Goal: Task Accomplishment & Management: Manage account settings

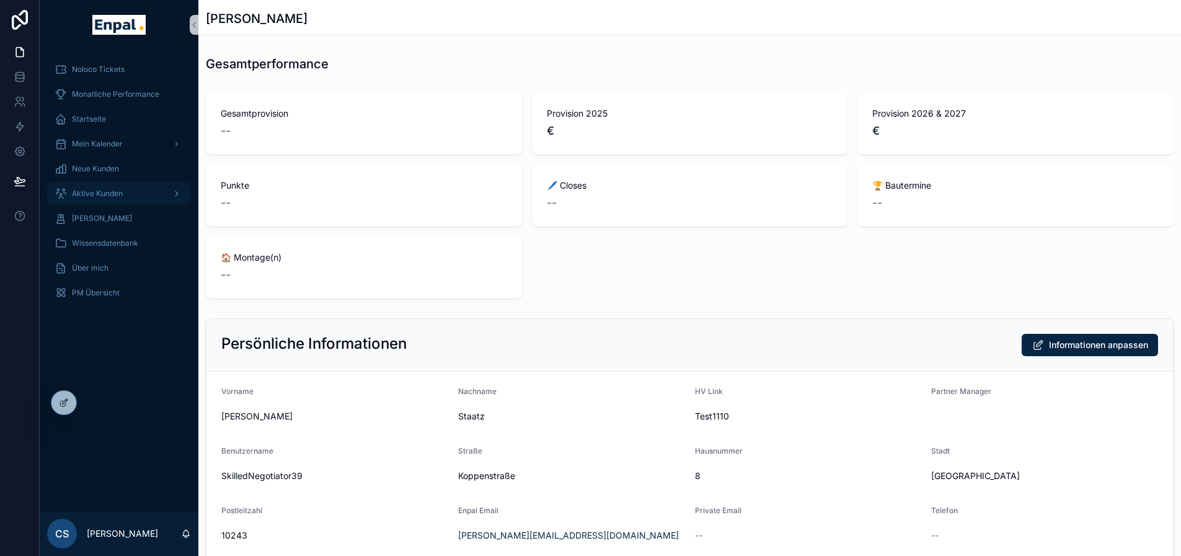
click at [127, 186] on div "Aktive Kunden" at bounding box center [119, 194] width 129 height 20
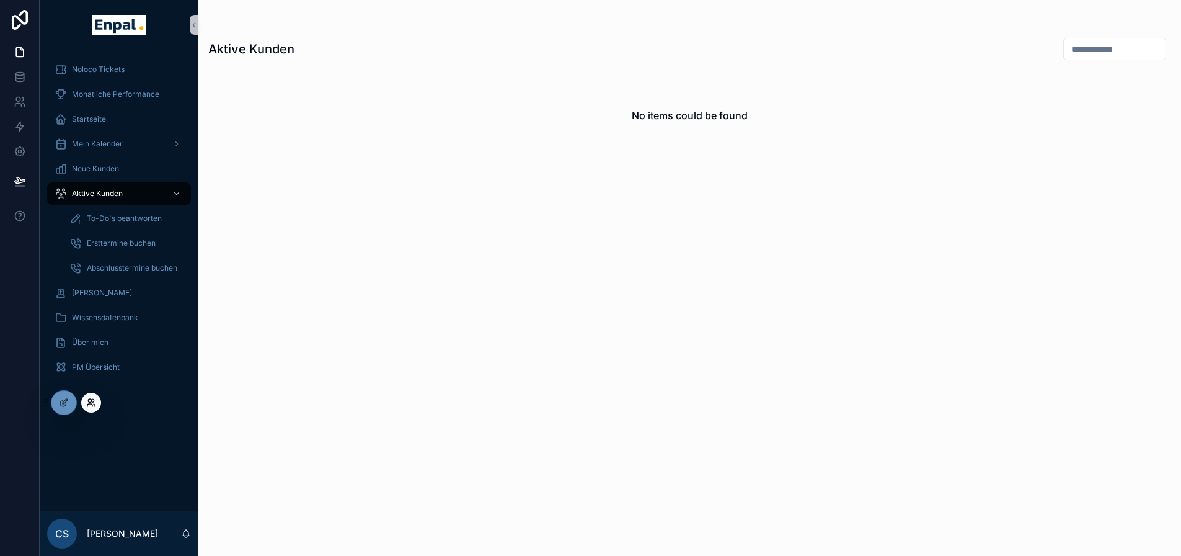
drag, startPoint x: 91, startPoint y: 402, endPoint x: 97, endPoint y: 397, distance: 7.5
click at [92, 402] on icon at bounding box center [91, 403] width 10 height 10
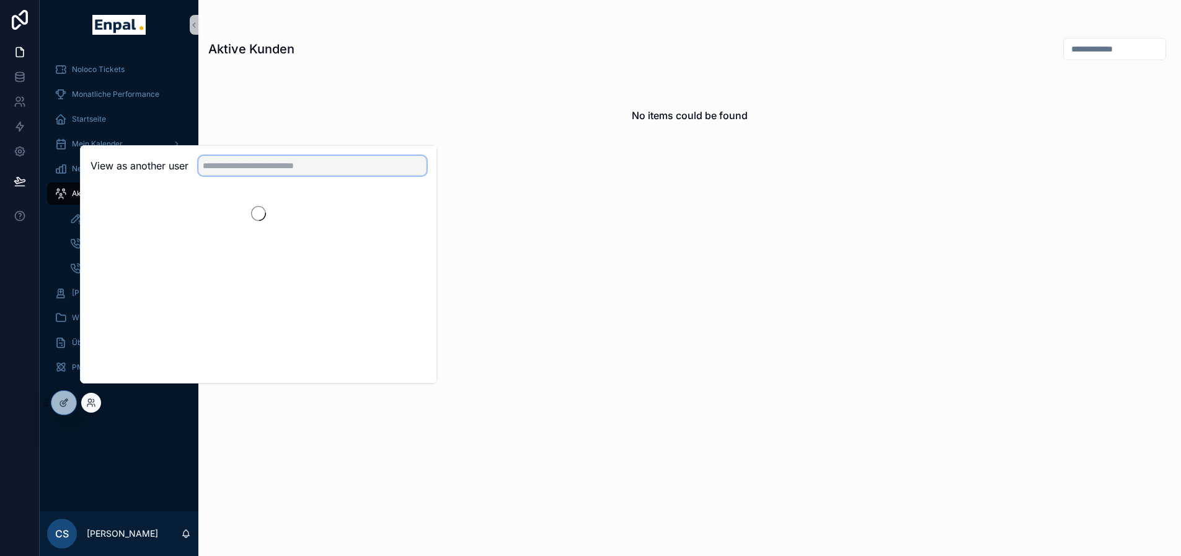
click at [265, 176] on input "text" at bounding box center [312, 166] width 228 height 20
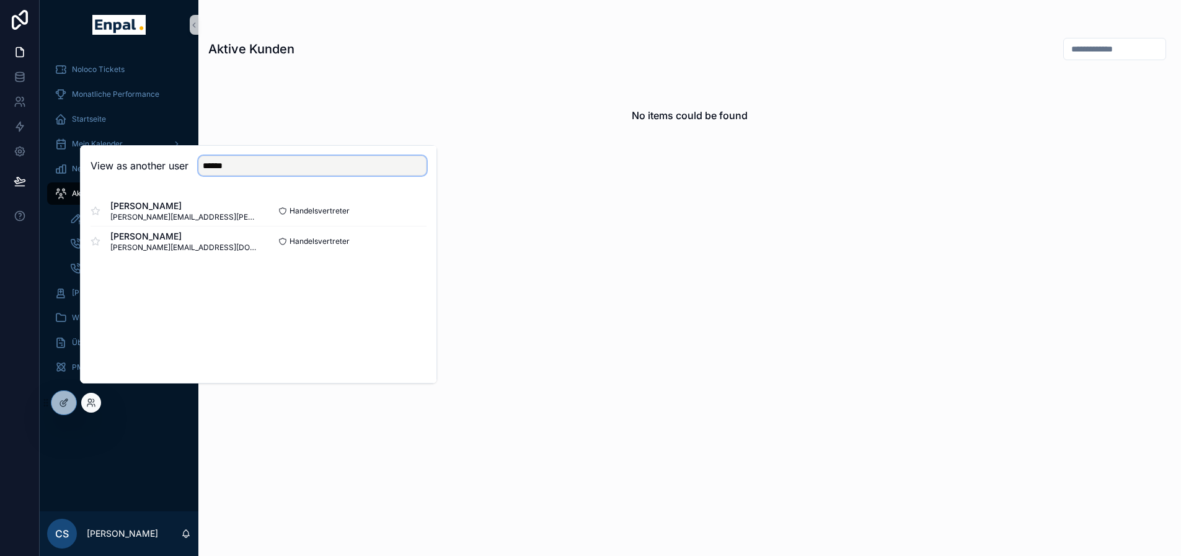
type input "******"
click at [432, 228] on div "Robert Maksimovic robert.maksimovic@enpal-partner.de Handelsvertreter Select Ro…" at bounding box center [259, 225] width 356 height 79
click at [423, 220] on button "Select" at bounding box center [410, 211] width 32 height 18
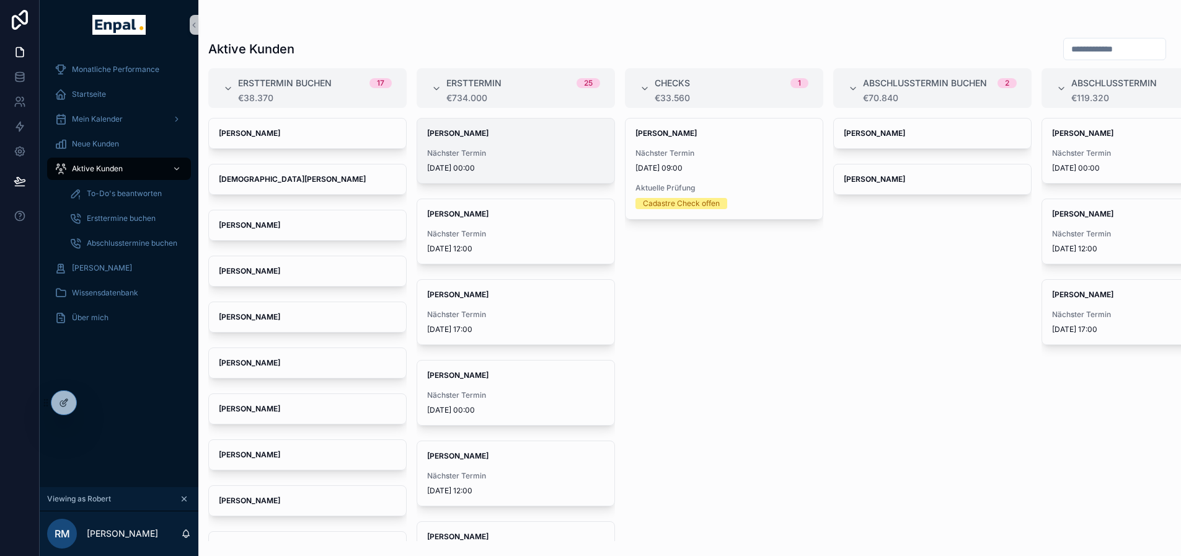
click at [541, 149] on span "Nächster Termin" at bounding box center [515, 153] width 177 height 10
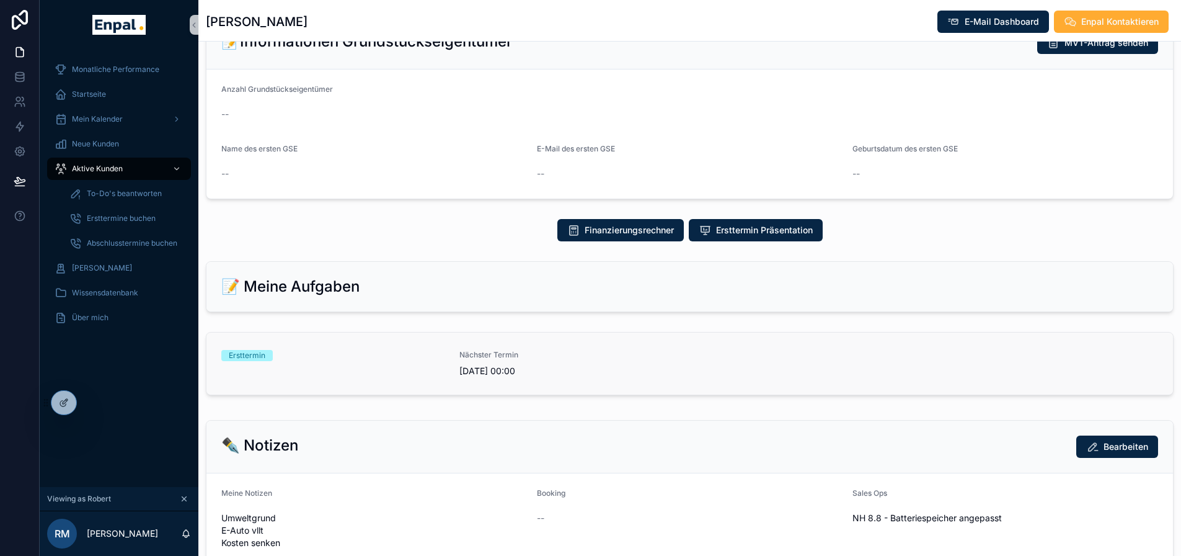
scroll to position [434, 0]
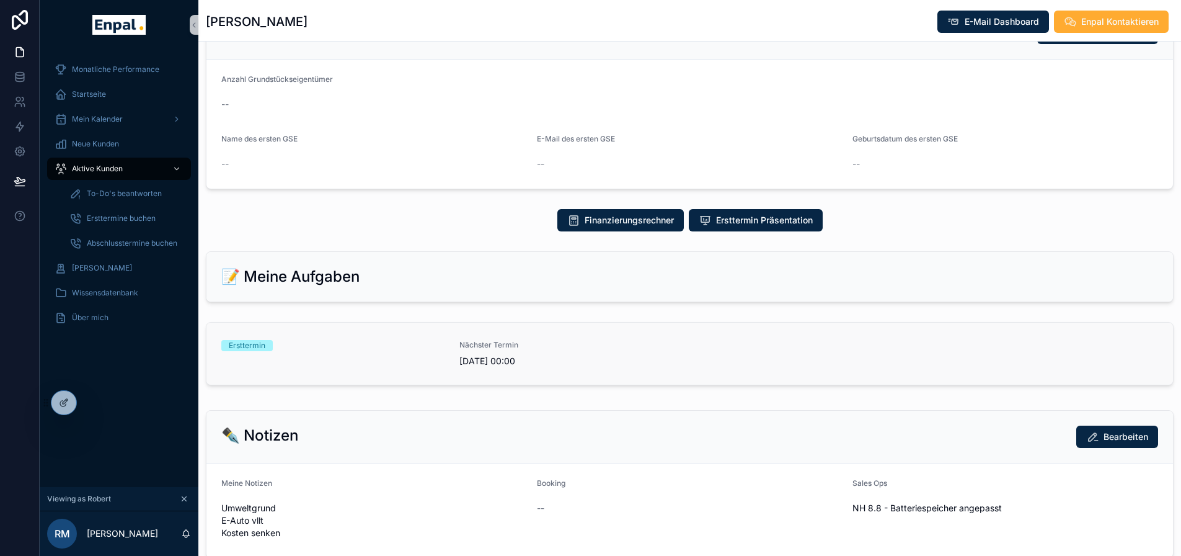
click at [319, 358] on div "Ersttermin" at bounding box center [332, 353] width 223 height 27
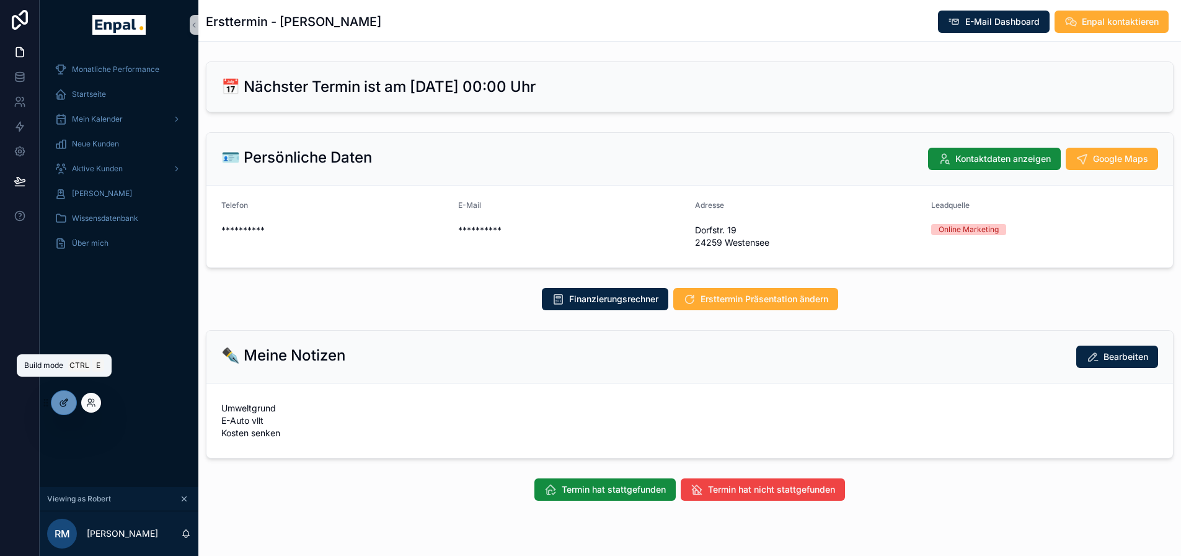
click at [69, 403] on div at bounding box center [63, 403] width 25 height 24
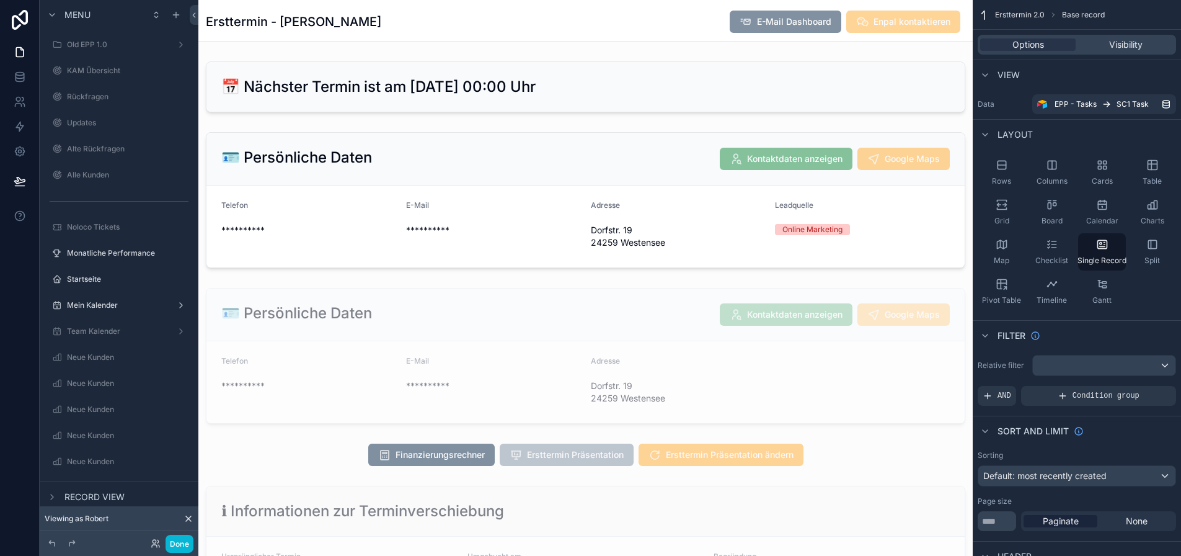
click at [731, 469] on div "scrollable content" at bounding box center [585, 454] width 775 height 32
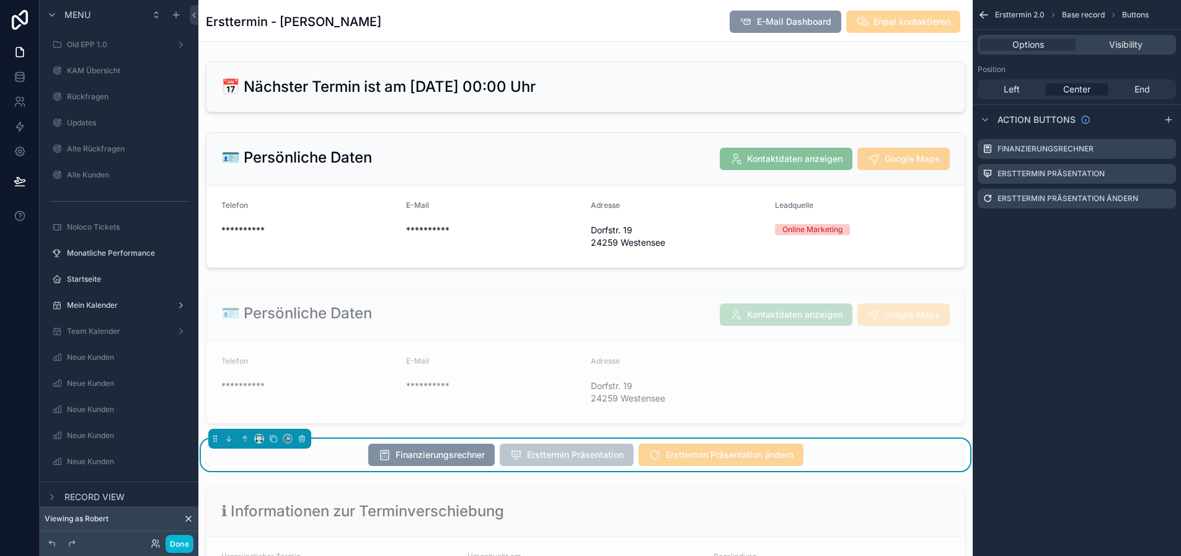
scroll to position [744, 0]
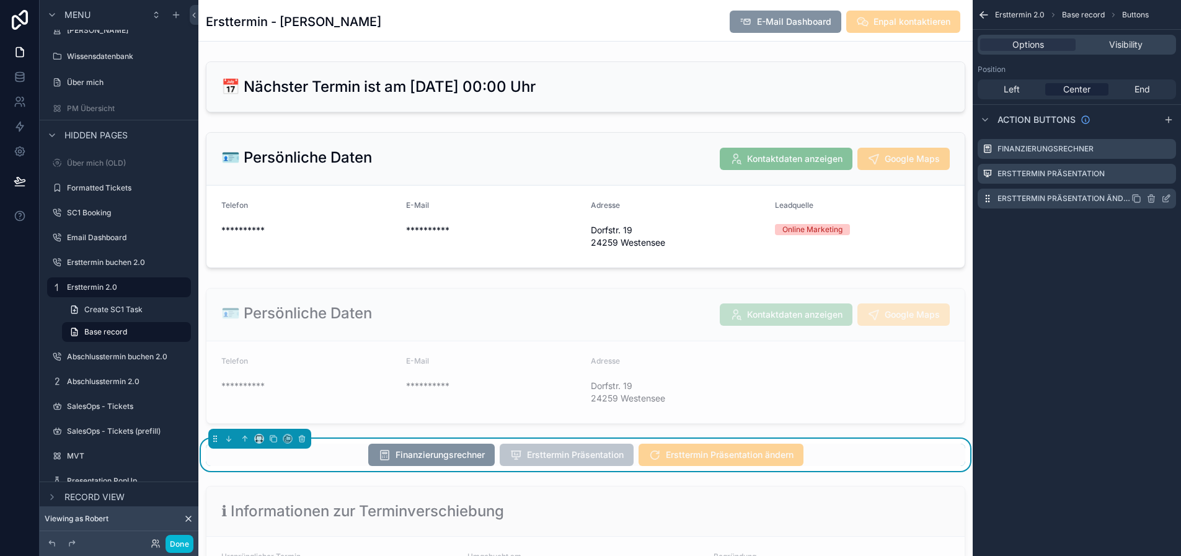
click at [1169, 201] on icon "scrollable content" at bounding box center [1166, 200] width 6 height 6
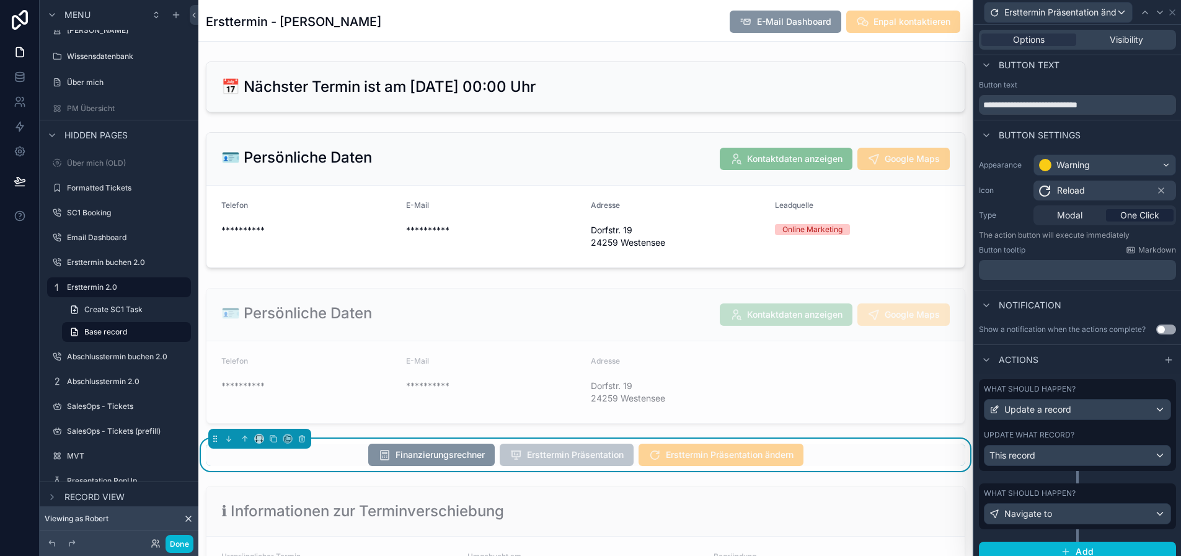
scroll to position [6, 0]
click at [1090, 510] on div "Navigate to" at bounding box center [1078, 512] width 186 height 20
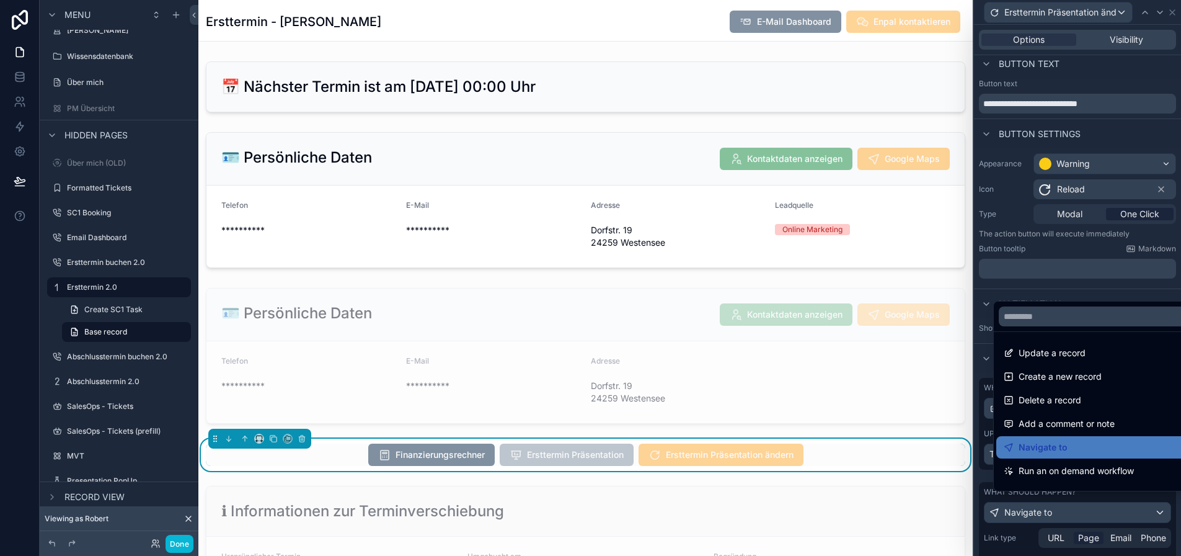
click at [1105, 507] on div at bounding box center [1077, 278] width 207 height 556
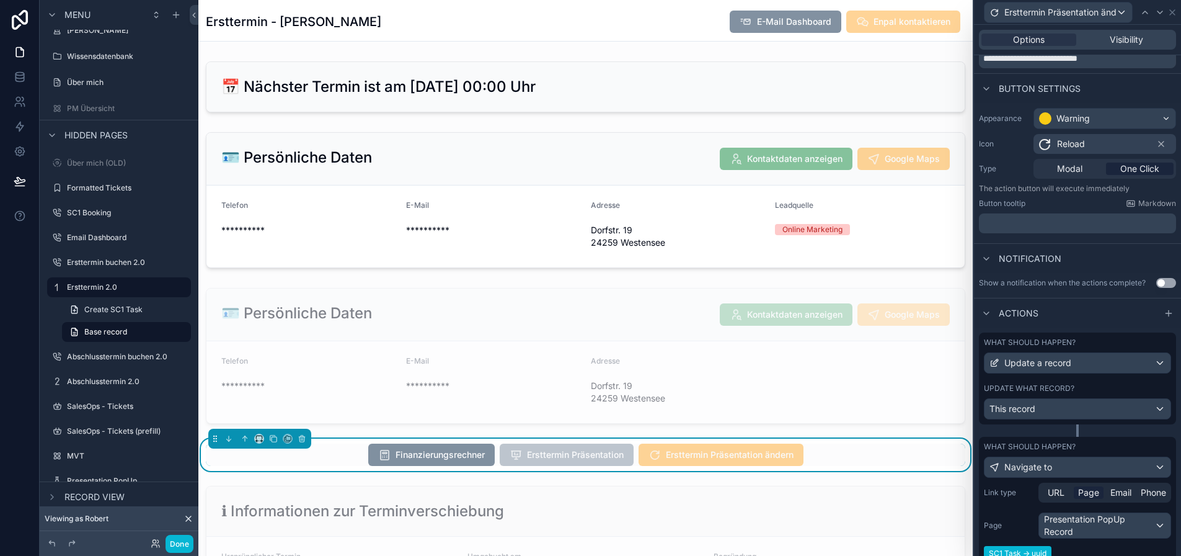
scroll to position [185, 0]
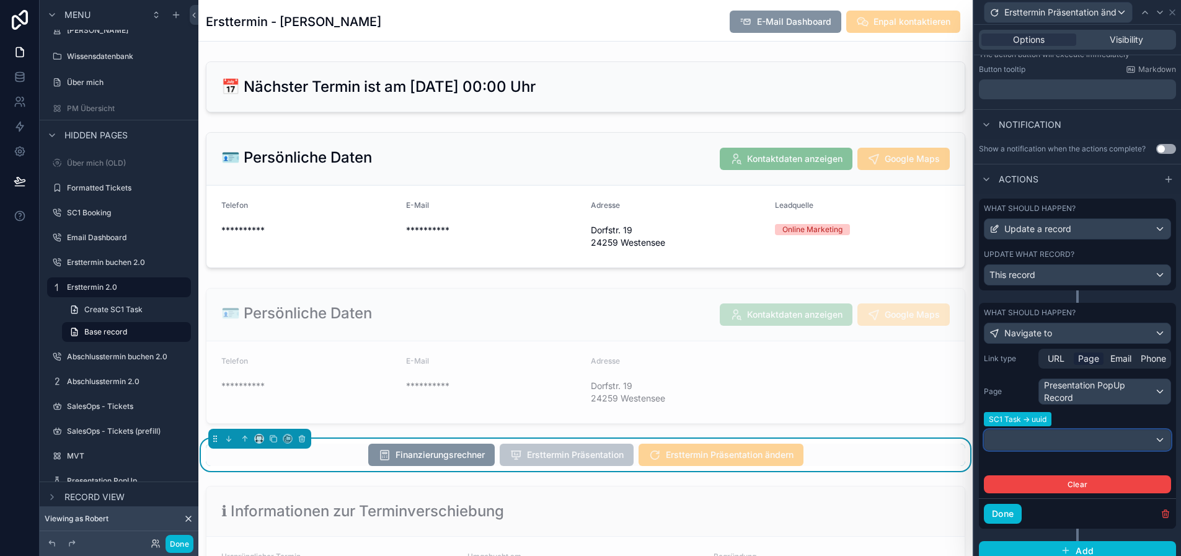
click at [1078, 436] on div at bounding box center [1078, 440] width 186 height 20
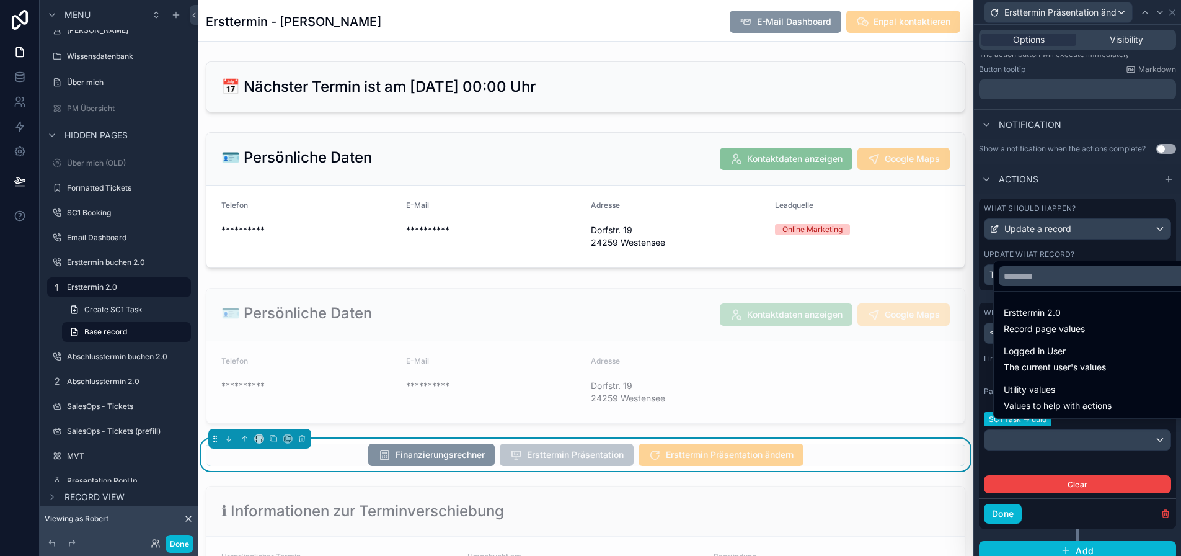
click at [1078, 436] on div at bounding box center [1077, 278] width 207 height 556
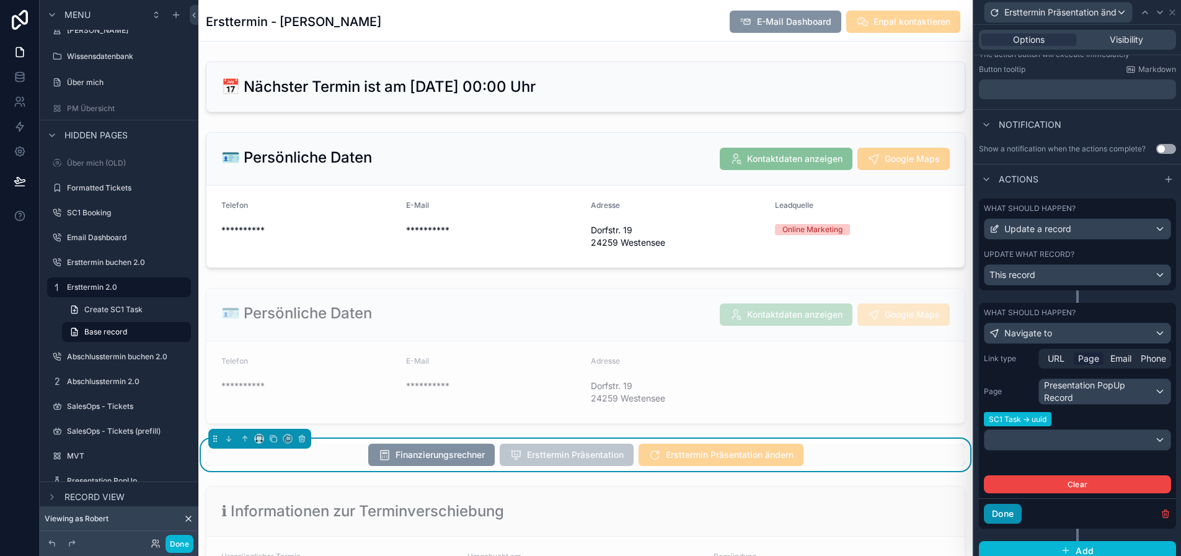
click at [1008, 517] on button "Done" at bounding box center [1003, 514] width 38 height 20
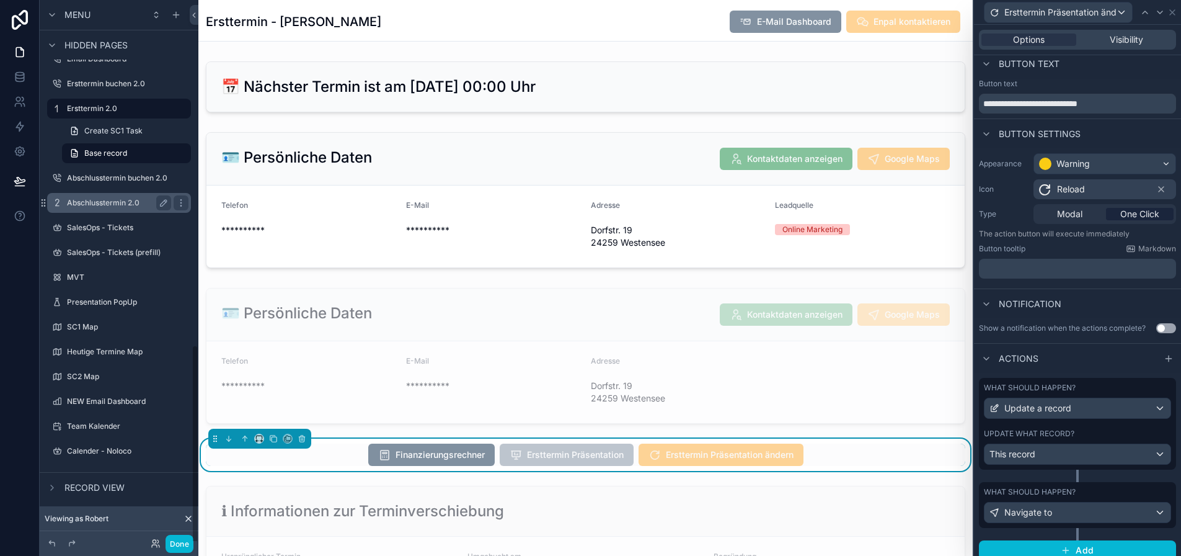
scroll to position [923, 0]
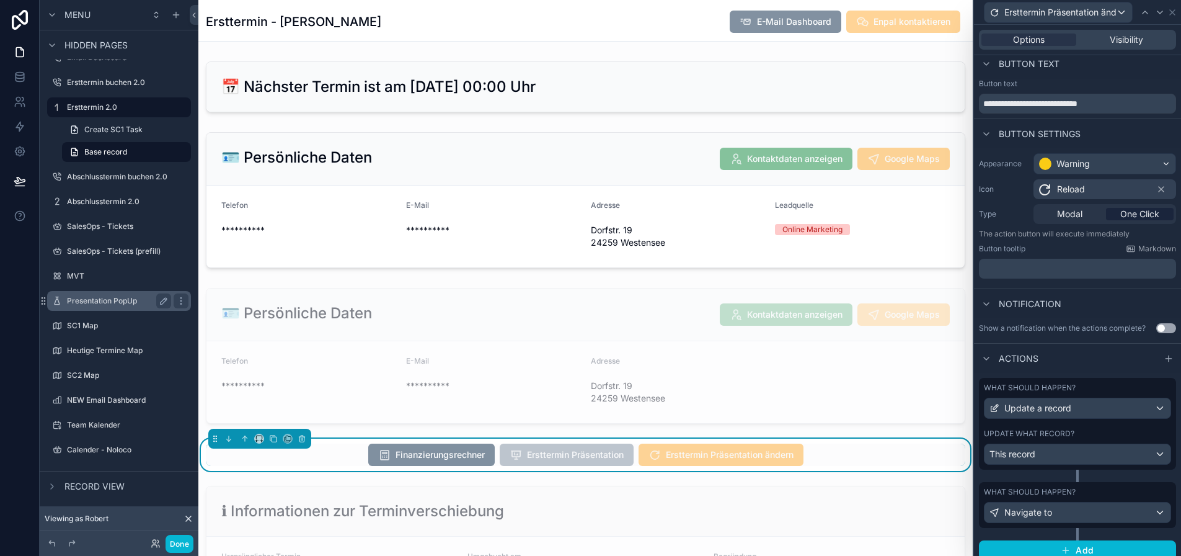
click at [105, 303] on label "Presentation PopUp" at bounding box center [116, 301] width 99 height 10
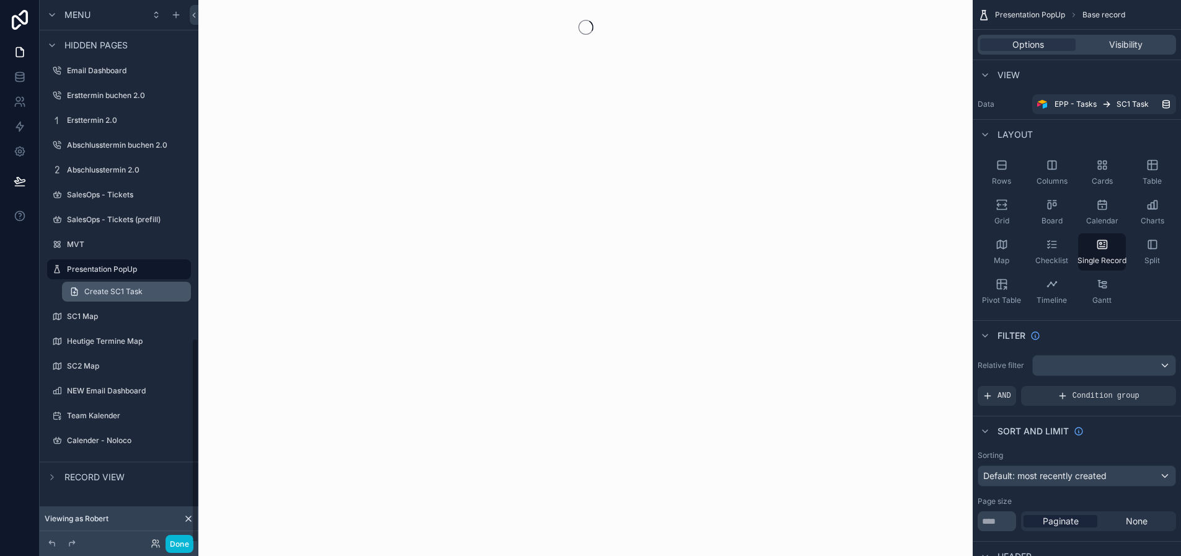
scroll to position [892, 0]
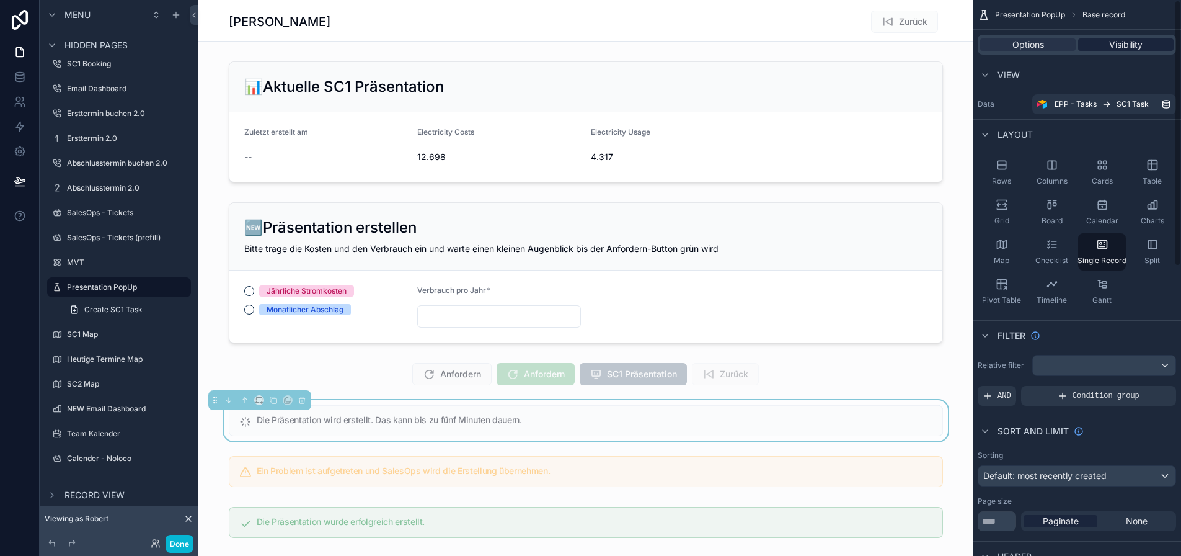
click at [1118, 50] on div "Visibility" at bounding box center [1126, 44] width 96 height 12
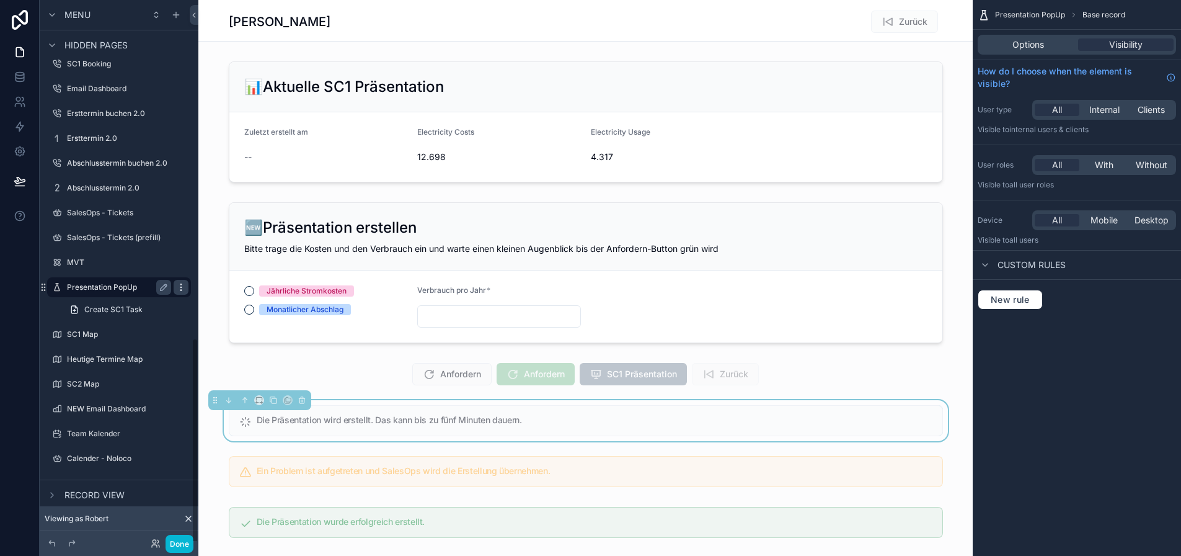
click at [181, 290] on icon "scrollable content" at bounding box center [180, 290] width 1 height 1
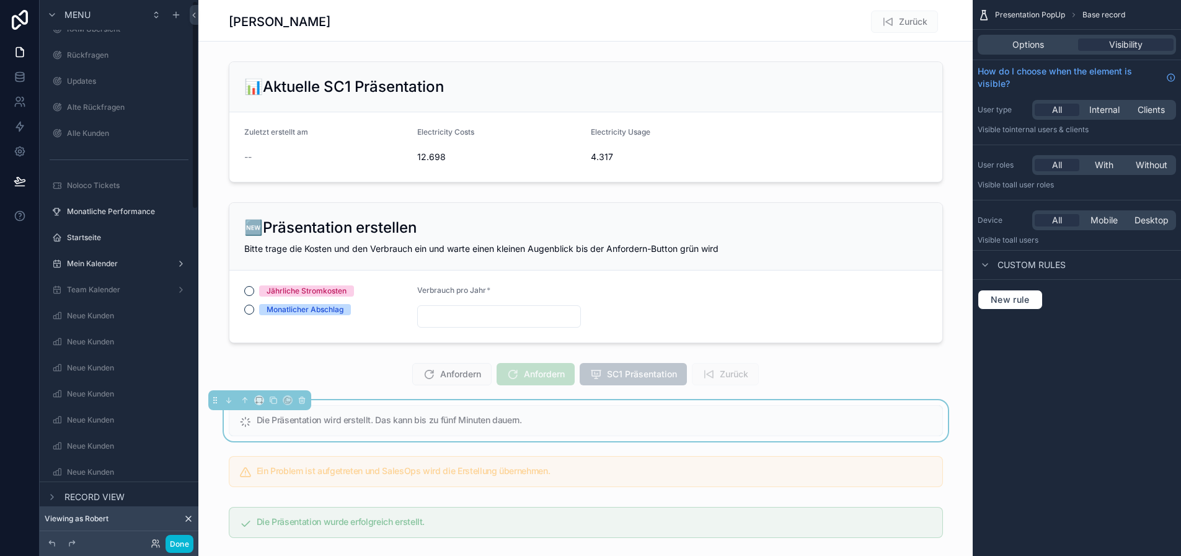
scroll to position [0, 0]
click at [183, 538] on button "Done" at bounding box center [180, 544] width 28 height 18
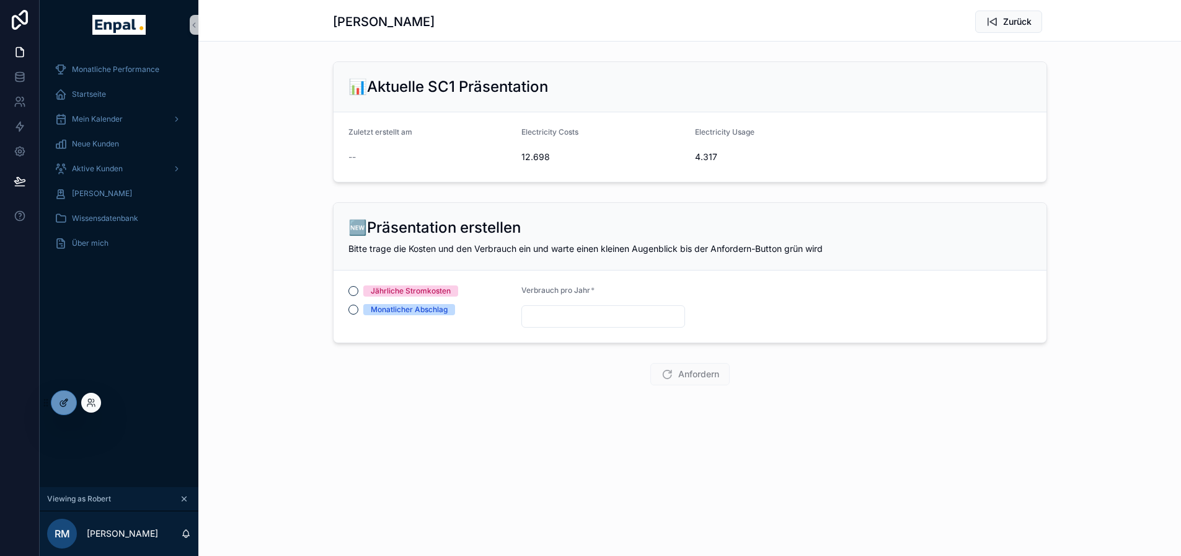
click at [69, 403] on div at bounding box center [63, 403] width 25 height 24
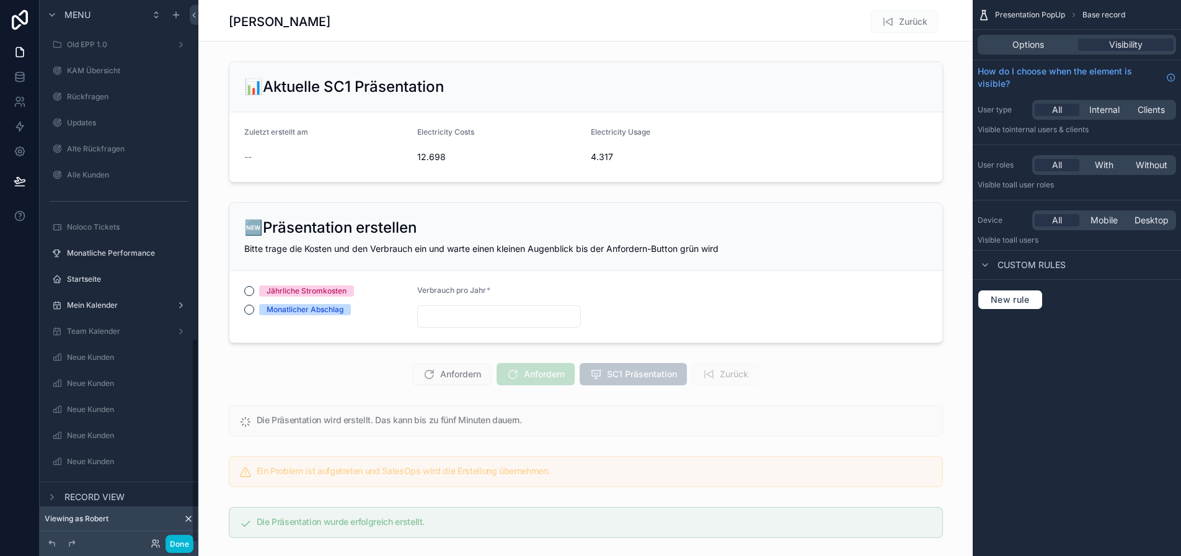
scroll to position [892, 0]
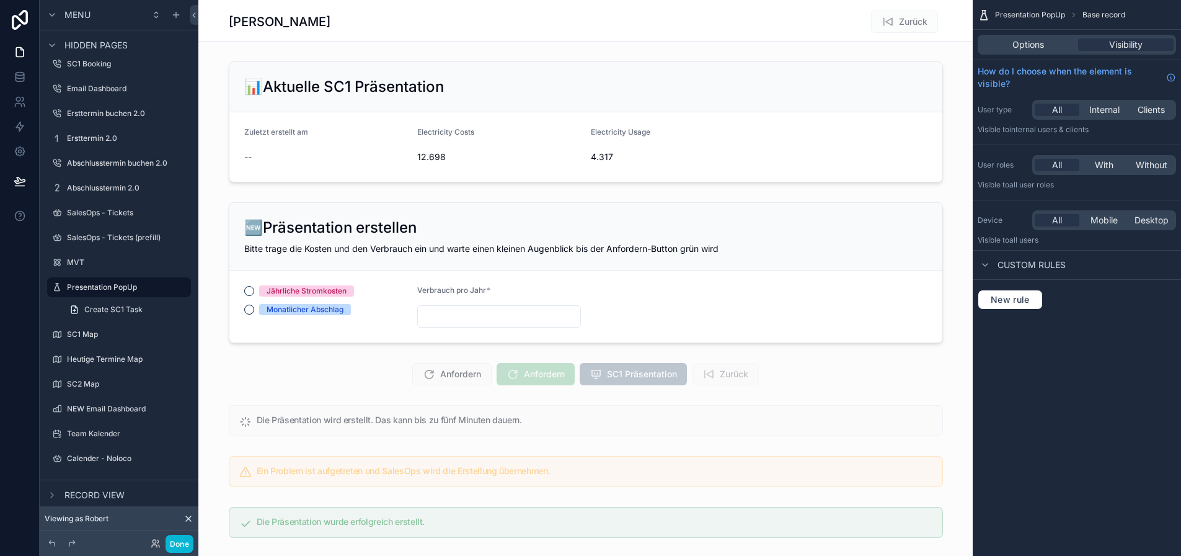
click at [863, 17] on div "Zurück" at bounding box center [896, 22] width 93 height 24
click at [1069, 45] on div "Options" at bounding box center [1028, 44] width 96 height 12
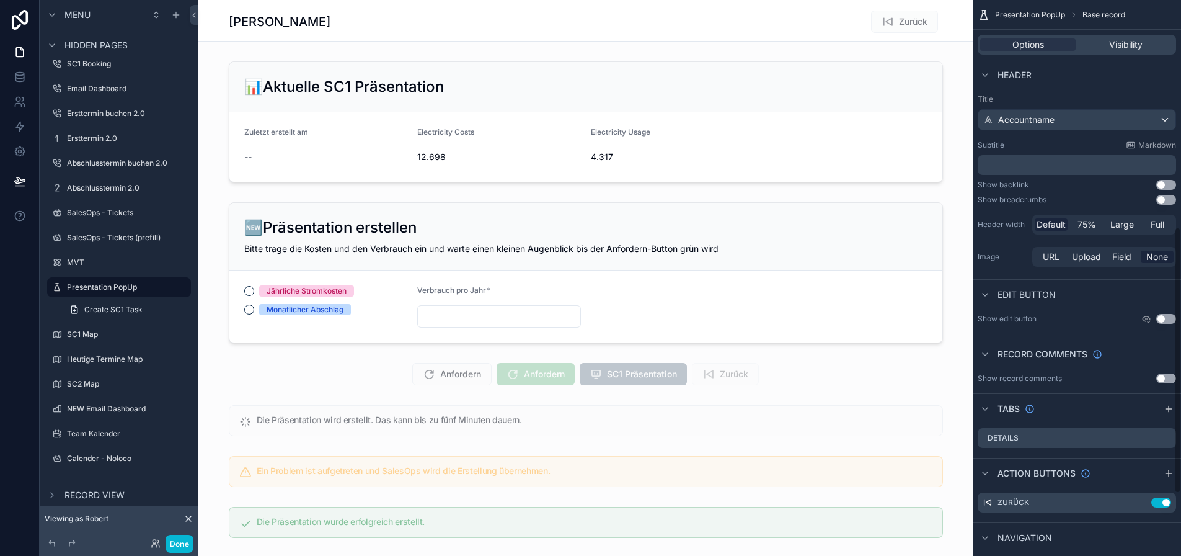
scroll to position [633, 0]
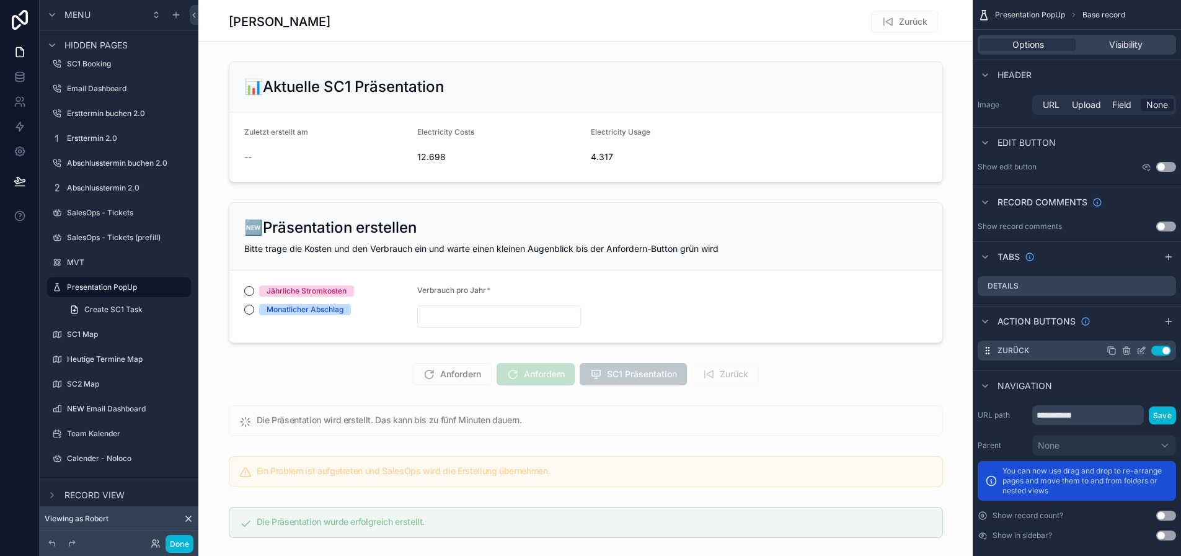
click at [1147, 349] on icon "scrollable content" at bounding box center [1142, 350] width 10 height 10
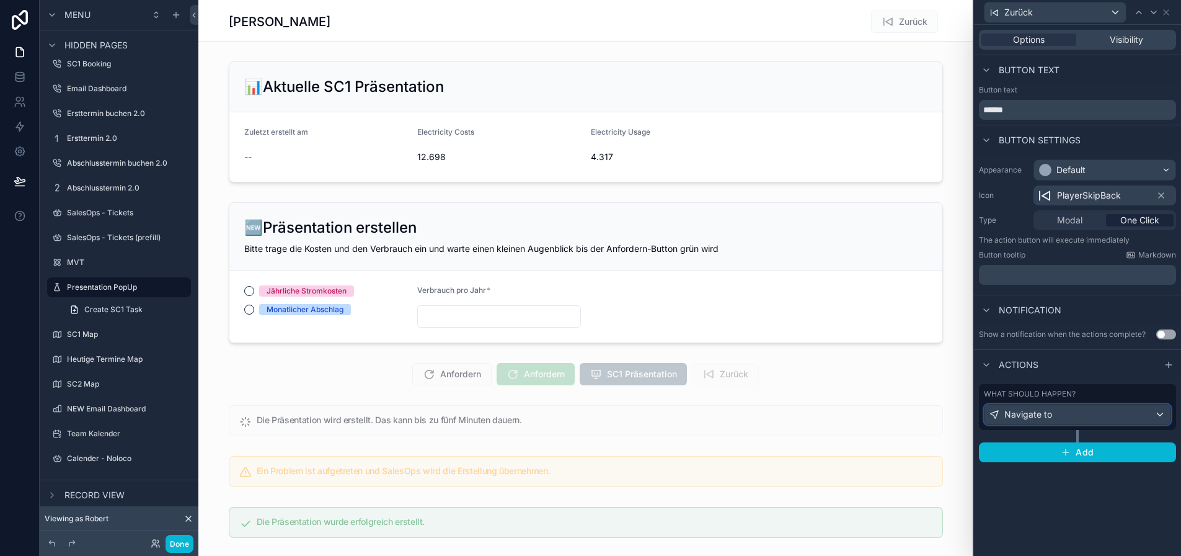
click at [1102, 411] on div "Navigate to" at bounding box center [1078, 414] width 186 height 20
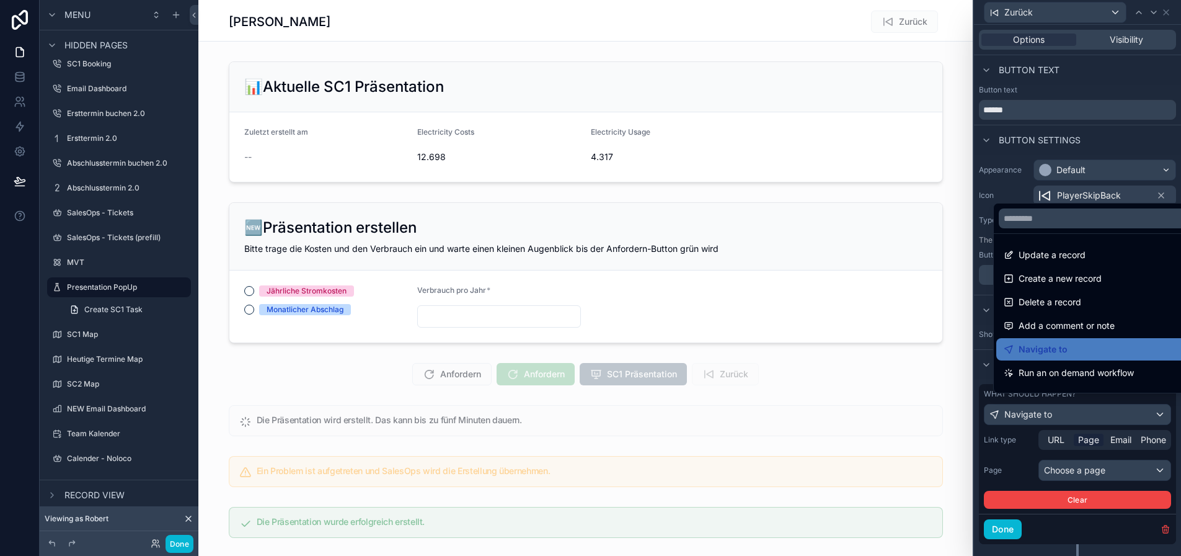
click at [1105, 413] on div at bounding box center [1077, 278] width 207 height 556
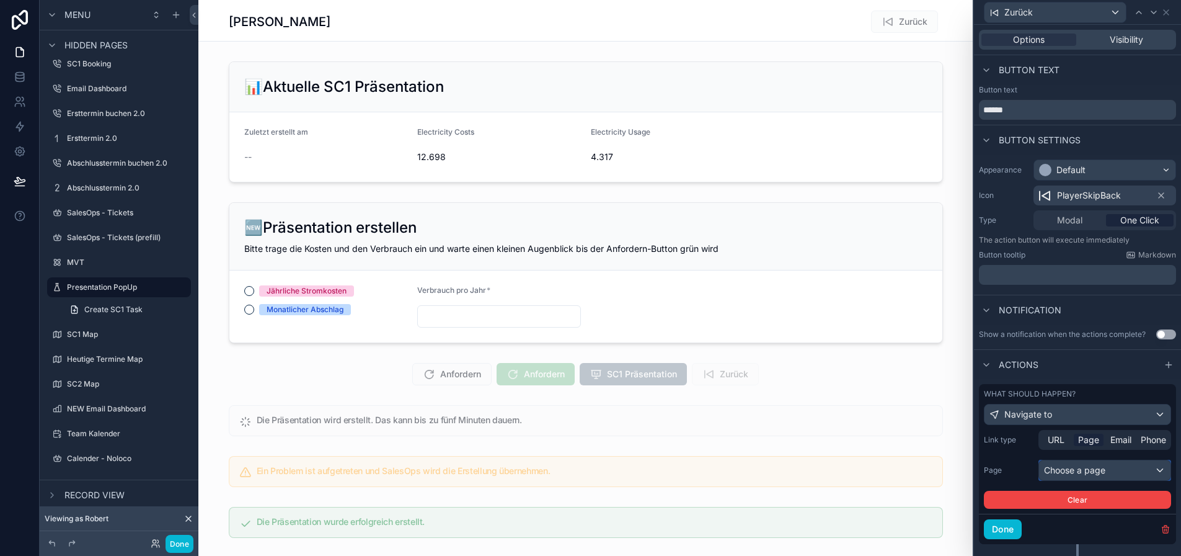
click at [1109, 474] on div "Choose a page" at bounding box center [1104, 470] width 131 height 20
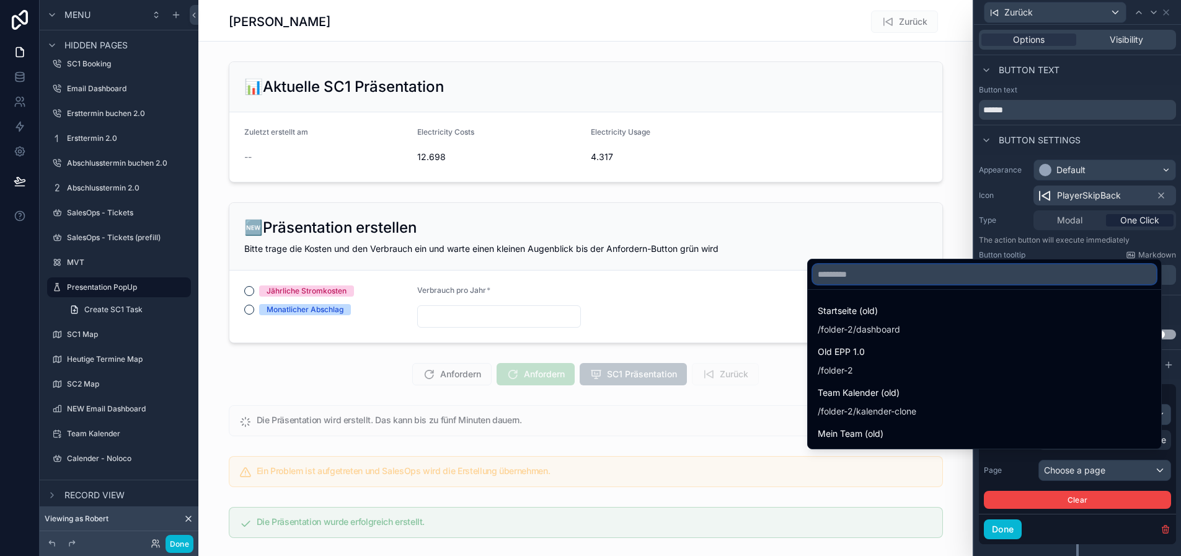
click at [1000, 284] on input "text" at bounding box center [985, 274] width 344 height 20
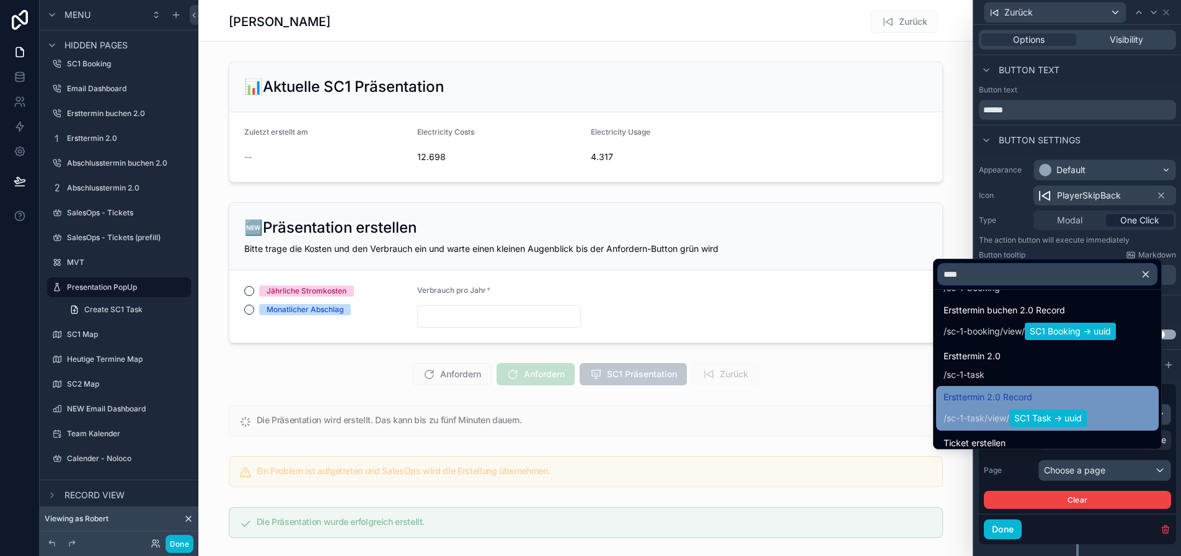
scroll to position [124, 0]
type input "****"
click at [1117, 414] on div "Ersttermin 2.0 Record / sc-1-task / view / SC1 Task -> uuid" at bounding box center [1048, 407] width 208 height 37
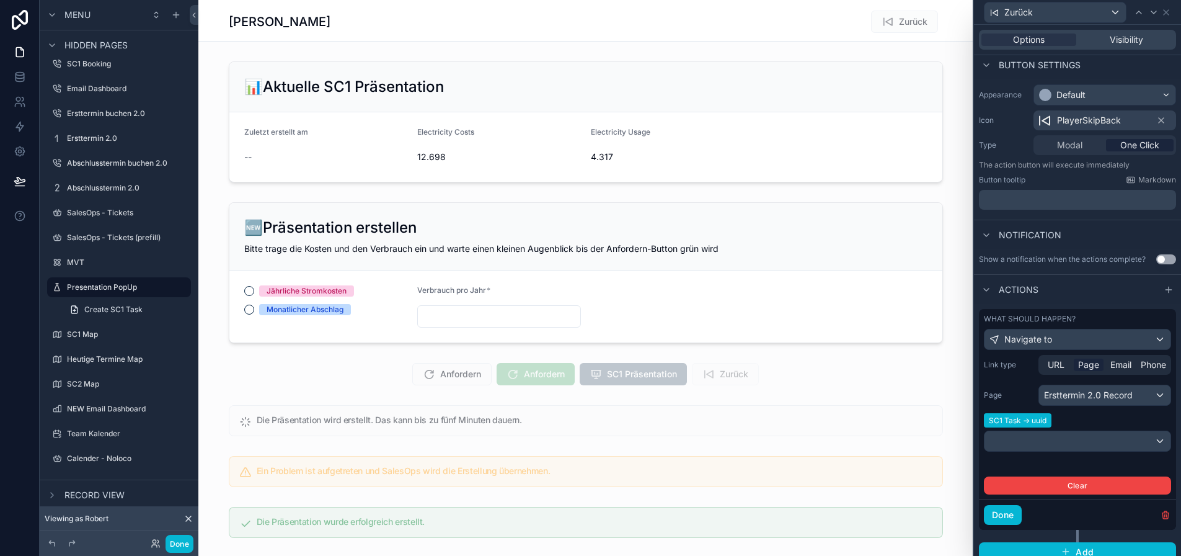
scroll to position [76, 0]
click at [1017, 510] on button "Done" at bounding box center [1003, 514] width 38 height 20
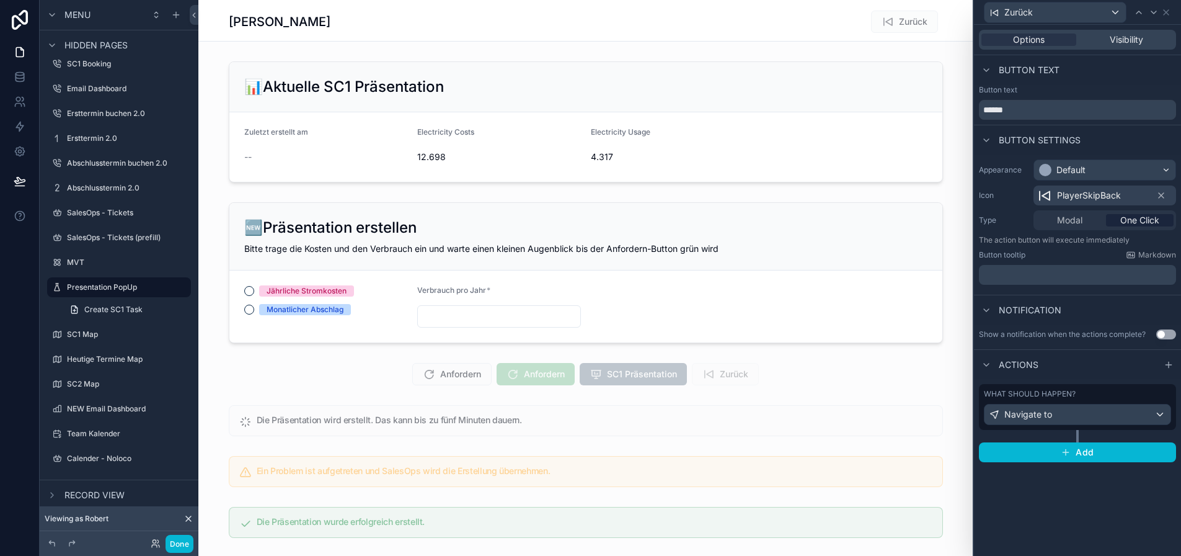
scroll to position [0, 0]
click at [474, 75] on div "scrollable content" at bounding box center [585, 121] width 775 height 131
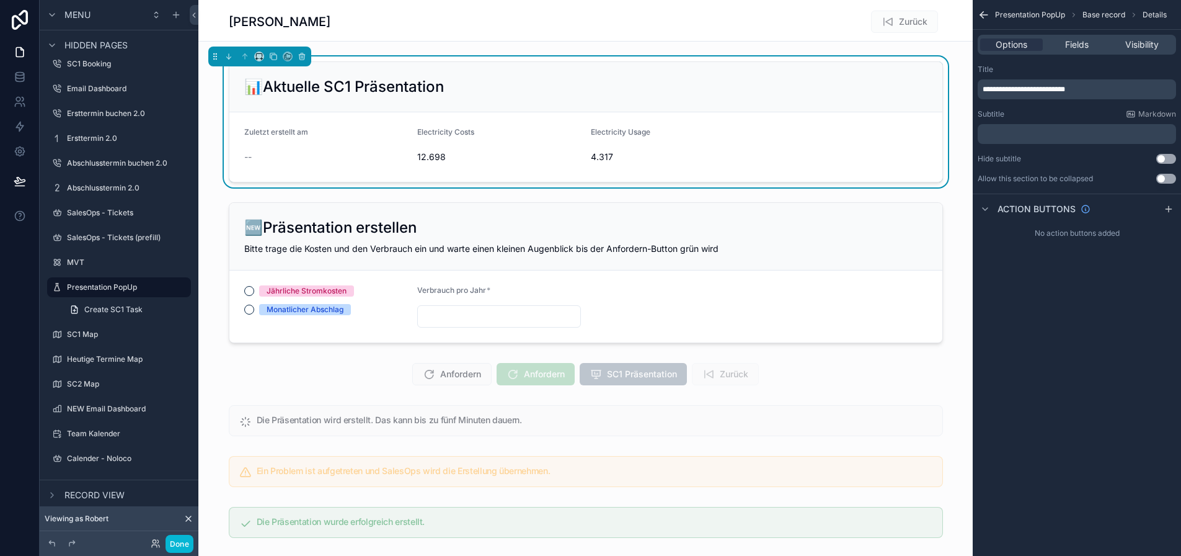
click at [1047, 91] on span "**********" at bounding box center [1024, 89] width 82 height 7
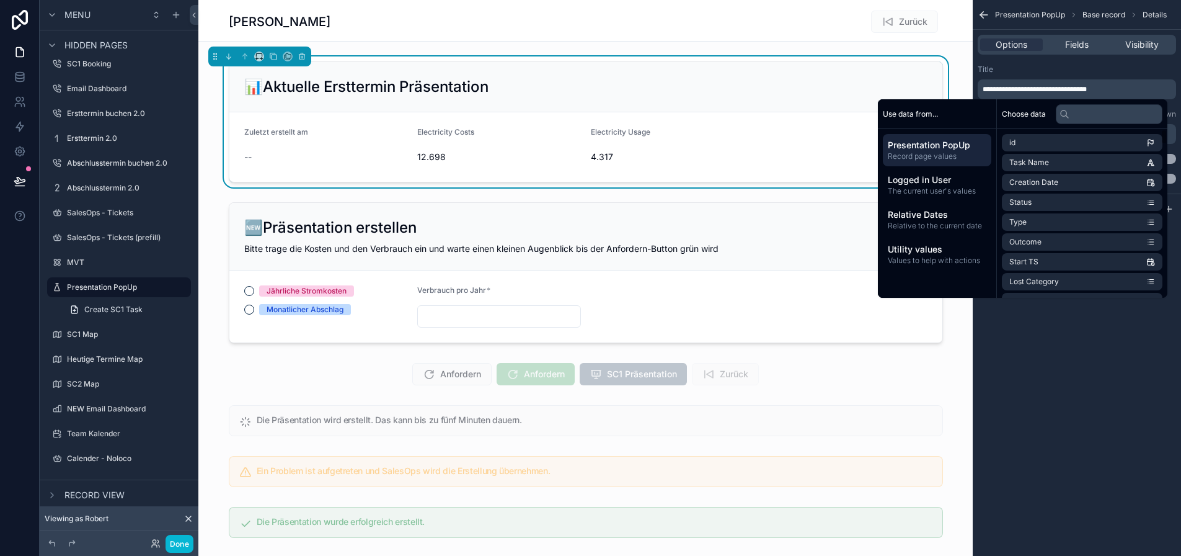
click at [1057, 336] on div "**********" at bounding box center [1077, 278] width 208 height 556
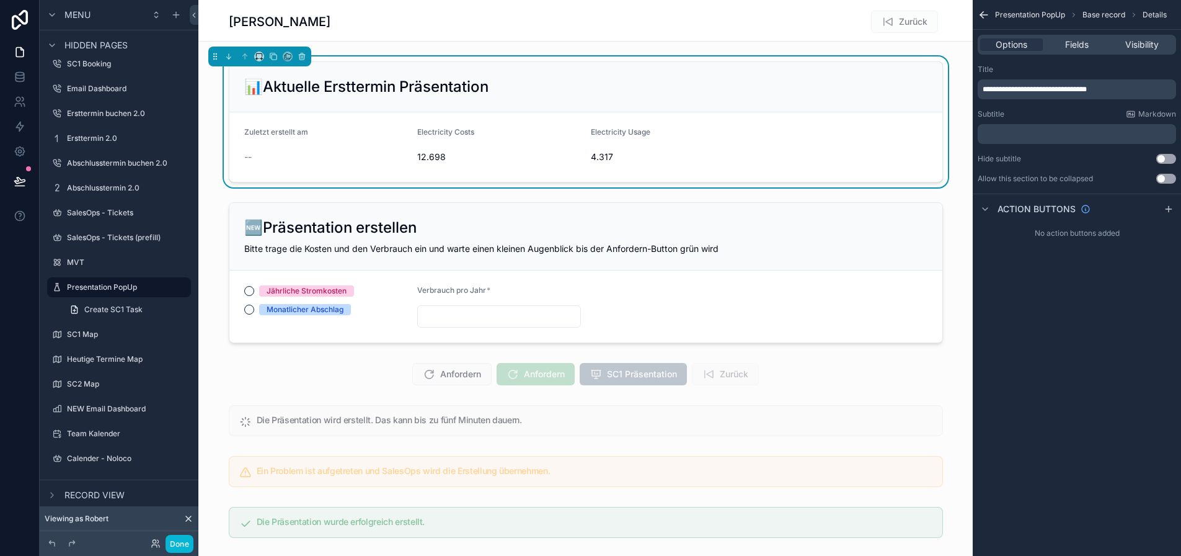
click at [794, 164] on form "Zuletzt erstellt am -- Electricity Costs 12.698 Electricity Usage 4.317" at bounding box center [585, 146] width 713 height 69
click at [1082, 48] on span "Fields" at bounding box center [1077, 44] width 24 height 12
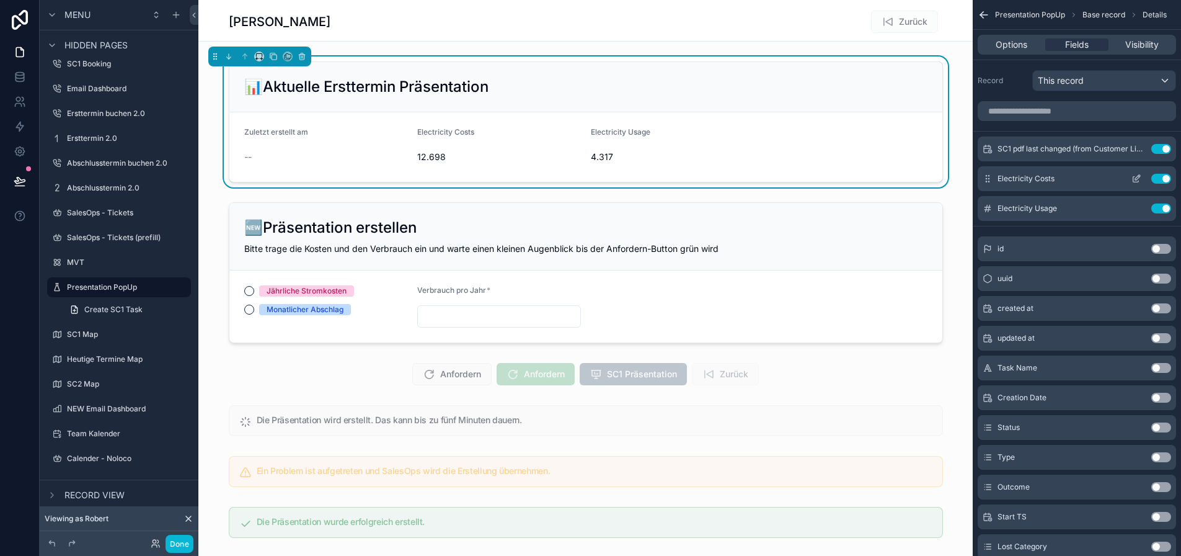
click at [1142, 175] on icon "scrollable content" at bounding box center [1137, 179] width 10 height 10
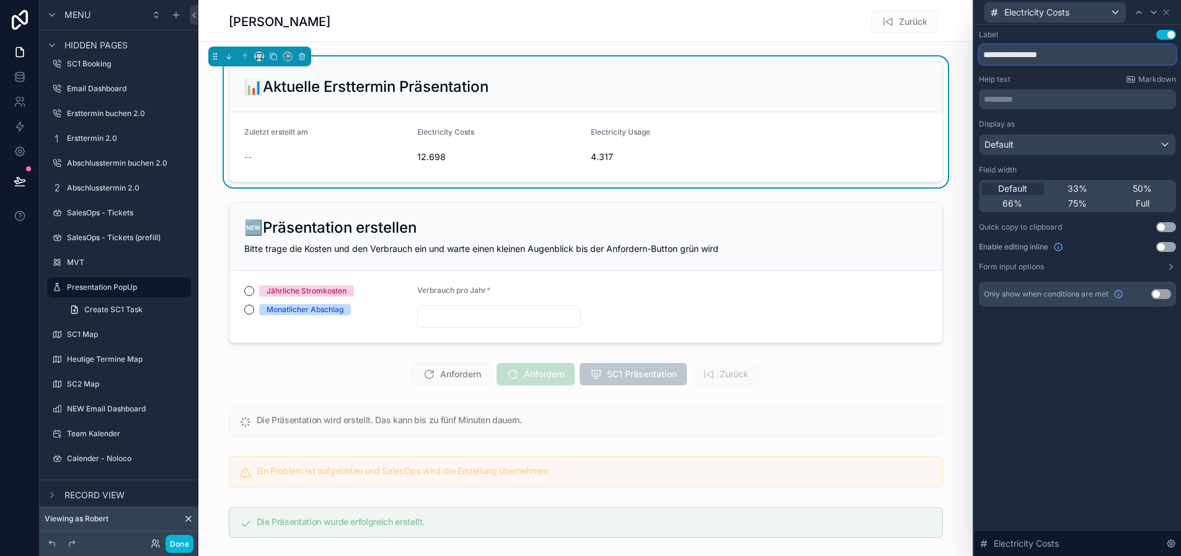
click at [1073, 53] on input "**********" at bounding box center [1077, 55] width 197 height 20
type input "**********"
click at [1159, 11] on icon at bounding box center [1154, 12] width 10 height 10
click at [1105, 53] on input "**********" at bounding box center [1077, 55] width 197 height 20
type input "**********"
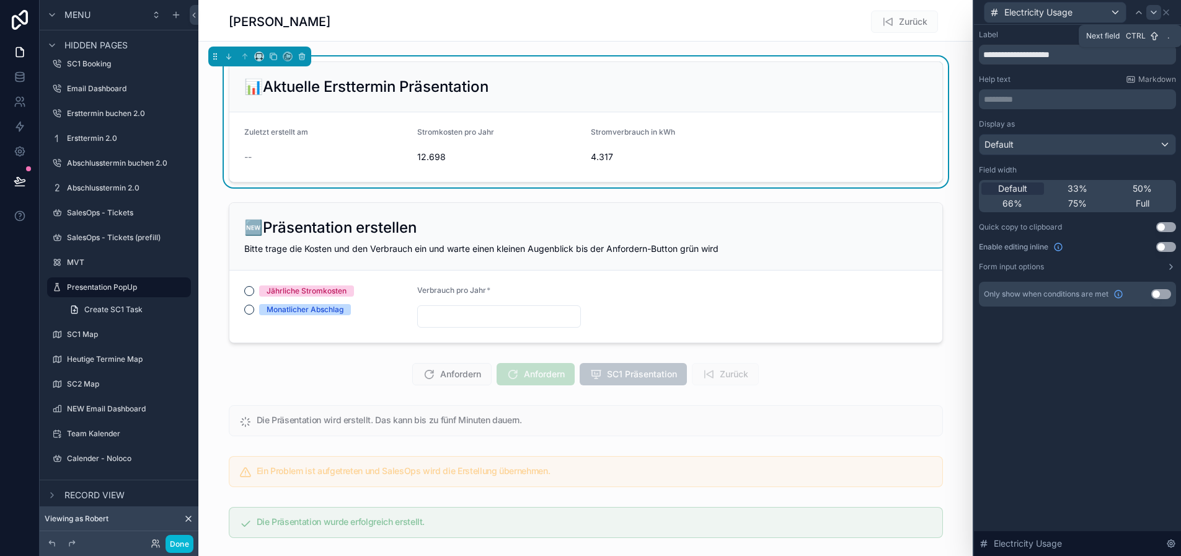
click at [1159, 8] on icon at bounding box center [1154, 12] width 10 height 10
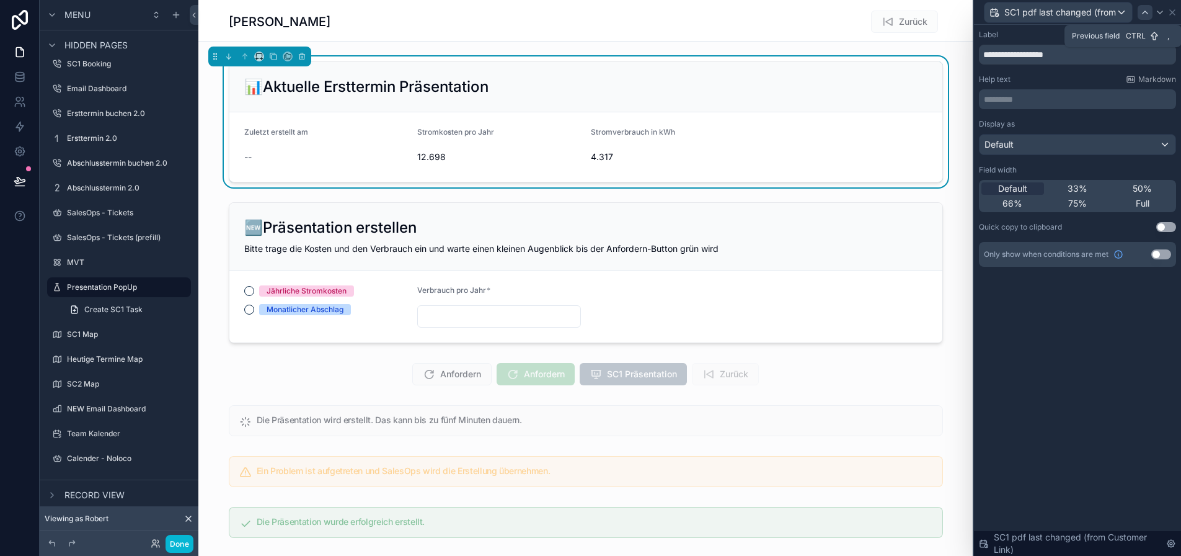
click at [1149, 13] on div at bounding box center [1145, 12] width 15 height 15
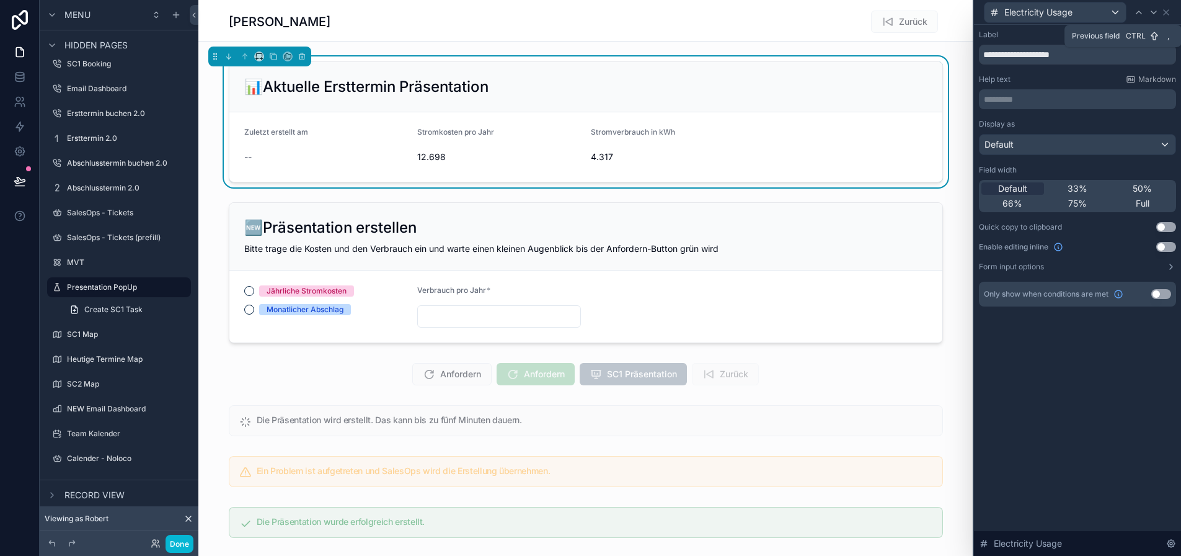
click at [1144, 13] on icon at bounding box center [1139, 12] width 10 height 10
click at [1048, 55] on input "**********" at bounding box center [1077, 55] width 197 height 20
type input "**********"
click at [1157, 12] on icon at bounding box center [1154, 12] width 5 height 2
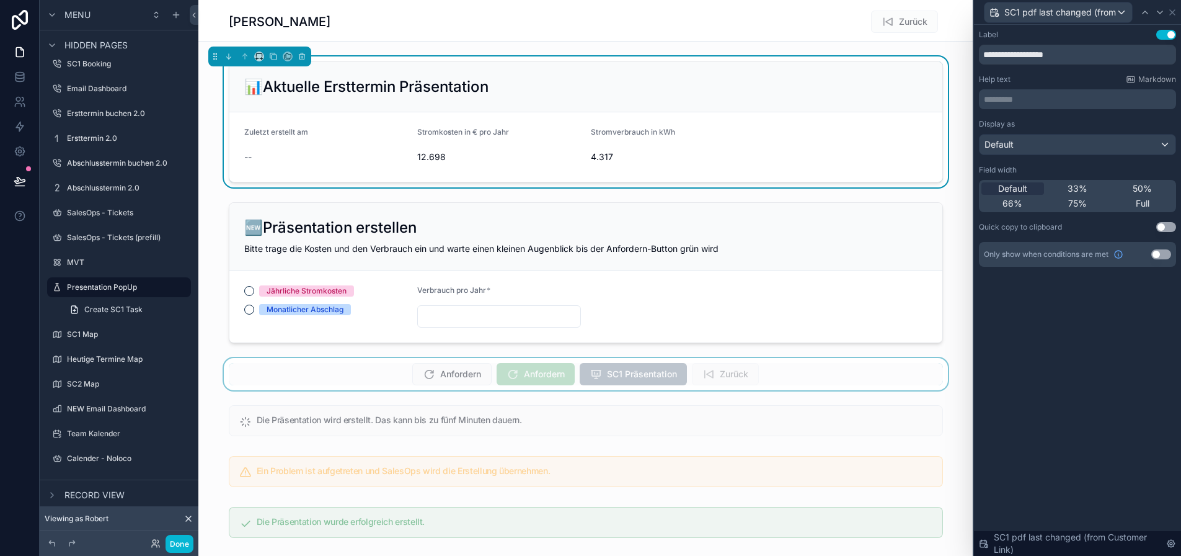
click at [737, 377] on div "scrollable content" at bounding box center [585, 374] width 775 height 32
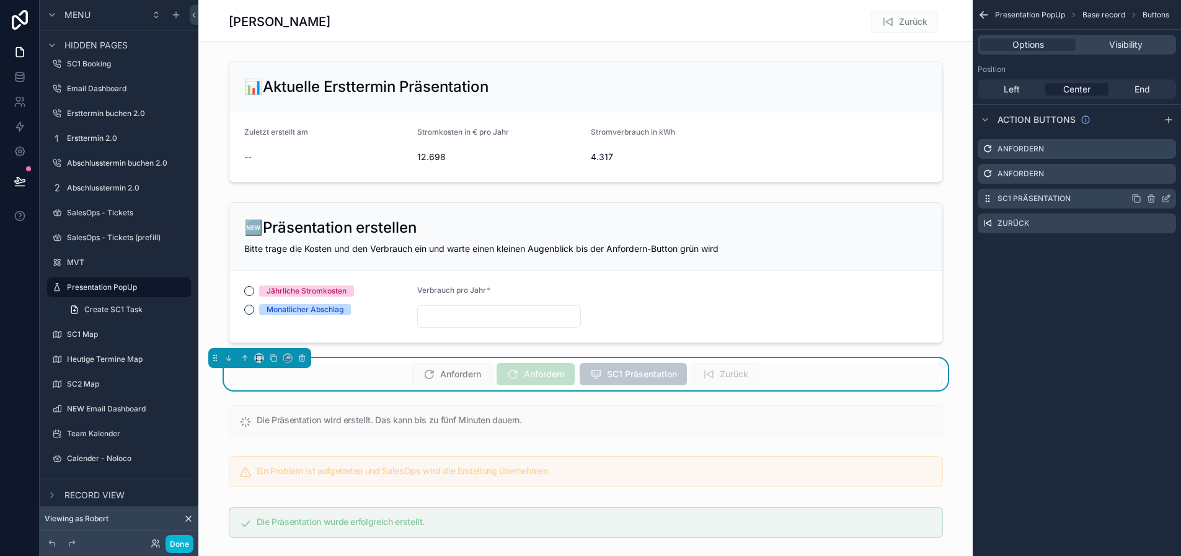
click at [1171, 198] on icon "scrollable content" at bounding box center [1167, 198] width 10 height 10
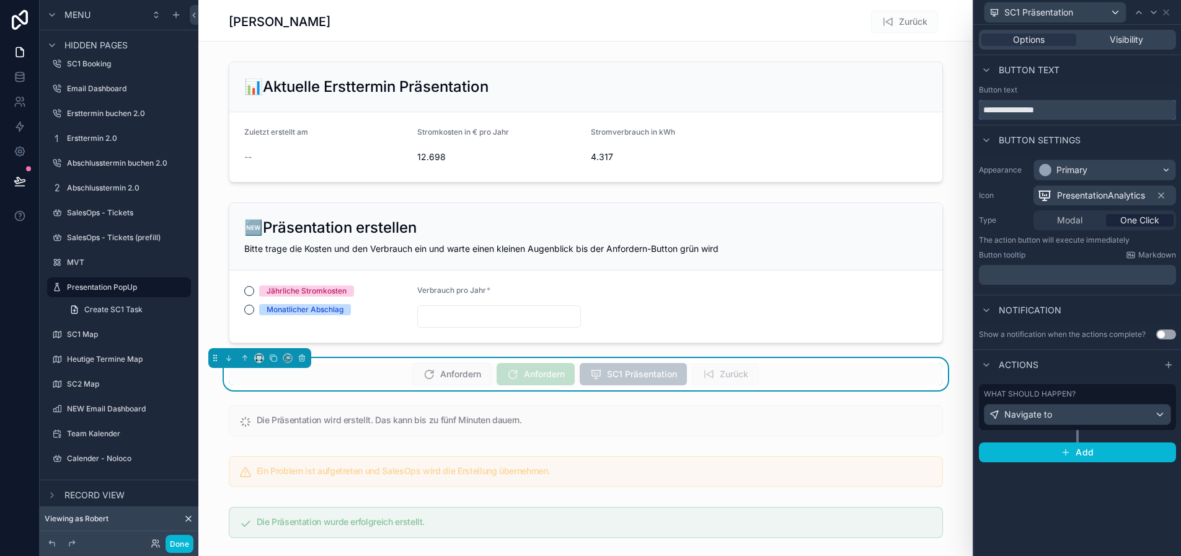
drag, startPoint x: 1008, startPoint y: 108, endPoint x: 990, endPoint y: 112, distance: 18.4
click at [990, 112] on input "**********" at bounding box center [1077, 110] width 197 height 20
type input "**********"
click at [1171, 11] on icon at bounding box center [1167, 12] width 10 height 10
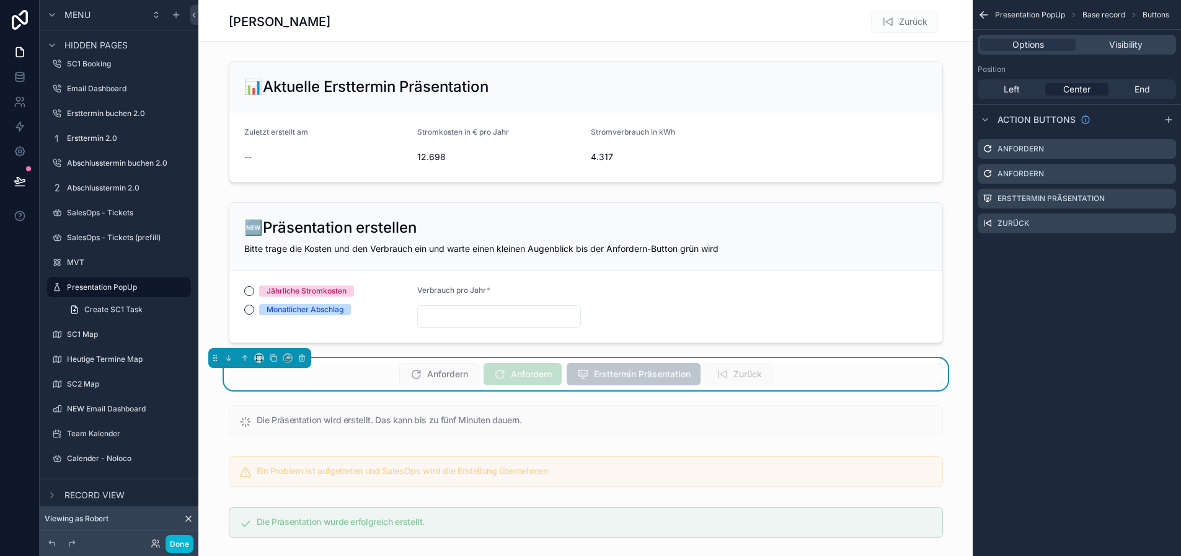
click at [365, 19] on div "Christoph Schmidt Zurück" at bounding box center [586, 22] width 714 height 24
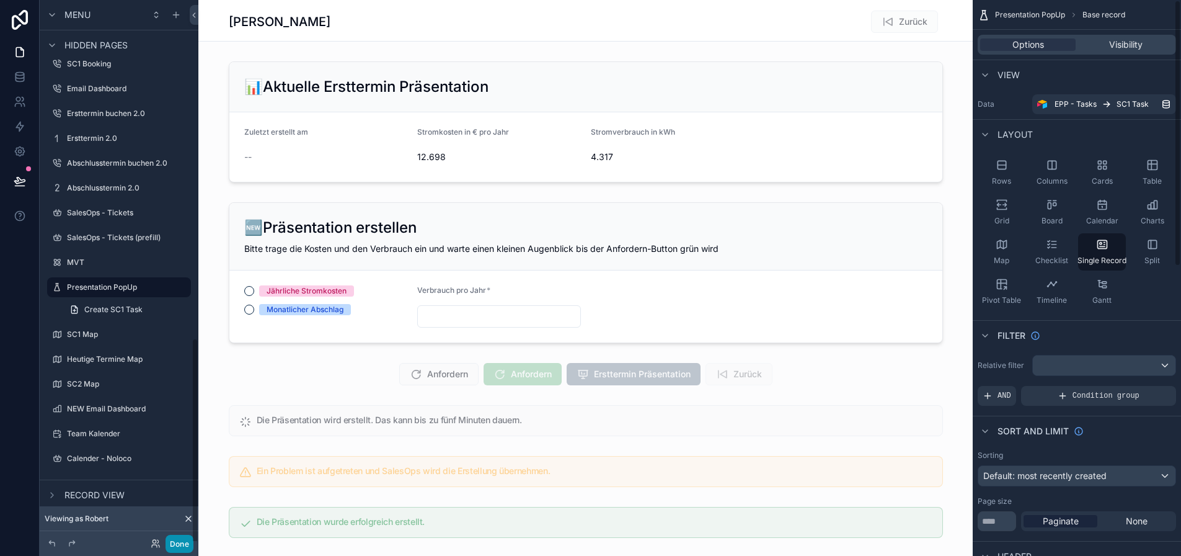
click at [184, 547] on button "Done" at bounding box center [180, 544] width 28 height 18
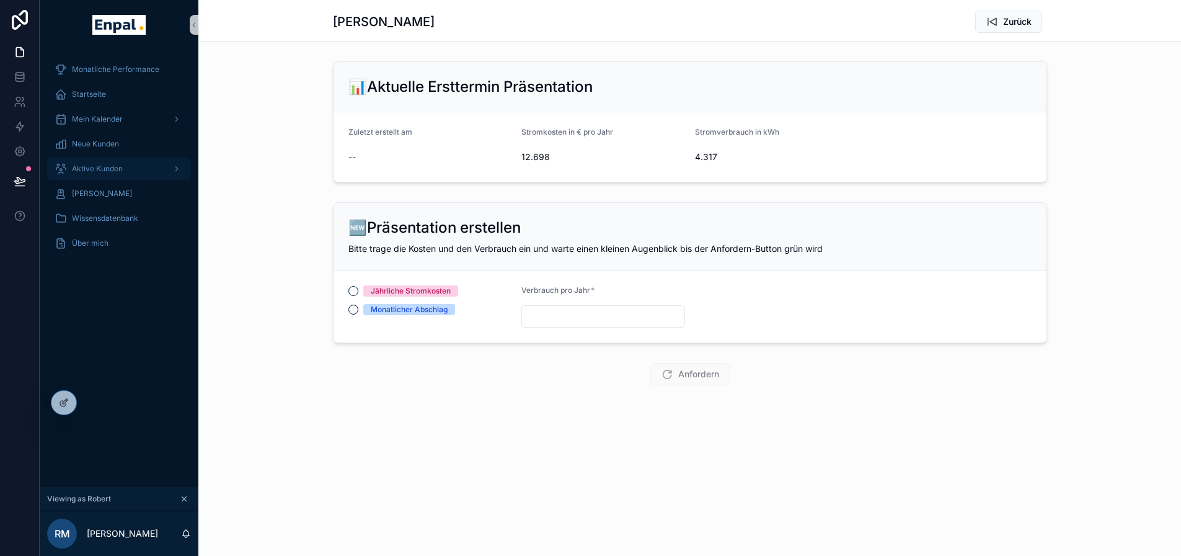
drag, startPoint x: 115, startPoint y: 166, endPoint x: 125, endPoint y: 180, distance: 17.4
click at [115, 166] on span "Aktive Kunden" at bounding box center [97, 169] width 51 height 10
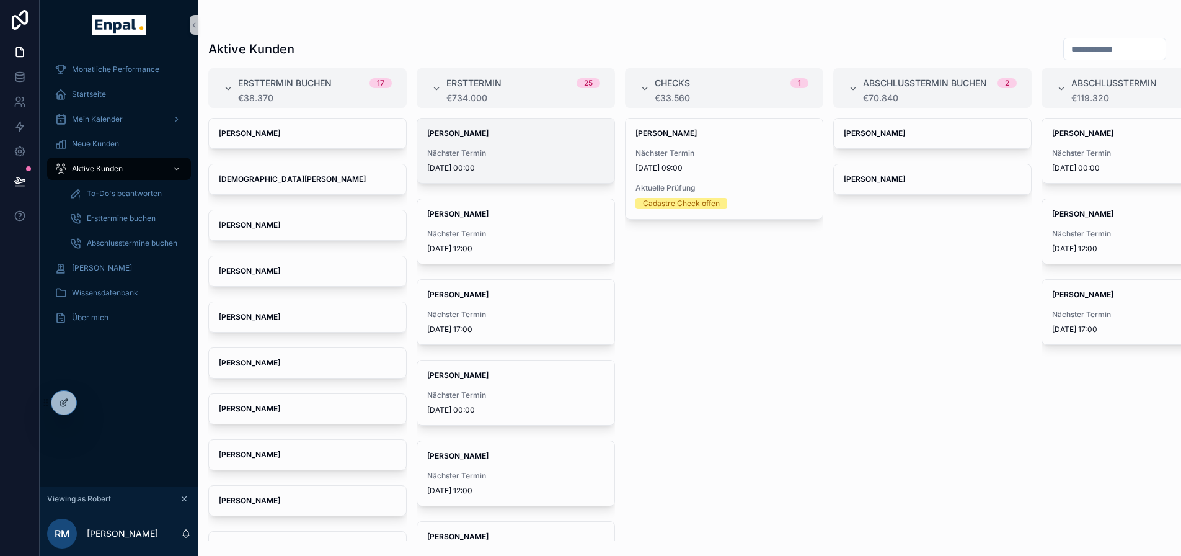
click at [540, 153] on span "Nächster Termin" at bounding box center [515, 153] width 177 height 10
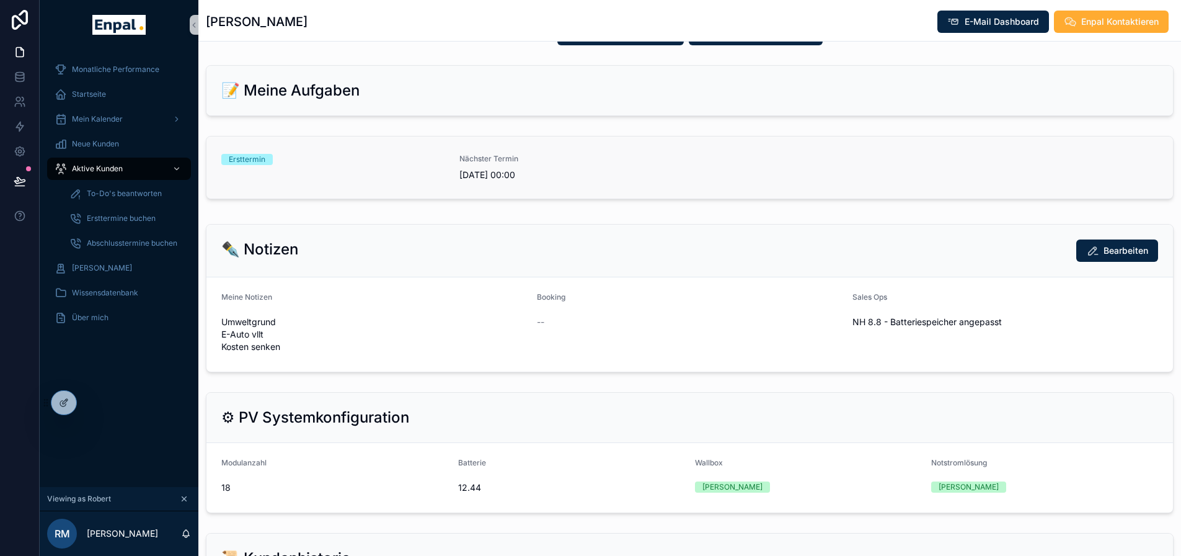
click at [479, 172] on span "31.12.2025 00:00" at bounding box center [571, 175] width 223 height 12
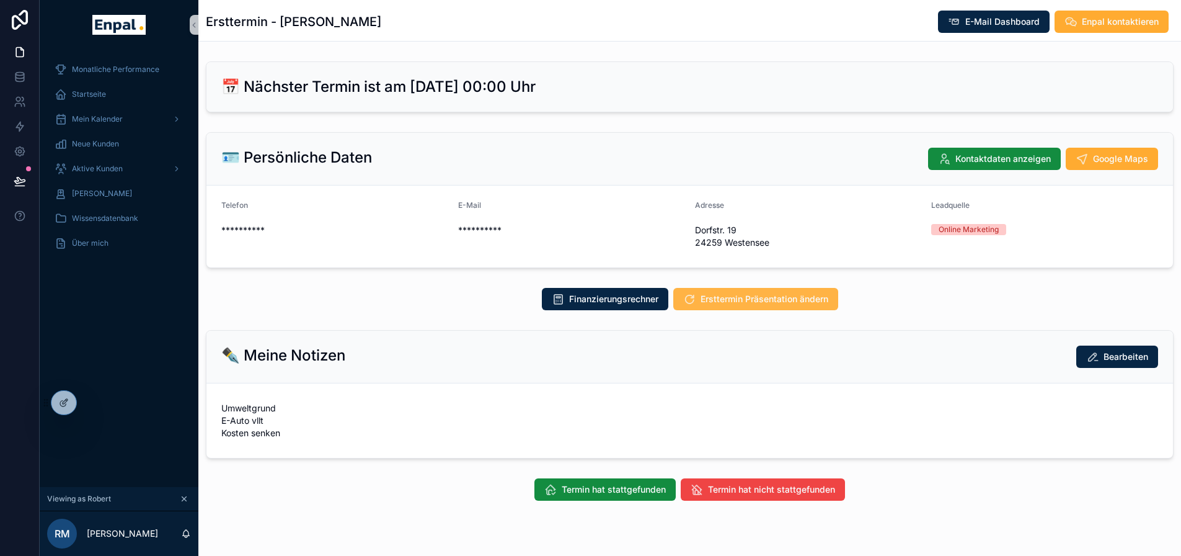
click at [755, 301] on span "Ersttermin Präsentation ändern" at bounding box center [765, 299] width 128 height 12
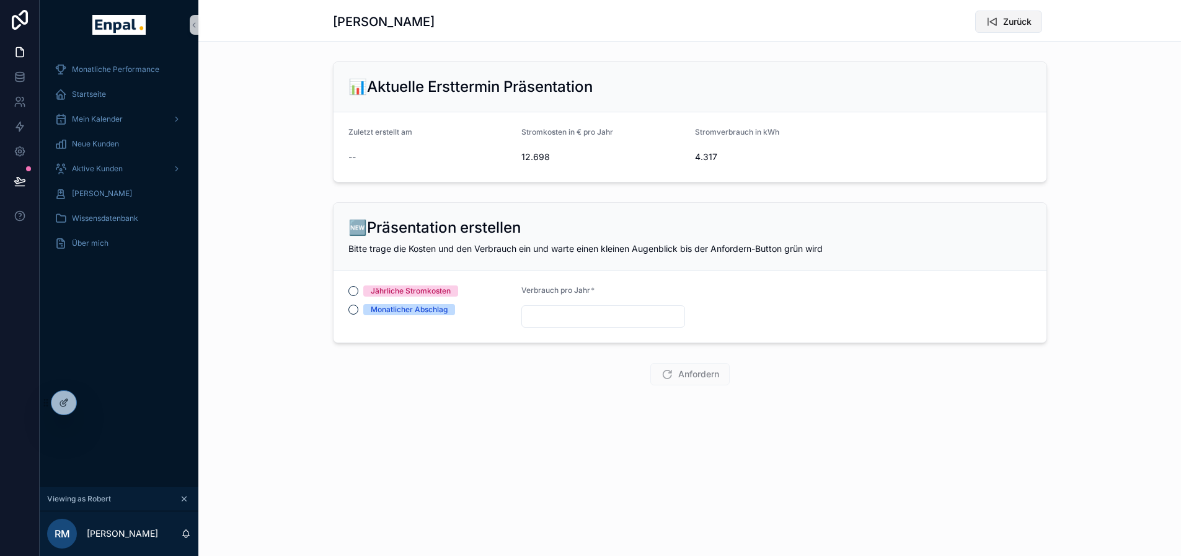
click at [1011, 27] on span "Zurück" at bounding box center [1017, 22] width 29 height 12
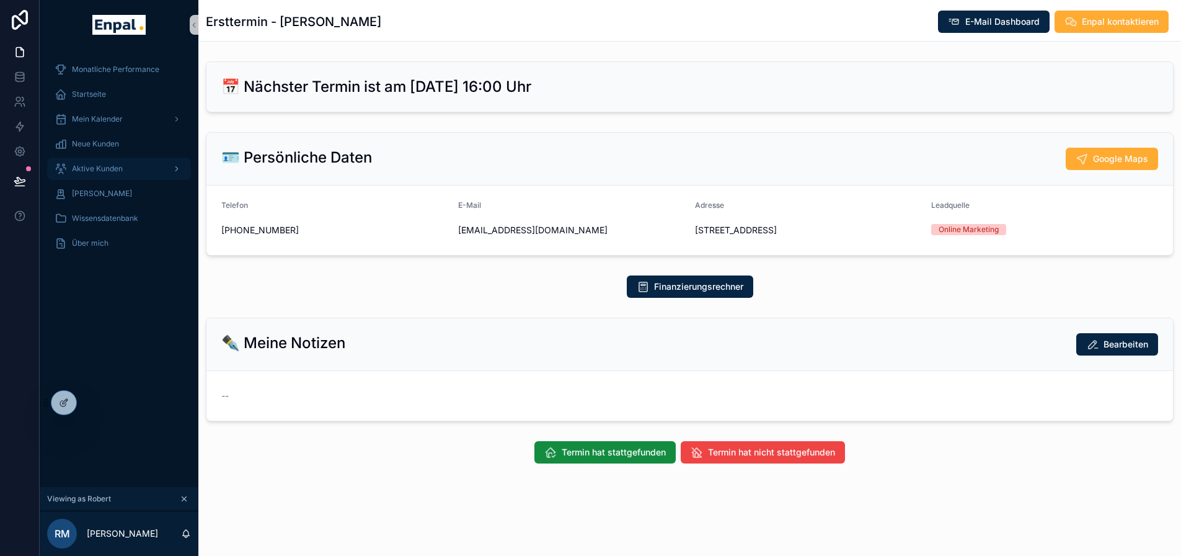
click at [113, 172] on span "Aktive Kunden" at bounding box center [97, 169] width 51 height 10
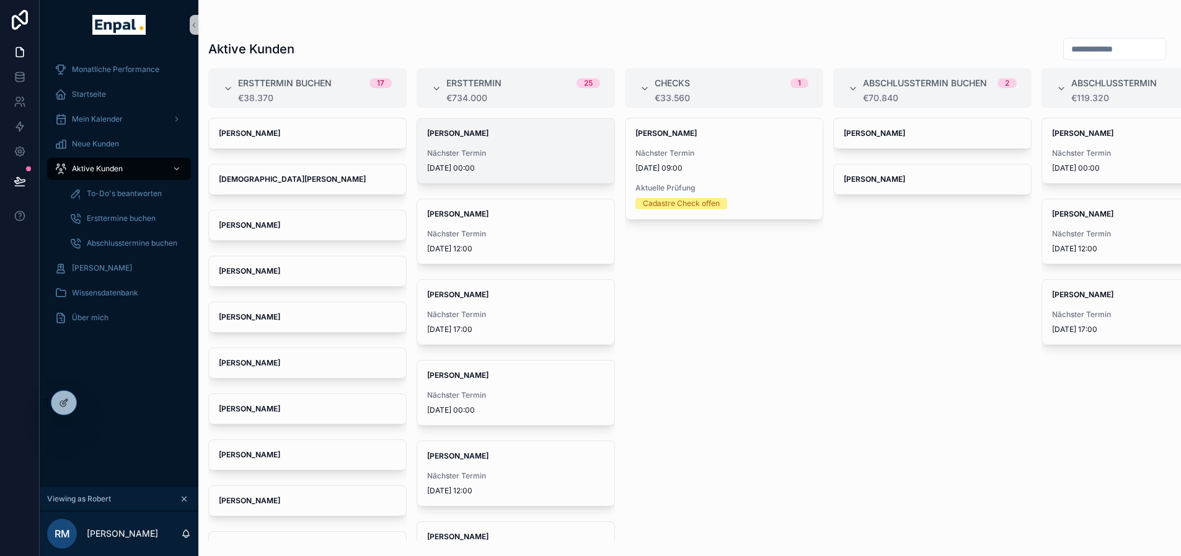
click at [580, 156] on span "Nächster Termin" at bounding box center [515, 153] width 177 height 10
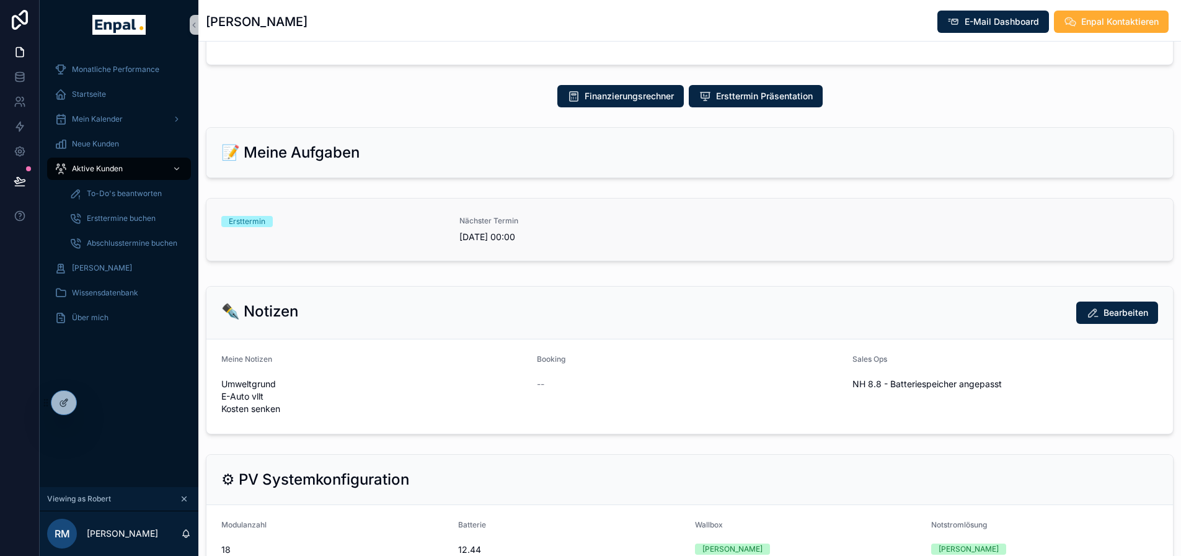
click at [375, 226] on div "Ersttermin" at bounding box center [332, 221] width 223 height 11
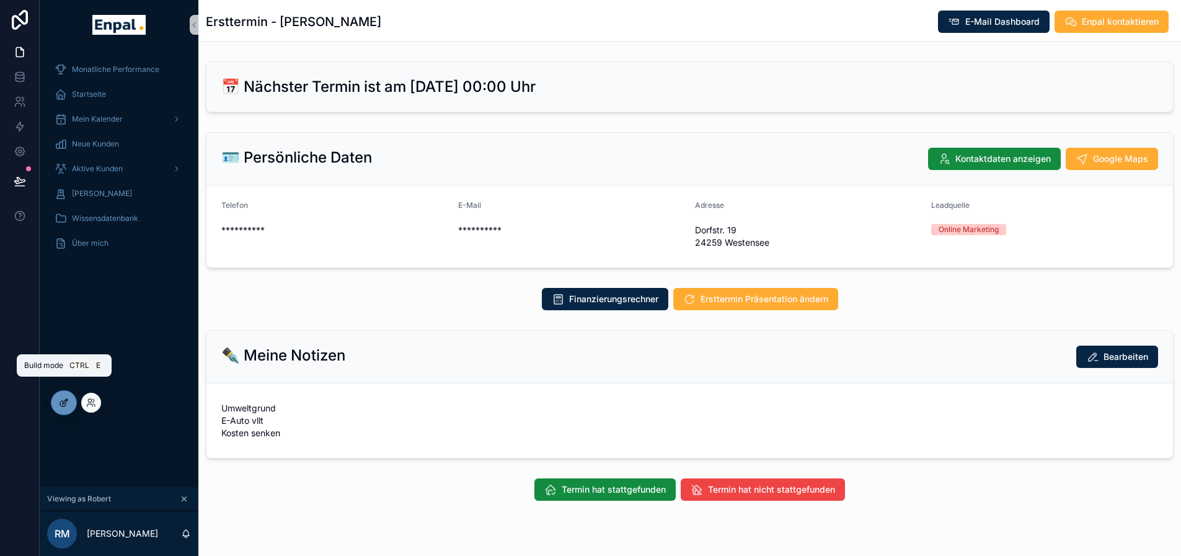
click at [66, 400] on icon at bounding box center [66, 399] width 1 height 1
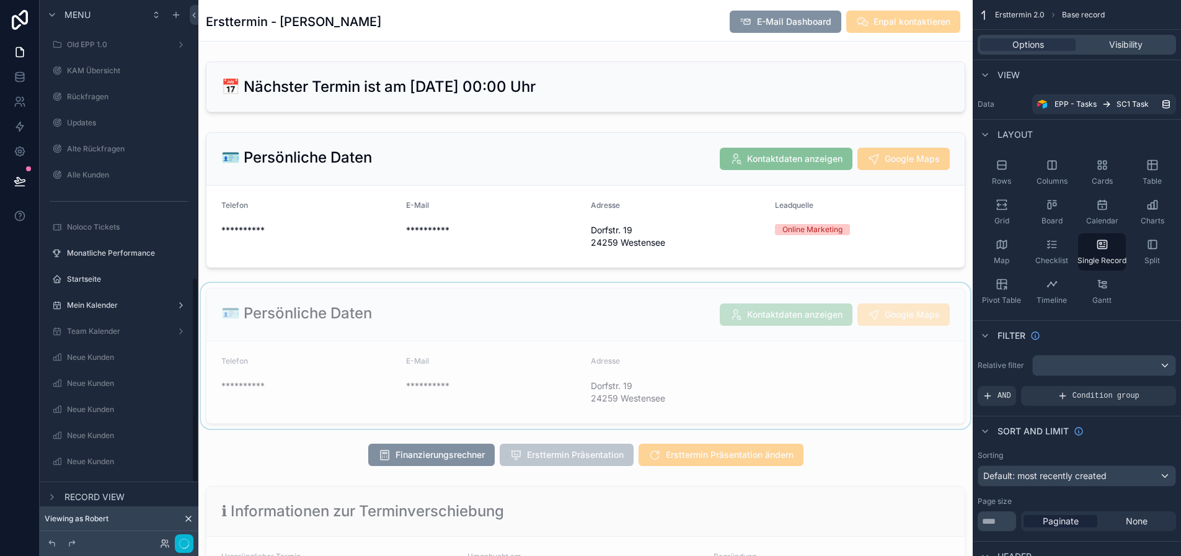
scroll to position [744, 0]
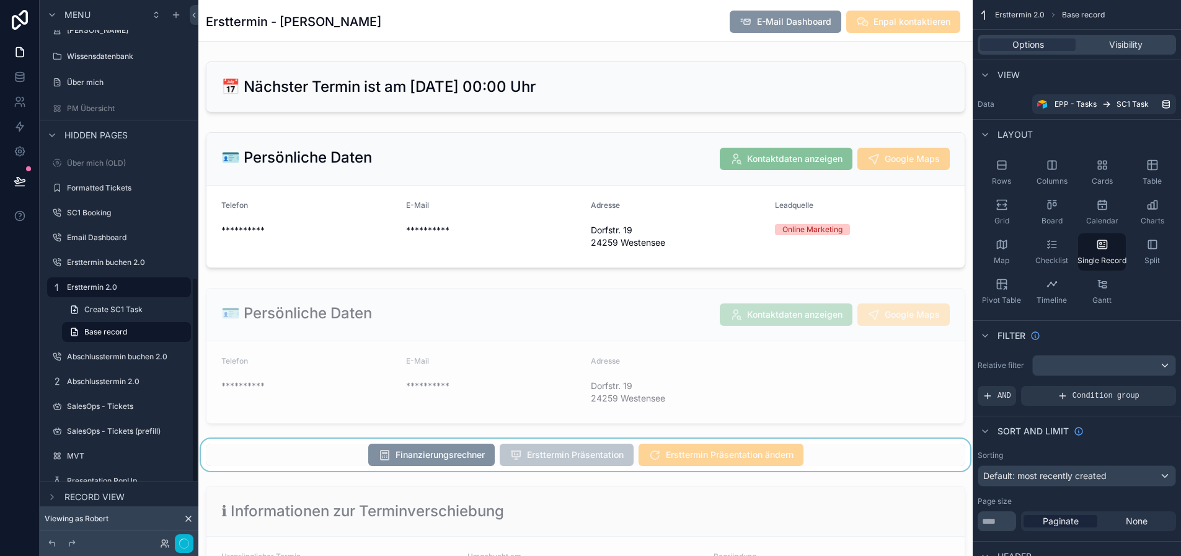
click at [730, 463] on div "scrollable content" at bounding box center [585, 454] width 775 height 32
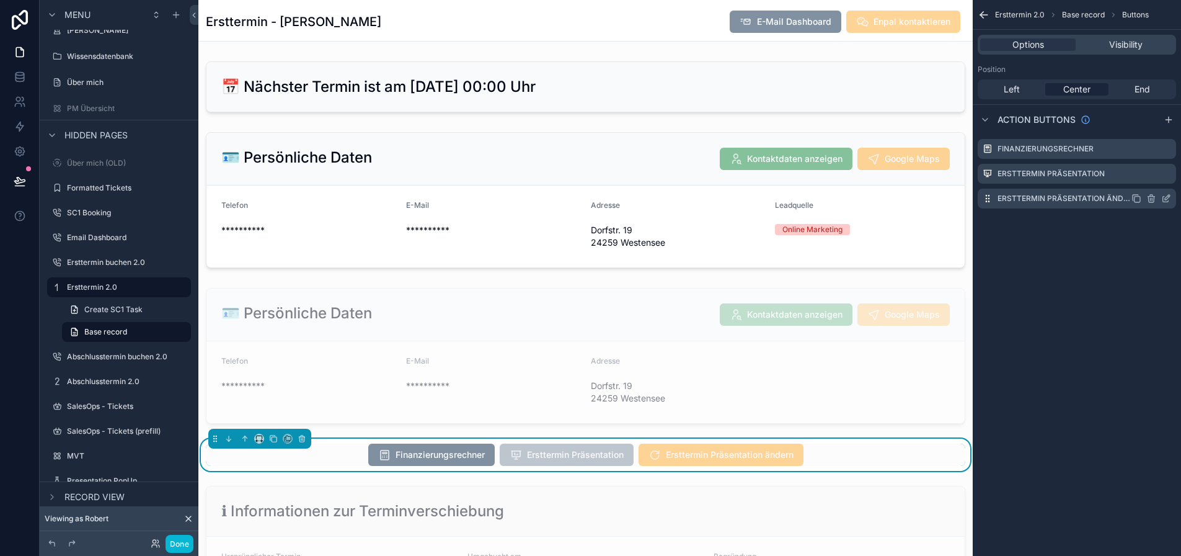
click at [1171, 197] on icon "scrollable content" at bounding box center [1167, 198] width 10 height 10
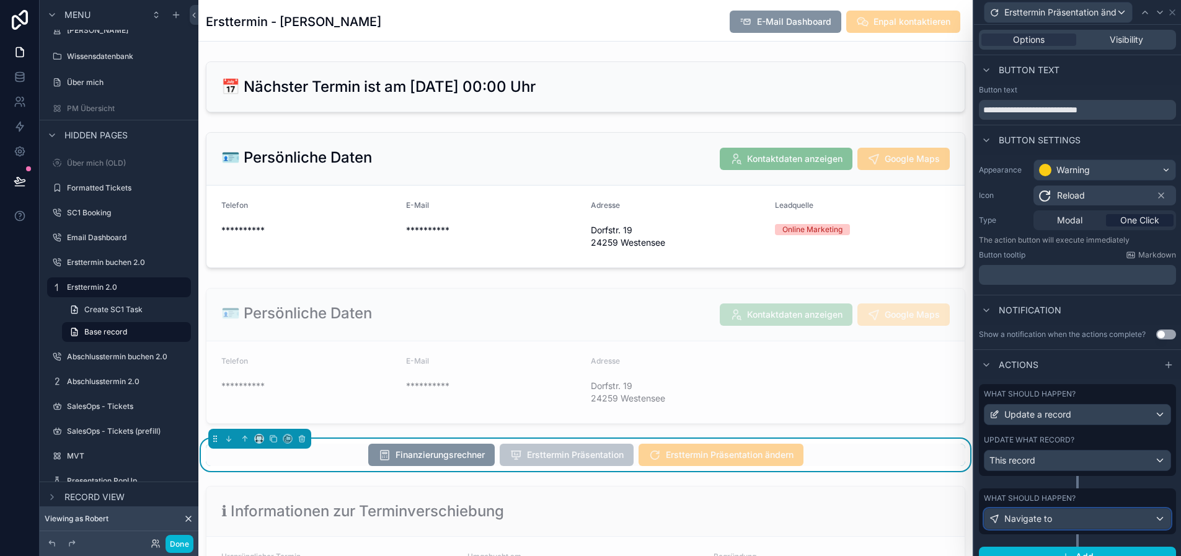
click at [1075, 510] on div "Navigate to" at bounding box center [1078, 519] width 186 height 20
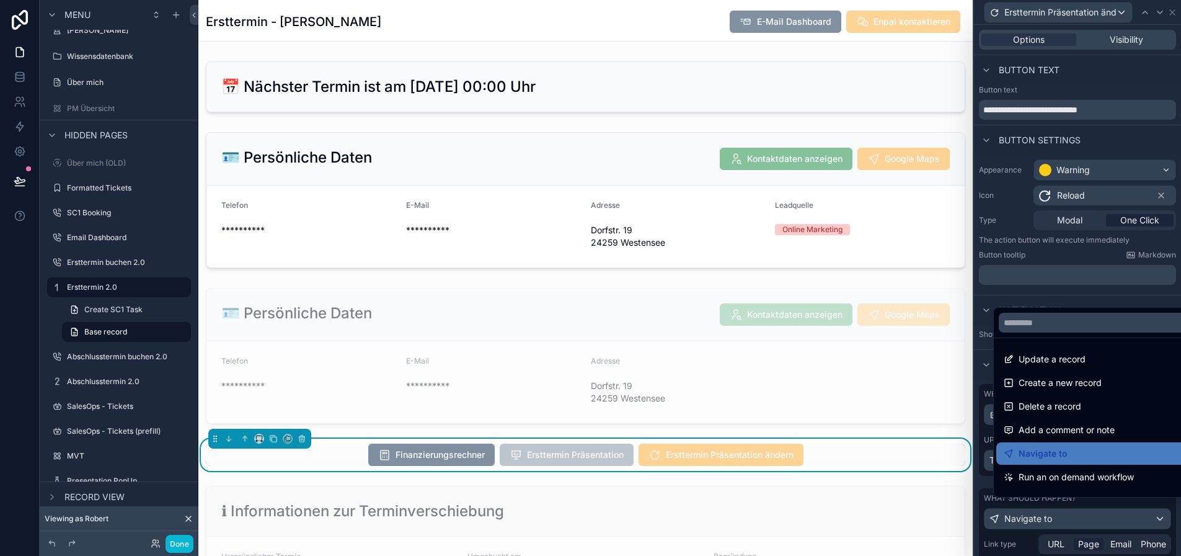
click at [1087, 513] on div at bounding box center [1077, 278] width 207 height 556
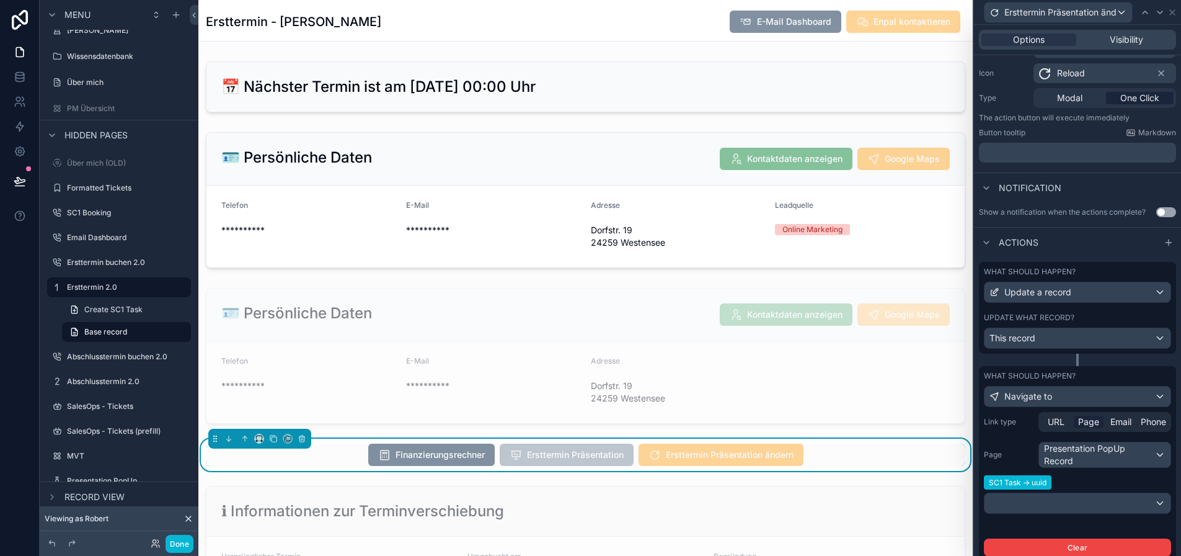
scroll to position [124, 0]
click at [1039, 485] on span "SC1 Task -> uuid" at bounding box center [1018, 480] width 68 height 14
click at [1109, 451] on div "Presentation PopUp Record" at bounding box center [1104, 452] width 131 height 25
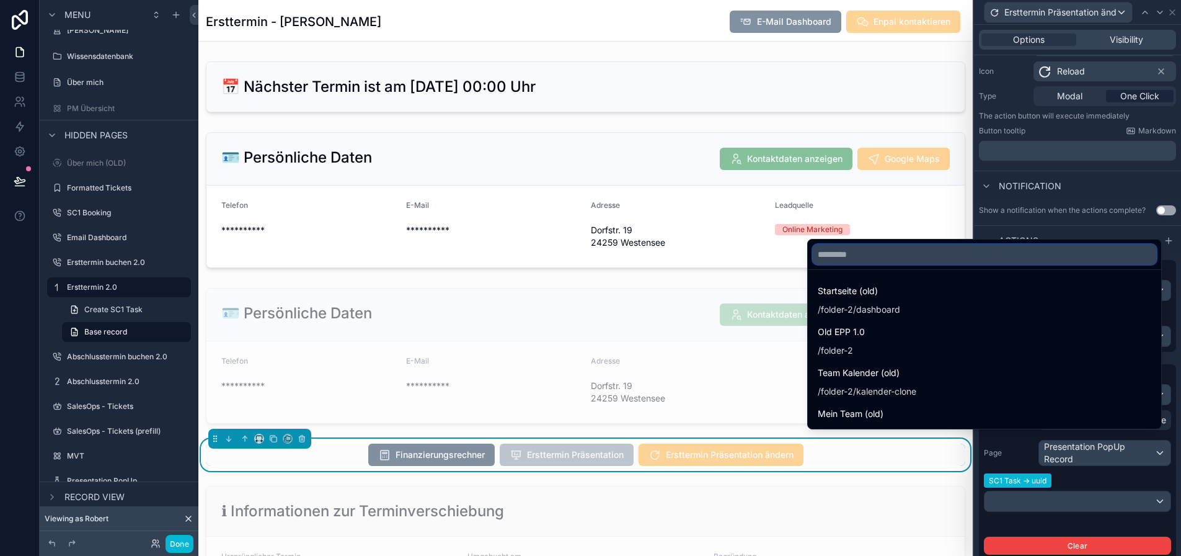
click at [1023, 264] on input "text" at bounding box center [985, 254] width 344 height 20
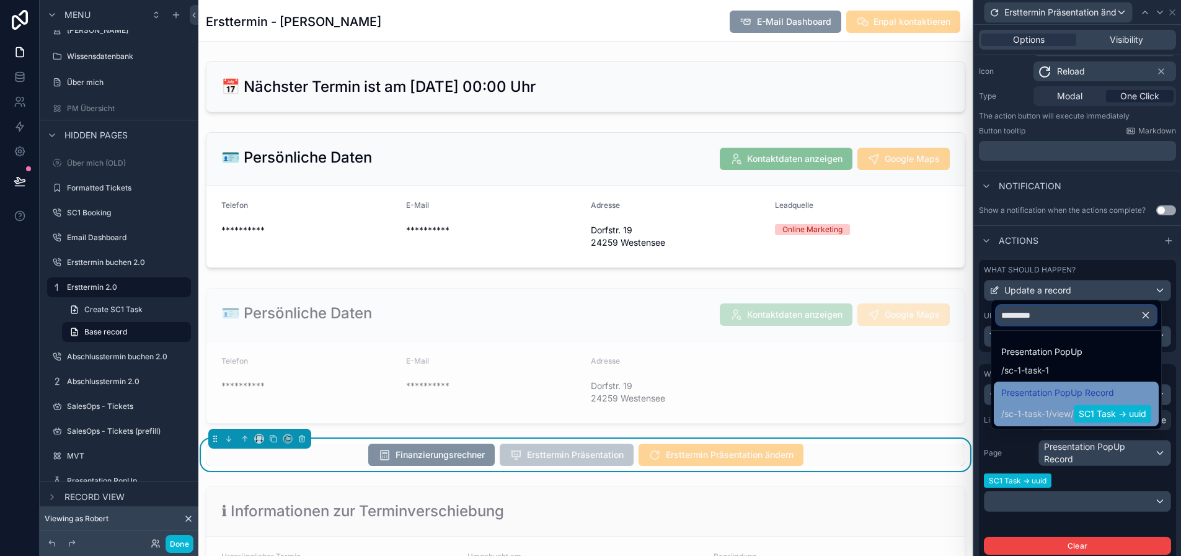
type input "*********"
click at [1064, 411] on div "Presentation PopUp Record / sc-1-task-1 / view / SC1 Task -> uuid" at bounding box center [1077, 403] width 150 height 37
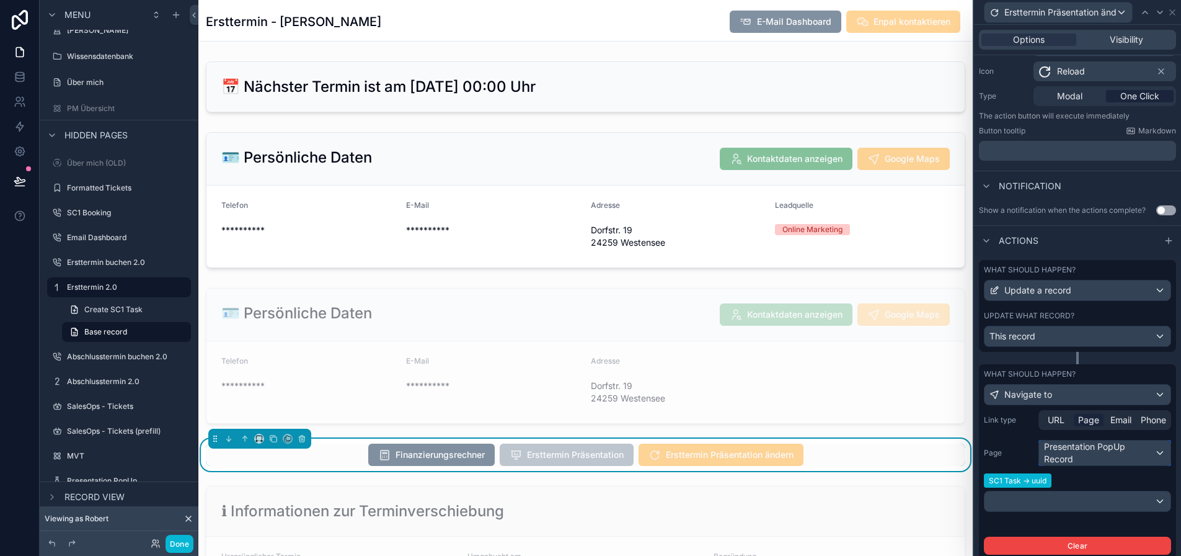
click at [1119, 457] on div "Presentation PopUp Record" at bounding box center [1104, 452] width 131 height 25
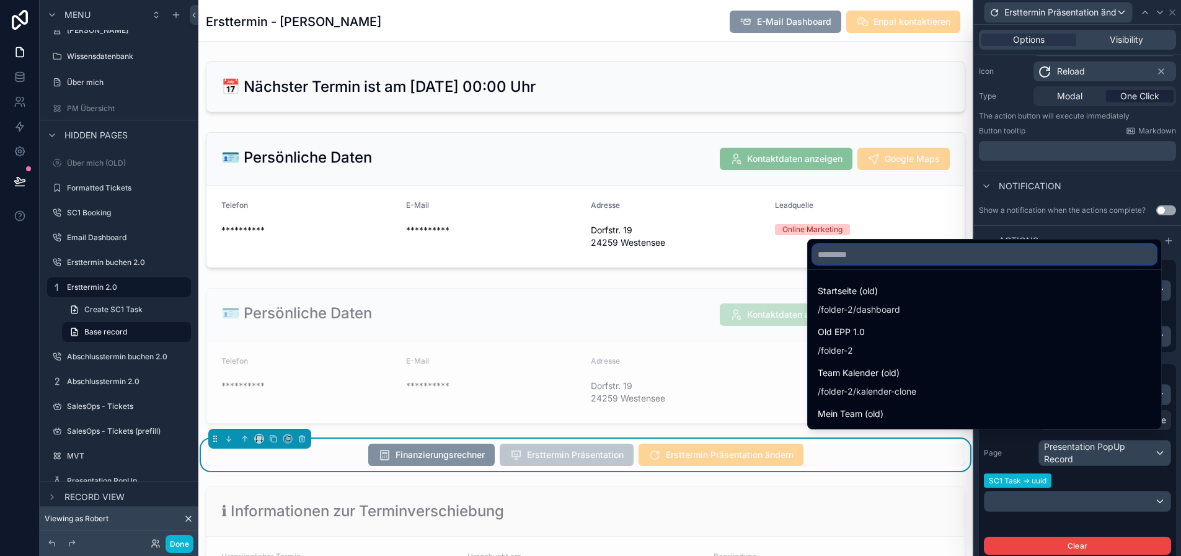
click at [1023, 264] on input "text" at bounding box center [985, 254] width 344 height 20
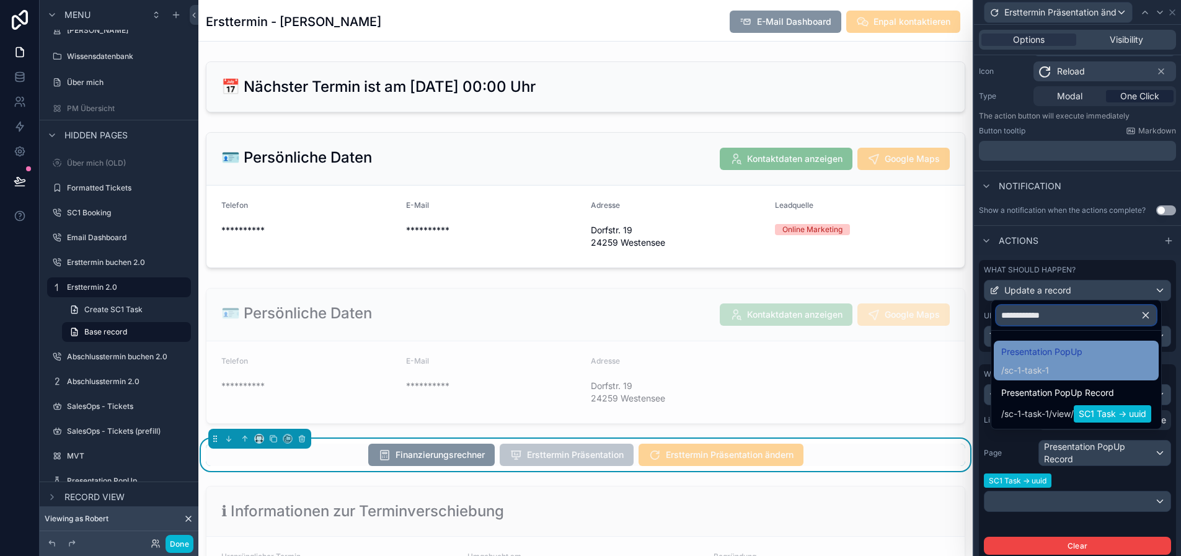
type input "**********"
click at [1077, 359] on span "Presentation PopUp" at bounding box center [1042, 351] width 81 height 15
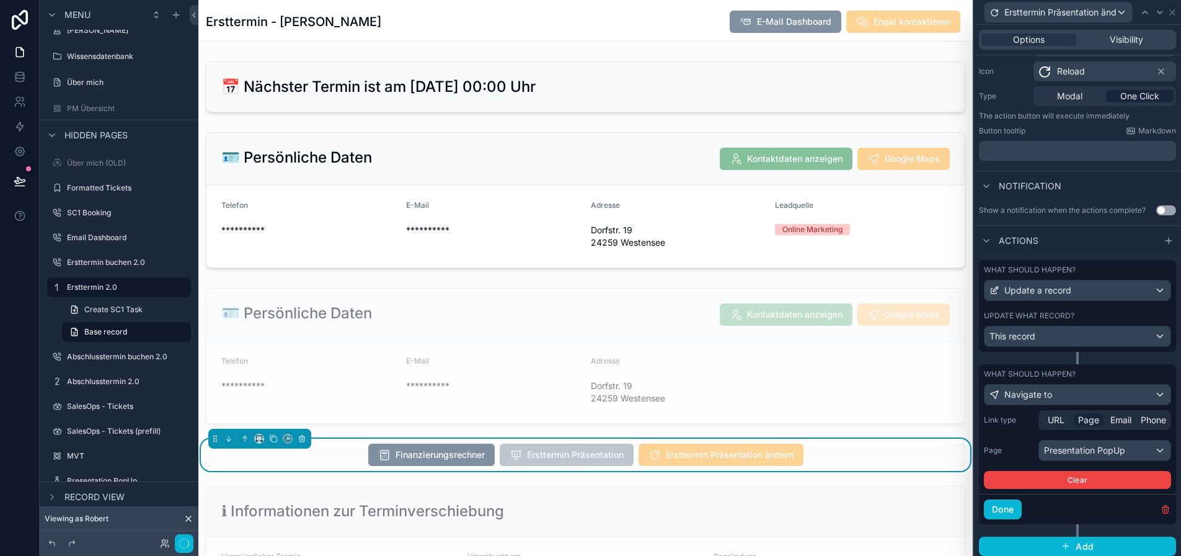
scroll to position [120, 0]
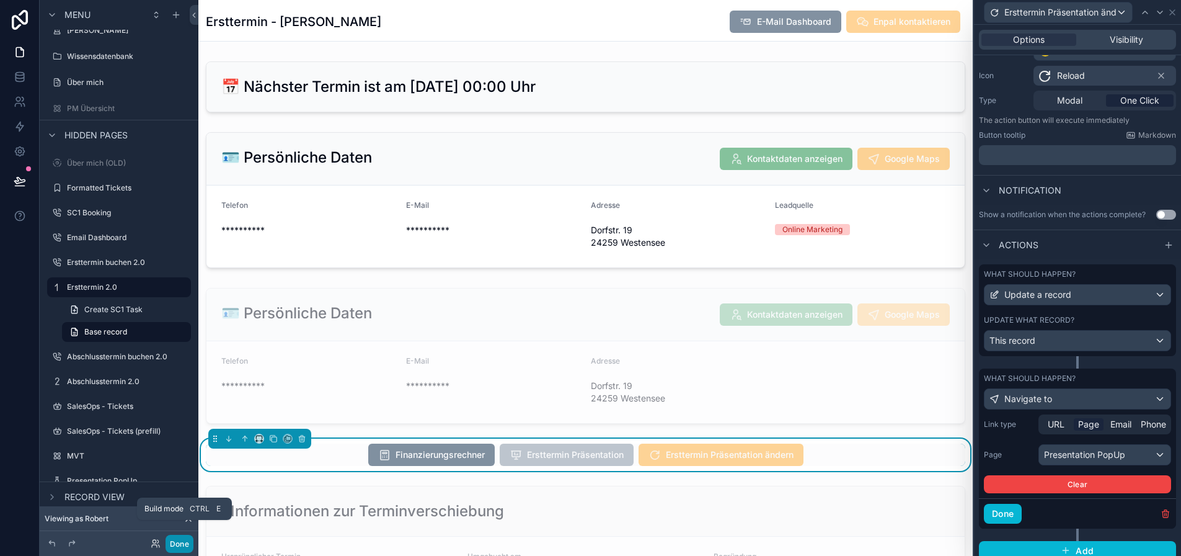
click at [184, 543] on button "Done" at bounding box center [180, 544] width 28 height 18
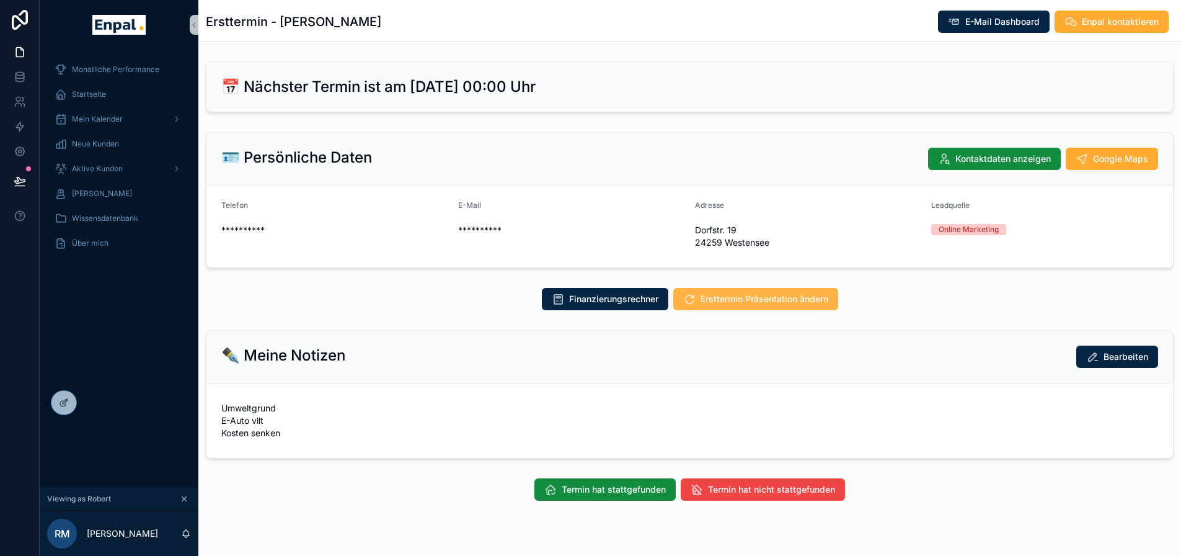
click at [741, 290] on button "Ersttermin Präsentation ändern" at bounding box center [755, 299] width 165 height 22
click at [61, 403] on icon at bounding box center [64, 403] width 10 height 10
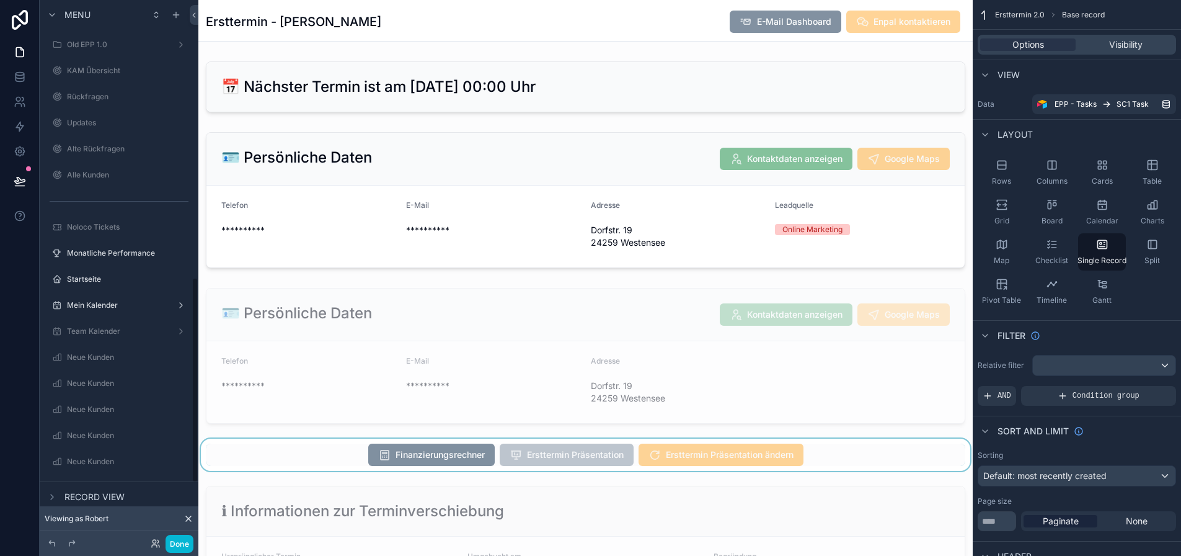
scroll to position [744, 0]
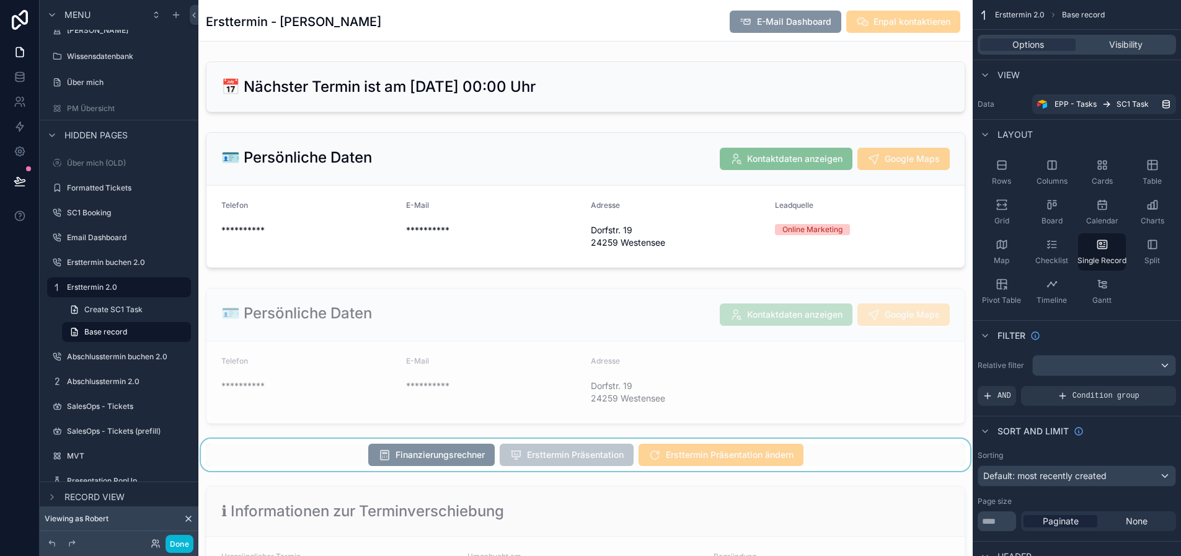
click at [768, 453] on div "scrollable content" at bounding box center [585, 454] width 775 height 32
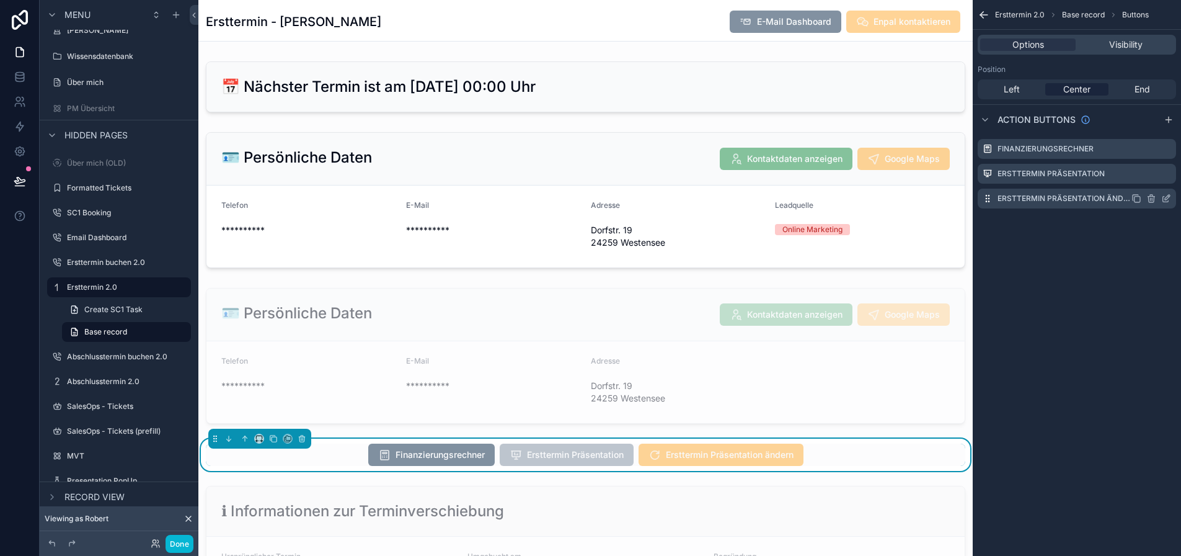
click at [1171, 193] on icon "scrollable content" at bounding box center [1167, 198] width 10 height 10
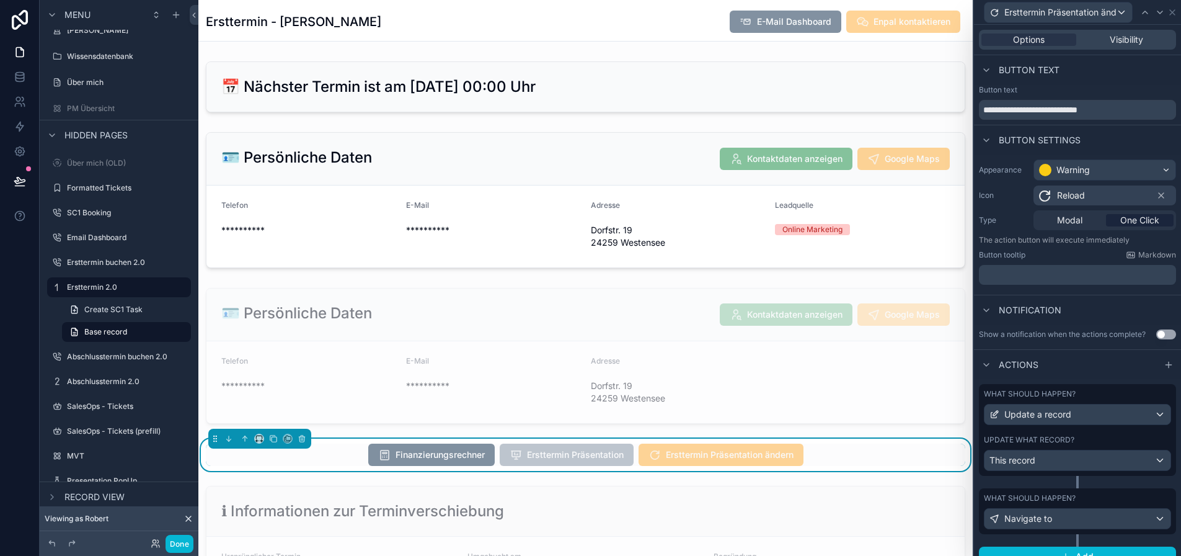
scroll to position [6, 0]
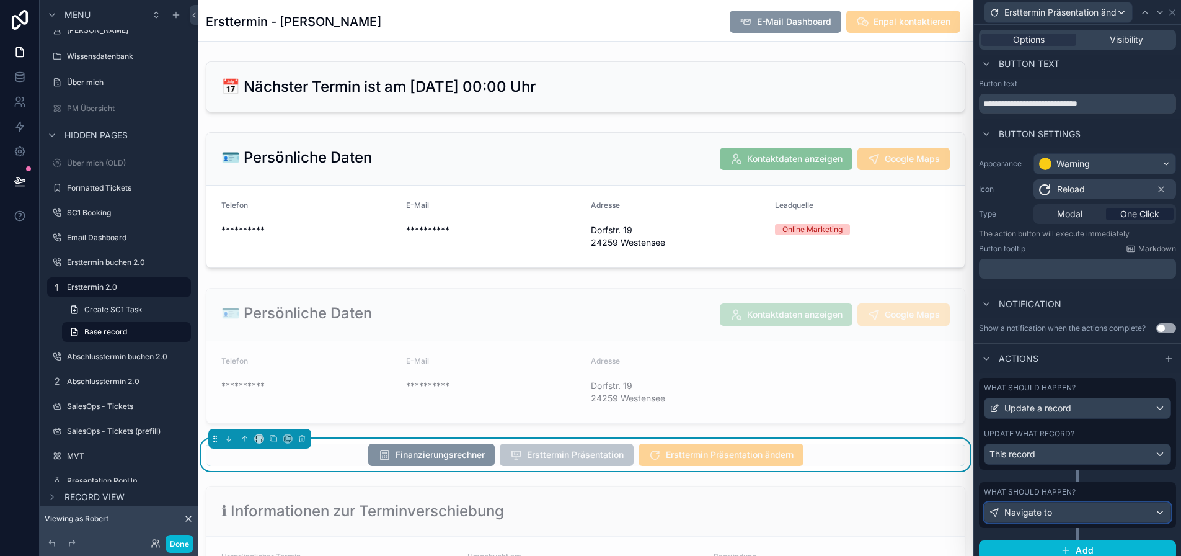
click at [1082, 510] on div "Navigate to" at bounding box center [1078, 512] width 186 height 20
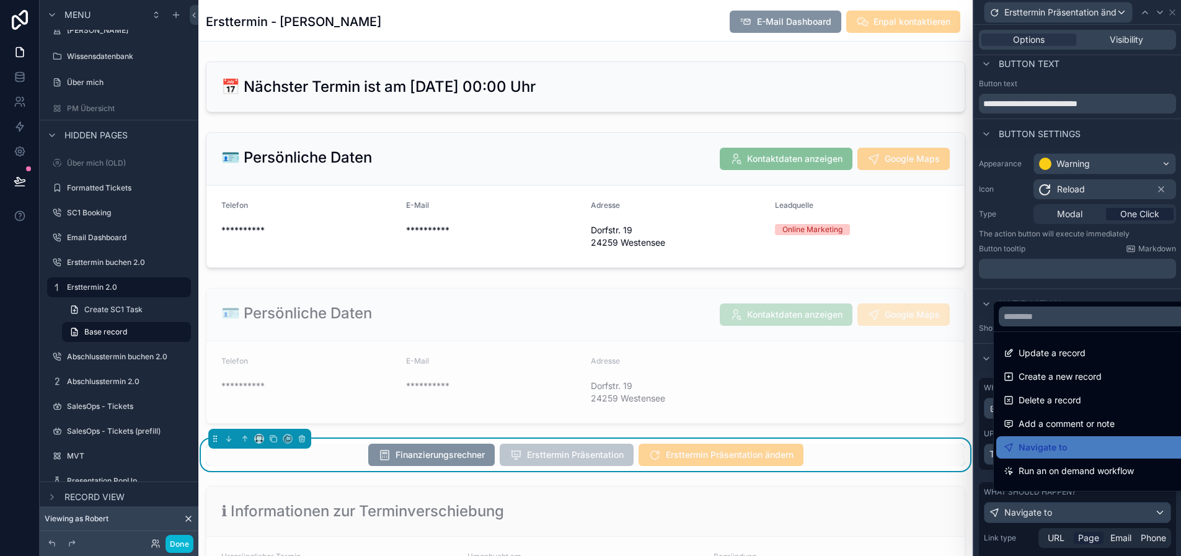
click at [1098, 504] on div at bounding box center [1077, 278] width 207 height 556
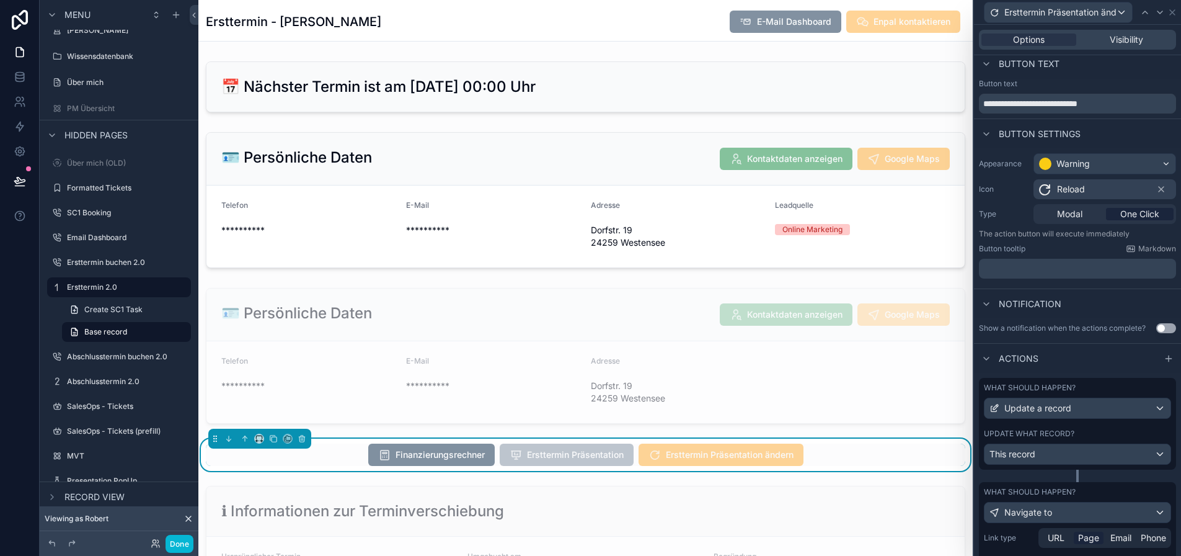
scroll to position [120, 0]
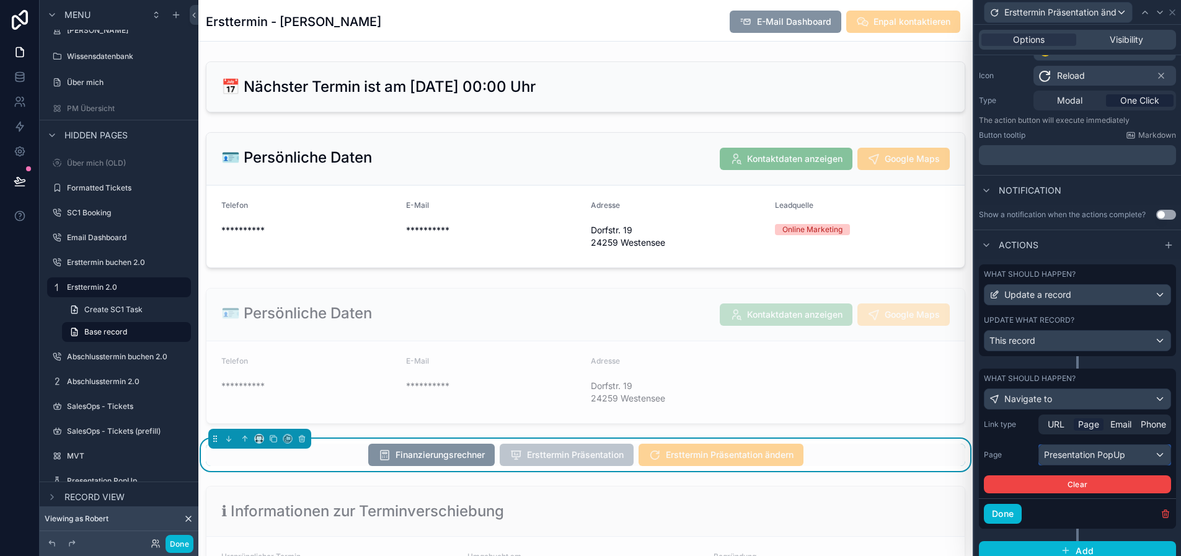
click at [1097, 450] on div "Presentation PopUp" at bounding box center [1104, 455] width 131 height 20
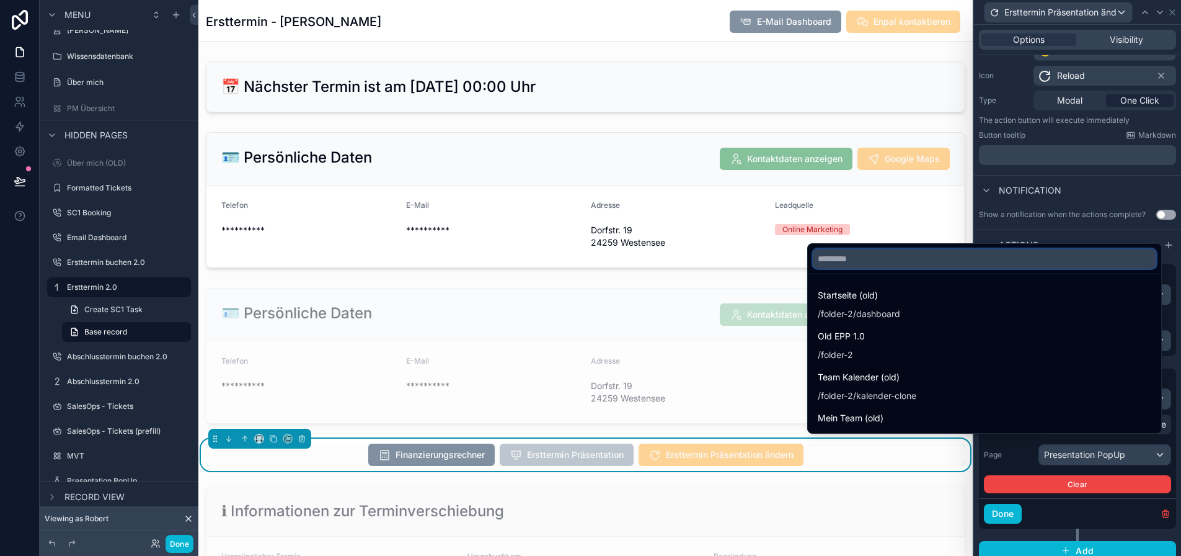
click at [973, 269] on input "text" at bounding box center [985, 259] width 344 height 20
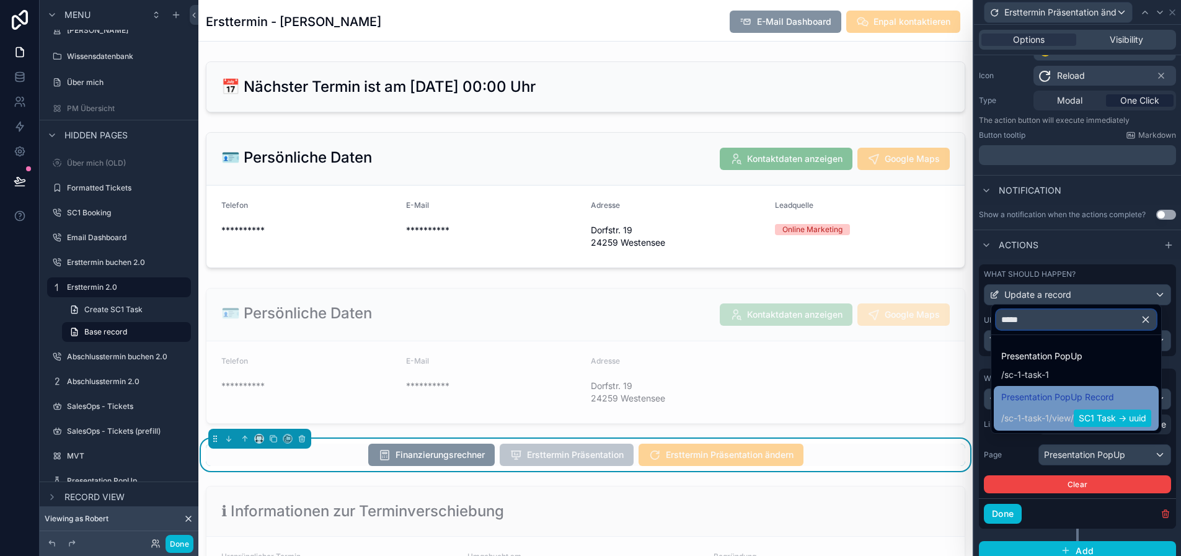
type input "*****"
click at [1061, 404] on span "Presentation PopUp Record" at bounding box center [1077, 396] width 150 height 15
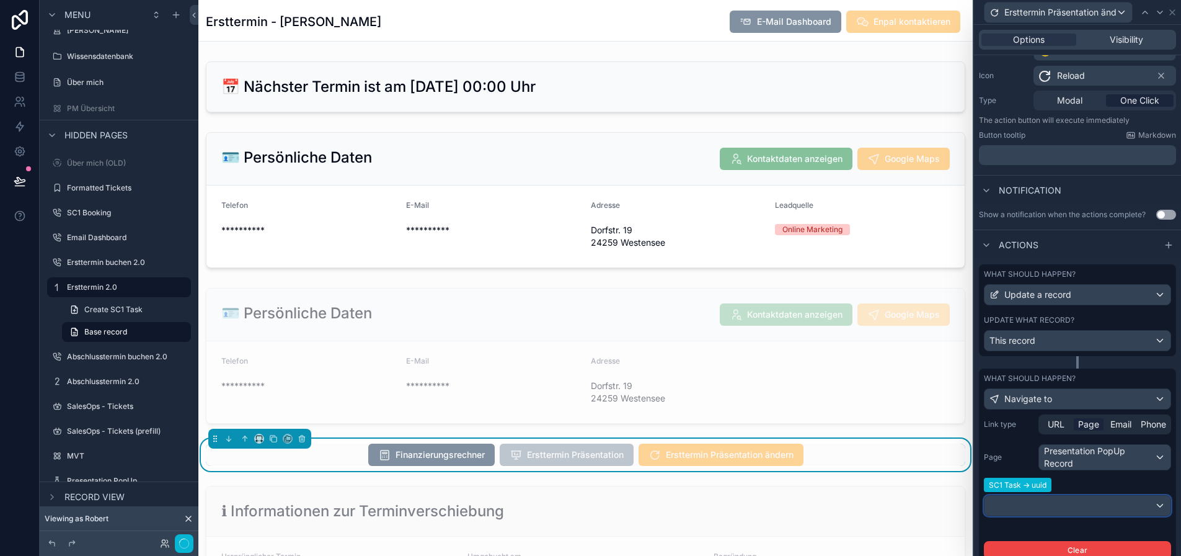
click at [1054, 507] on div at bounding box center [1078, 506] width 186 height 20
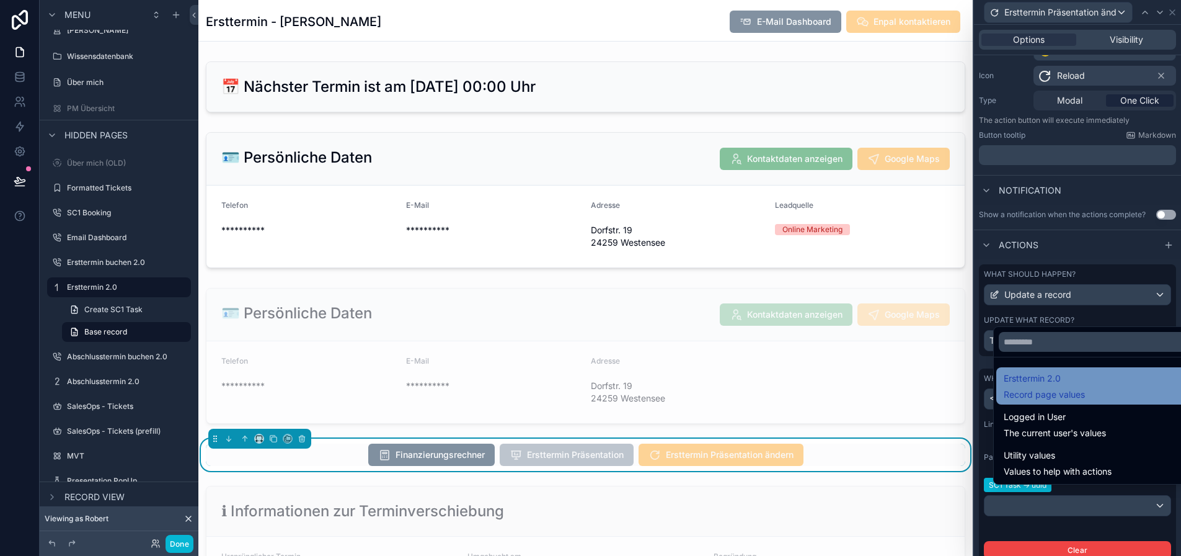
click at [1124, 386] on div "Ersttermin 2.0 Record page values" at bounding box center [1096, 386] width 185 height 30
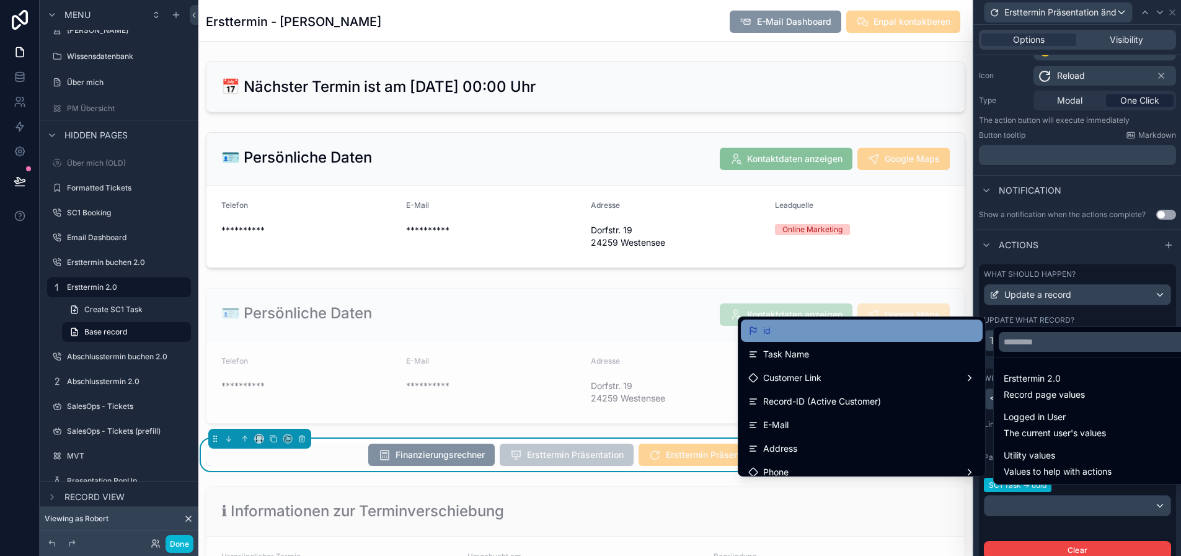
click at [882, 335] on div "id" at bounding box center [862, 330] width 227 height 15
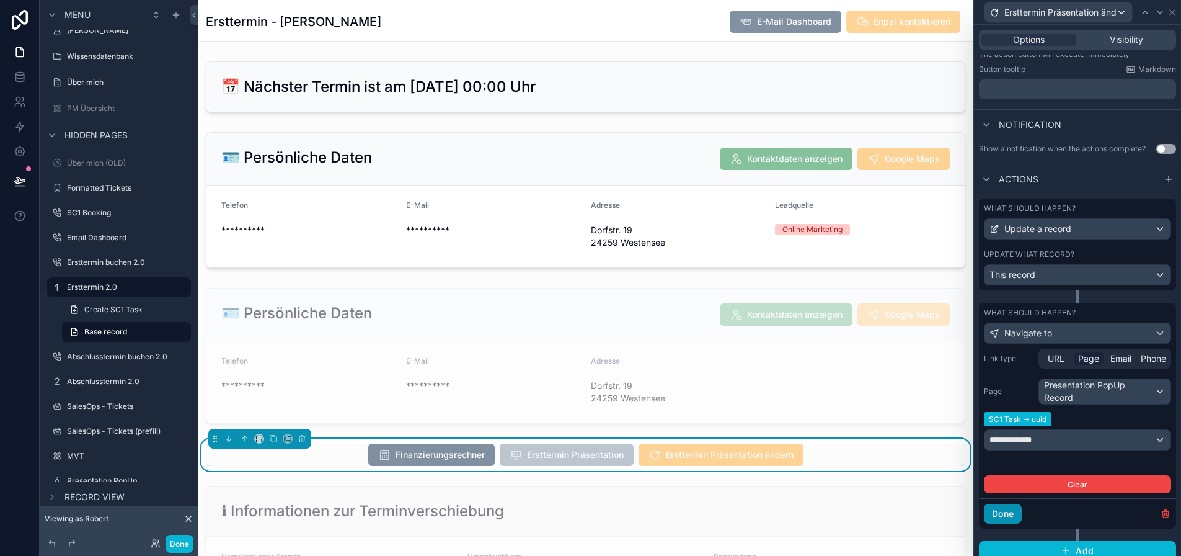
click at [1018, 514] on button "Done" at bounding box center [1003, 514] width 38 height 20
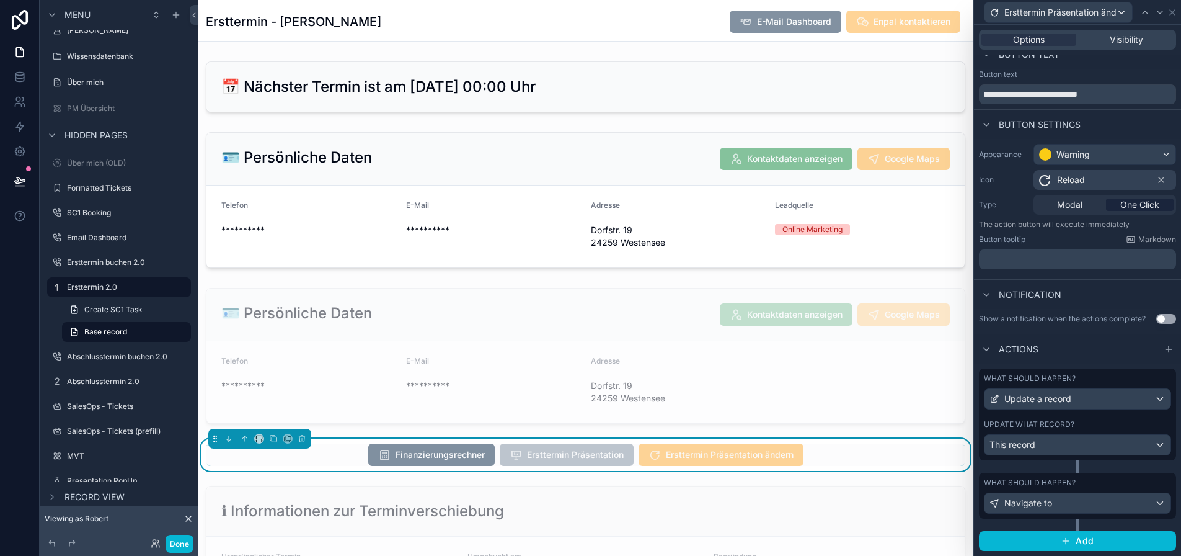
scroll to position [6, 0]
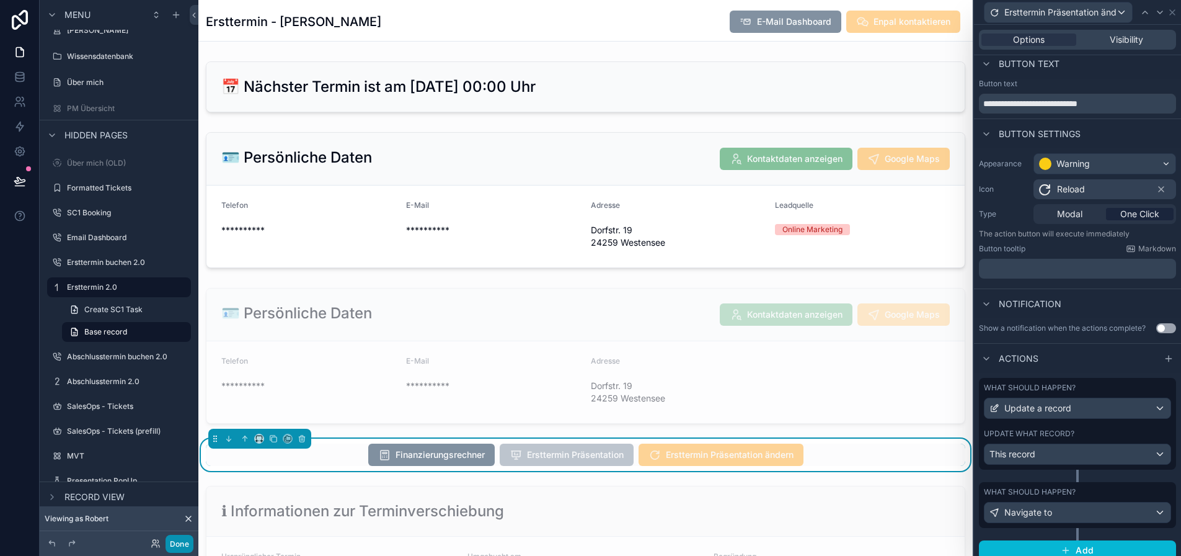
click at [182, 541] on button "Done" at bounding box center [180, 544] width 28 height 18
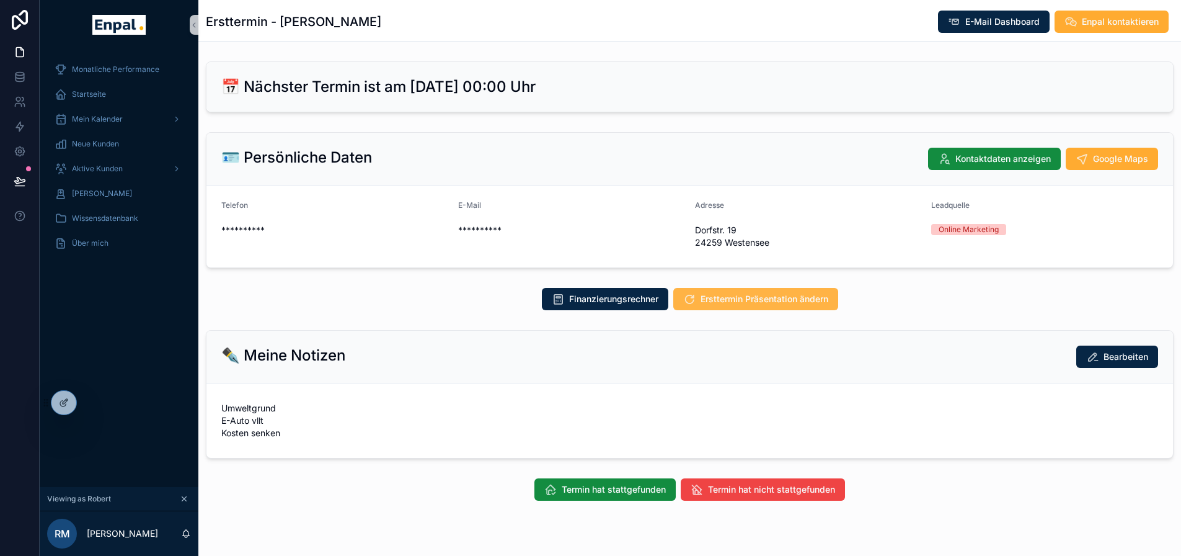
click at [766, 293] on span "Ersttermin Präsentation ändern" at bounding box center [765, 299] width 128 height 12
click at [68, 400] on icon at bounding box center [65, 401] width 5 height 5
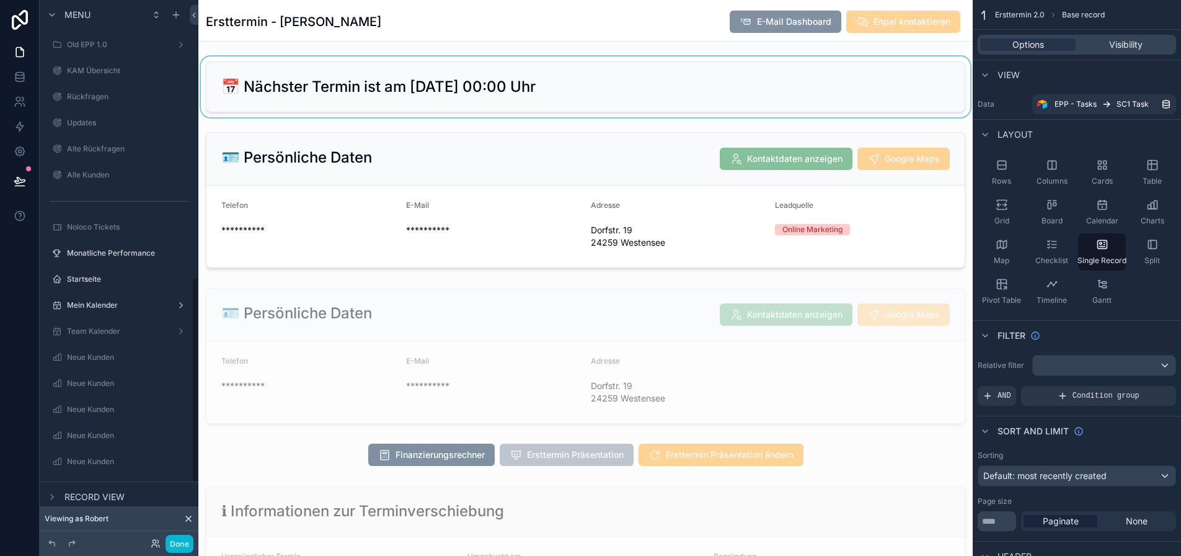
scroll to position [744, 0]
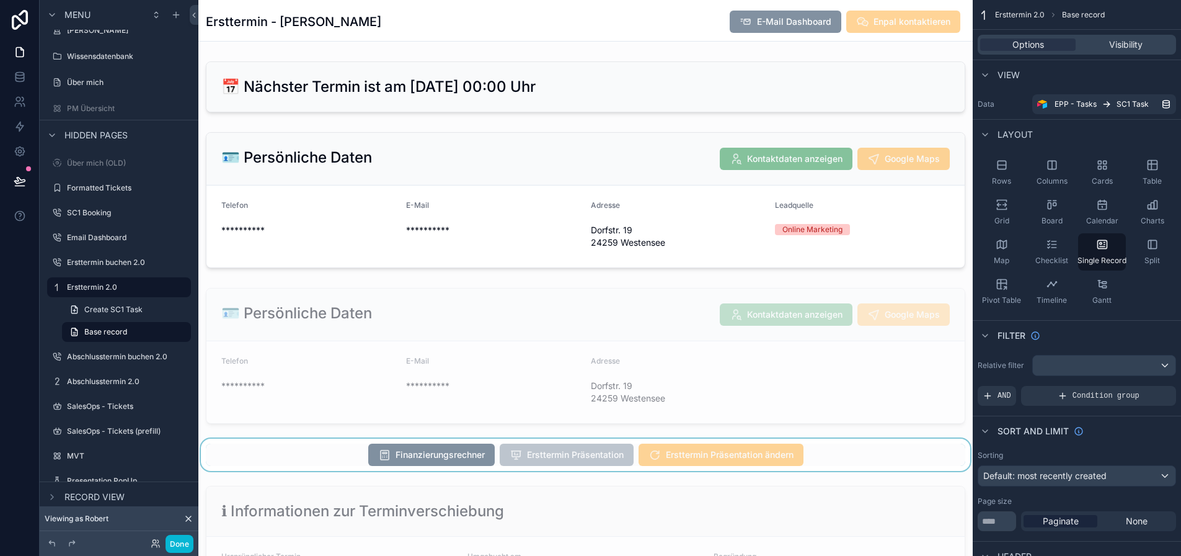
click at [708, 452] on div "scrollable content" at bounding box center [585, 454] width 775 height 32
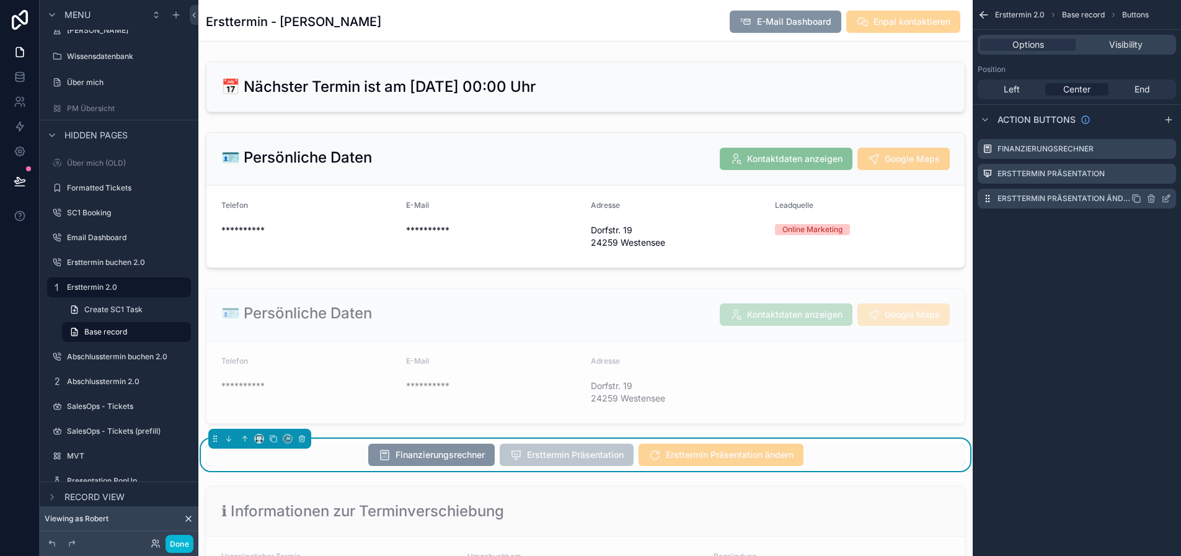
click at [1170, 200] on icon "scrollable content" at bounding box center [1167, 197] width 5 height 5
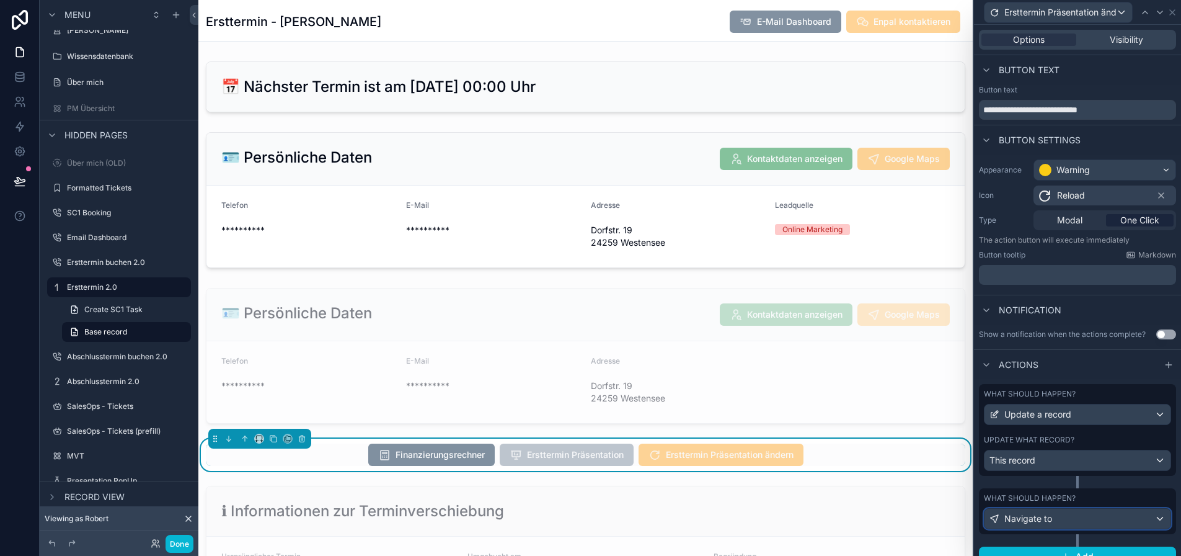
click at [1092, 515] on div "Navigate to" at bounding box center [1078, 519] width 186 height 20
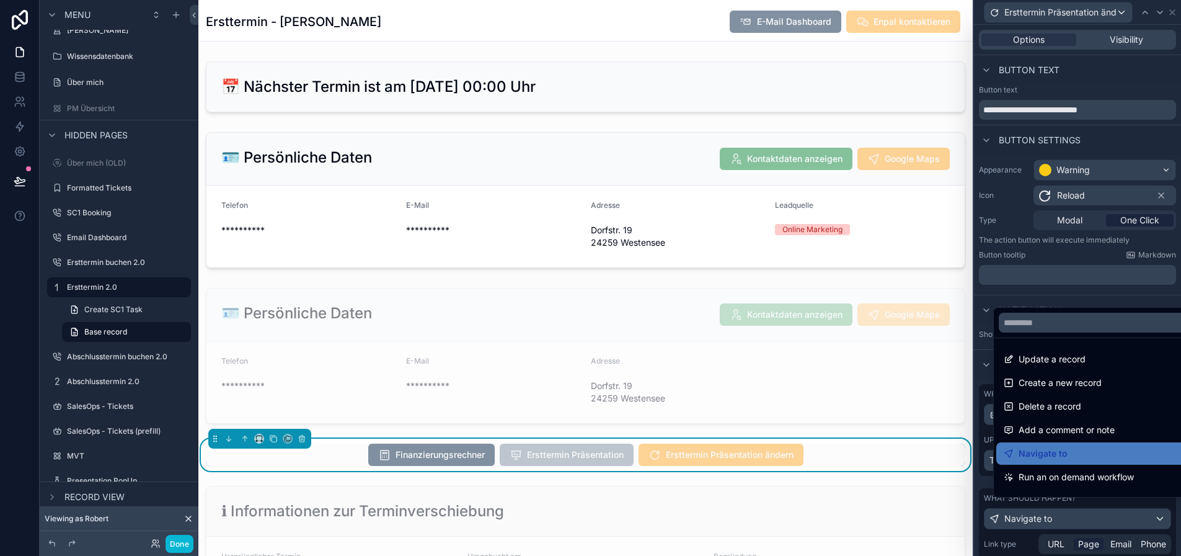
click at [1089, 515] on div at bounding box center [1077, 278] width 207 height 556
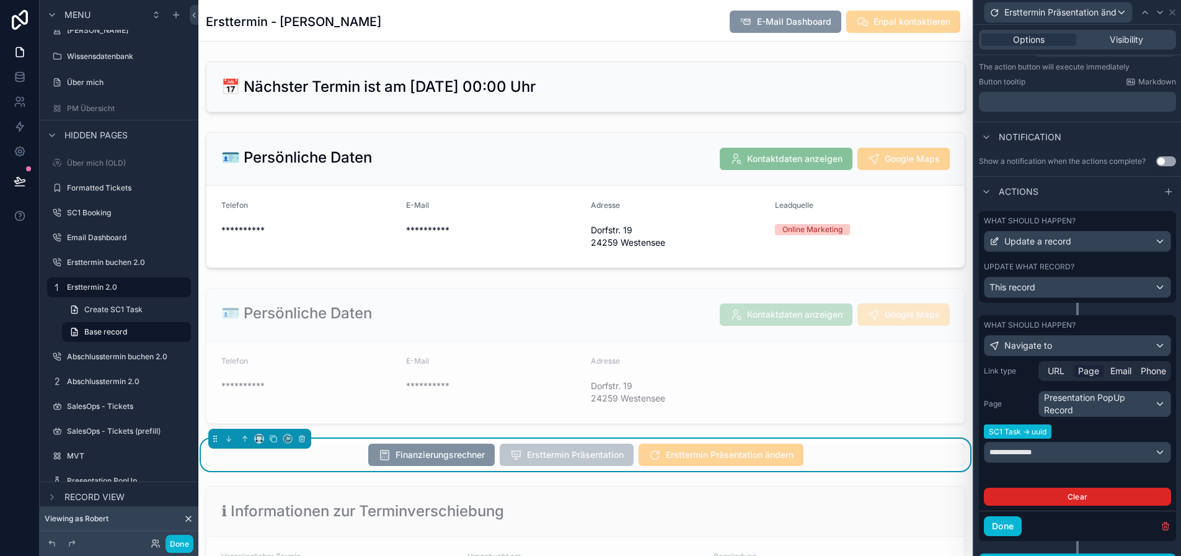
scroll to position [185, 0]
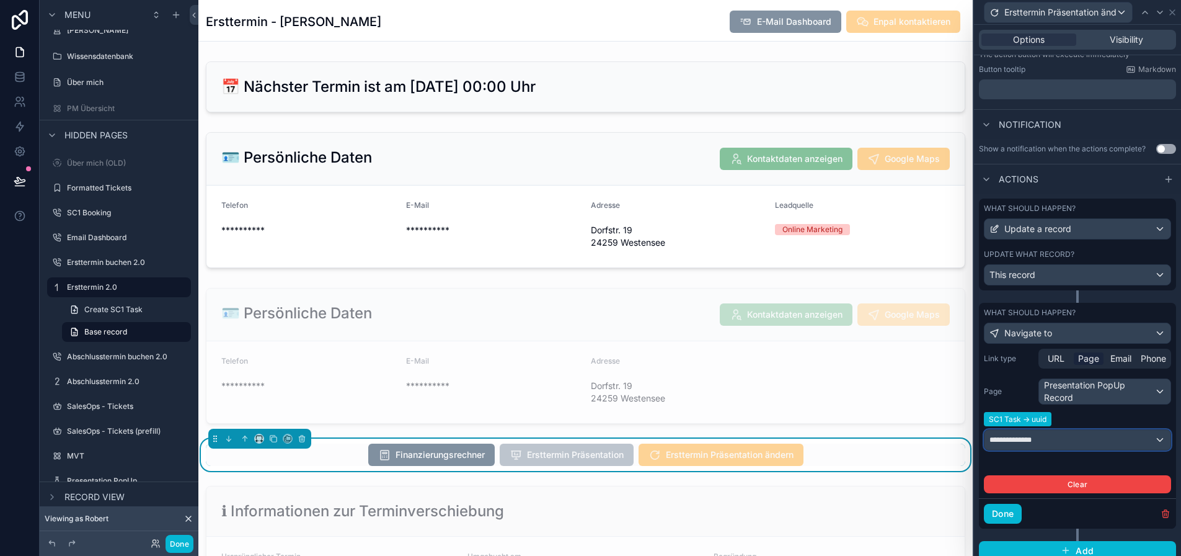
click at [1103, 440] on div "**********" at bounding box center [1078, 440] width 186 height 20
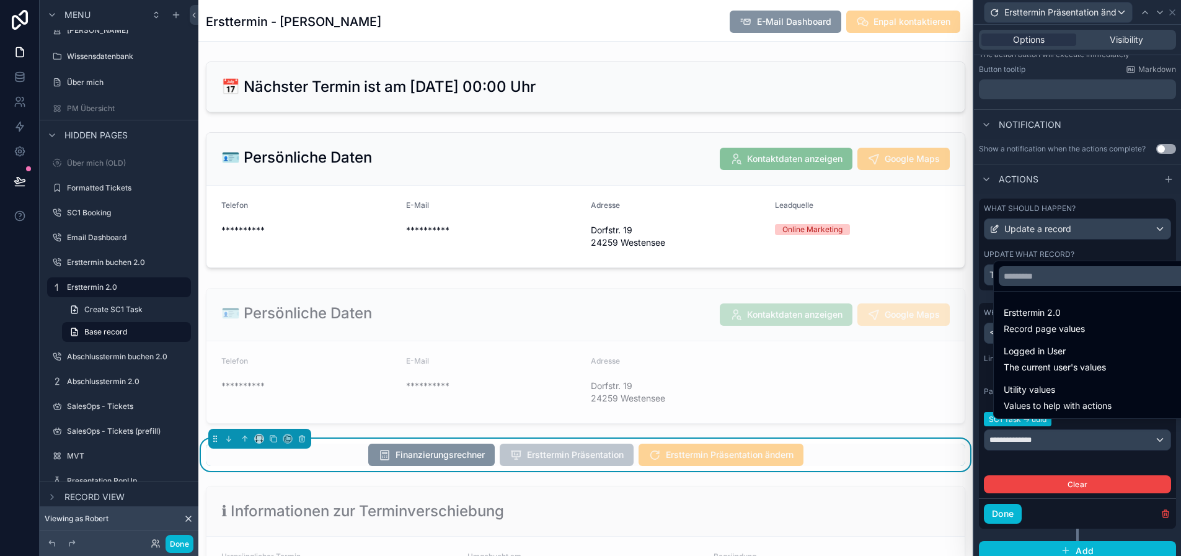
click at [1083, 442] on div at bounding box center [1077, 278] width 207 height 556
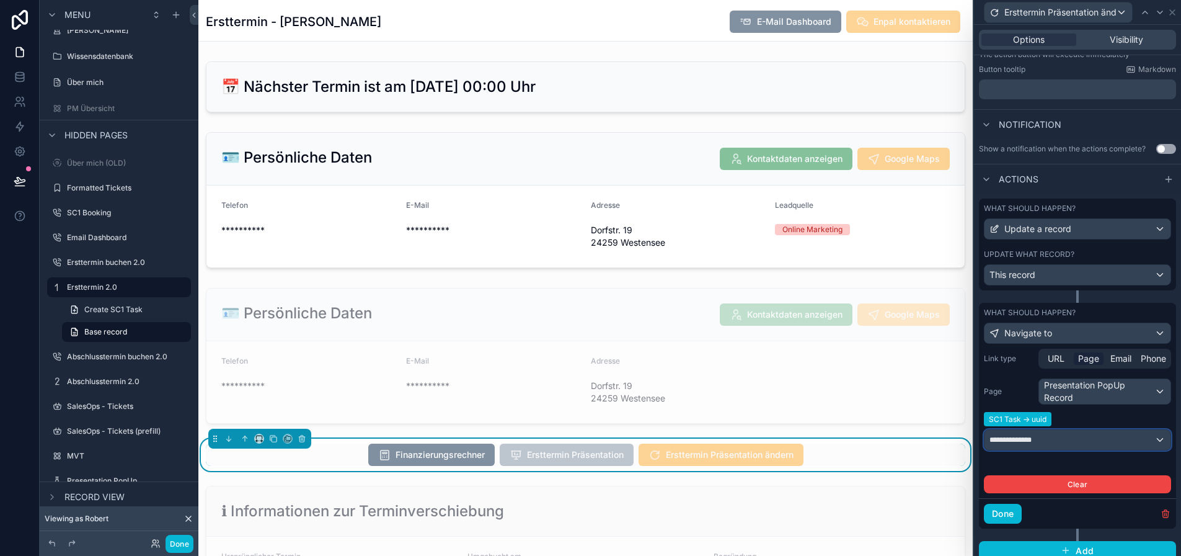
click at [1083, 442] on div "**********" at bounding box center [1078, 440] width 186 height 20
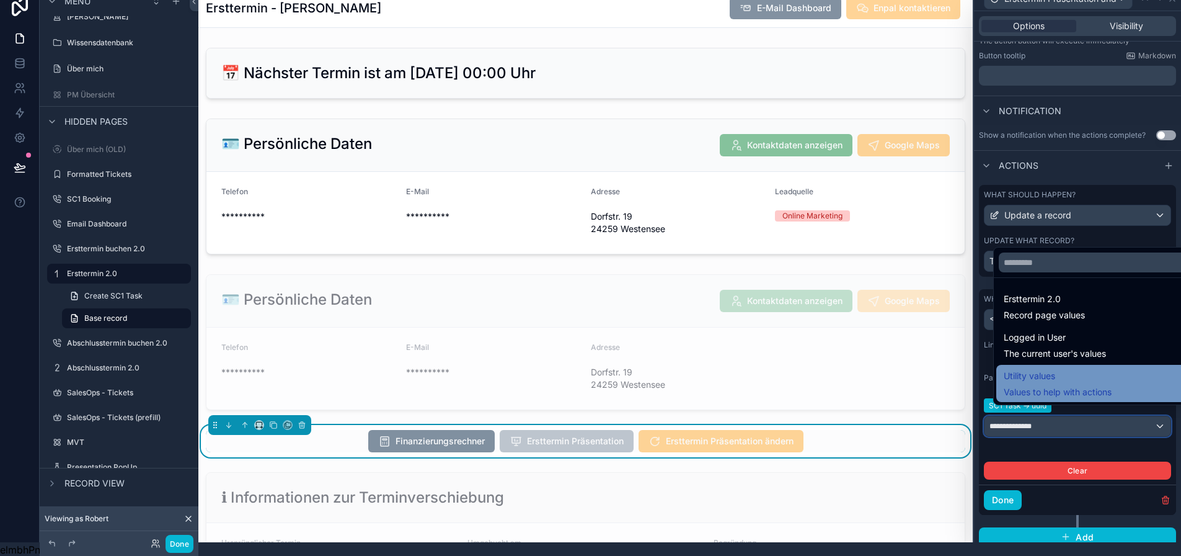
scroll to position [24, 0]
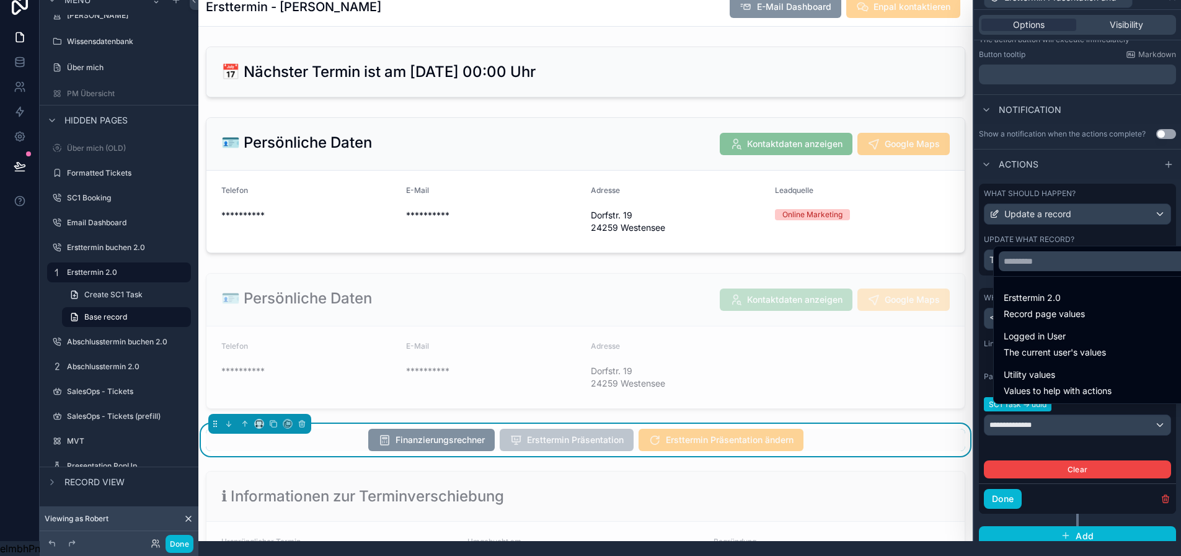
drag, startPoint x: 1086, startPoint y: 409, endPoint x: 1098, endPoint y: 409, distance: 12.4
click at [1087, 409] on div at bounding box center [1077, 263] width 207 height 556
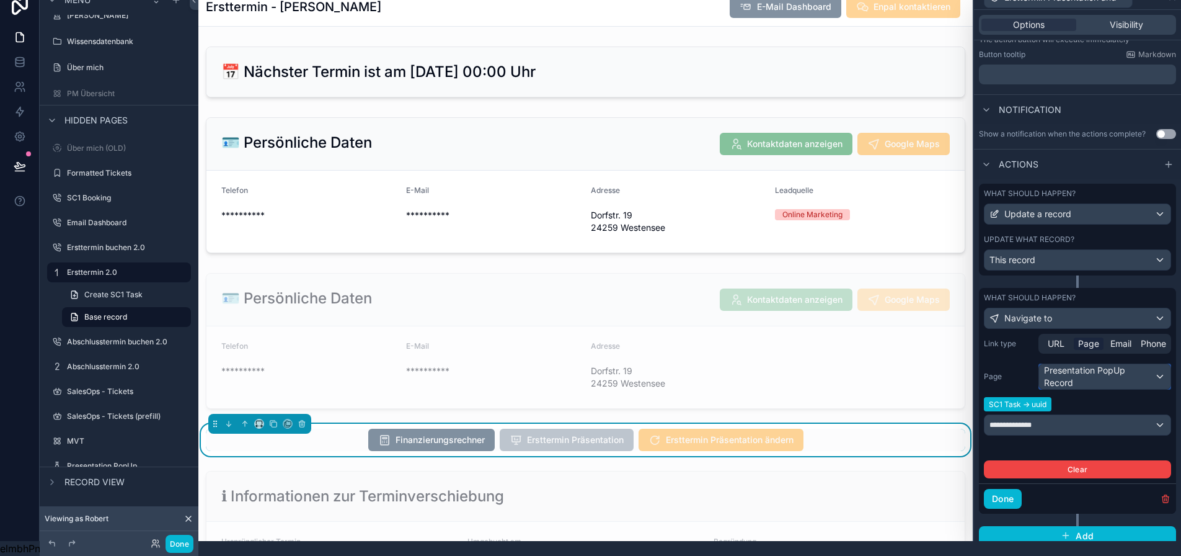
click at [1111, 364] on div "Presentation PopUp Record" at bounding box center [1104, 376] width 131 height 25
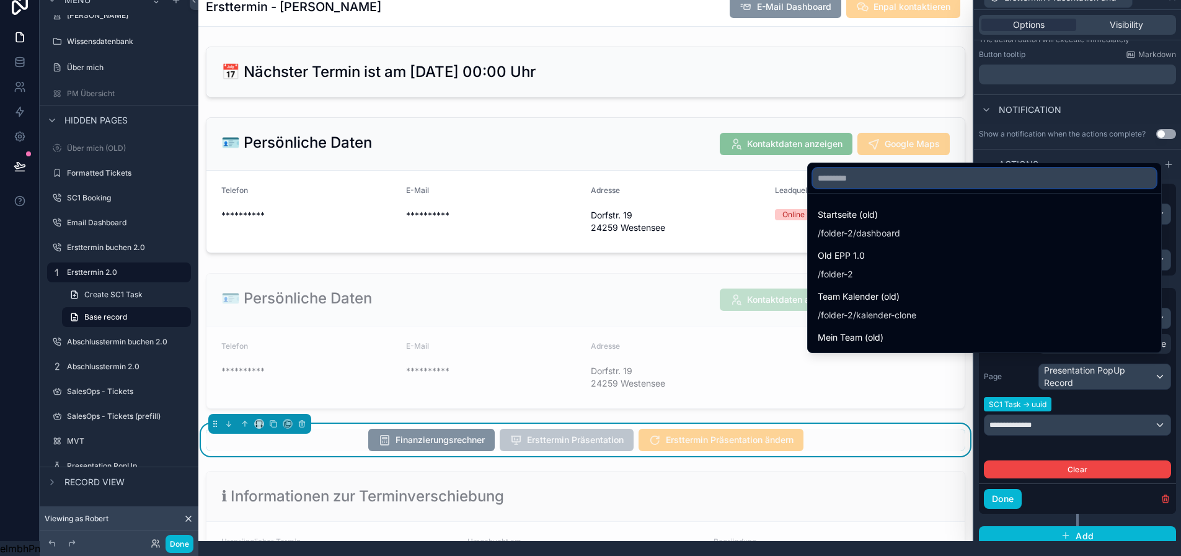
click at [945, 178] on input "text" at bounding box center [985, 178] width 344 height 20
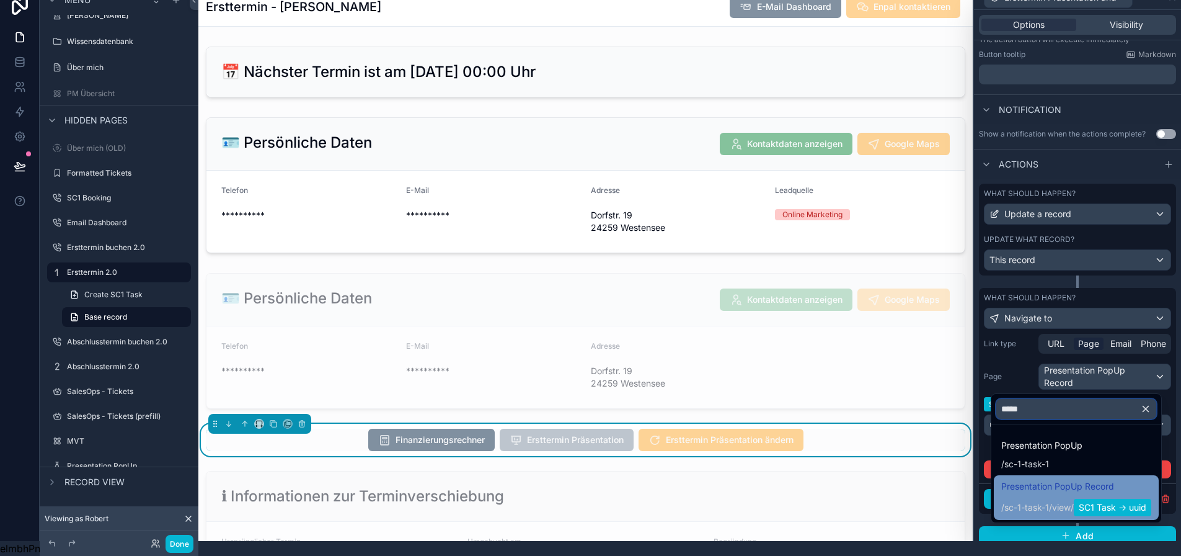
type input "*****"
click at [1115, 479] on span "Presentation PopUp Record" at bounding box center [1077, 486] width 150 height 15
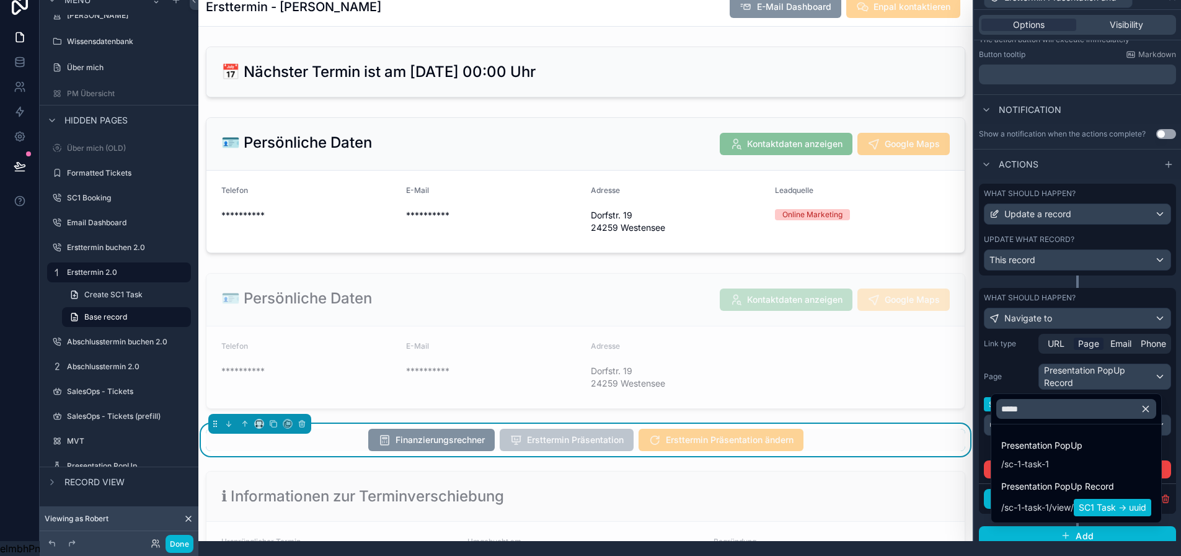
scroll to position [0, 0]
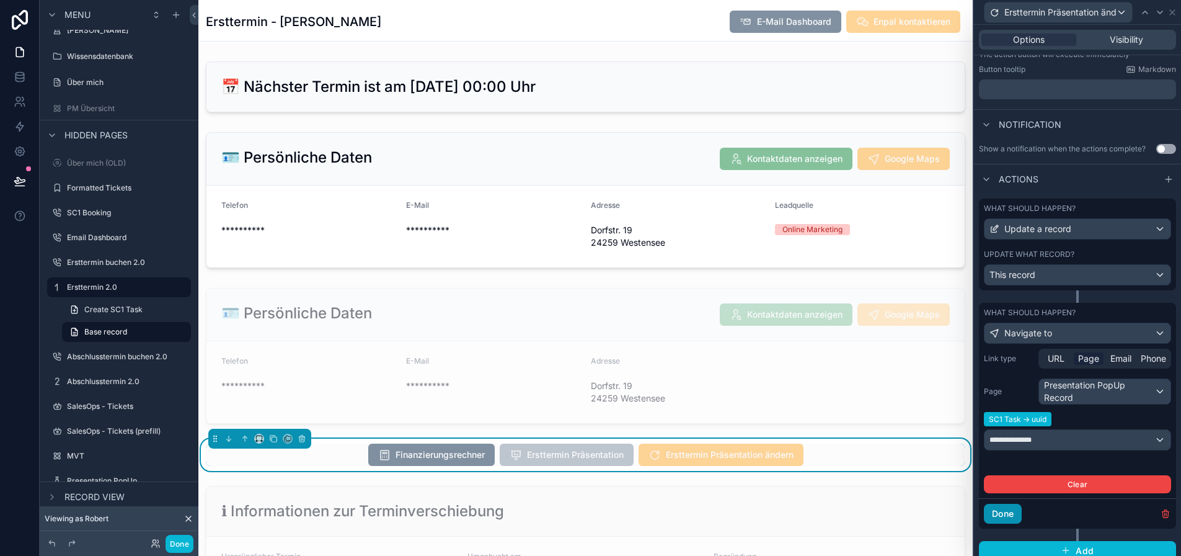
click at [1021, 515] on button "Done" at bounding box center [1003, 514] width 38 height 20
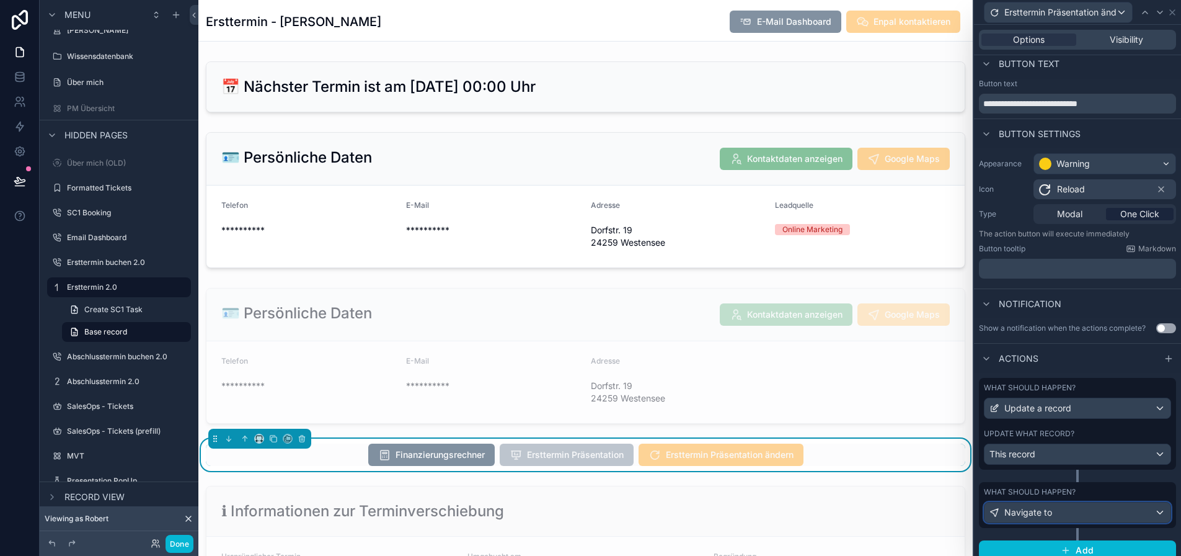
click at [1074, 512] on div "Navigate to" at bounding box center [1078, 512] width 186 height 20
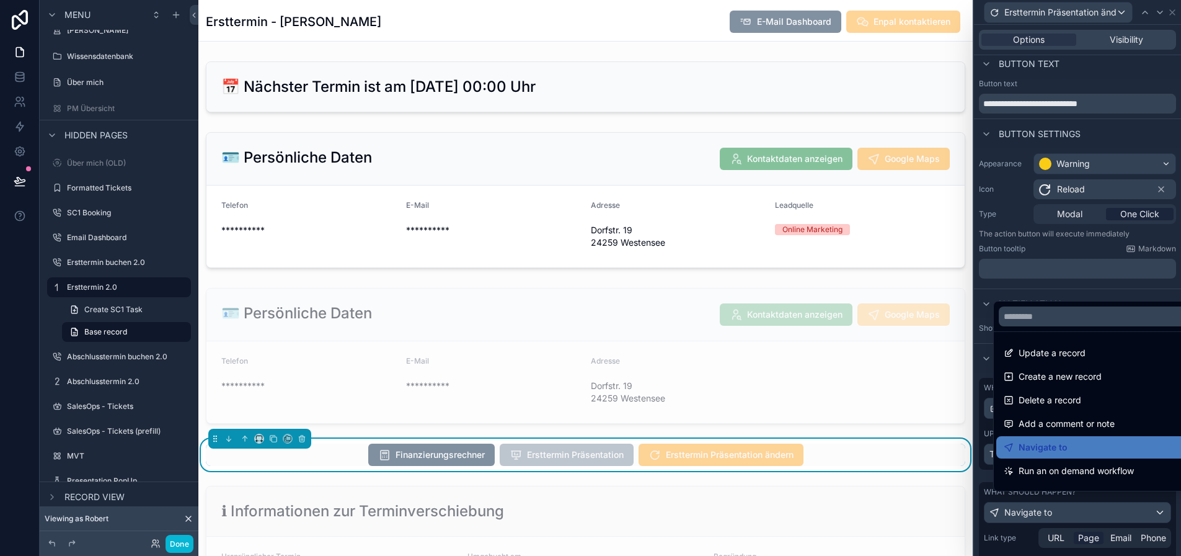
click at [1078, 509] on div at bounding box center [1077, 278] width 207 height 556
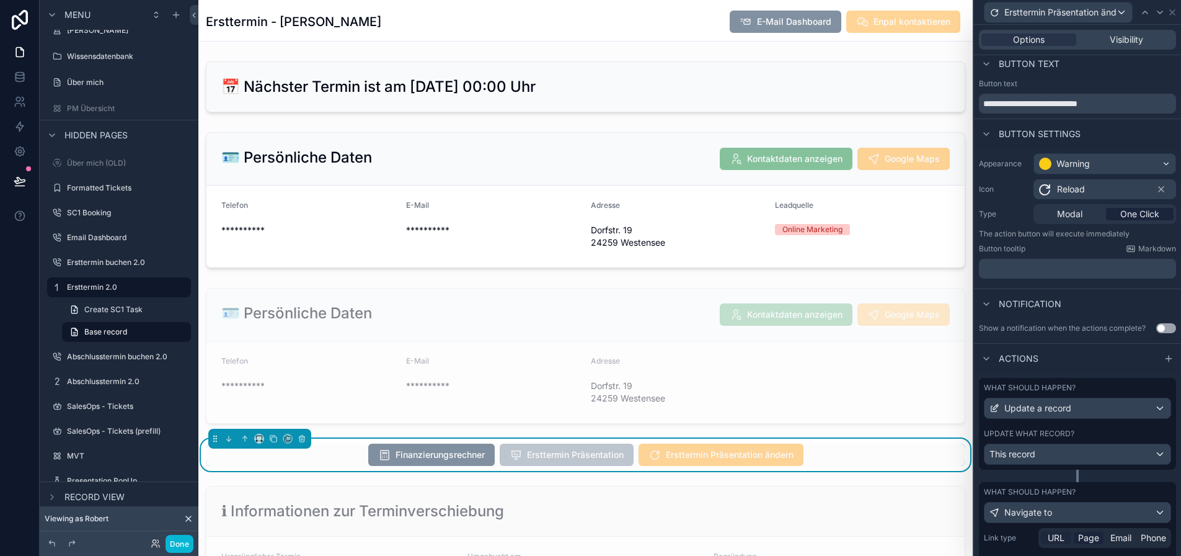
click at [1065, 540] on span "URL" at bounding box center [1056, 537] width 17 height 12
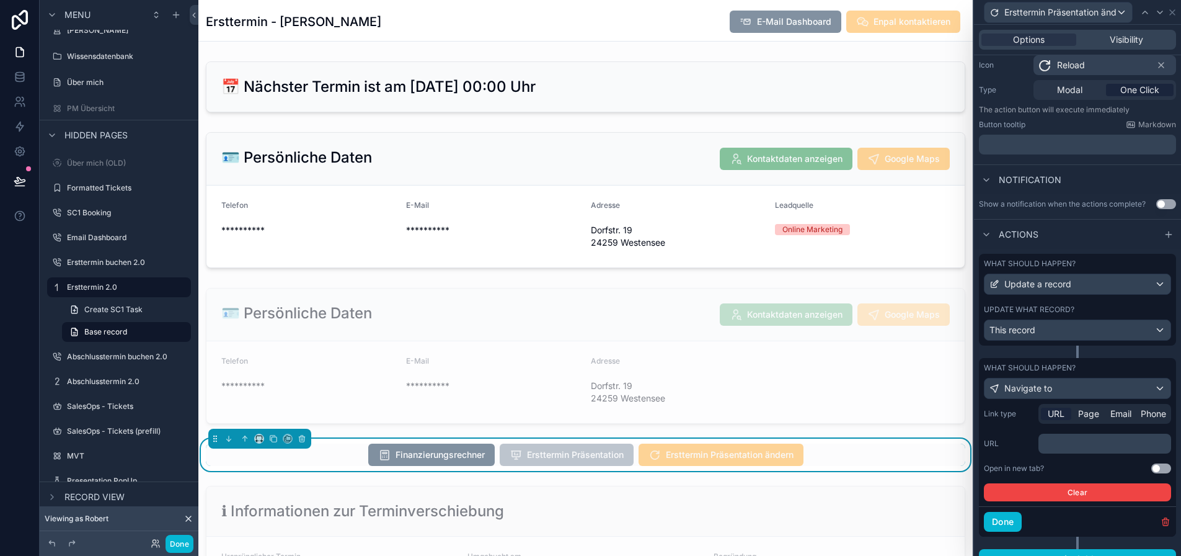
click at [1091, 444] on p "﻿" at bounding box center [1106, 443] width 125 height 12
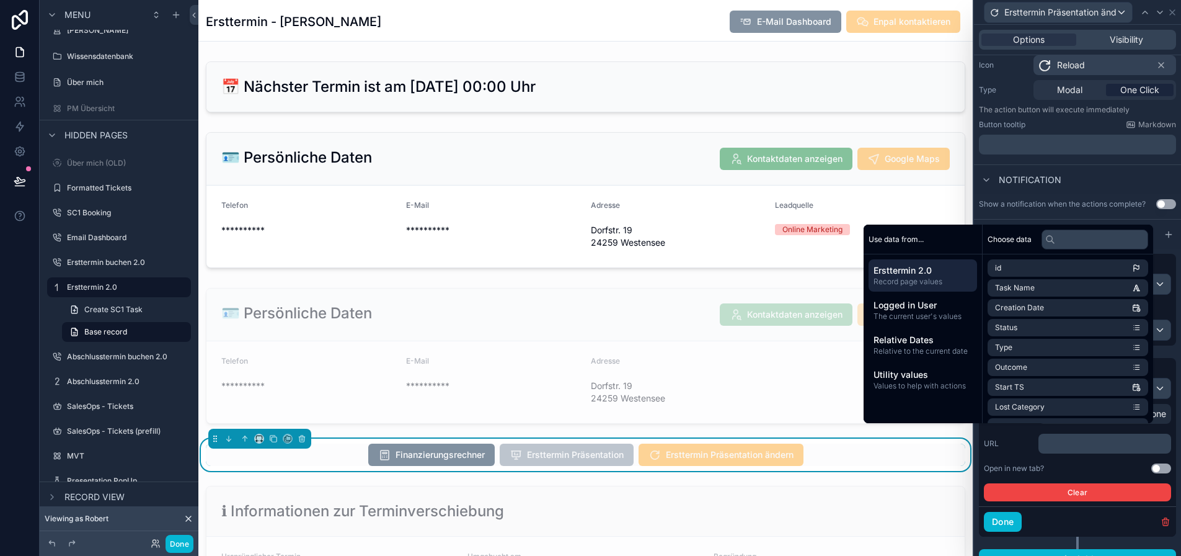
click at [1095, 443] on p "﻿" at bounding box center [1106, 443] width 125 height 12
click at [1081, 239] on input "text" at bounding box center [1095, 239] width 107 height 20
click at [1071, 456] on div "Link type URL Page Email Phone URL ﻿ Open in new tab? Use setting Clear" at bounding box center [1077, 452] width 187 height 97
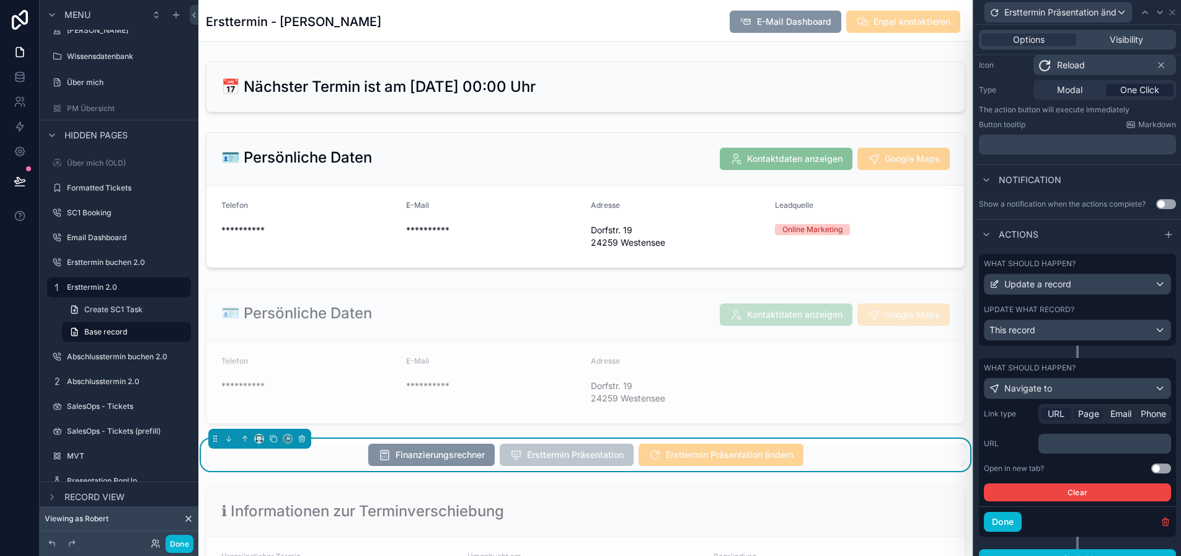
click at [1096, 409] on span "Page" at bounding box center [1088, 413] width 21 height 12
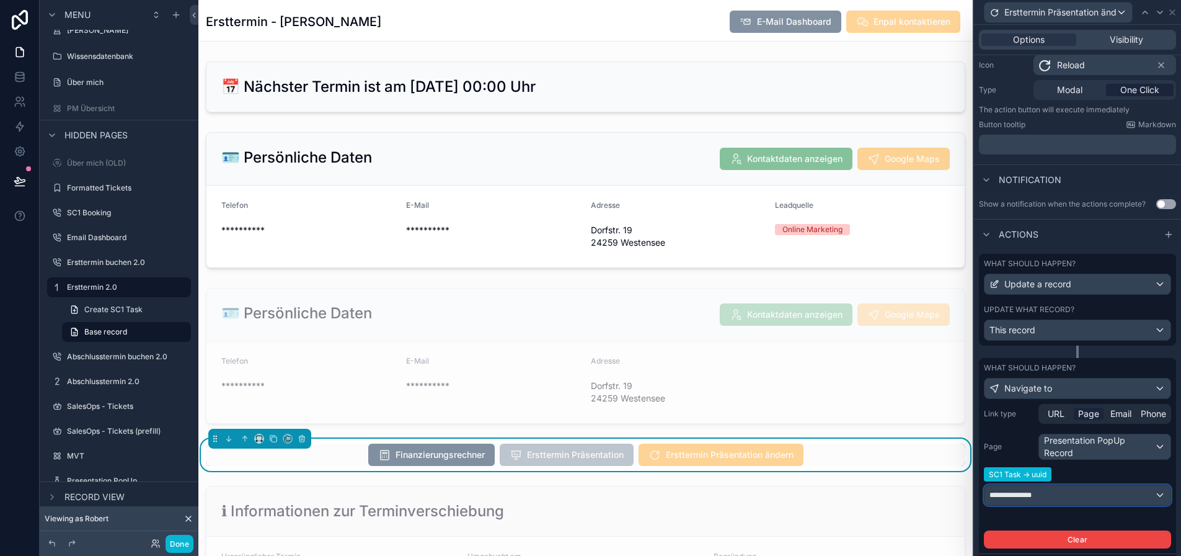
click at [1066, 499] on div "**********" at bounding box center [1078, 495] width 186 height 20
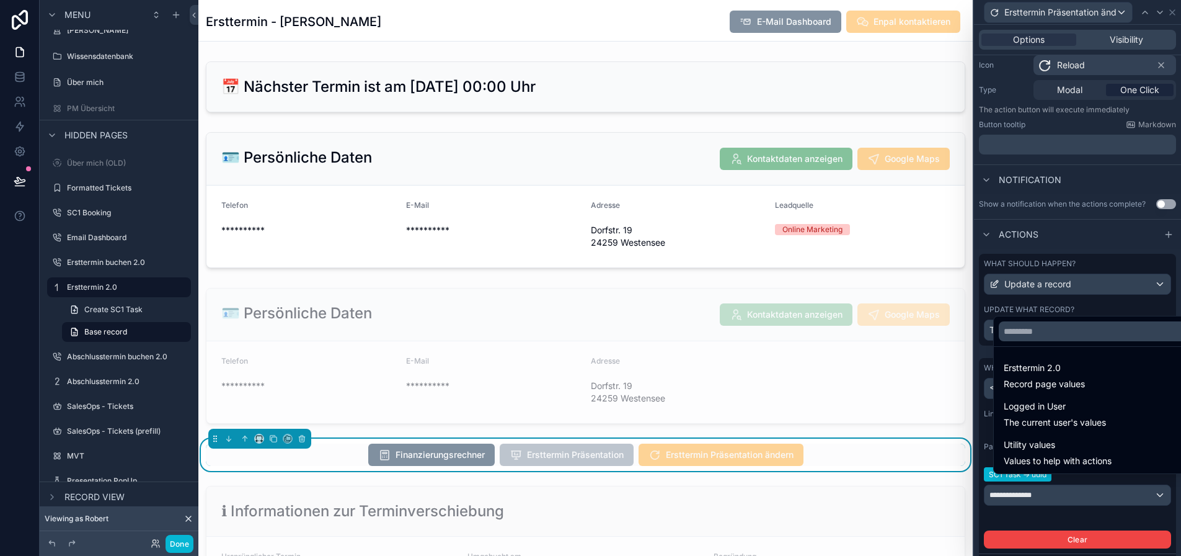
click at [1070, 492] on div at bounding box center [1077, 278] width 207 height 556
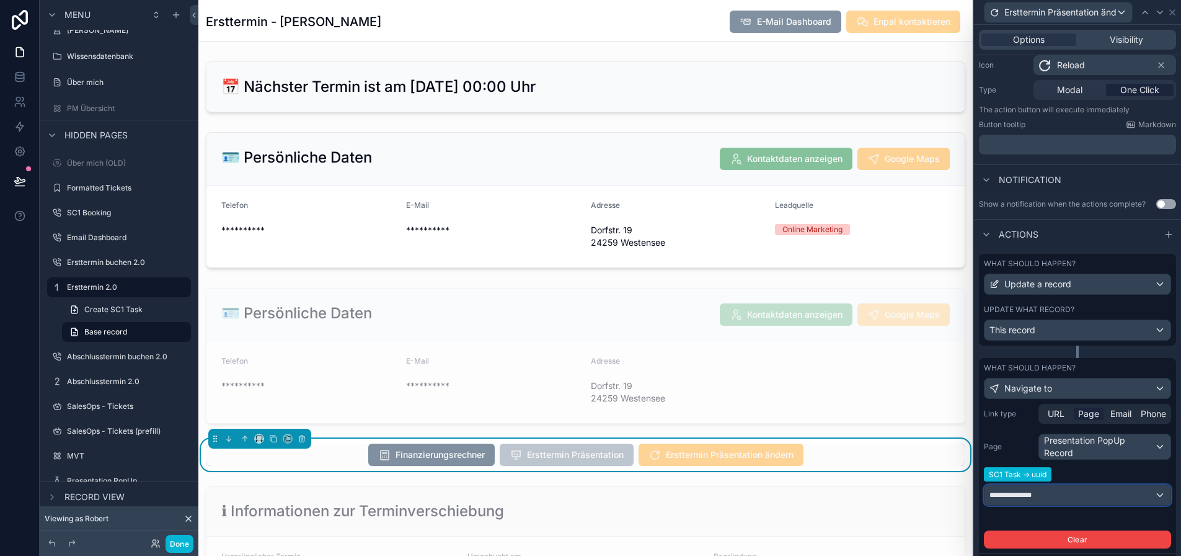
click at [1071, 491] on div "**********" at bounding box center [1078, 495] width 186 height 20
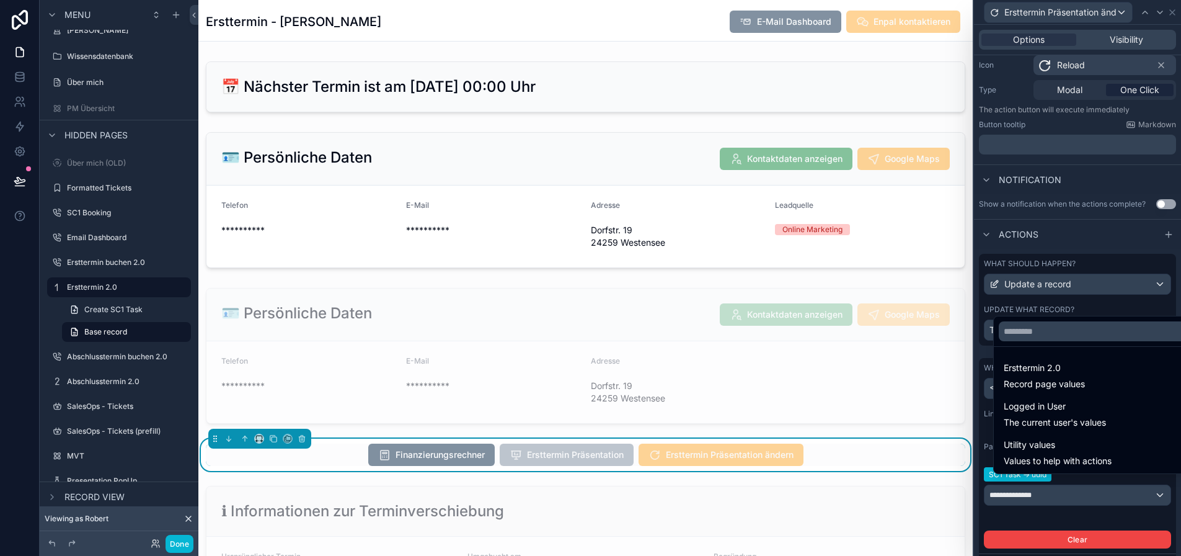
click at [1071, 491] on div at bounding box center [1077, 278] width 207 height 556
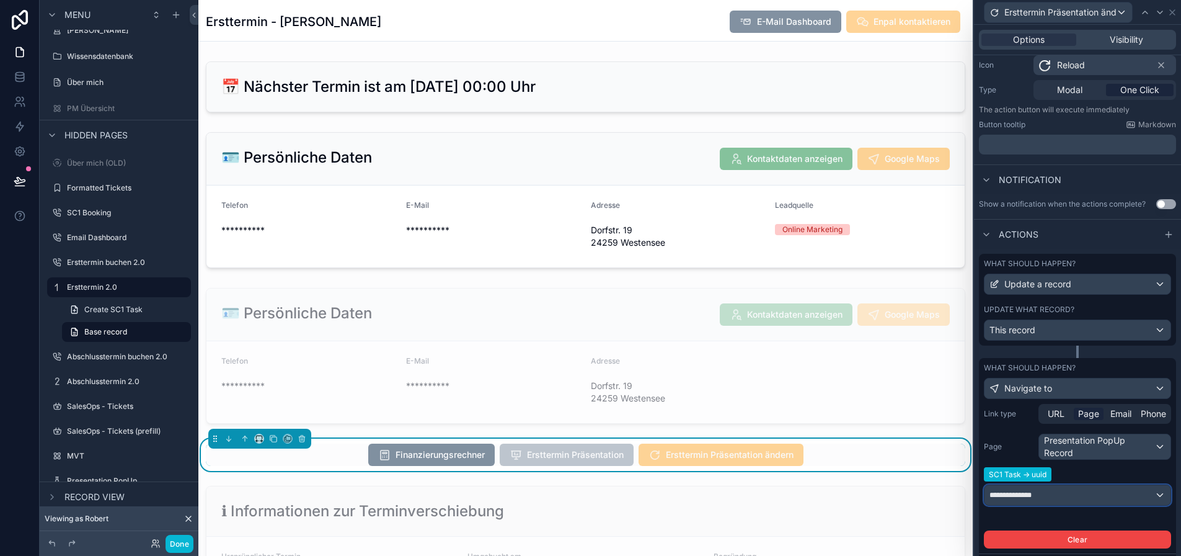
click at [1071, 491] on div "**********" at bounding box center [1078, 495] width 186 height 20
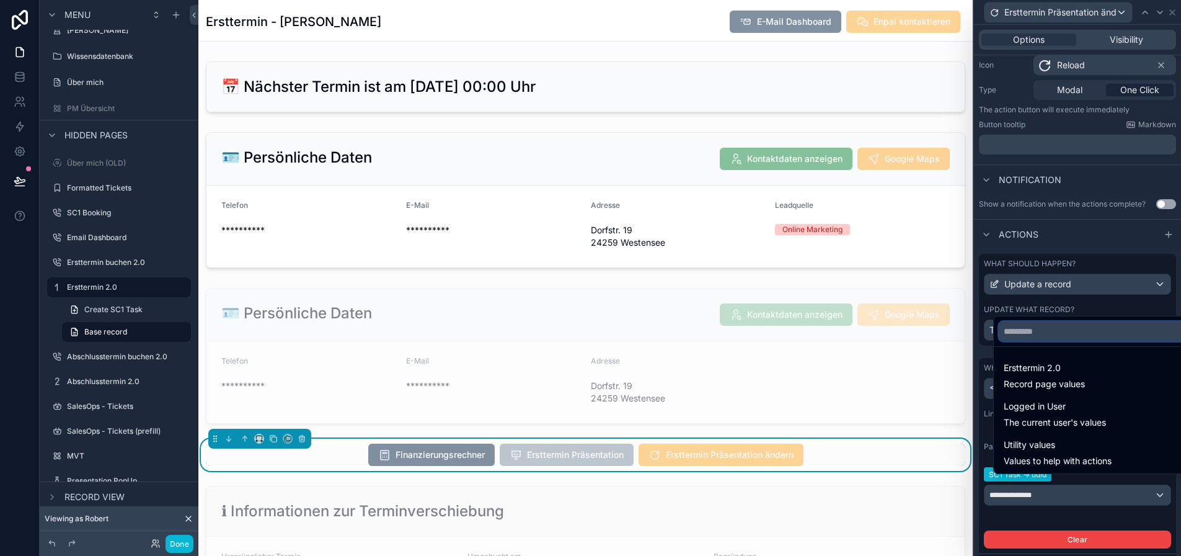
click at [1075, 341] on input "text" at bounding box center [1096, 331] width 195 height 20
click at [1067, 500] on div at bounding box center [1077, 278] width 207 height 556
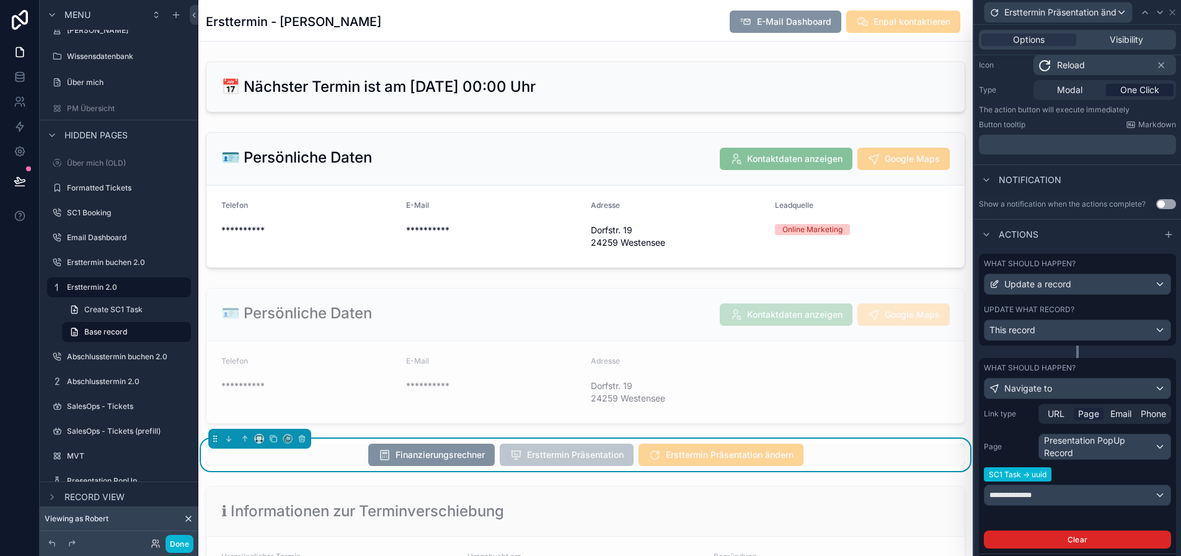
click at [1088, 545] on button "Clear" at bounding box center [1077, 539] width 187 height 18
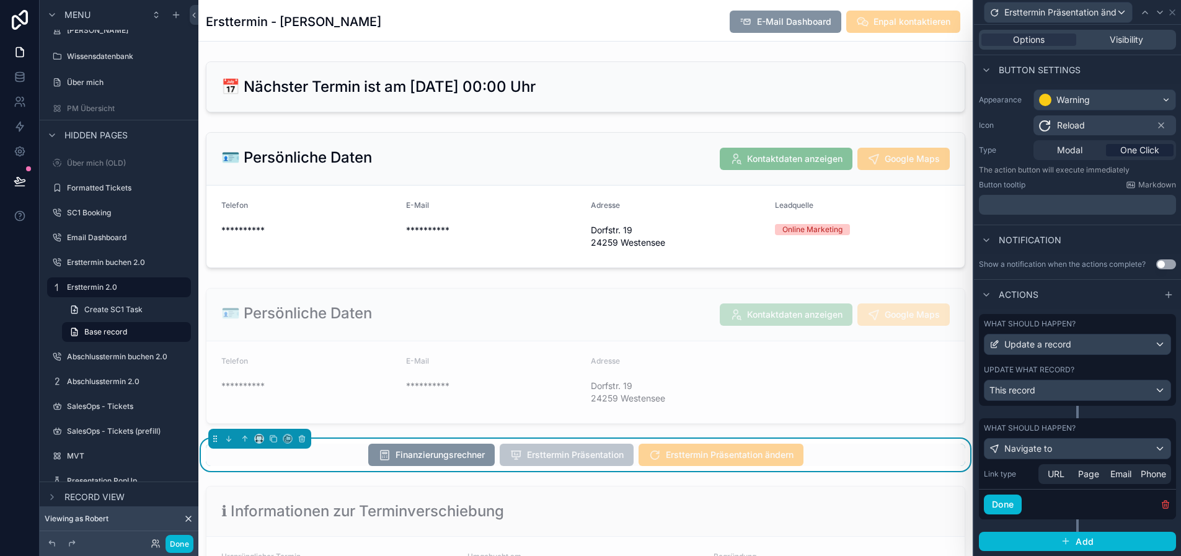
scroll to position [61, 0]
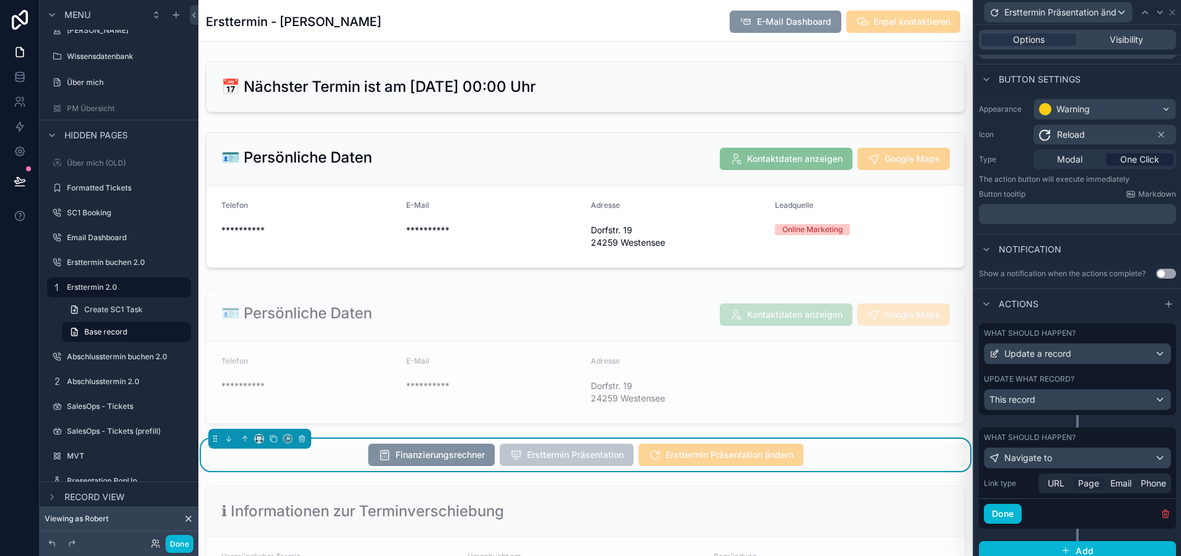
click at [1096, 482] on span "Page" at bounding box center [1088, 483] width 21 height 12
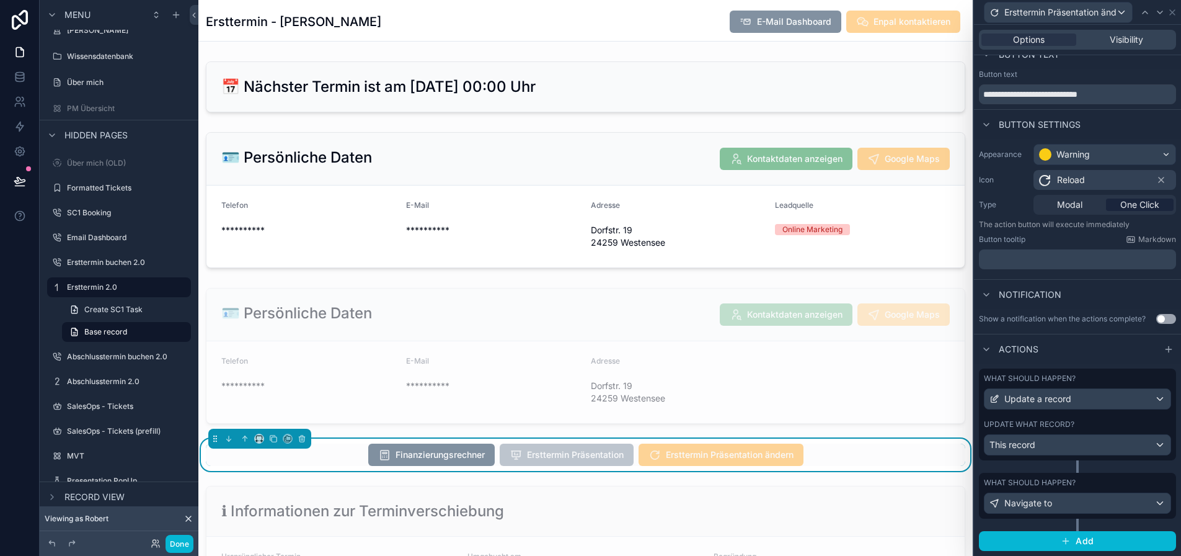
scroll to position [6, 0]
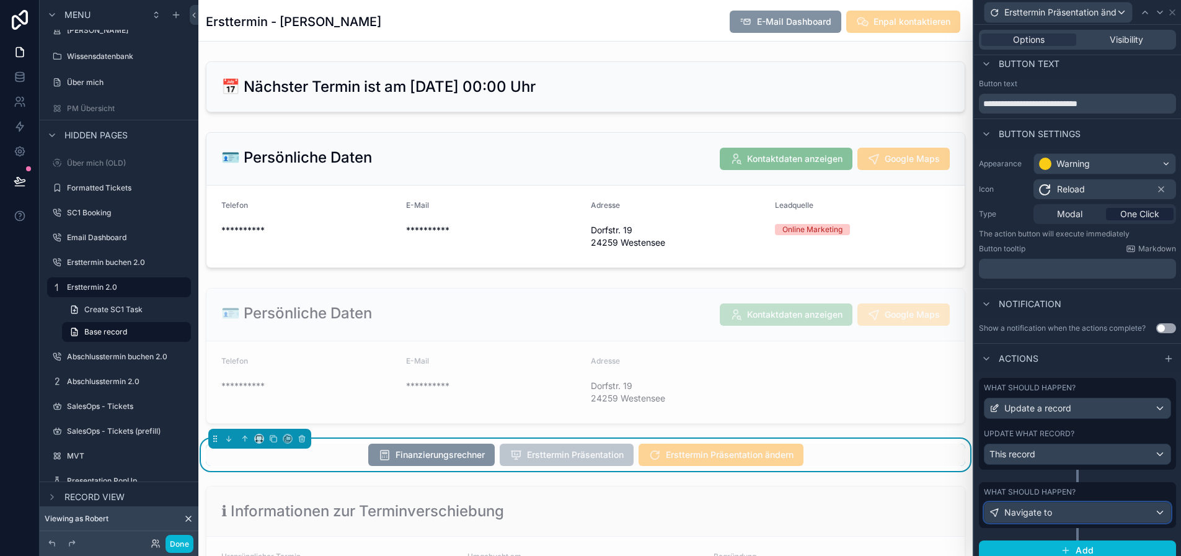
click at [1065, 513] on div "Navigate to" at bounding box center [1078, 512] width 186 height 20
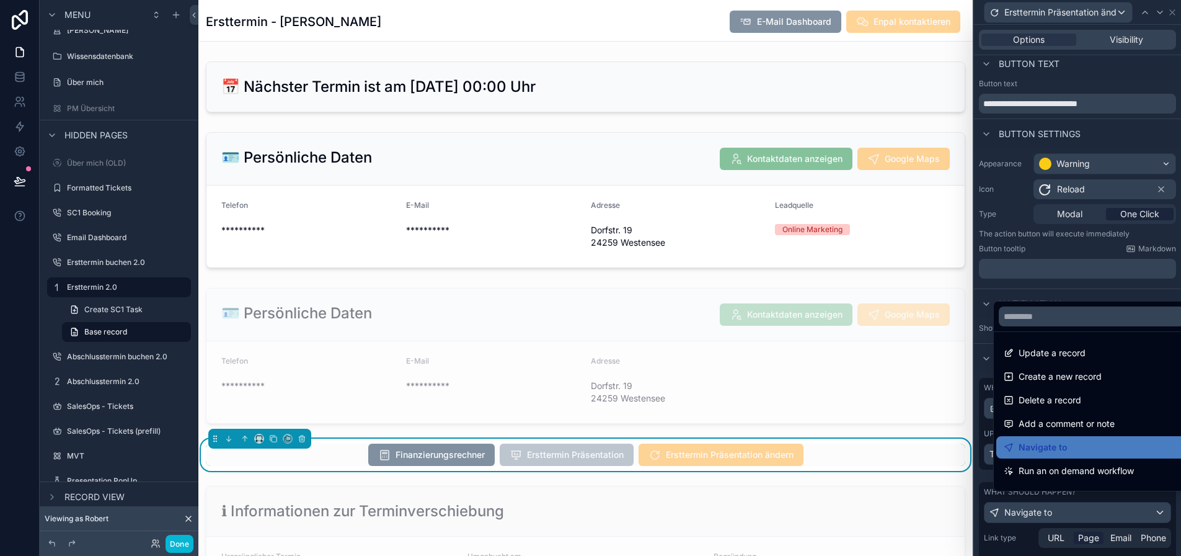
click at [1091, 534] on div at bounding box center [1077, 278] width 207 height 556
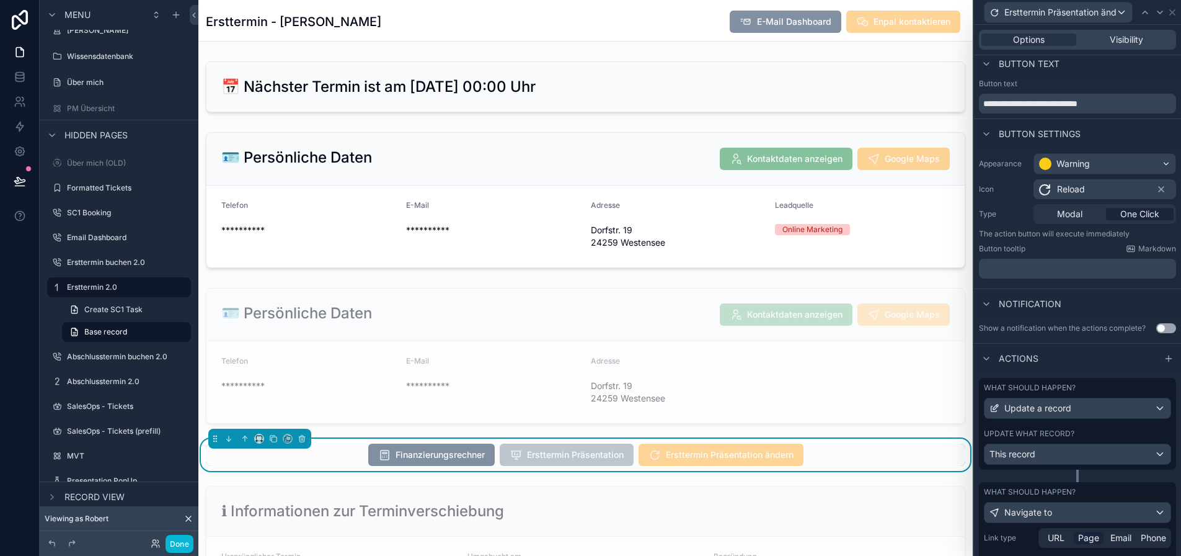
click at [1098, 534] on span "Page" at bounding box center [1088, 537] width 21 height 12
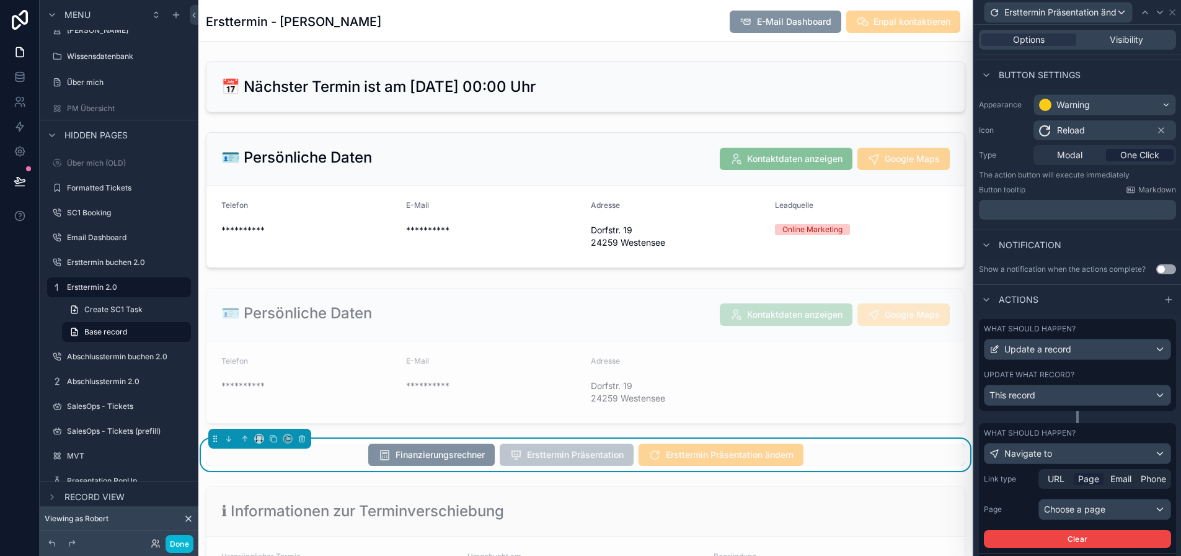
scroll to position [120, 0]
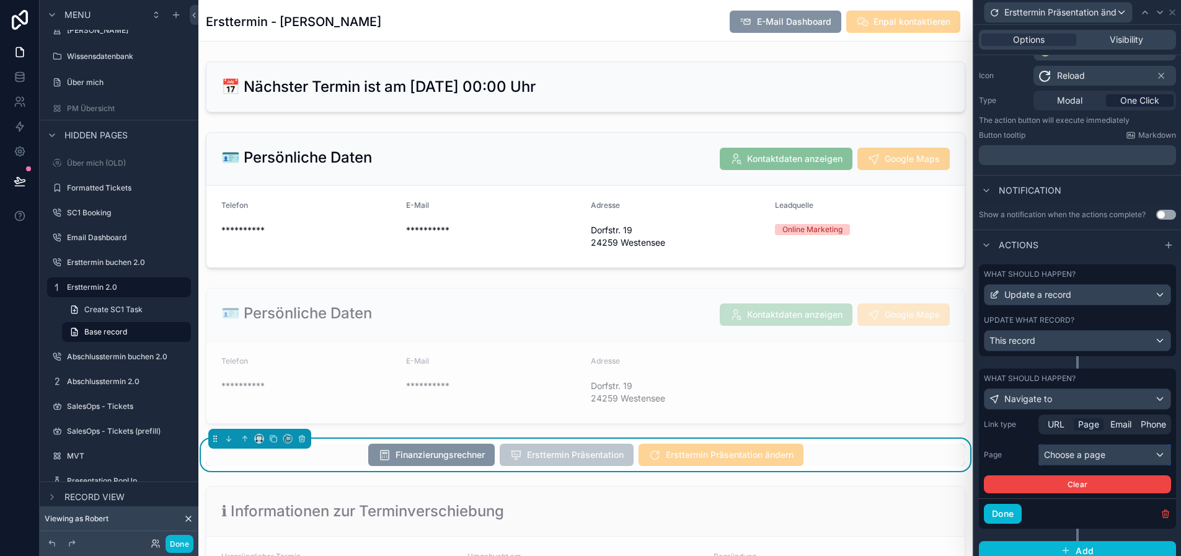
click at [1084, 452] on div "Choose a page" at bounding box center [1104, 455] width 131 height 20
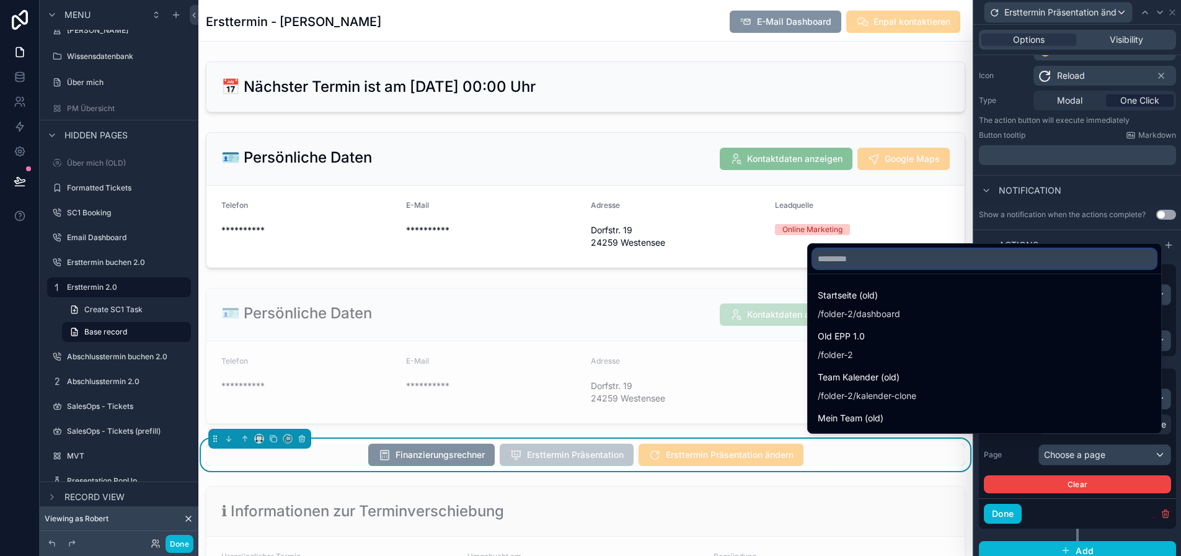
click at [980, 261] on input "text" at bounding box center [985, 259] width 344 height 20
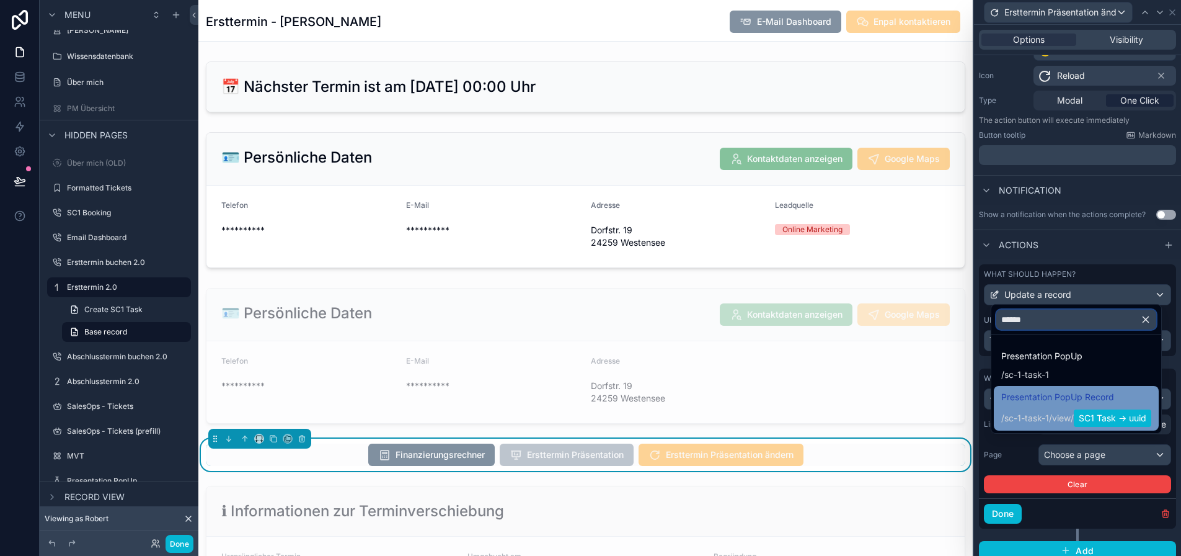
type input "******"
click at [1104, 417] on span "/ sc-1-task-1 / view / SC1 Task -> uuid" at bounding box center [1077, 417] width 150 height 20
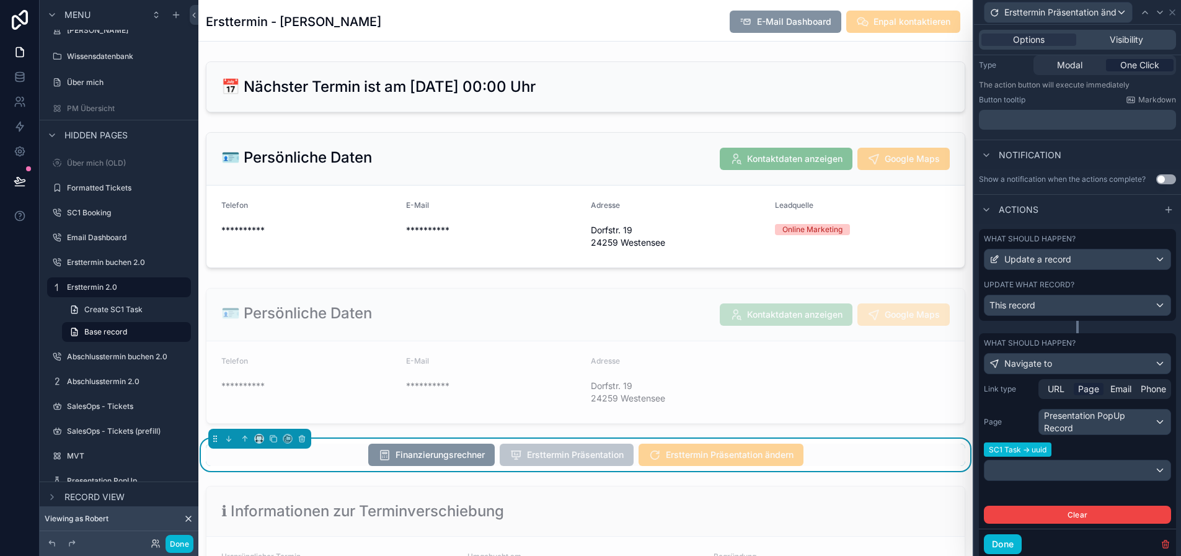
scroll to position [185, 0]
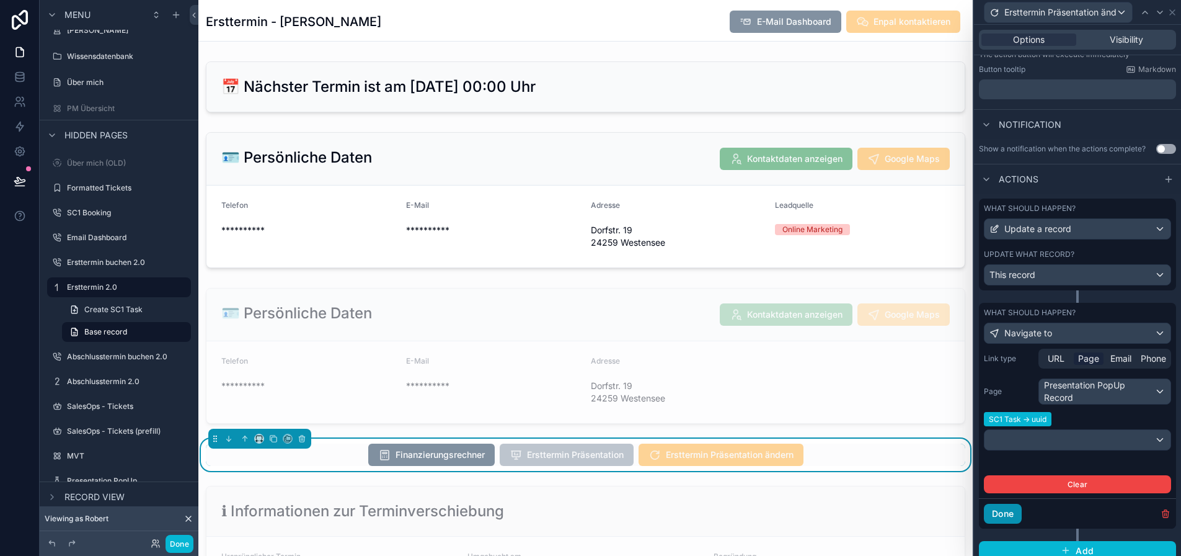
click at [1018, 517] on button "Done" at bounding box center [1003, 514] width 38 height 20
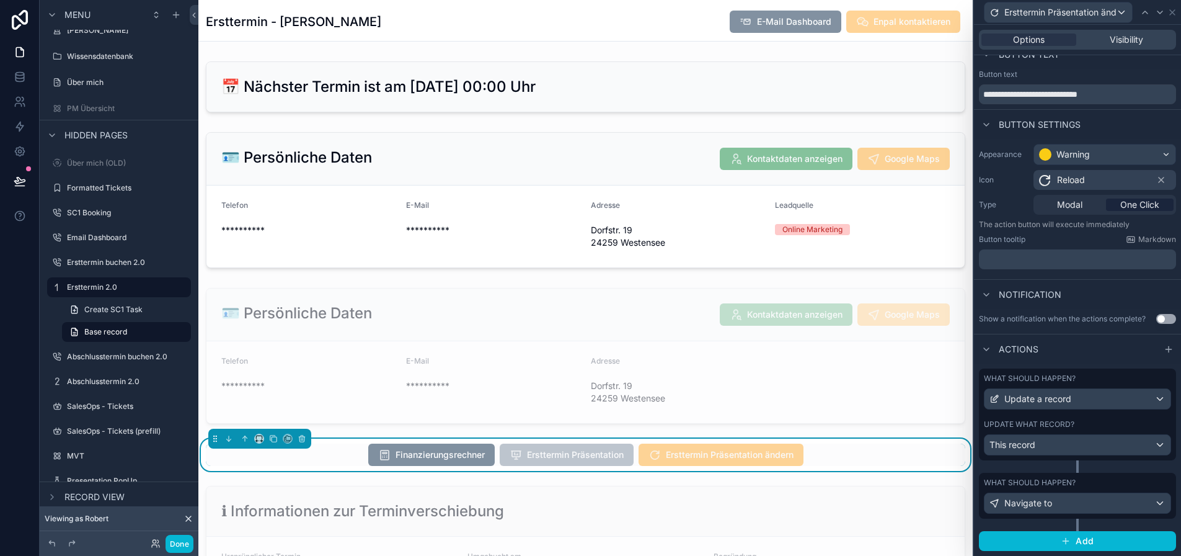
scroll to position [6, 0]
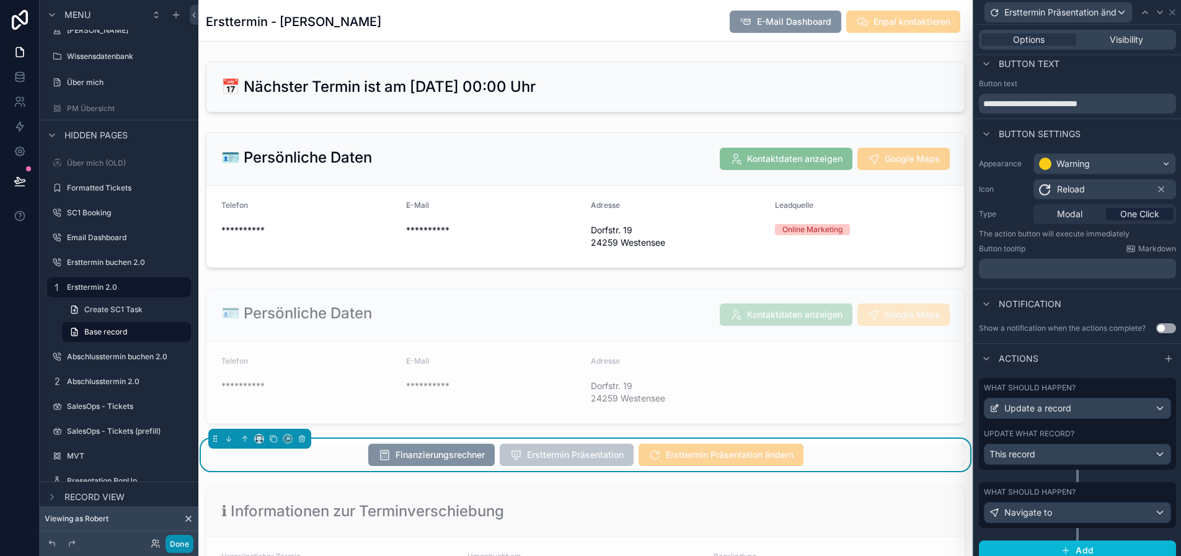
click at [179, 541] on button "Done" at bounding box center [180, 544] width 28 height 18
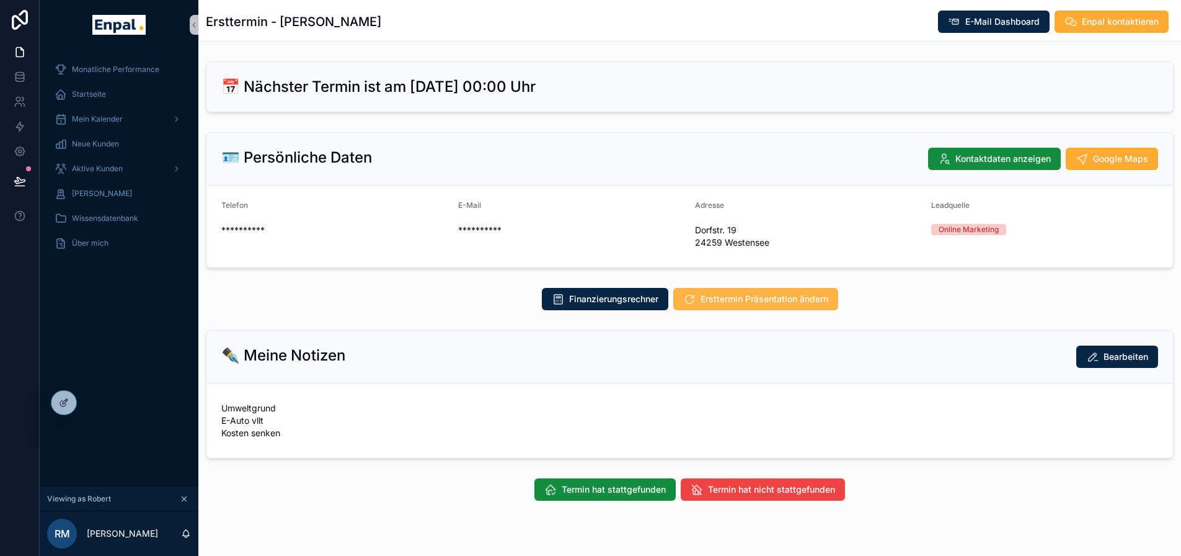
click at [788, 291] on button "Ersttermin Präsentation ändern" at bounding box center [755, 299] width 165 height 22
click at [447, 309] on div "Finanzierungsrechner Ersttermin Präsentation ändern" at bounding box center [690, 299] width 968 height 22
drag, startPoint x: 618, startPoint y: 76, endPoint x: 221, endPoint y: 44, distance: 398.8
click at [221, 44] on div "**********" at bounding box center [689, 292] width 983 height 585
click at [385, 159] on div "🪪 Persönliche Daten Kontaktdaten anzeigen Google Maps" at bounding box center [689, 159] width 937 height 22
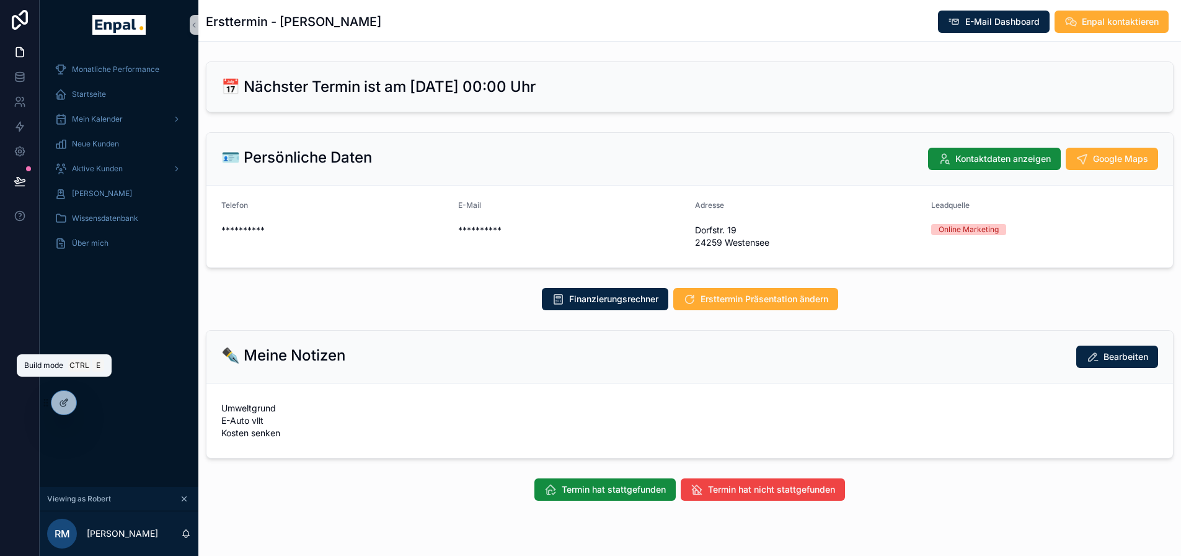
drag, startPoint x: 63, startPoint y: 402, endPoint x: 78, endPoint y: 402, distance: 14.9
click at [63, 402] on icon at bounding box center [65, 401] width 5 height 5
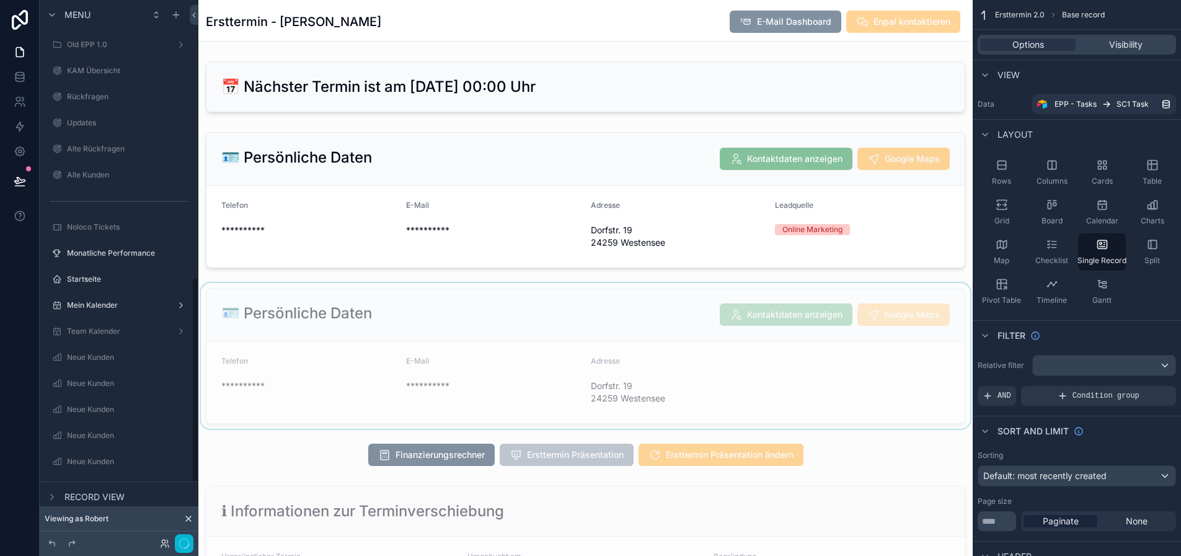
scroll to position [744, 0]
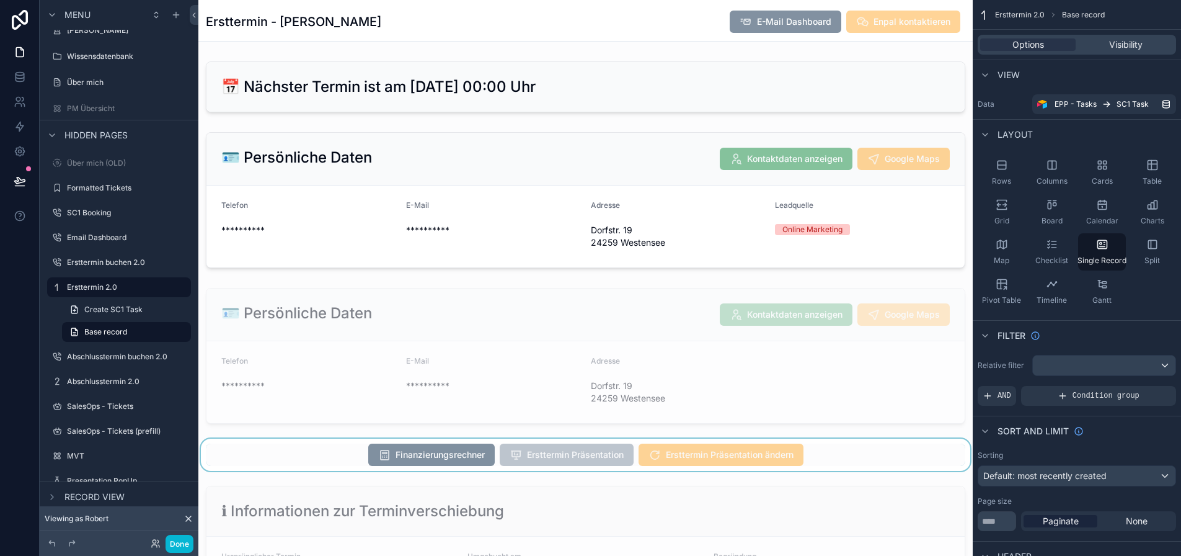
click at [788, 451] on div "scrollable content" at bounding box center [585, 454] width 775 height 32
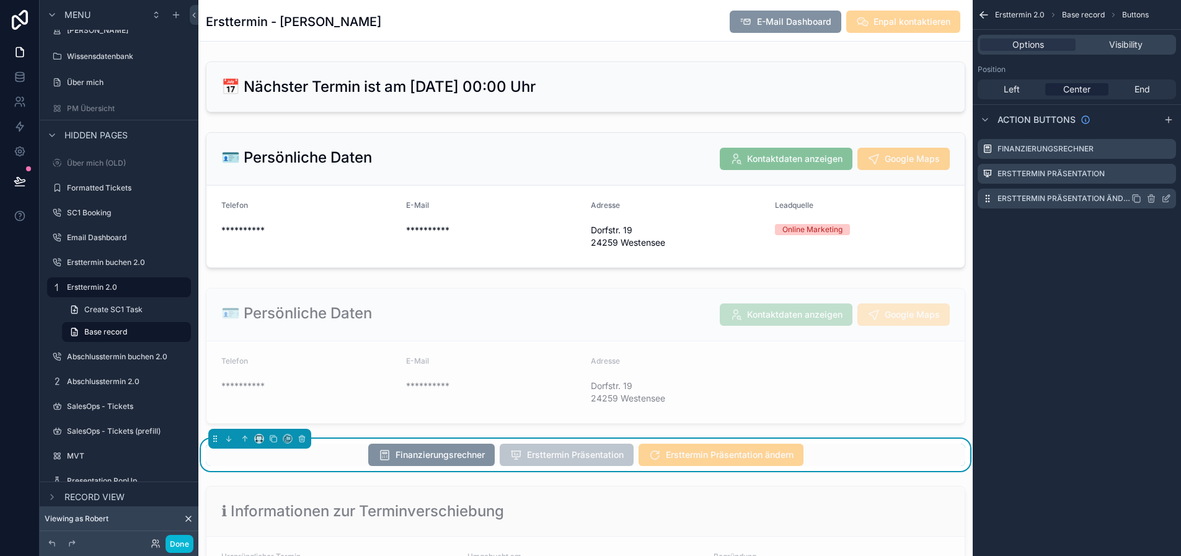
click at [1171, 196] on icon "scrollable content" at bounding box center [1167, 198] width 10 height 10
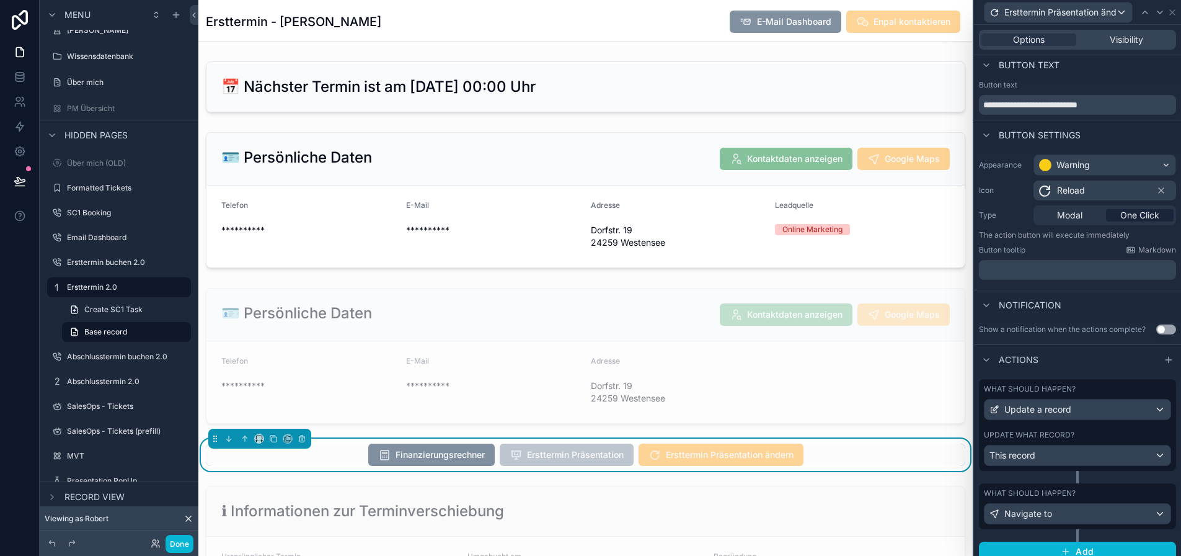
scroll to position [6, 0]
click at [1096, 514] on div "Navigate to" at bounding box center [1078, 512] width 186 height 20
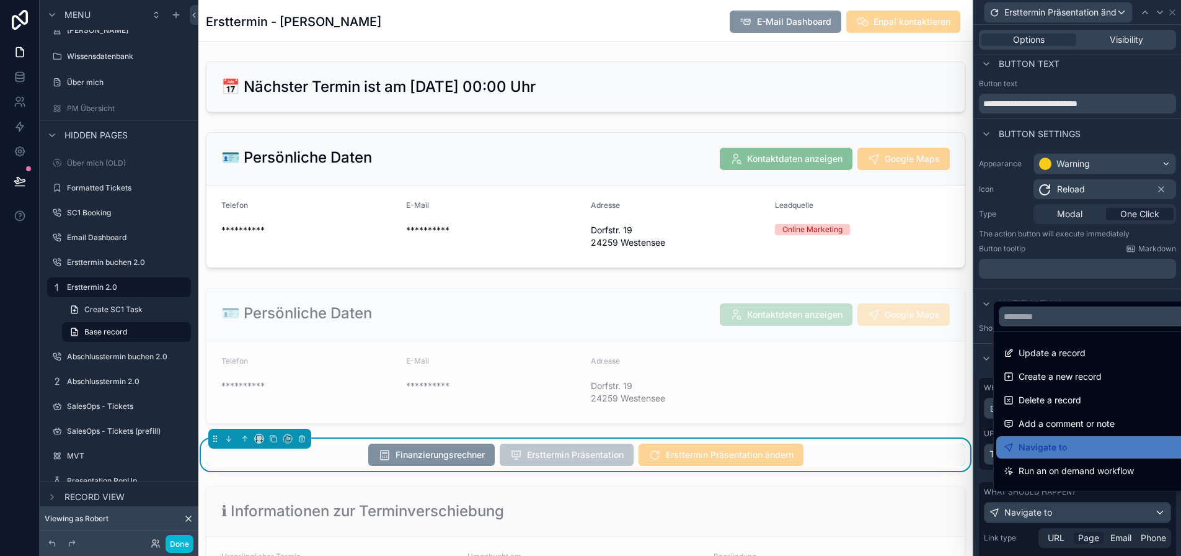
click at [1097, 511] on div at bounding box center [1077, 278] width 207 height 556
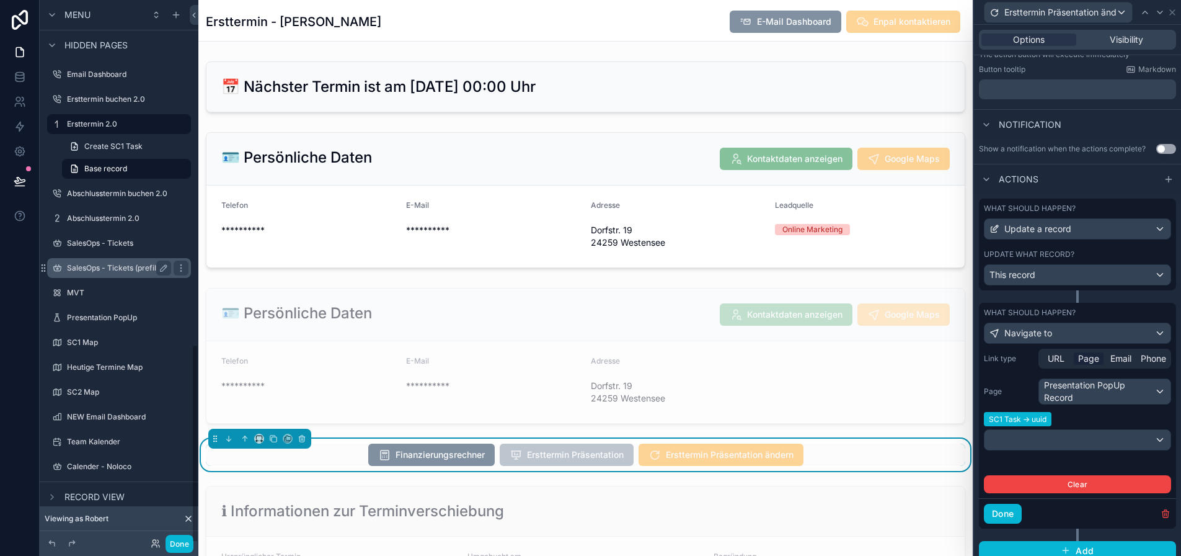
scroll to position [923, 0]
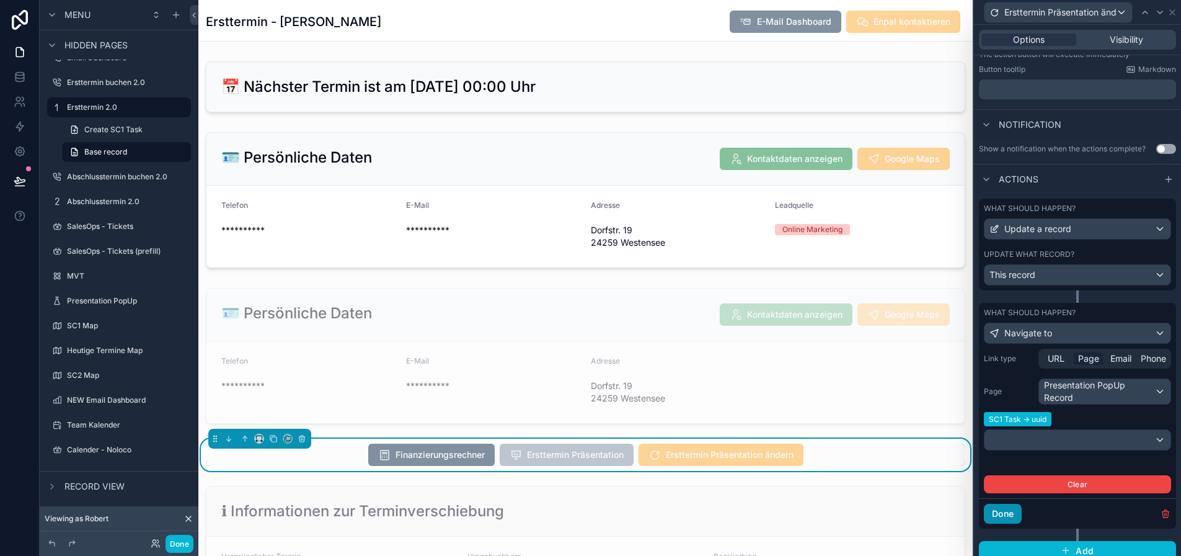
click at [1016, 514] on button "Done" at bounding box center [1003, 514] width 38 height 20
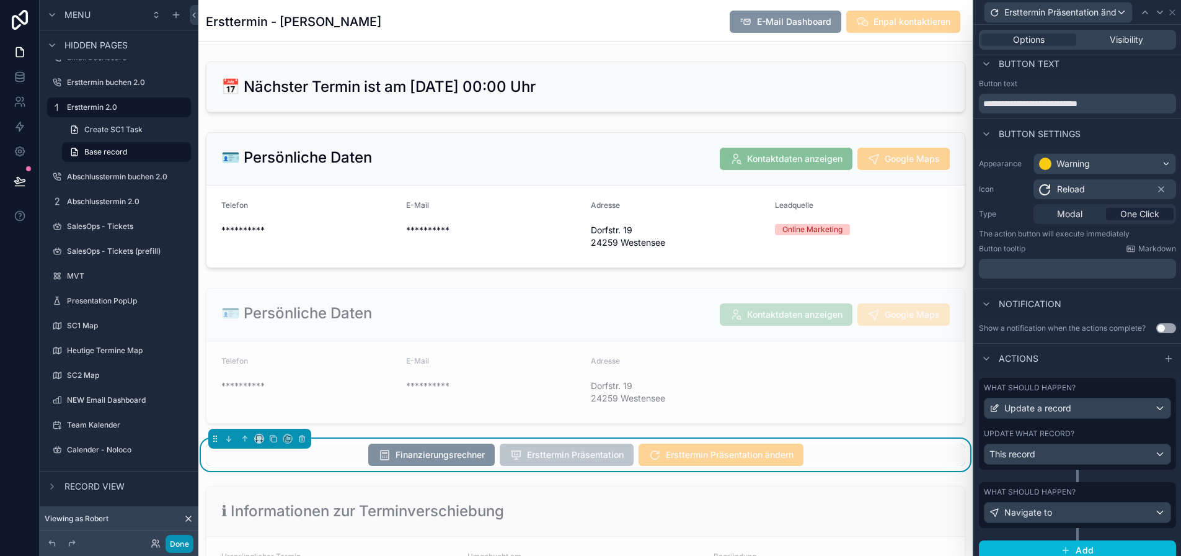
click at [180, 552] on button "Done" at bounding box center [180, 544] width 28 height 18
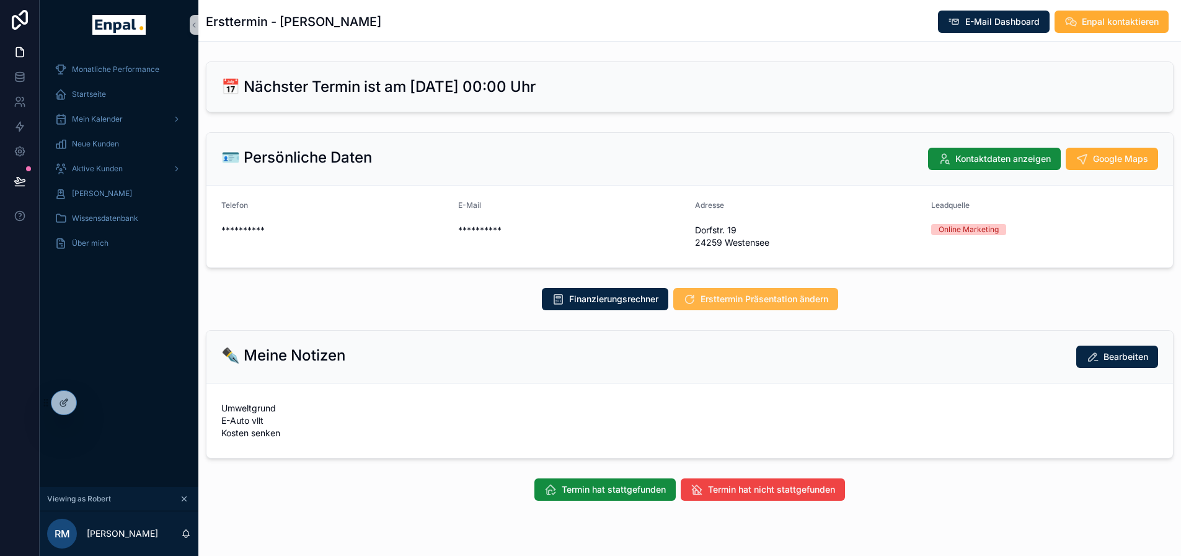
click at [750, 297] on span "Ersttermin Präsentation ändern" at bounding box center [765, 299] width 128 height 12
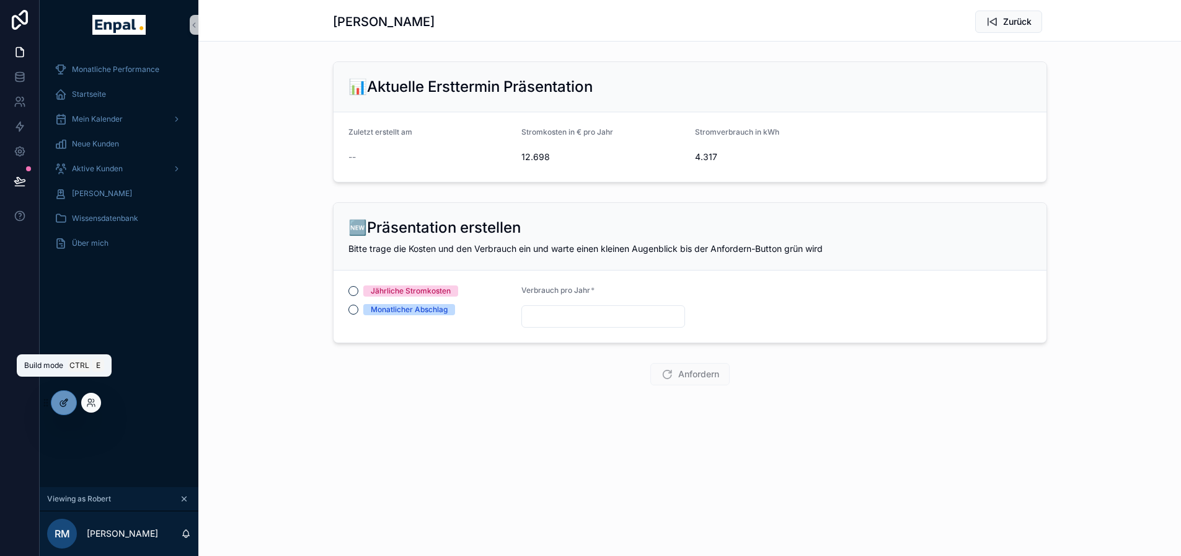
click at [56, 398] on div at bounding box center [63, 403] width 25 height 24
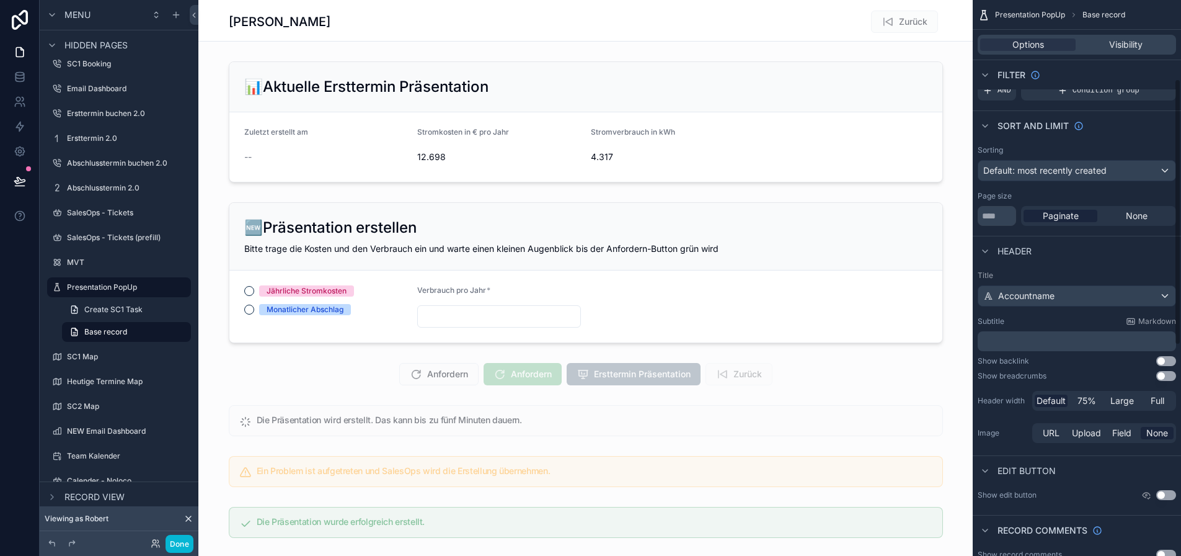
scroll to position [310, 0]
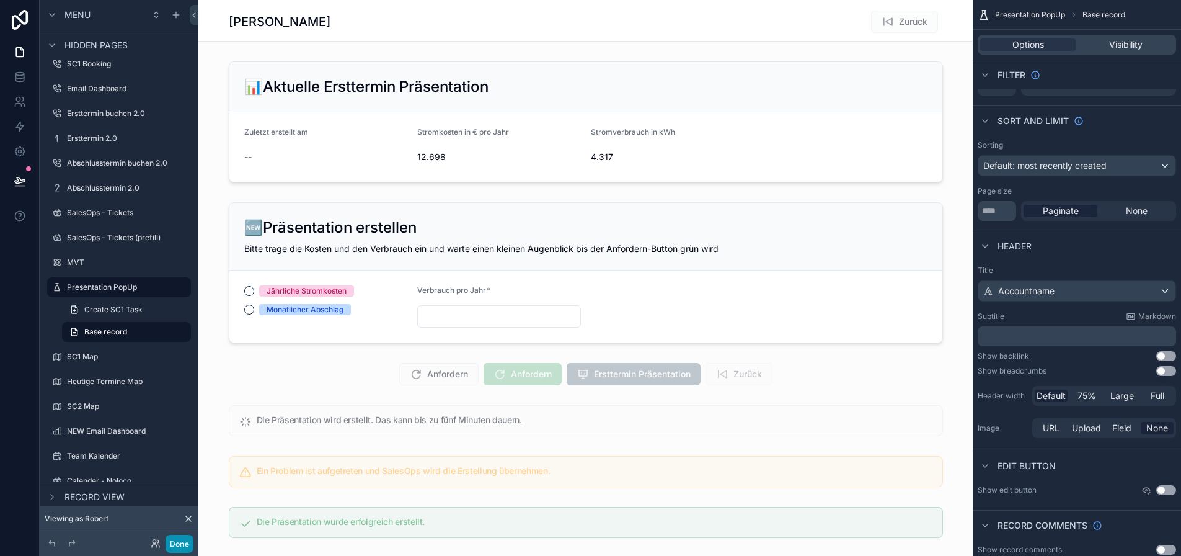
click at [172, 536] on button "Done" at bounding box center [180, 544] width 28 height 18
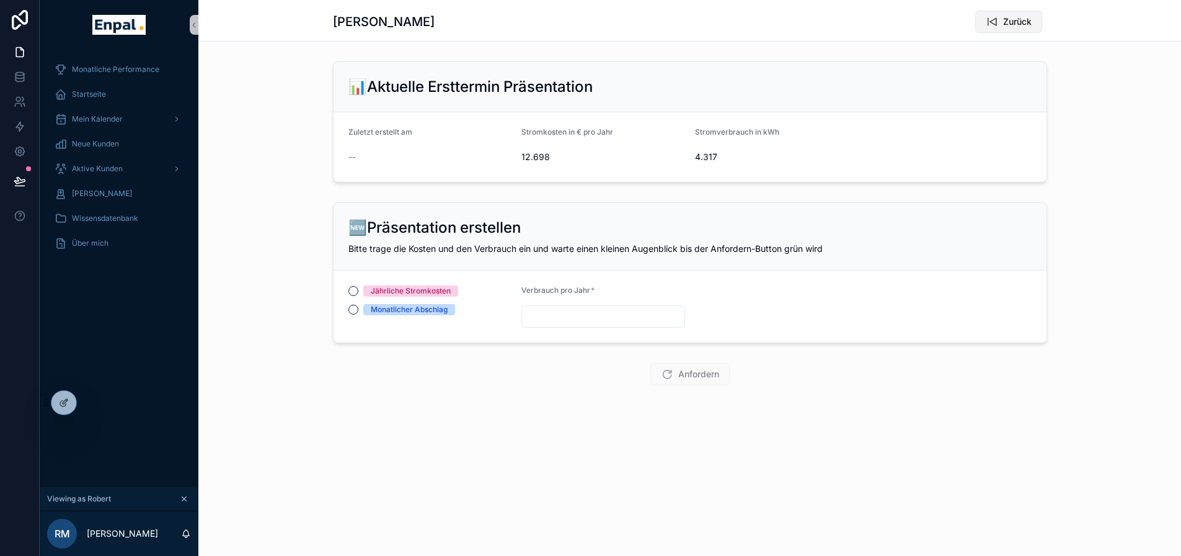
click at [1007, 23] on span "Zurück" at bounding box center [1017, 22] width 29 height 12
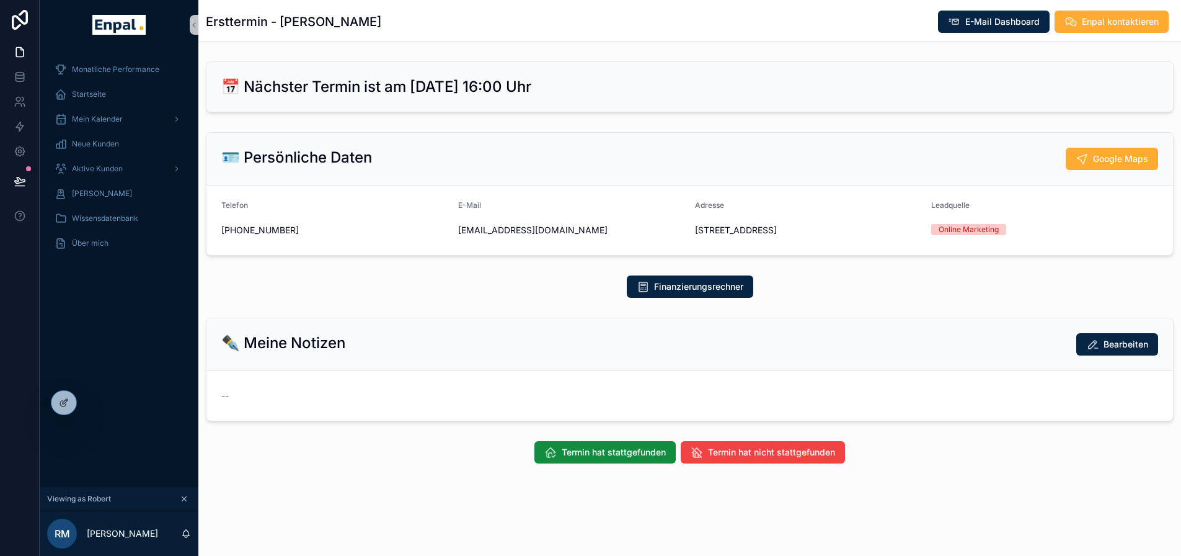
drag, startPoint x: 428, startPoint y: 26, endPoint x: 324, endPoint y: 23, distance: 103.6
click at [324, 23] on div "Ersttermin - Christoph Schmidt E-Mail Dashboard Enpal kontaktieren" at bounding box center [690, 22] width 968 height 24
click at [440, 19] on div "Ersttermin - Christoph Schmidt E-Mail Dashboard Enpal kontaktieren" at bounding box center [690, 22] width 968 height 24
click at [120, 169] on span "Aktive Kunden" at bounding box center [97, 169] width 51 height 10
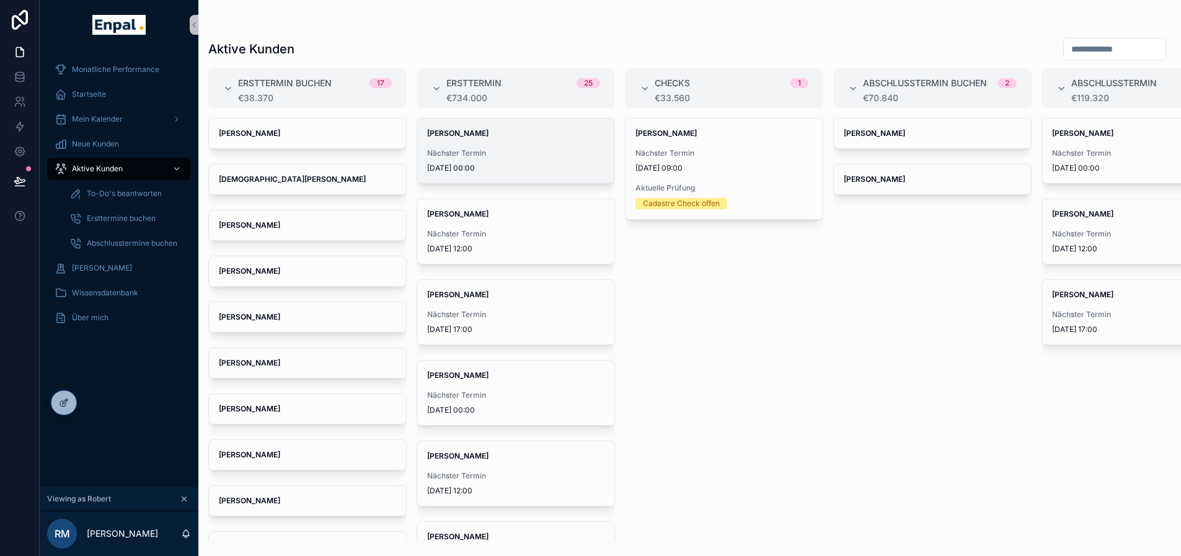
click at [521, 140] on div "[PERSON_NAME] Nächster Termin [DATE] 00:00" at bounding box center [515, 150] width 197 height 64
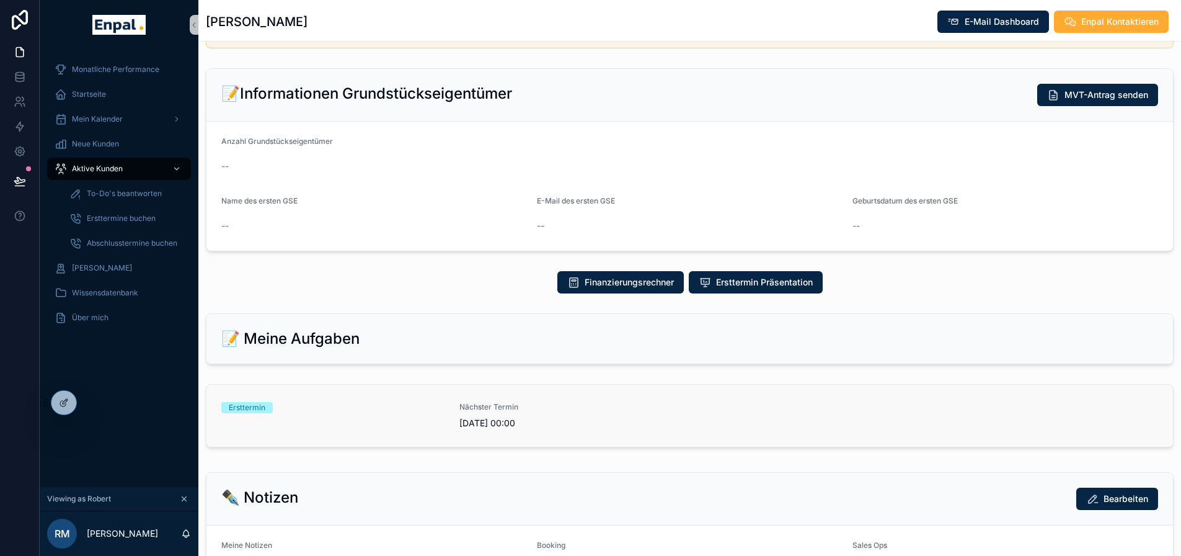
click at [442, 399] on link "Ersttermin Nächster Termin [DATE] 00:00" at bounding box center [690, 416] width 967 height 62
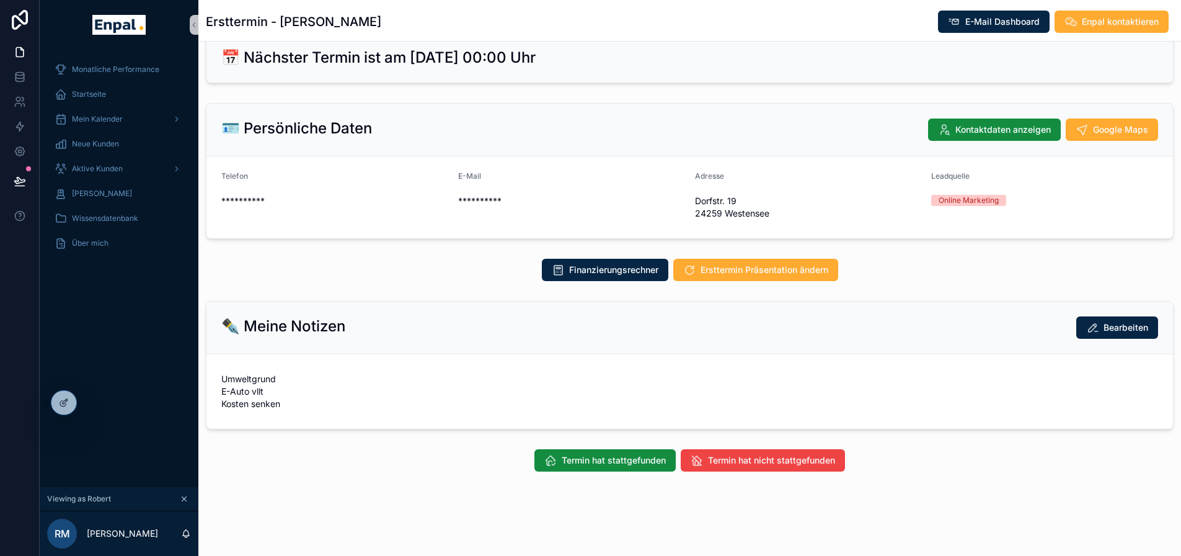
scroll to position [20, 0]
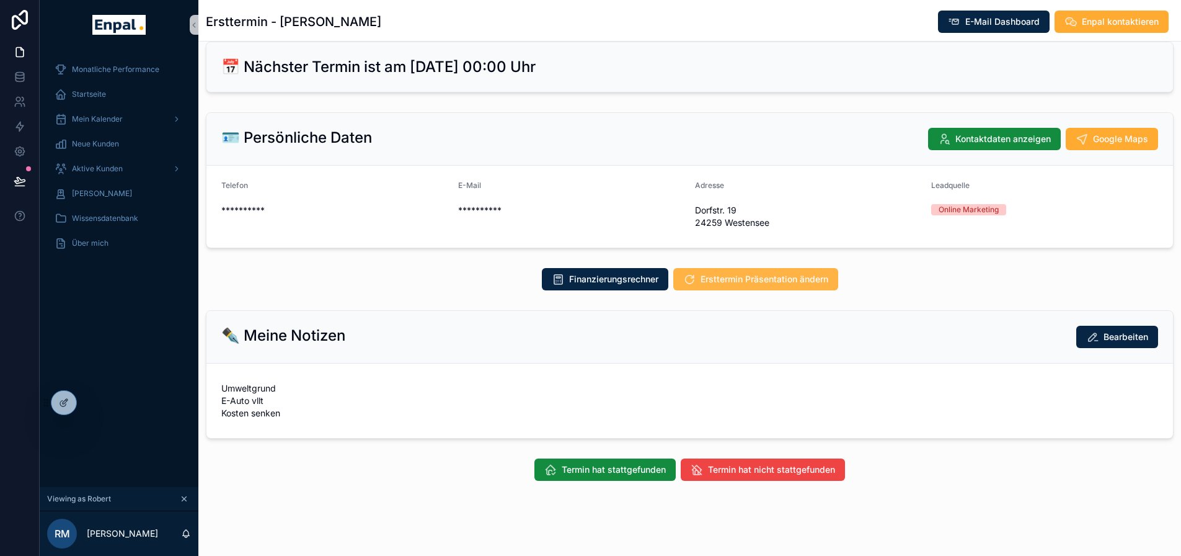
click at [773, 280] on span "Ersttermin Präsentation ändern" at bounding box center [765, 279] width 128 height 12
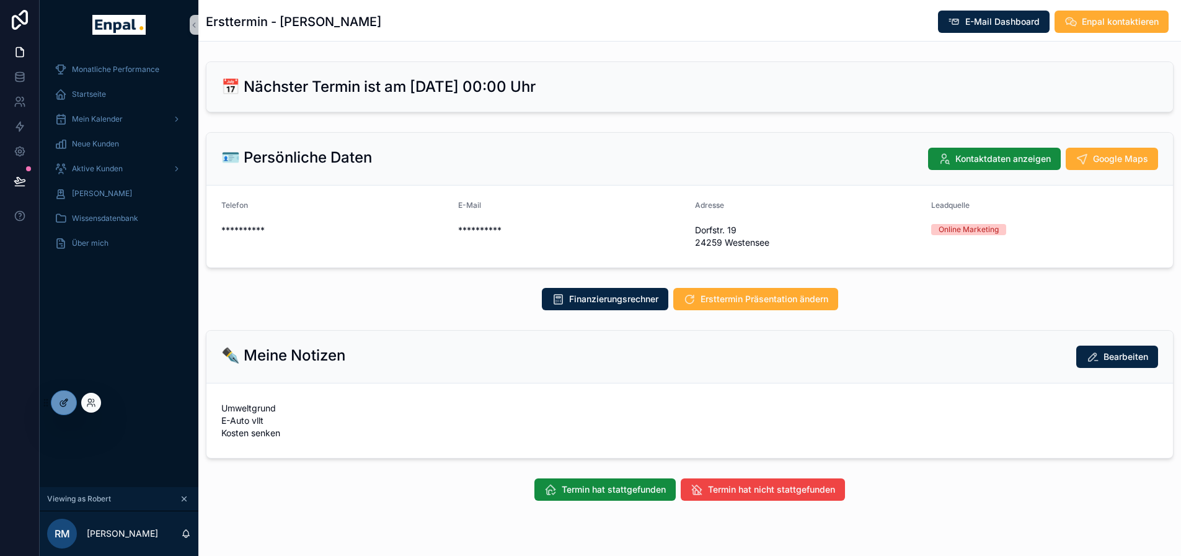
click at [71, 406] on div at bounding box center [63, 403] width 25 height 24
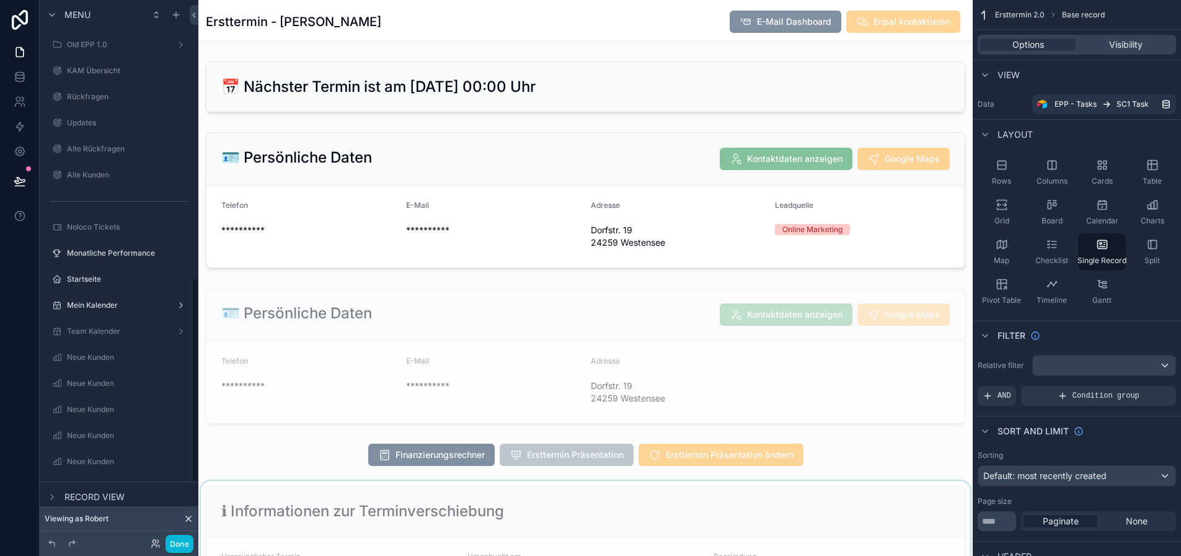
scroll to position [744, 0]
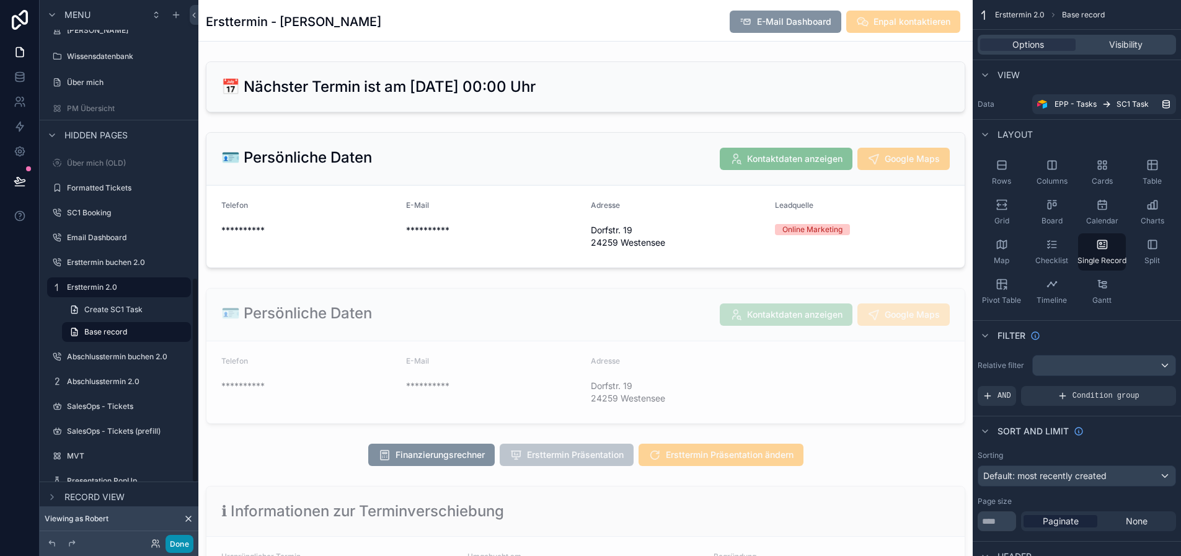
click at [184, 545] on button "Done" at bounding box center [180, 544] width 28 height 18
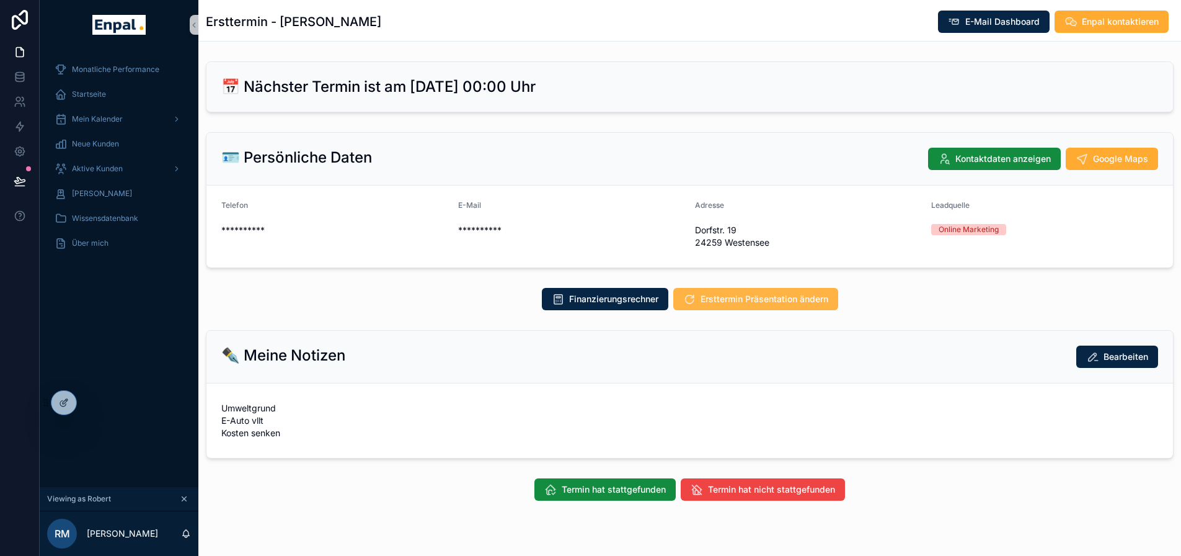
click at [732, 300] on span "Ersttermin Präsentation ändern" at bounding box center [765, 299] width 128 height 12
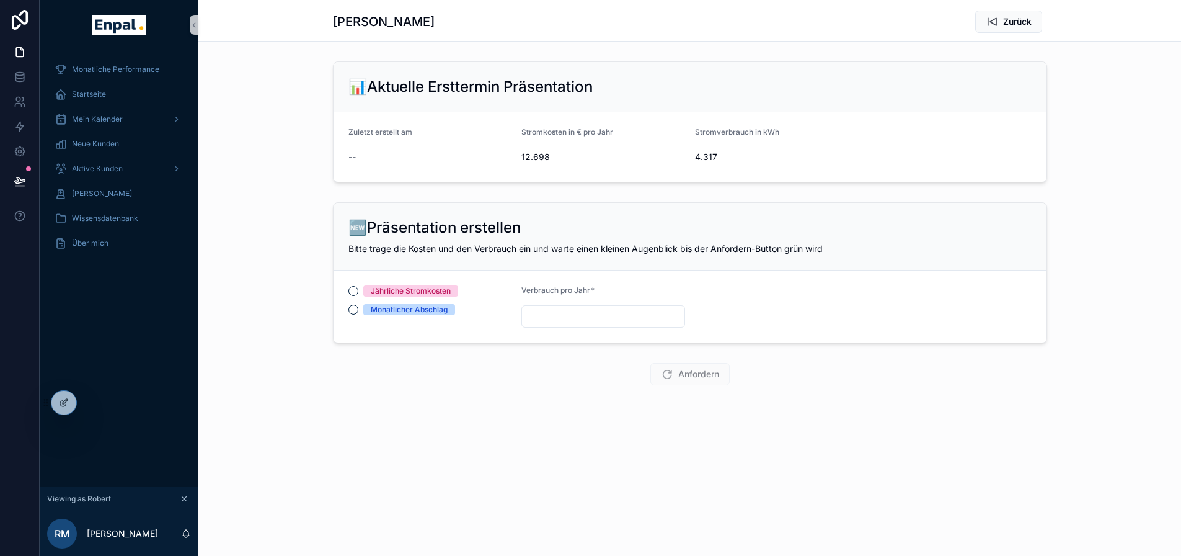
click at [339, 148] on form "Zuletzt erstellt am -- Stromkosten in € pro Jahr 12.698 Stromverbrauch in kWh 4…" at bounding box center [690, 146] width 713 height 69
drag, startPoint x: 291, startPoint y: 172, endPoint x: 290, endPoint y: 71, distance: 101.1
click at [292, 169] on div "📊Aktuelle Ersttermin Präsentation Zuletzt erstellt am -- Stromkosten in € pro J…" at bounding box center [689, 121] width 983 height 131
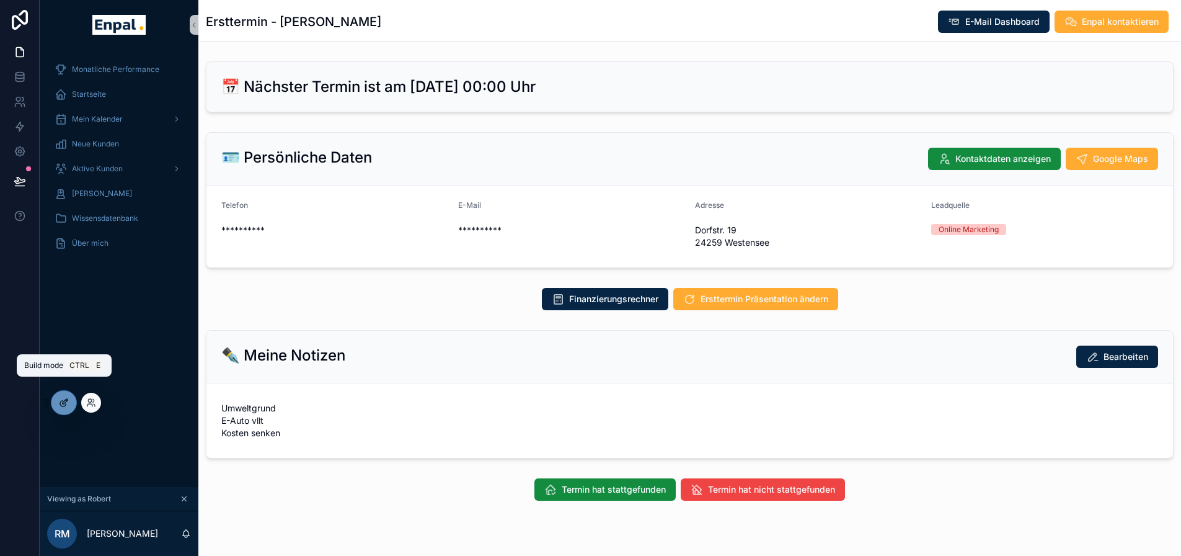
click at [66, 403] on icon at bounding box center [64, 403] width 10 height 10
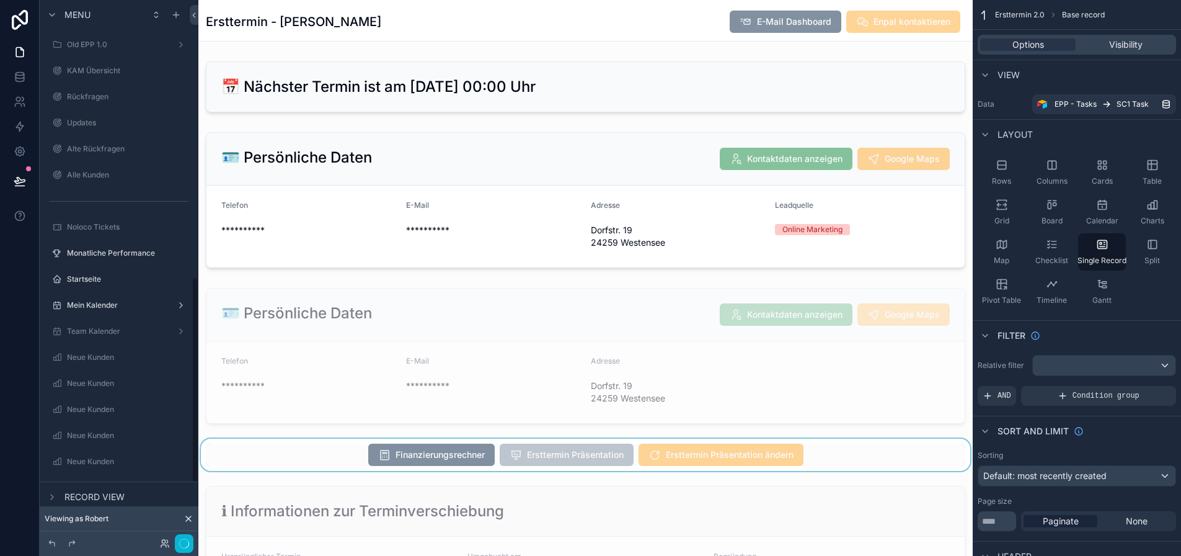
scroll to position [744, 0]
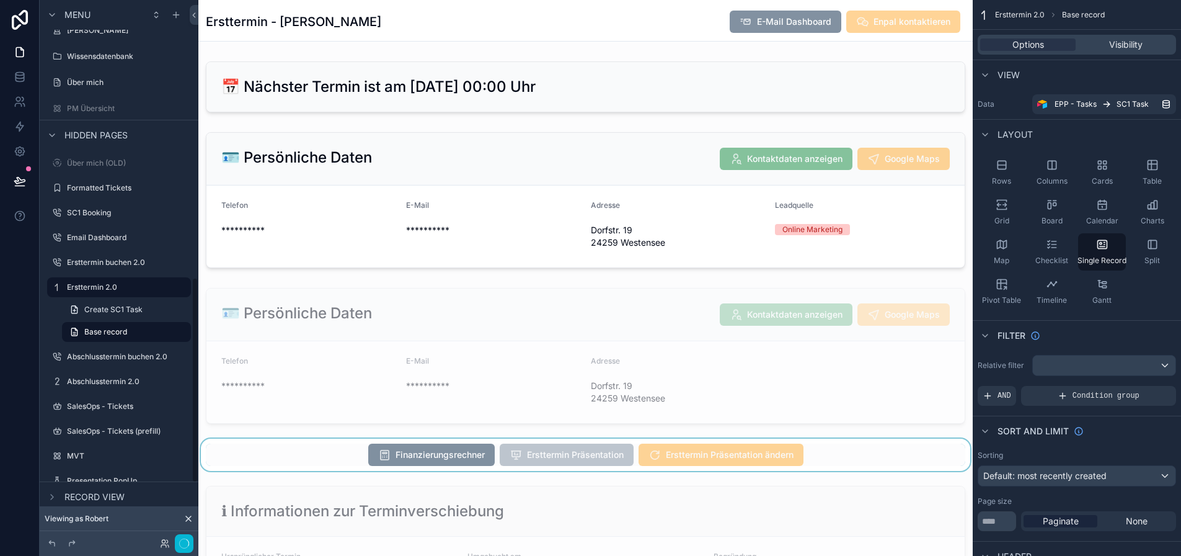
click at [779, 467] on div "scrollable content" at bounding box center [585, 454] width 775 height 32
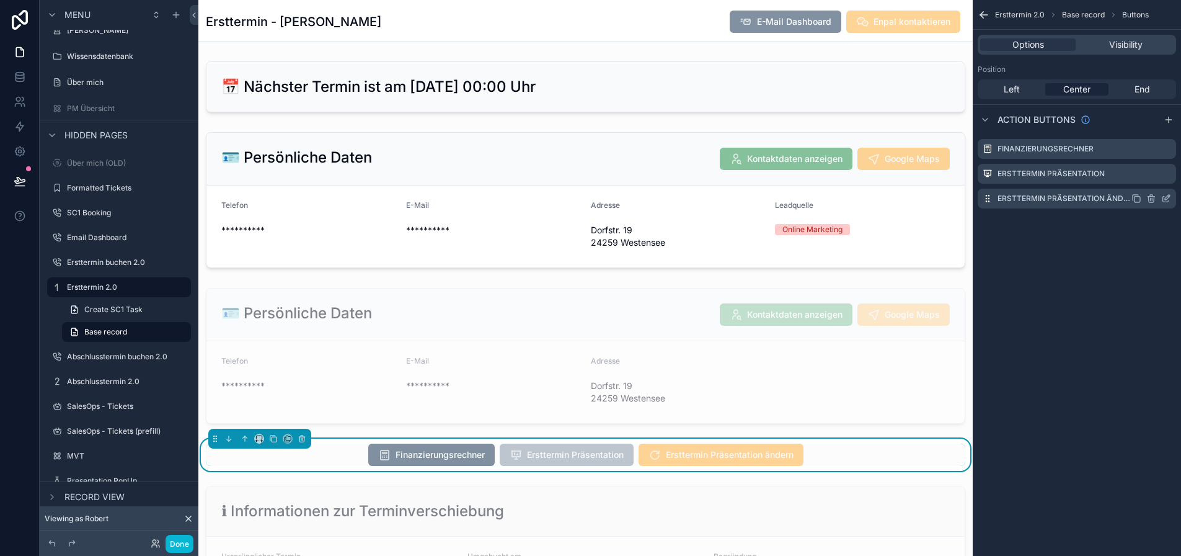
click at [1171, 198] on icon "scrollable content" at bounding box center [1167, 198] width 10 height 10
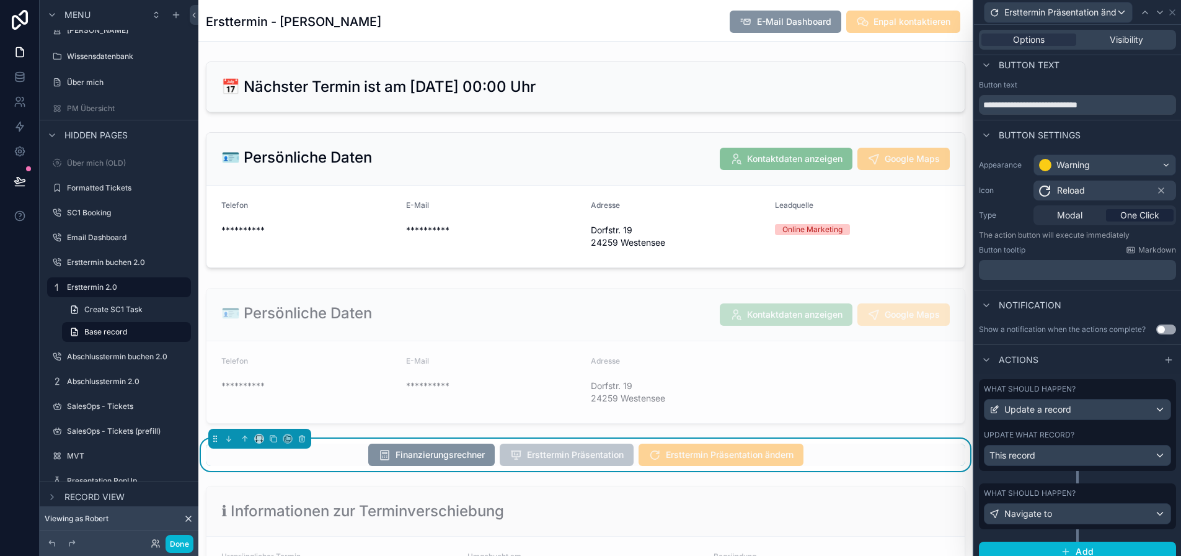
scroll to position [6, 0]
click at [1073, 515] on div "Navigate to" at bounding box center [1078, 512] width 186 height 20
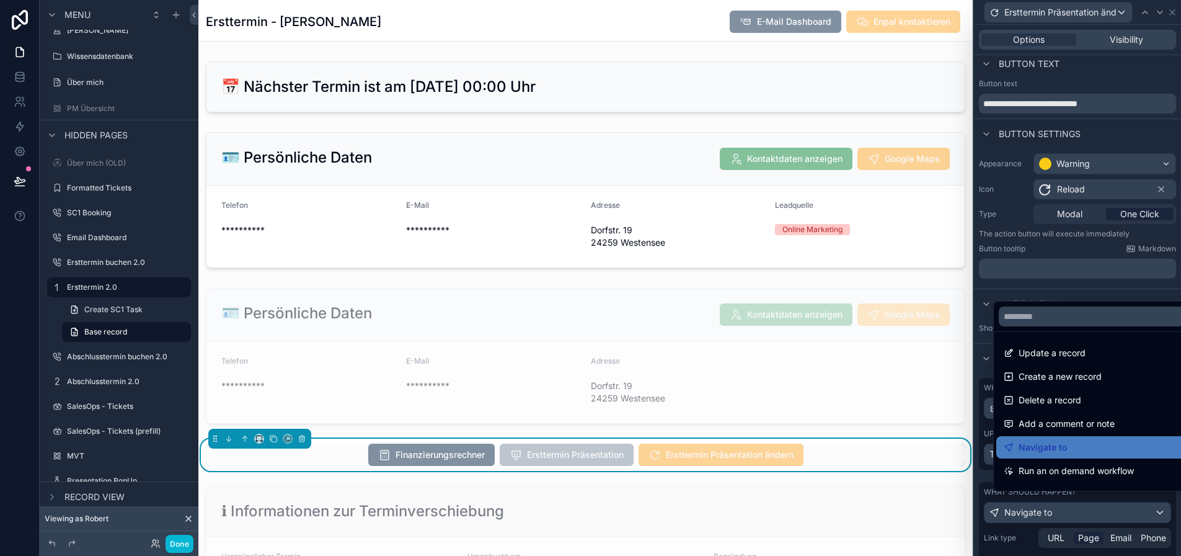
click at [1073, 515] on div at bounding box center [1077, 278] width 207 height 556
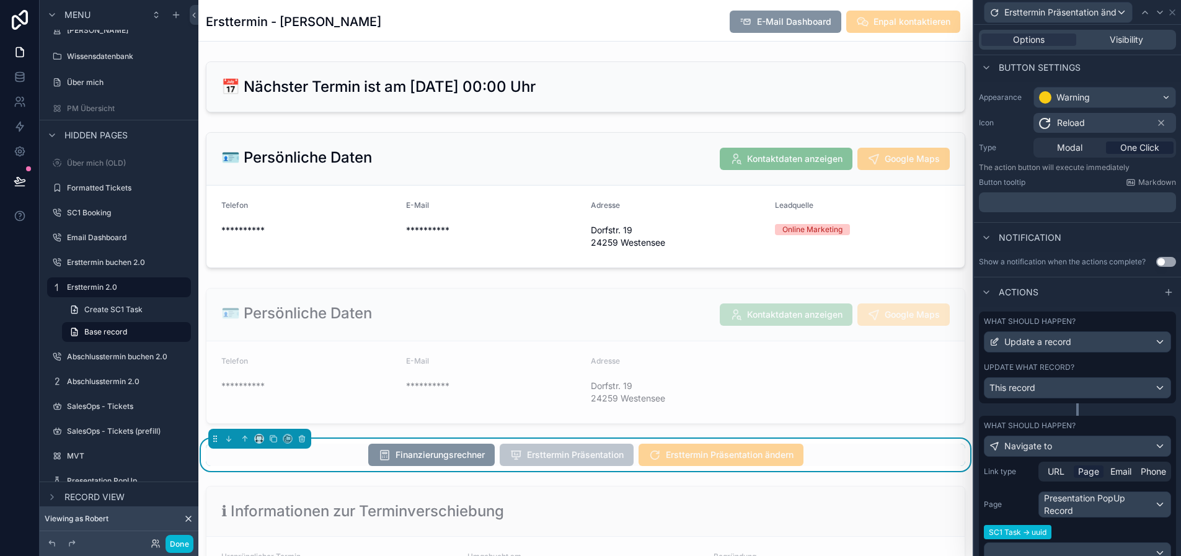
scroll to position [185, 0]
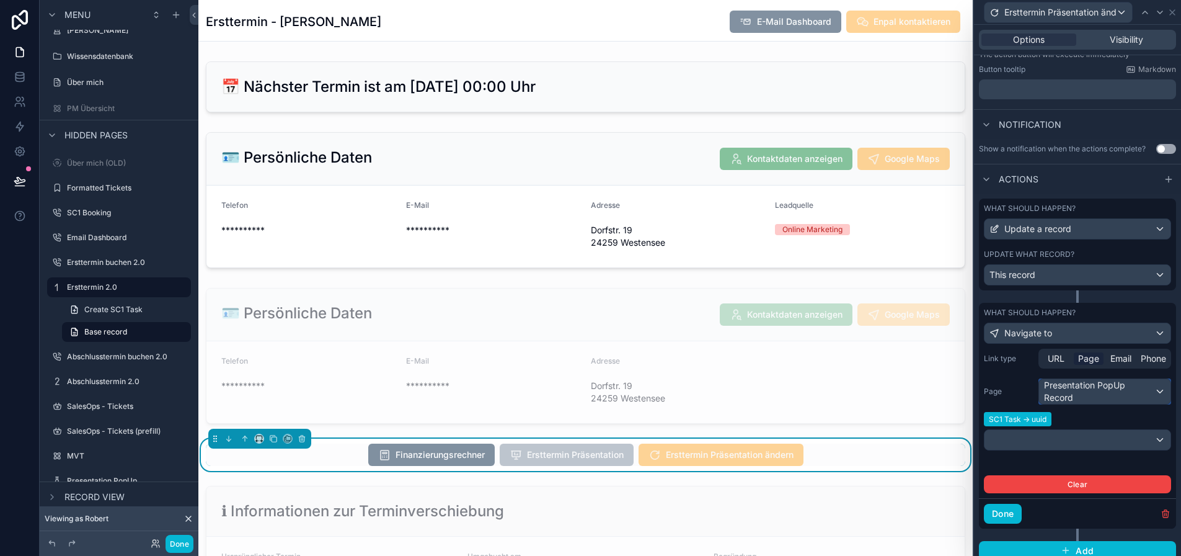
click at [1096, 396] on div "Presentation PopUp Record" at bounding box center [1104, 391] width 131 height 25
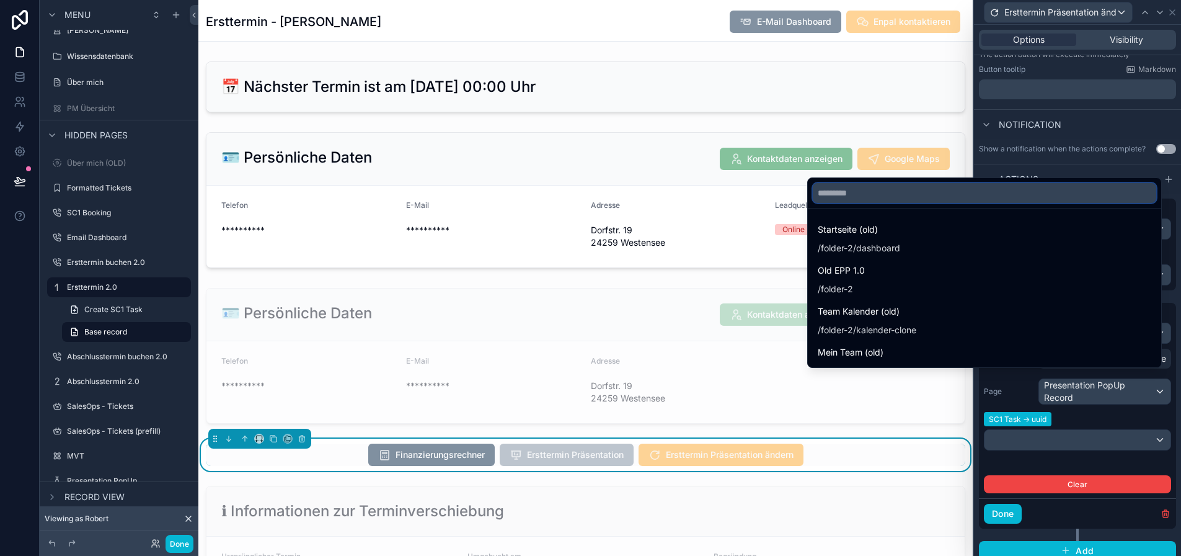
click at [876, 198] on input "text" at bounding box center [985, 193] width 344 height 20
paste input "**********"
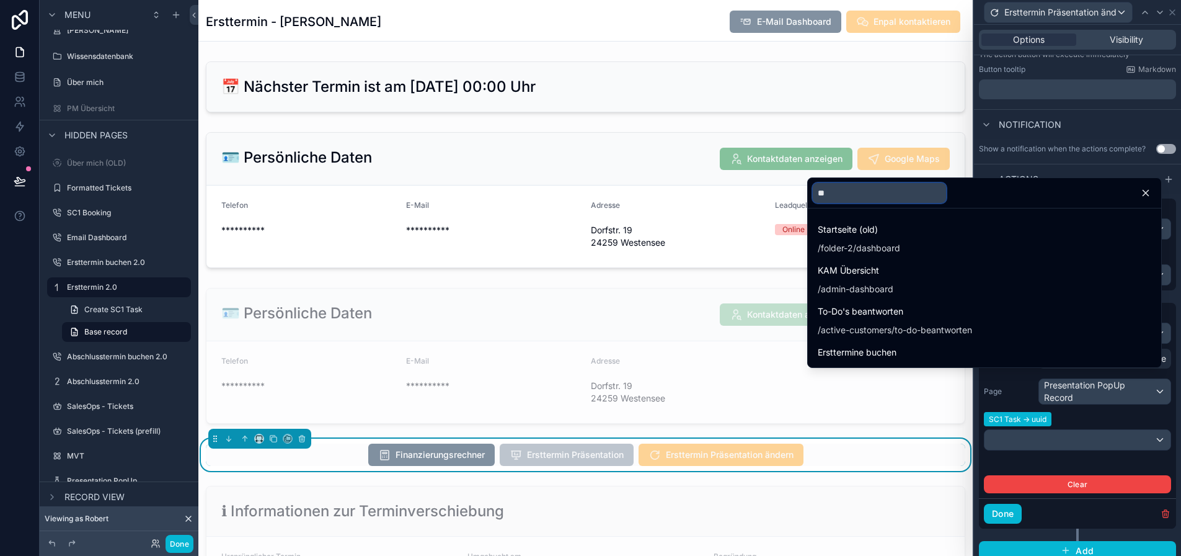
scroll to position [0, 0]
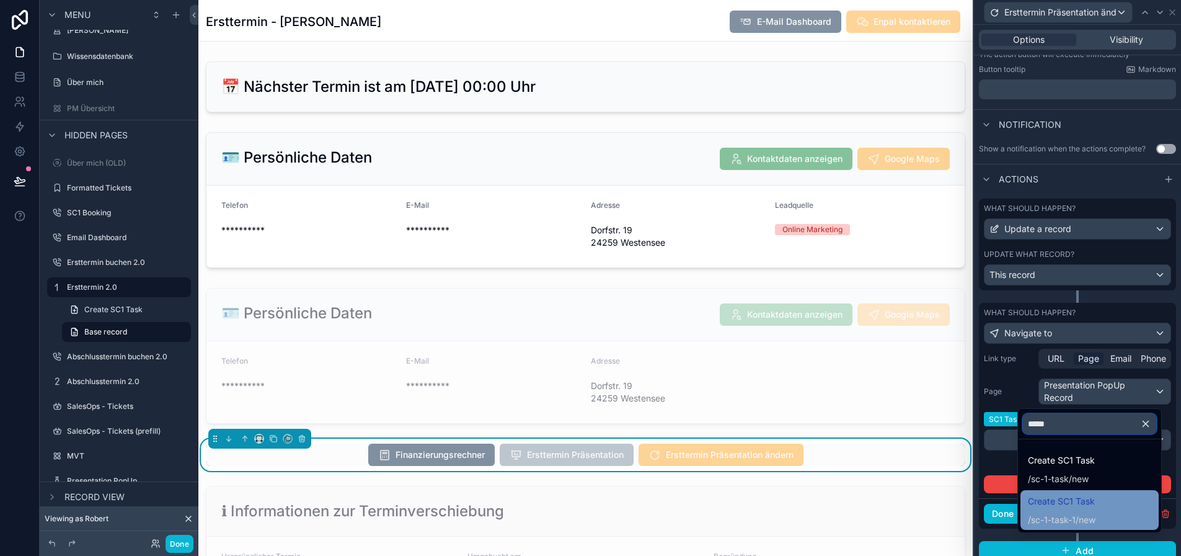
type input "*****"
click at [1076, 513] on span "sc-1-task-1" at bounding box center [1053, 519] width 45 height 12
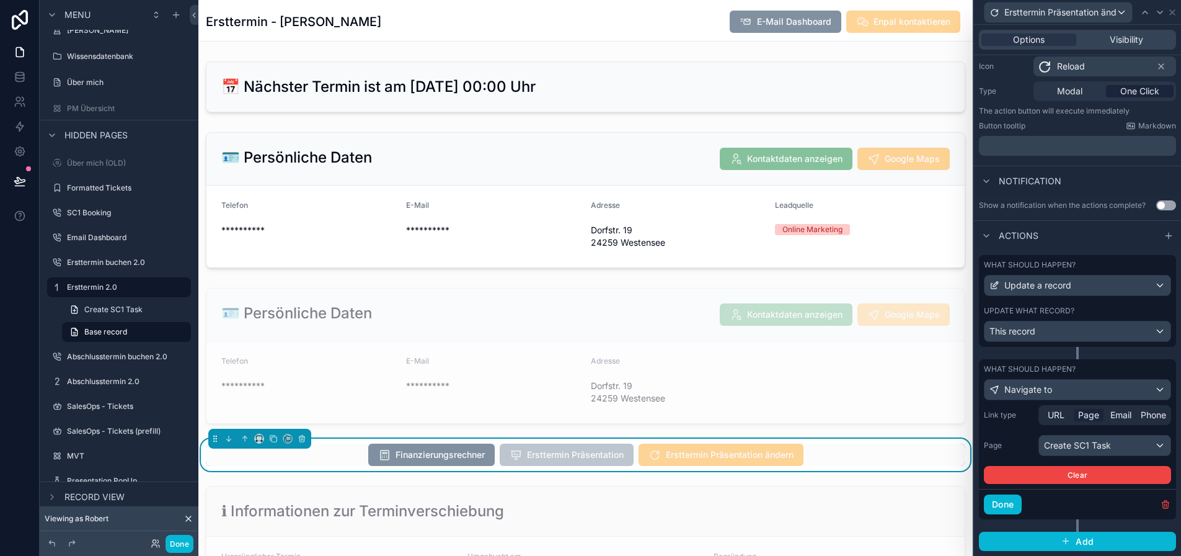
scroll to position [120, 0]
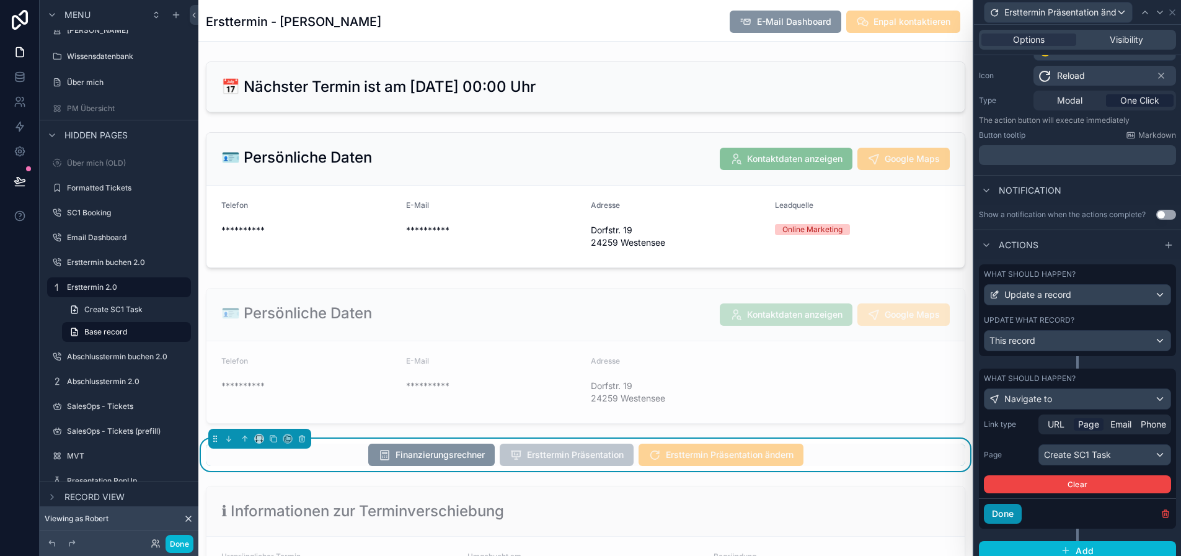
click at [1019, 511] on button "Done" at bounding box center [1003, 514] width 38 height 20
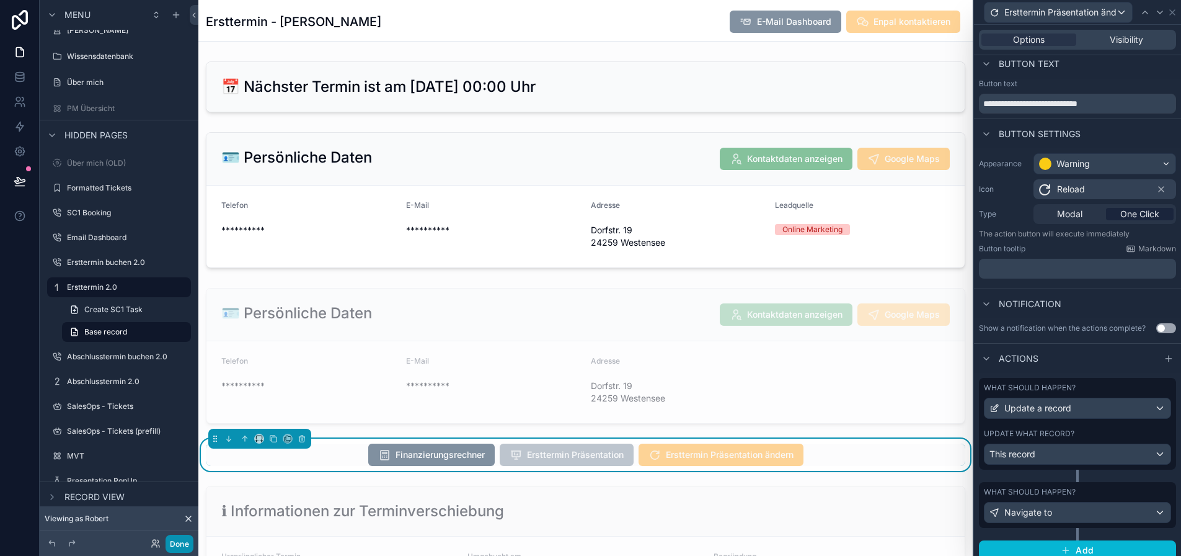
click at [189, 541] on button "Done" at bounding box center [180, 544] width 28 height 18
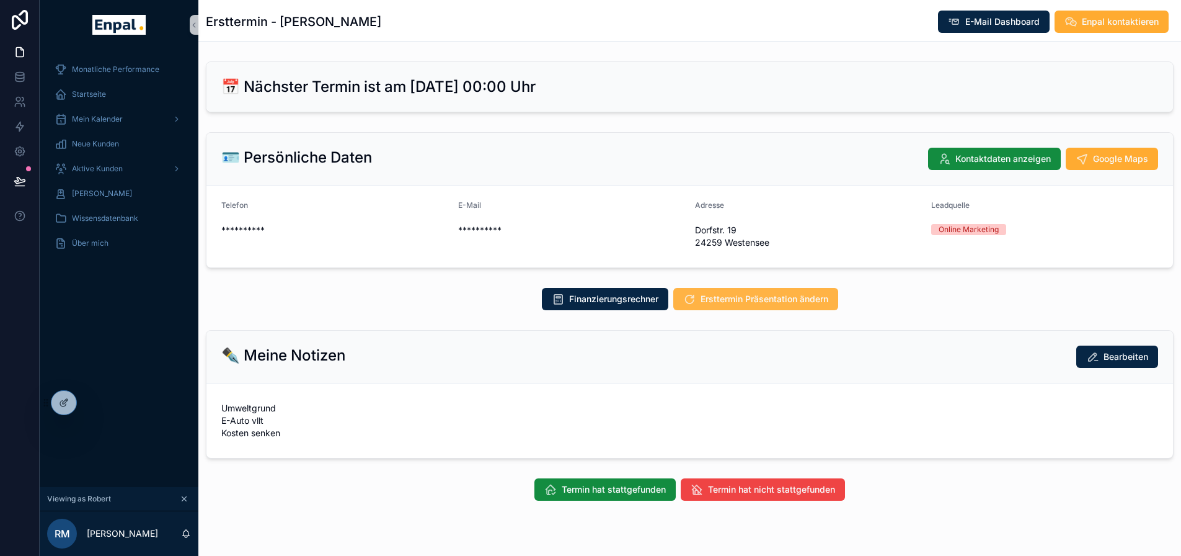
click at [739, 296] on span "Ersttermin Präsentation ändern" at bounding box center [765, 299] width 128 height 12
click at [68, 404] on icon at bounding box center [64, 403] width 10 height 10
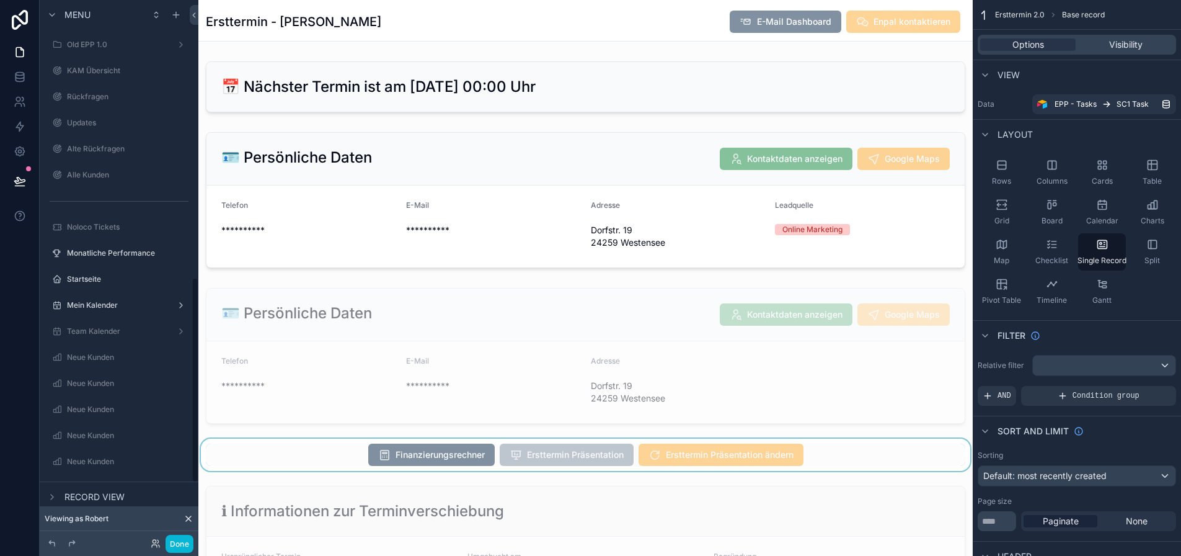
scroll to position [744, 0]
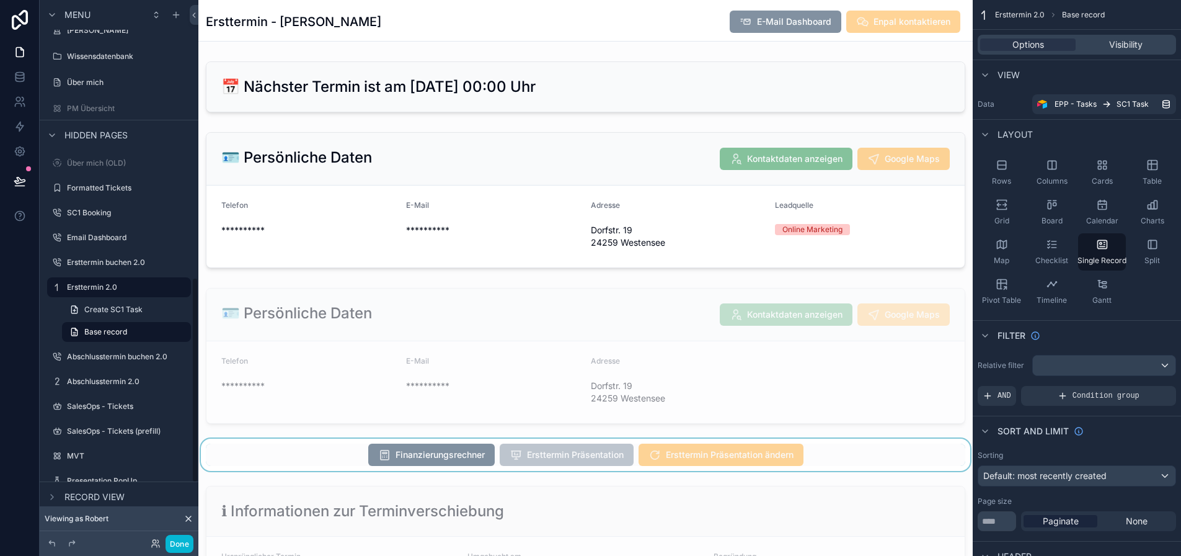
click at [802, 456] on div "scrollable content" at bounding box center [585, 454] width 775 height 32
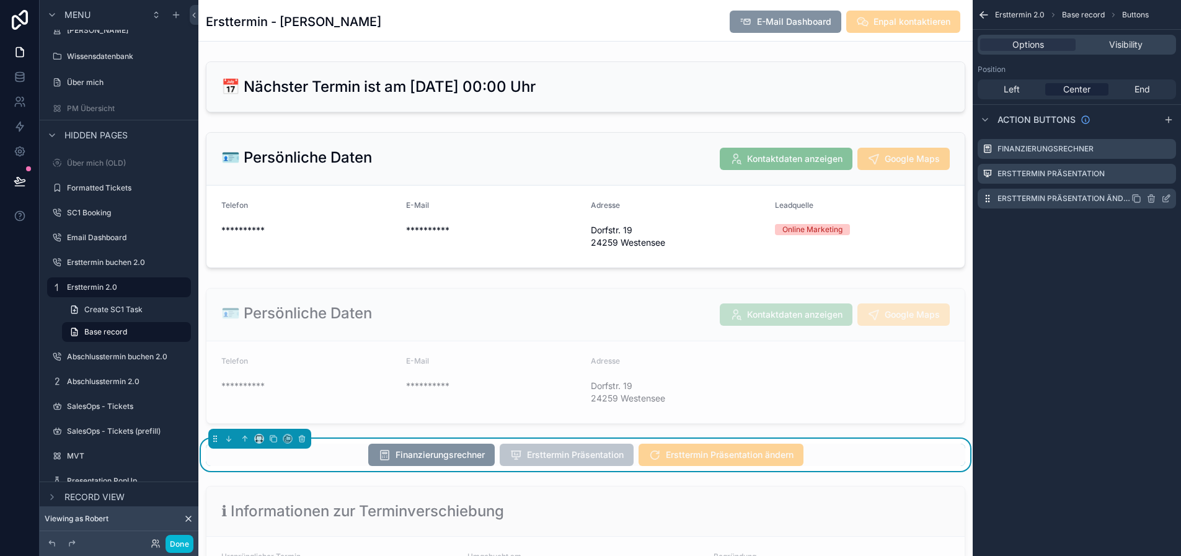
click at [1171, 197] on icon "scrollable content" at bounding box center [1167, 198] width 10 height 10
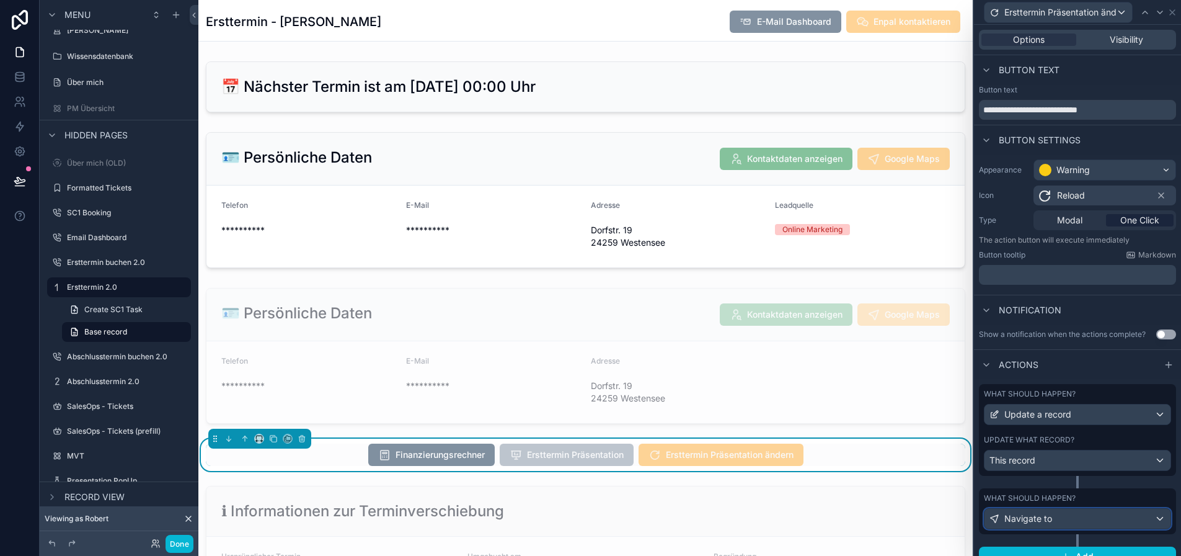
click at [1083, 510] on div "Navigate to" at bounding box center [1078, 519] width 186 height 20
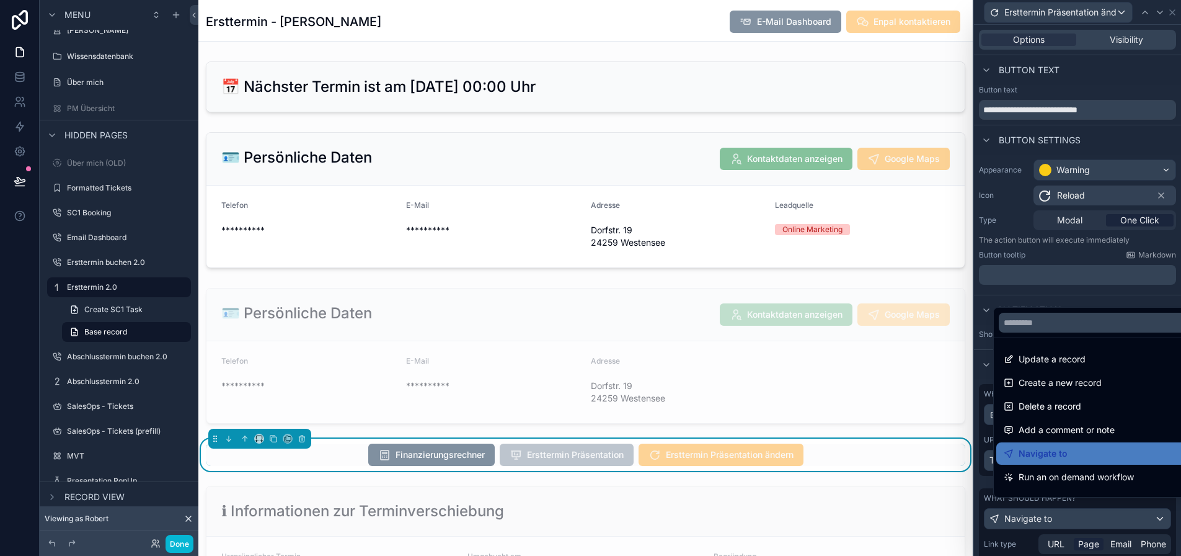
click at [1081, 515] on div at bounding box center [1077, 278] width 207 height 556
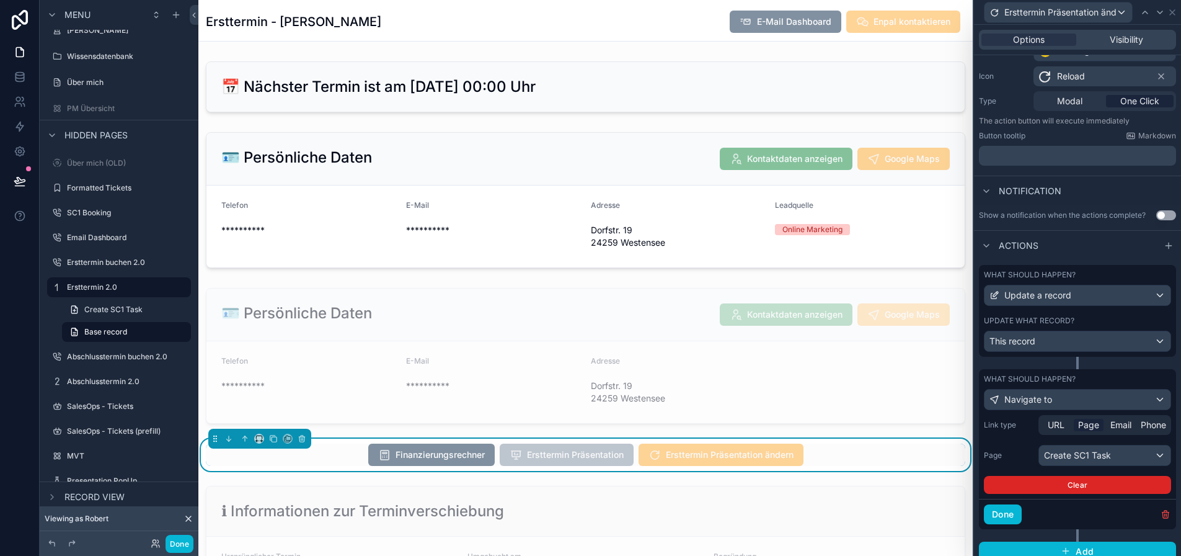
scroll to position [120, 0]
click at [1127, 453] on div "Create SC1 Task" at bounding box center [1104, 455] width 131 height 20
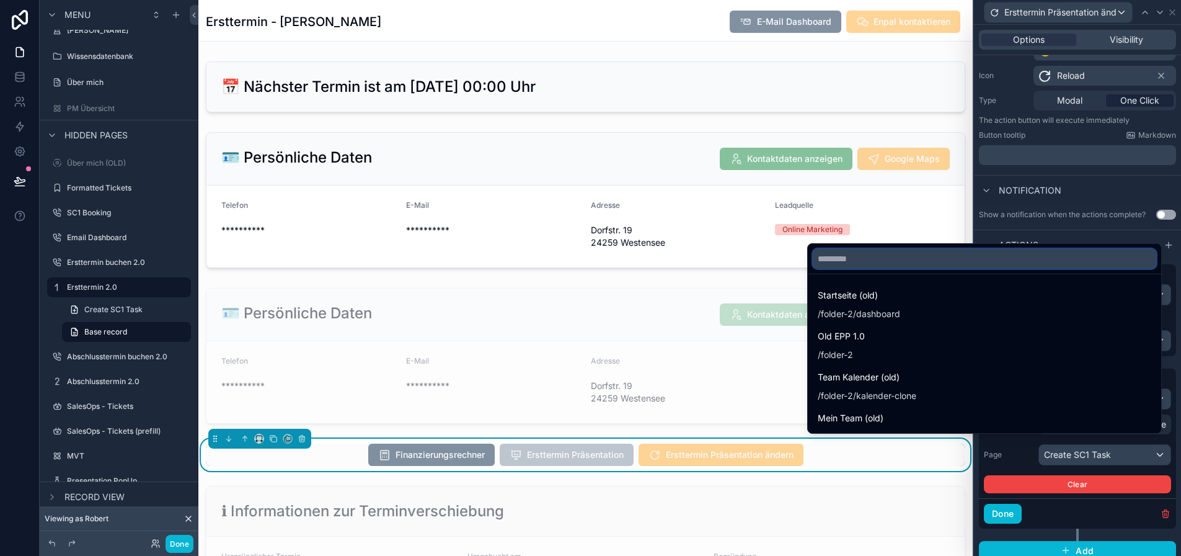
click at [954, 269] on input "text" at bounding box center [985, 259] width 344 height 20
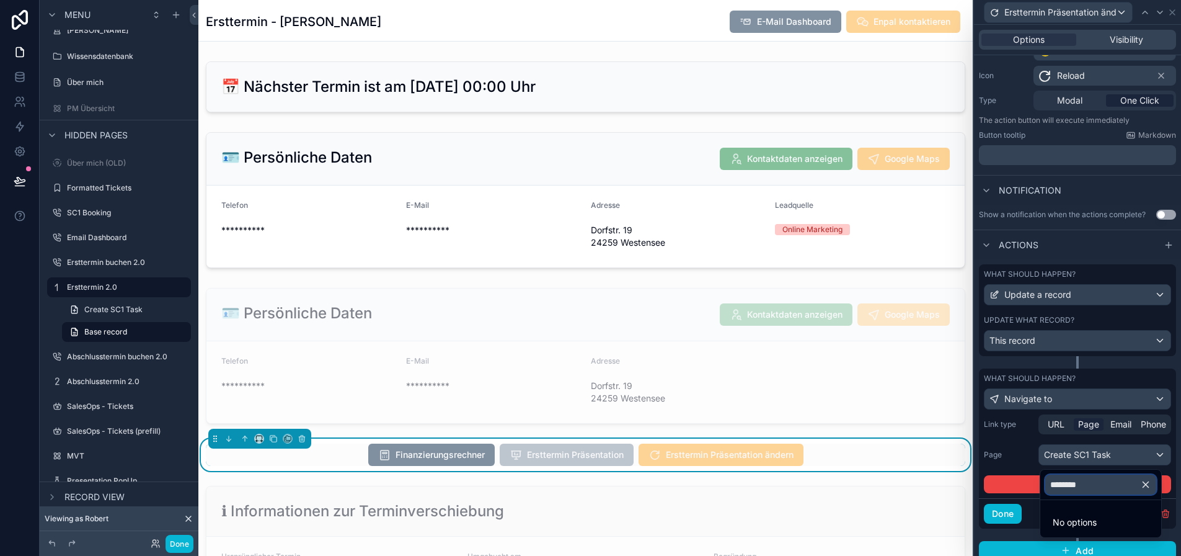
type input "********"
click at [1064, 422] on div at bounding box center [1077, 278] width 207 height 556
click at [1065, 425] on span "URL" at bounding box center [1056, 424] width 17 height 12
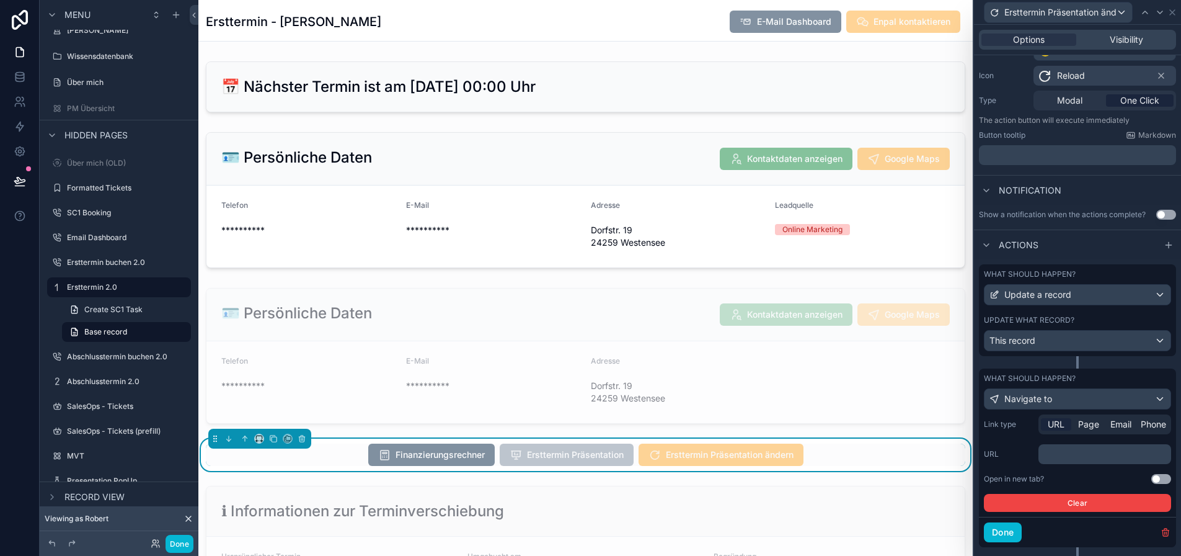
click at [1082, 456] on p "﻿" at bounding box center [1106, 454] width 125 height 12
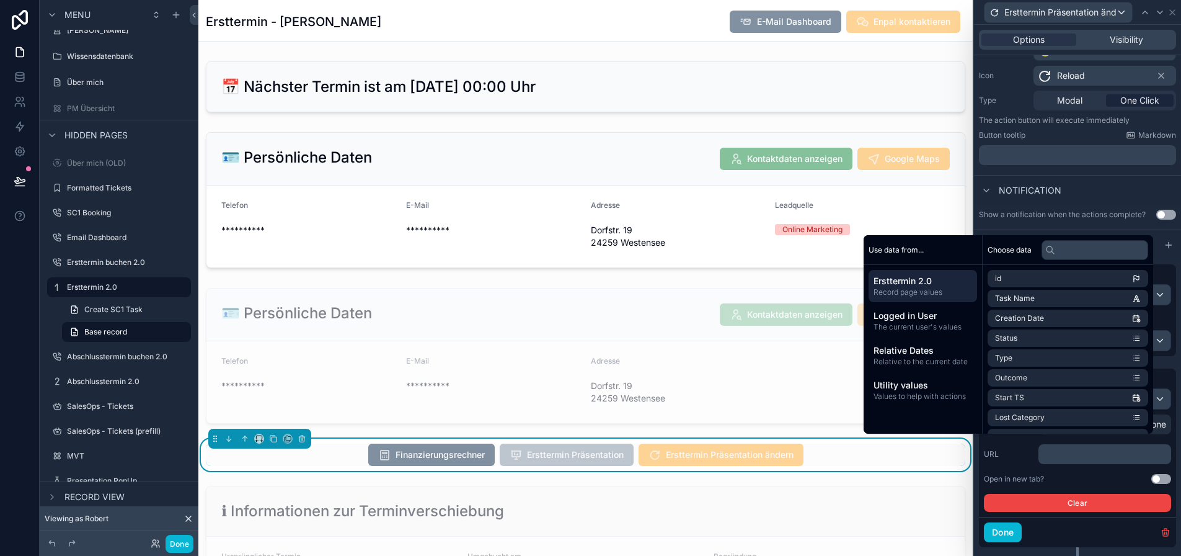
click at [1075, 473] on div "Link type URL Page Email Phone URL ﻿ Open in new tab? Use setting Clear" at bounding box center [1077, 462] width 187 height 97
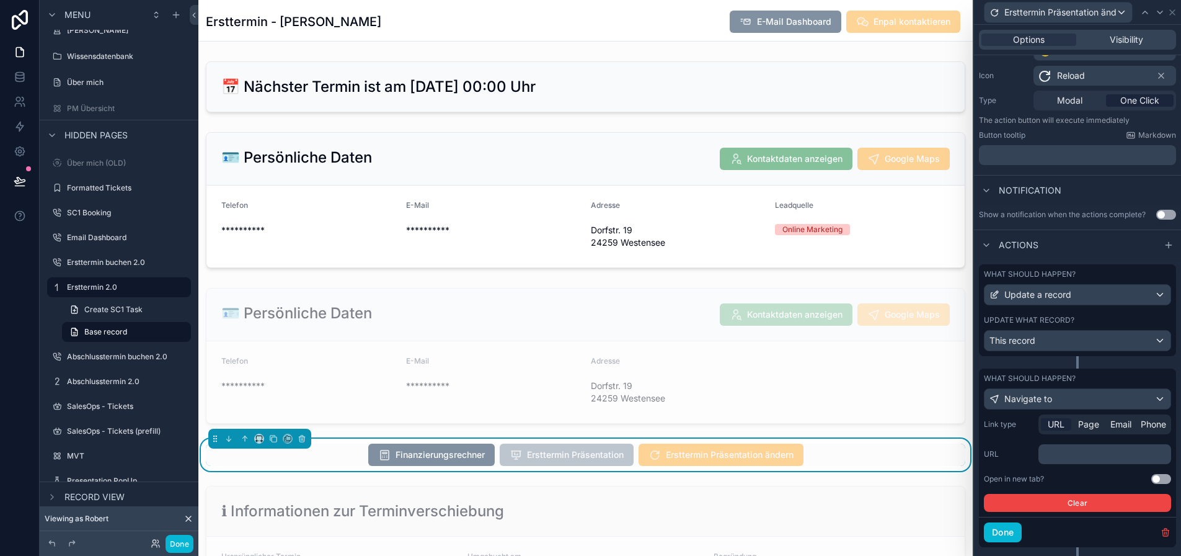
click at [1075, 453] on p "﻿" at bounding box center [1106, 454] width 125 height 12
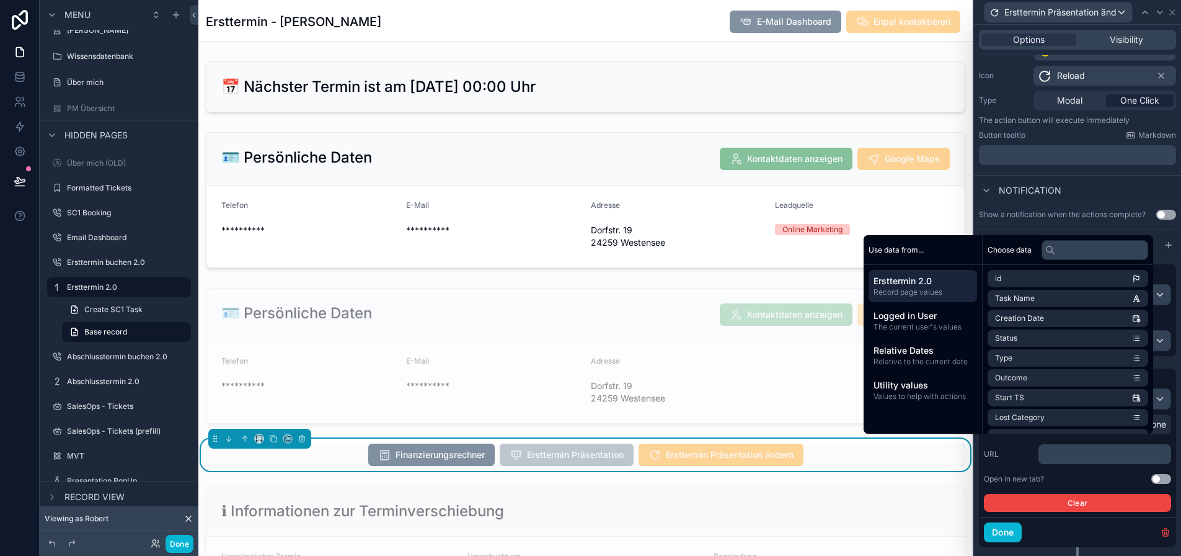
scroll to position [141, 0]
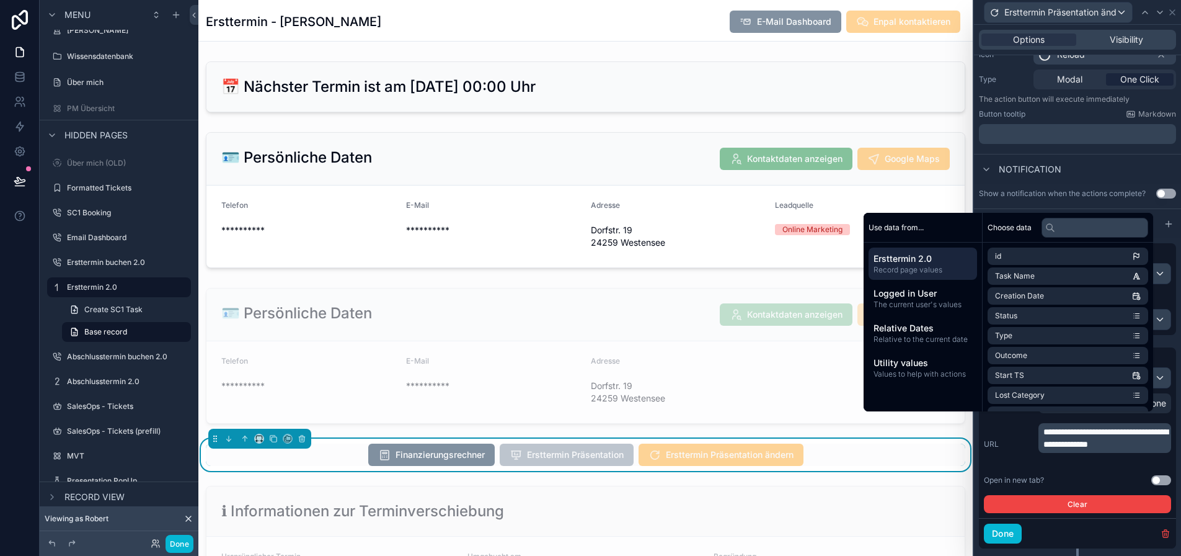
click at [1069, 448] on span "**********" at bounding box center [1106, 437] width 125 height 21
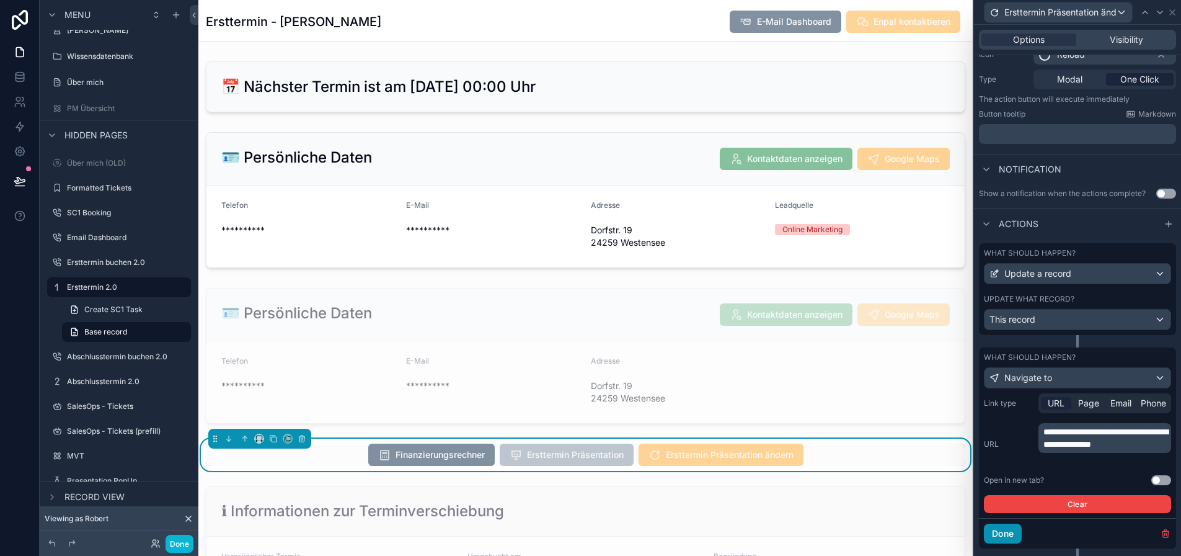
click at [1022, 531] on button "Done" at bounding box center [1003, 533] width 38 height 20
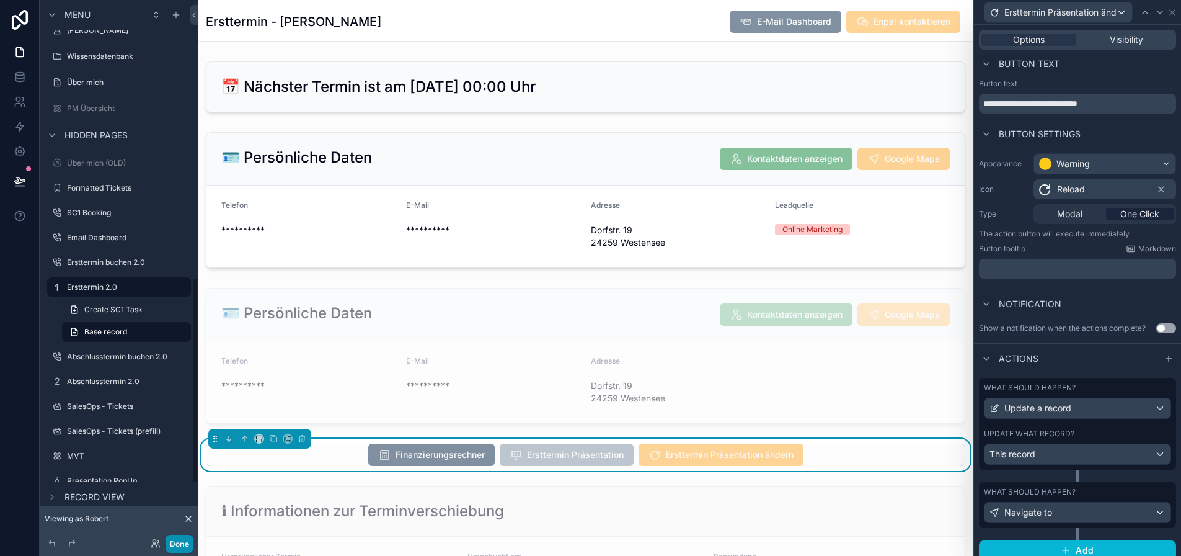
drag, startPoint x: 169, startPoint y: 540, endPoint x: 180, endPoint y: 535, distance: 11.7
click at [169, 540] on button "Done" at bounding box center [180, 544] width 28 height 18
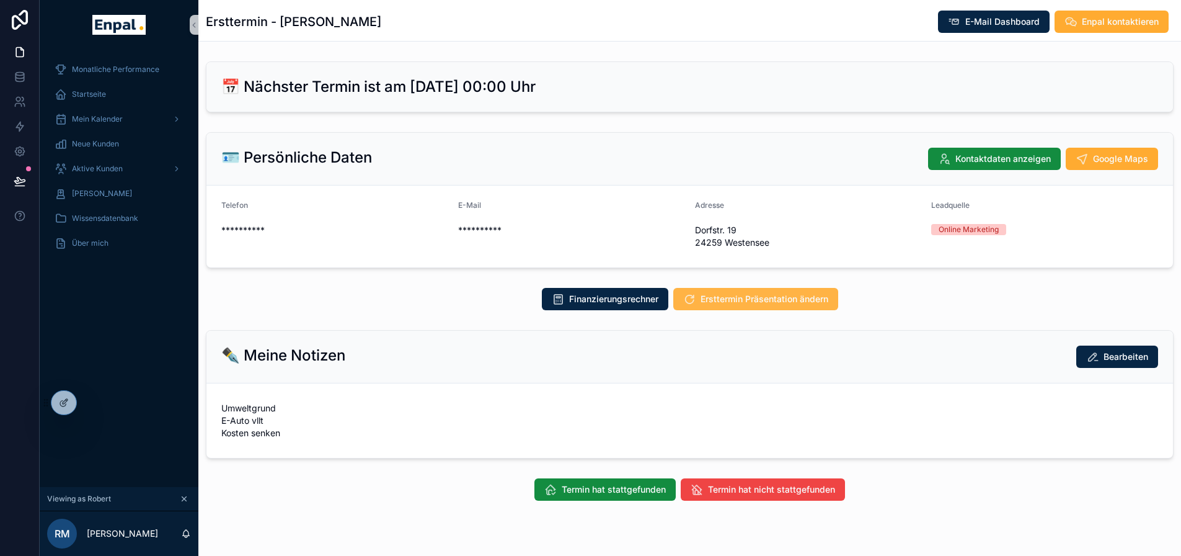
click at [758, 300] on span "Ersttermin Präsentation ändern" at bounding box center [765, 299] width 128 height 12
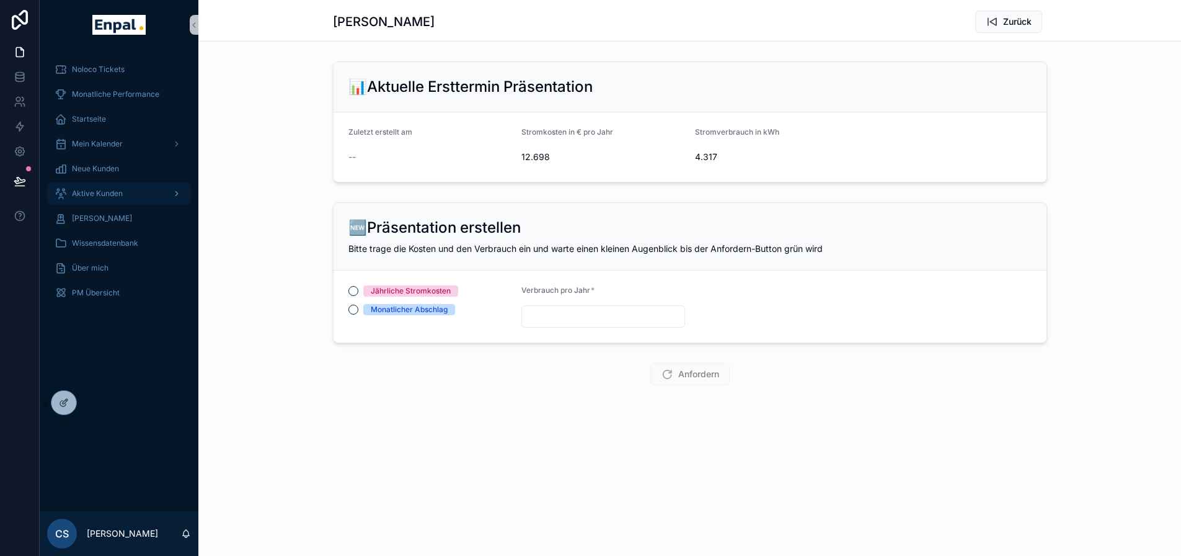
click at [117, 196] on span "Aktive Kunden" at bounding box center [97, 194] width 51 height 10
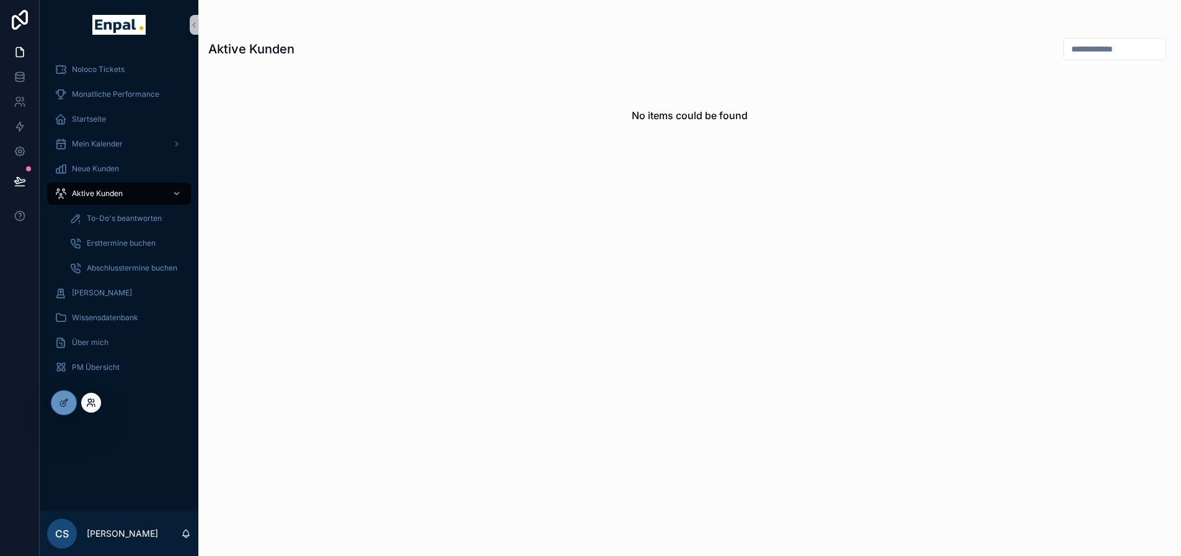
click at [92, 404] on icon at bounding box center [91, 403] width 10 height 10
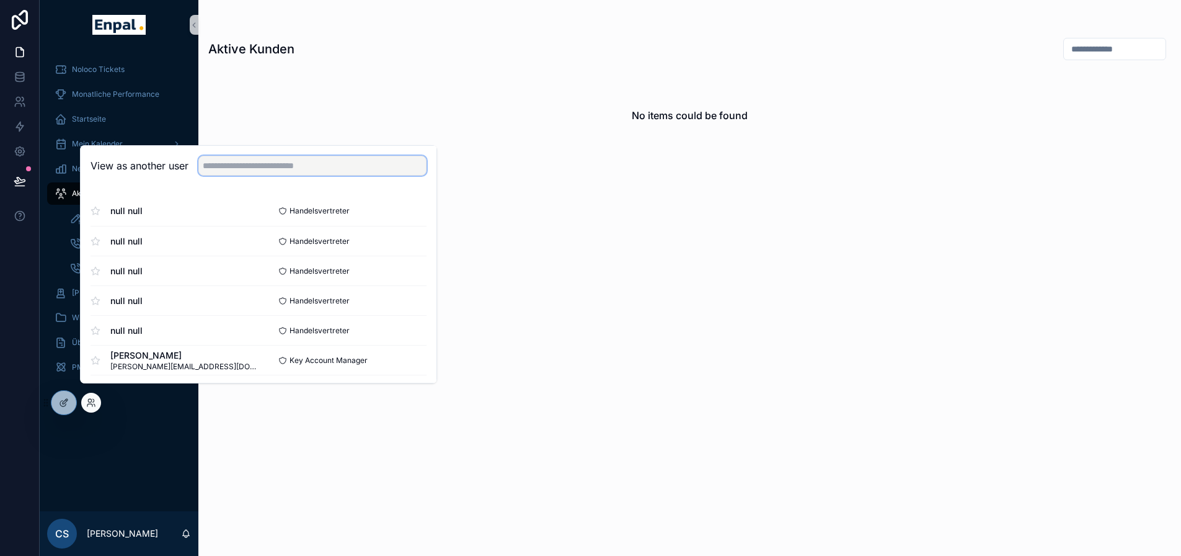
click at [370, 172] on input "text" at bounding box center [312, 166] width 228 height 20
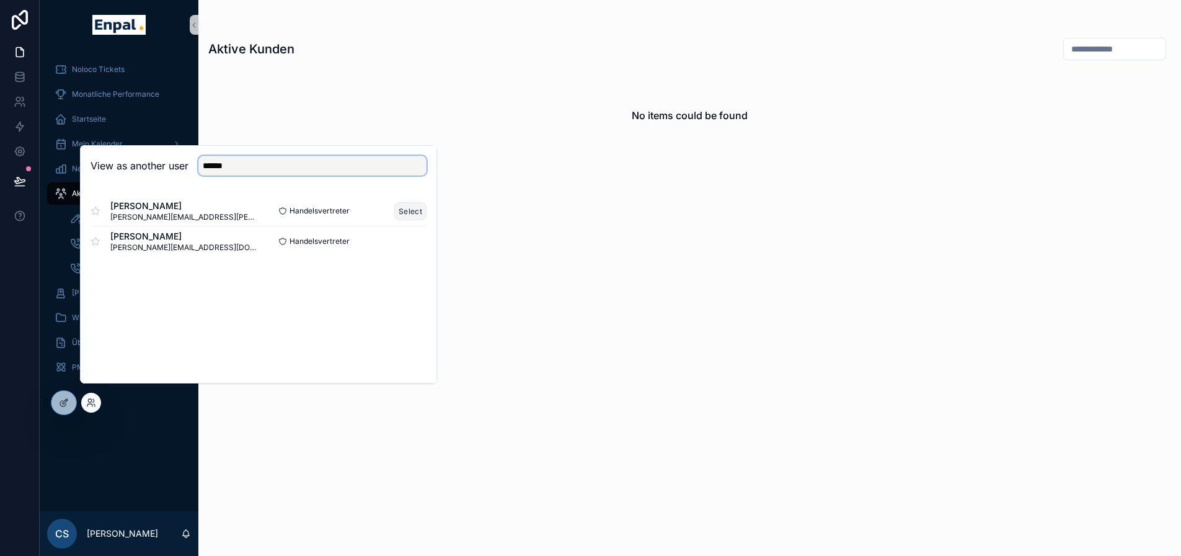
type input "******"
click at [417, 220] on button "Select" at bounding box center [410, 211] width 32 height 18
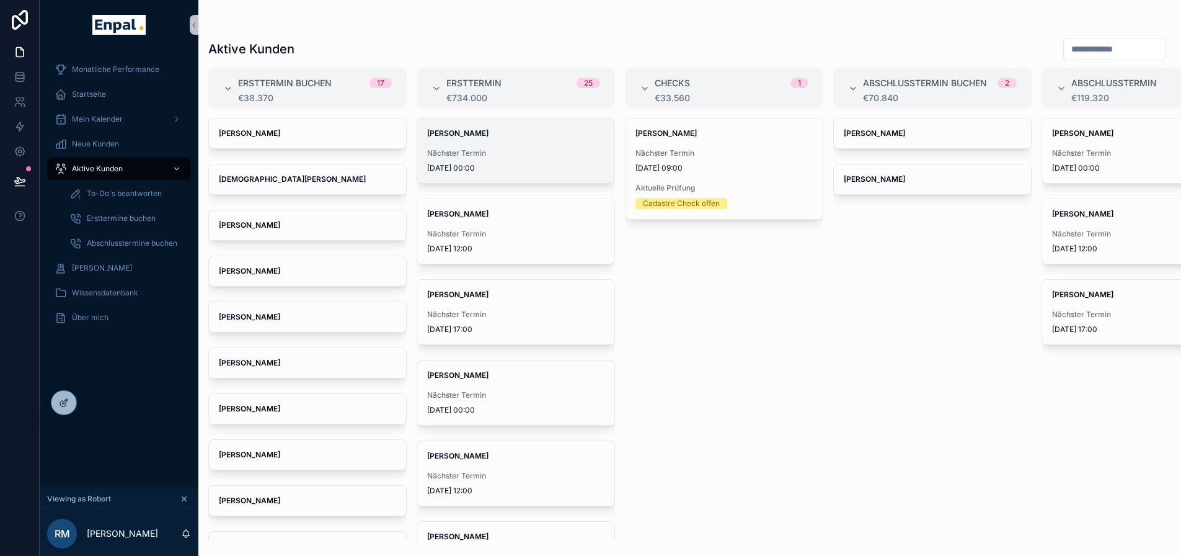
click at [531, 148] on span "Nächster Termin" at bounding box center [515, 153] width 177 height 10
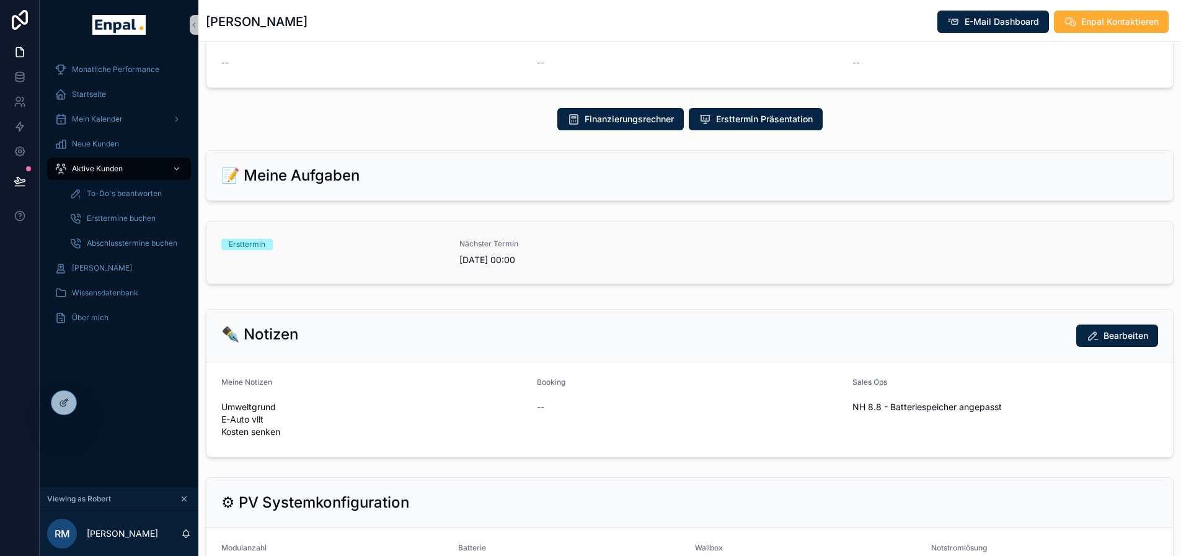
scroll to position [496, 0]
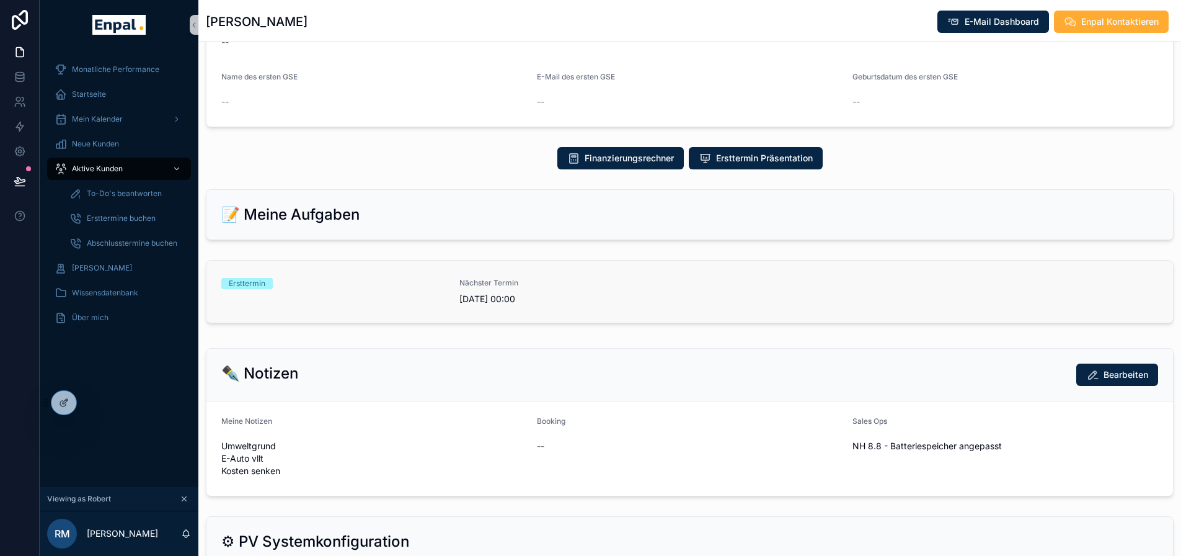
click at [394, 280] on div "Ersttermin" at bounding box center [332, 283] width 223 height 11
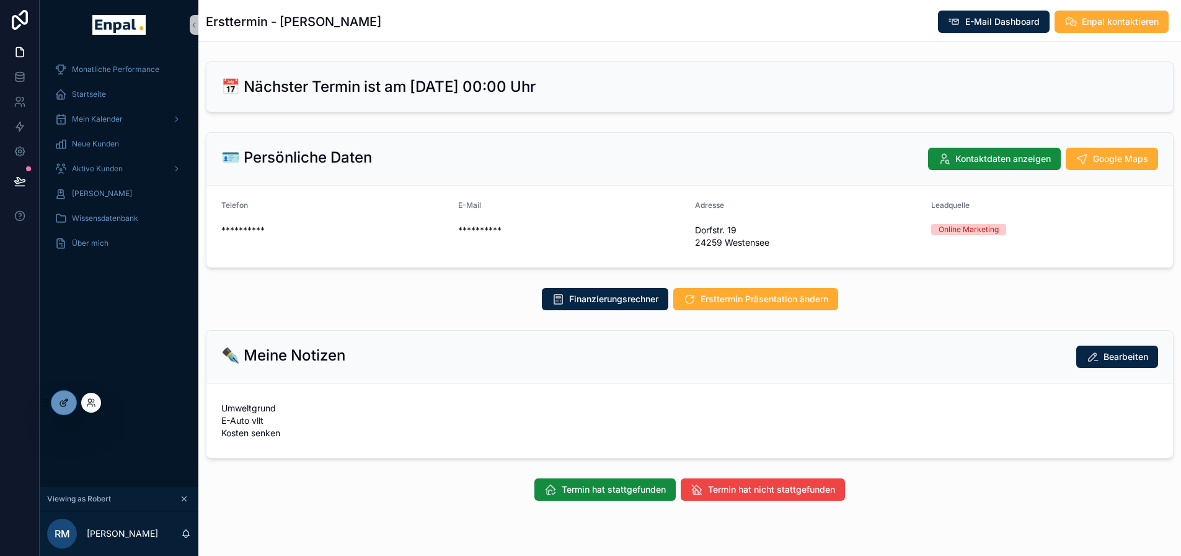
click at [53, 400] on div at bounding box center [63, 403] width 25 height 24
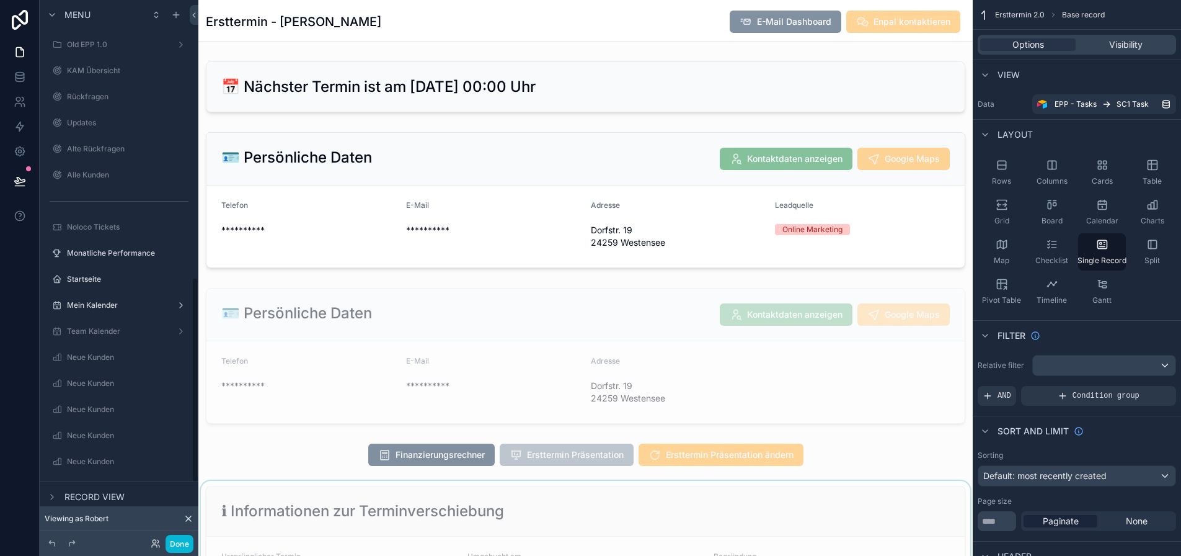
scroll to position [744, 0]
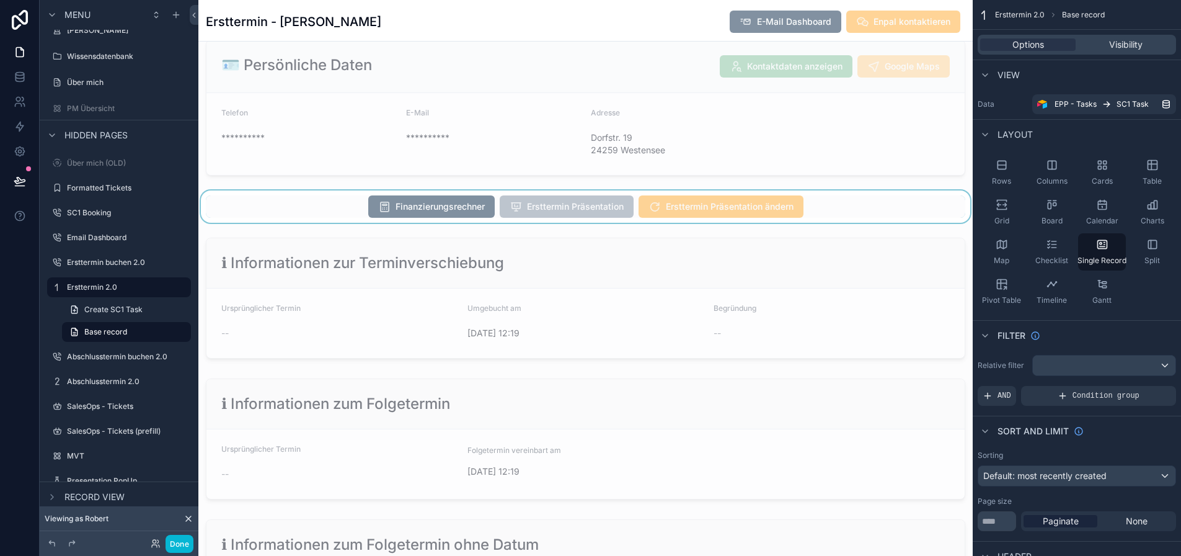
click at [818, 211] on div "scrollable content" at bounding box center [585, 206] width 775 height 32
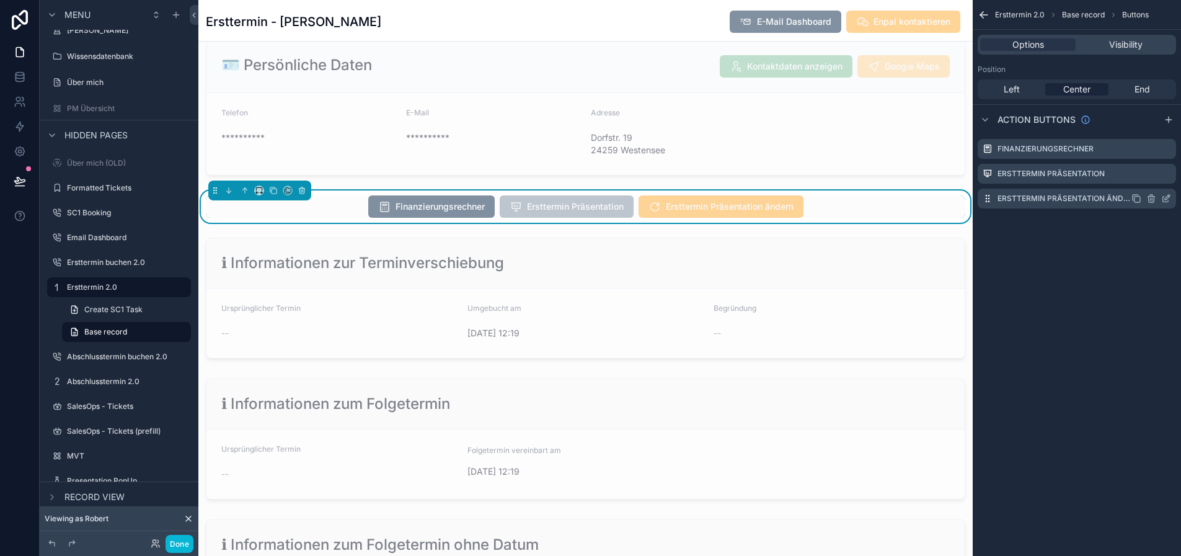
click at [1169, 202] on icon "scrollable content" at bounding box center [1166, 200] width 6 height 6
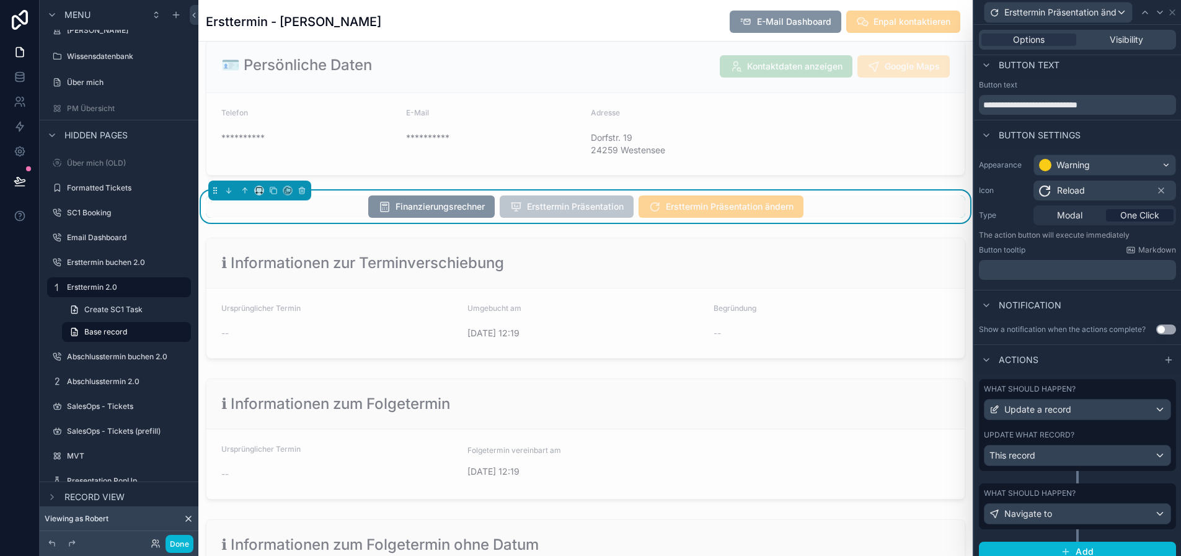
scroll to position [6, 0]
click at [1091, 511] on div "Navigate to" at bounding box center [1078, 512] width 186 height 20
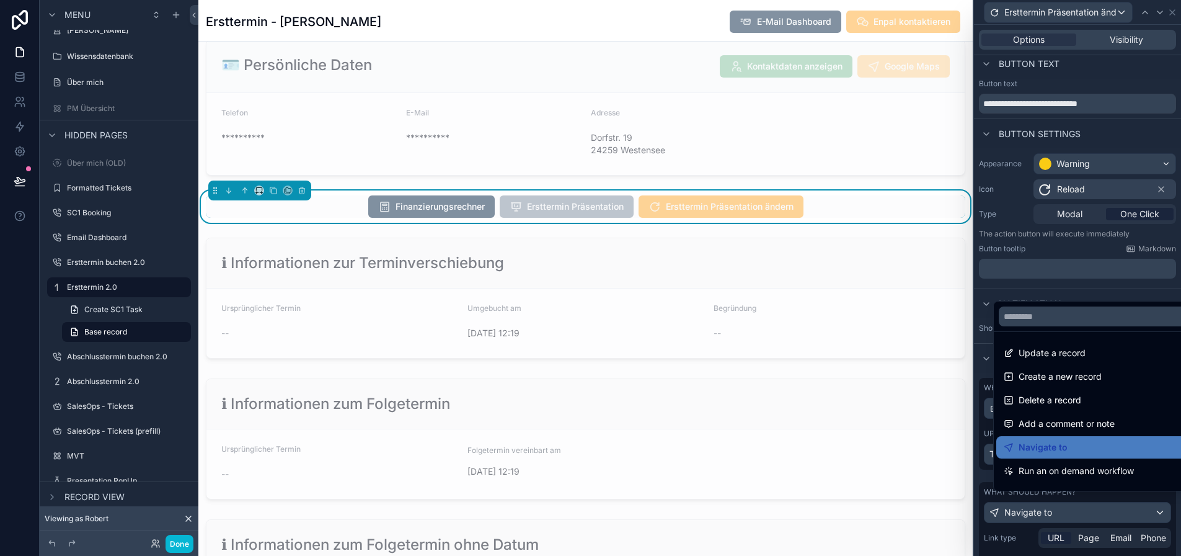
click at [1091, 511] on div at bounding box center [1077, 278] width 207 height 556
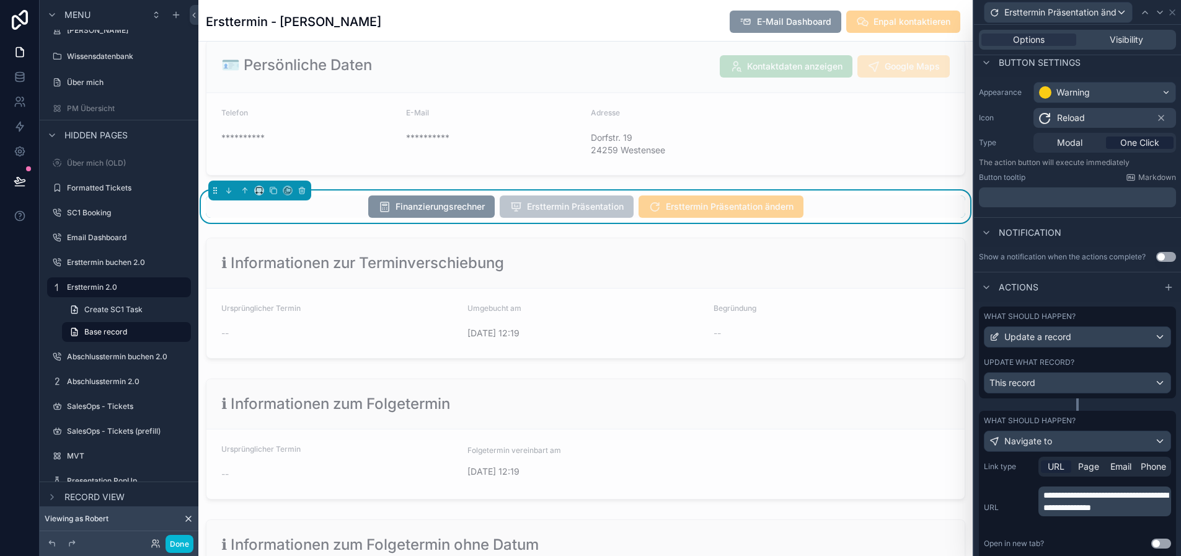
scroll to position [130, 0]
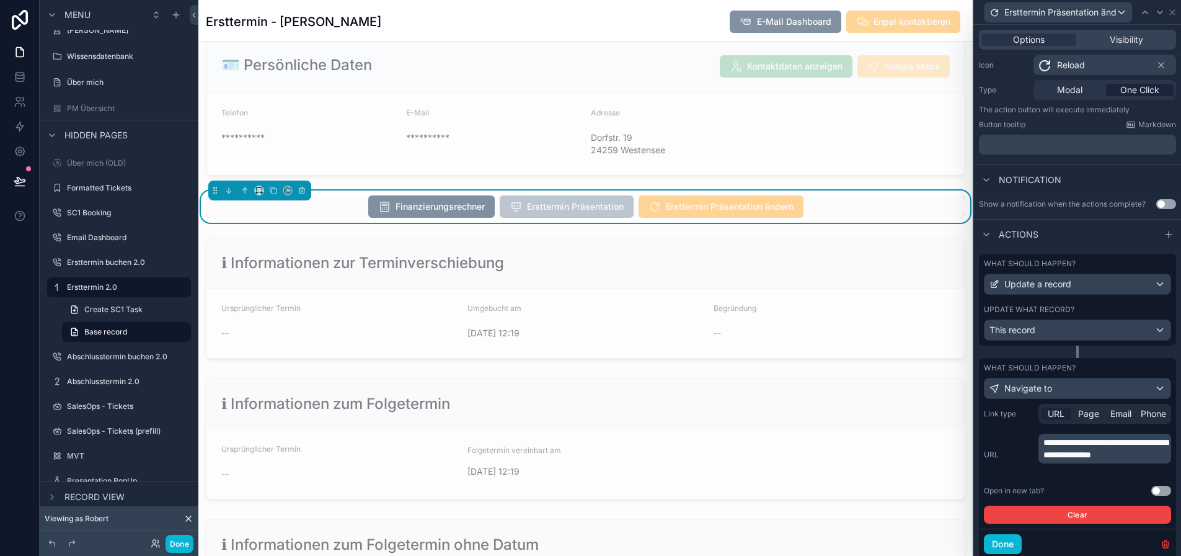
click at [1072, 459] on span "**********" at bounding box center [1106, 448] width 125 height 21
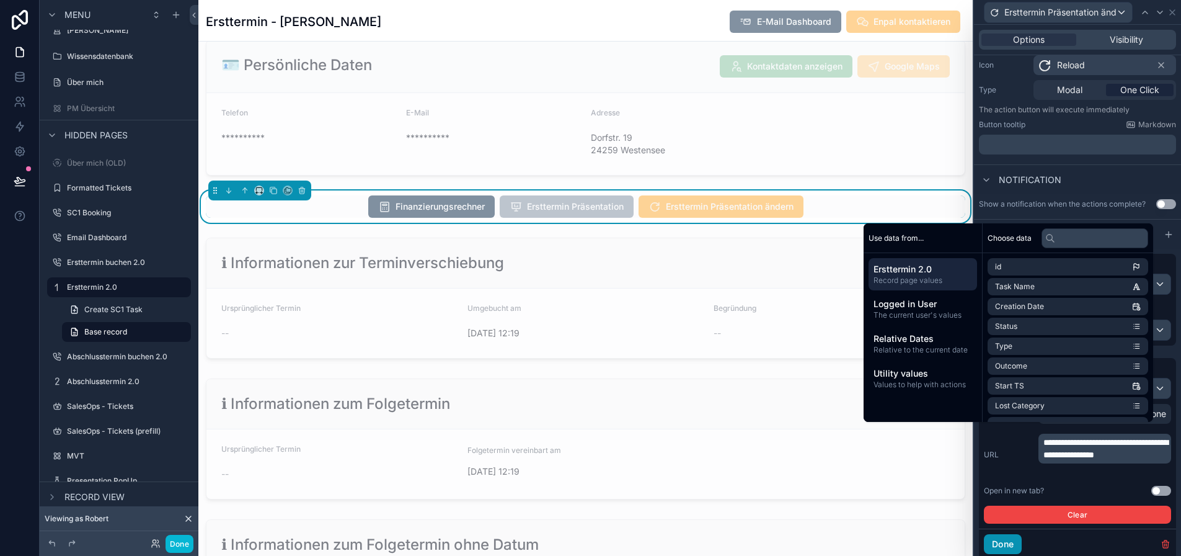
click at [1022, 542] on button "Done" at bounding box center [1003, 544] width 38 height 20
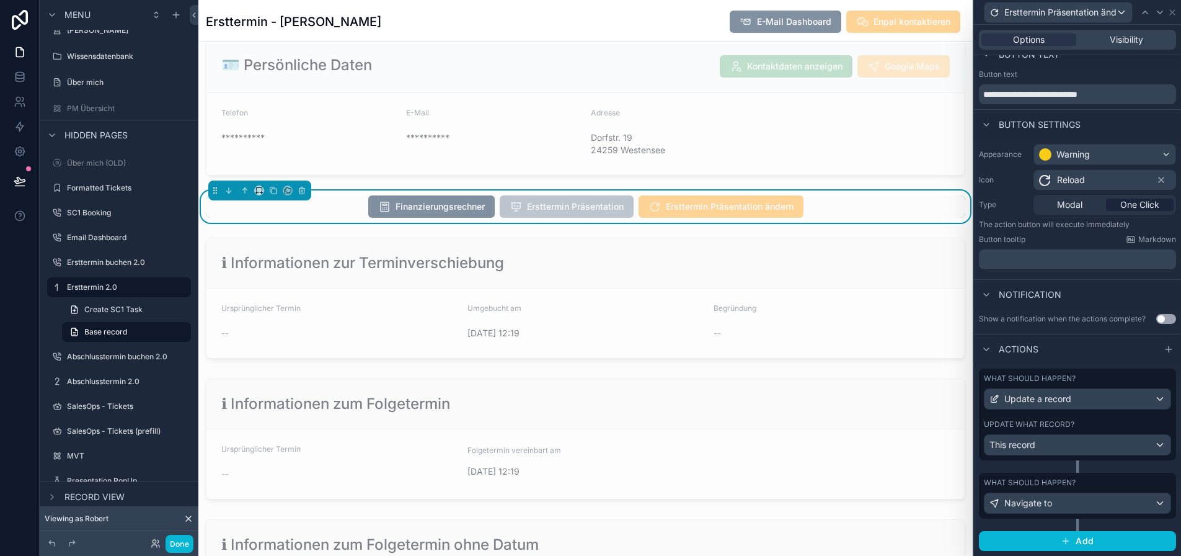
scroll to position [6, 0]
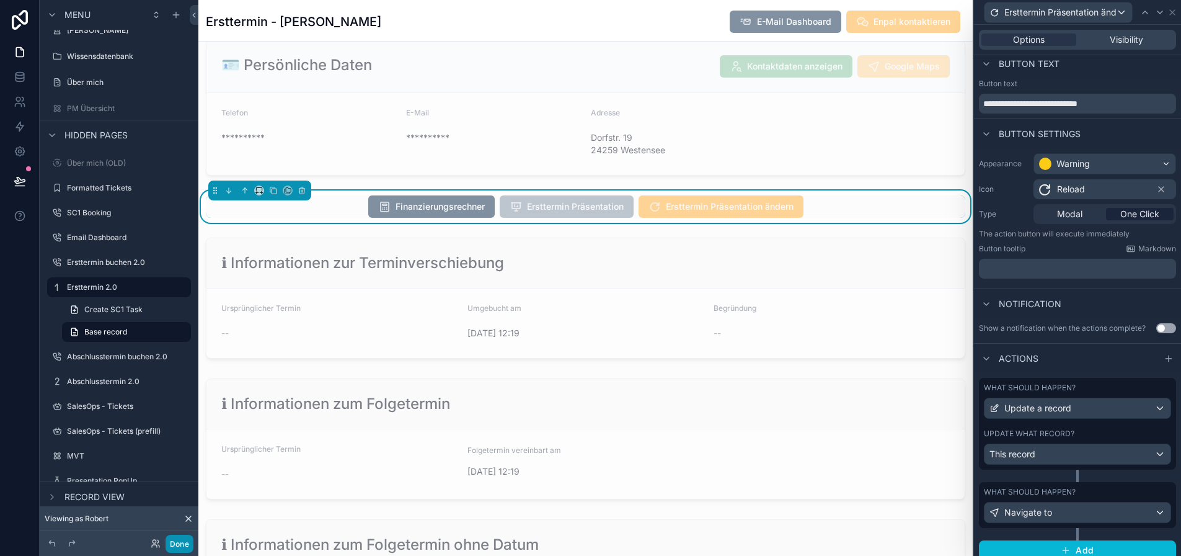
click at [178, 543] on button "Done" at bounding box center [180, 544] width 28 height 18
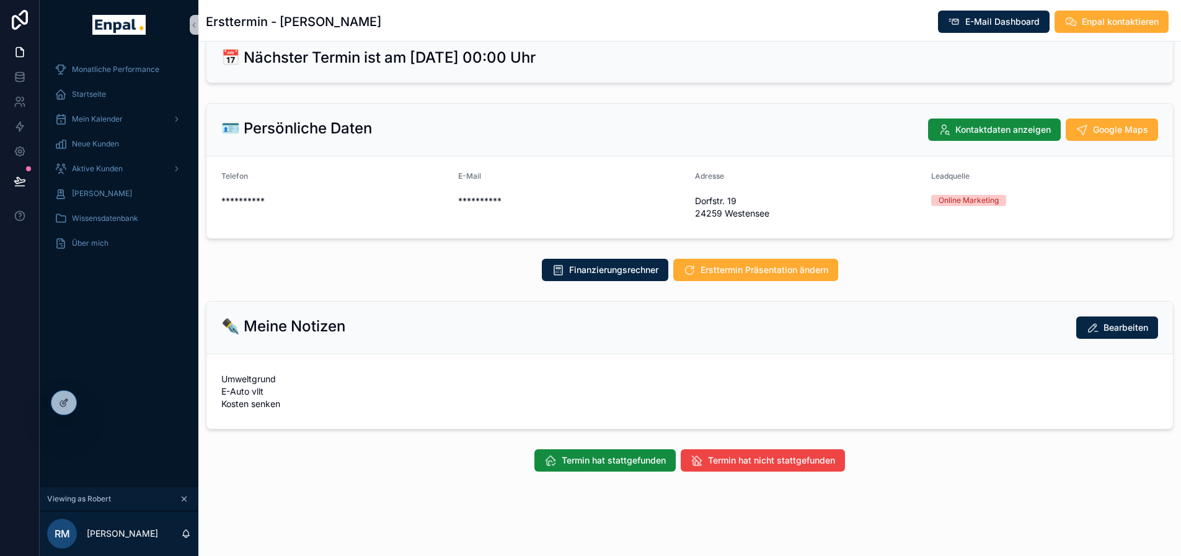
scroll to position [20, 0]
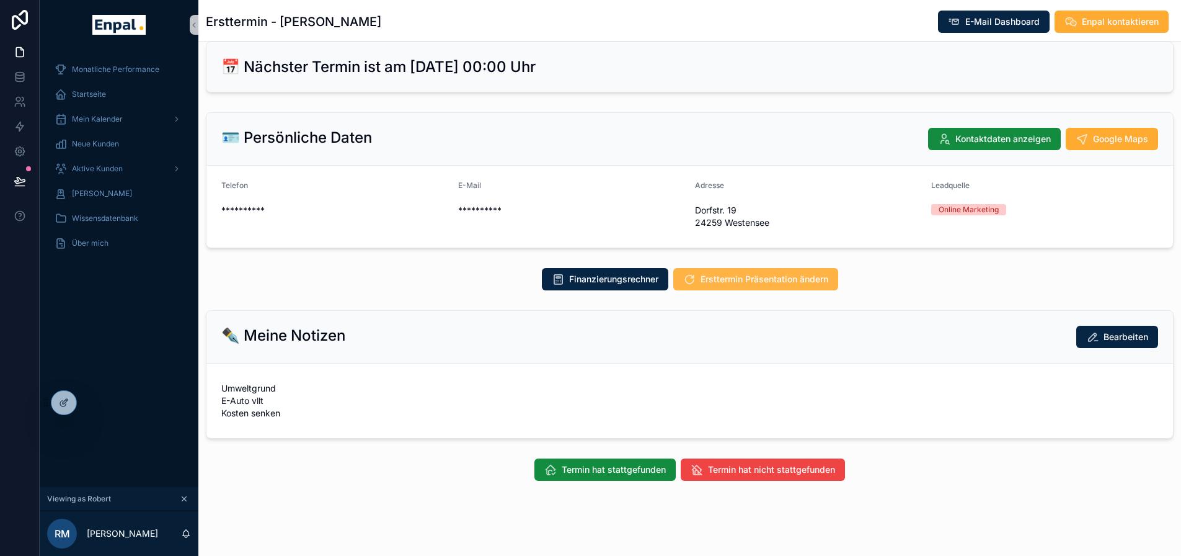
click at [765, 277] on span "Ersttermin Präsentation ändern" at bounding box center [765, 279] width 128 height 12
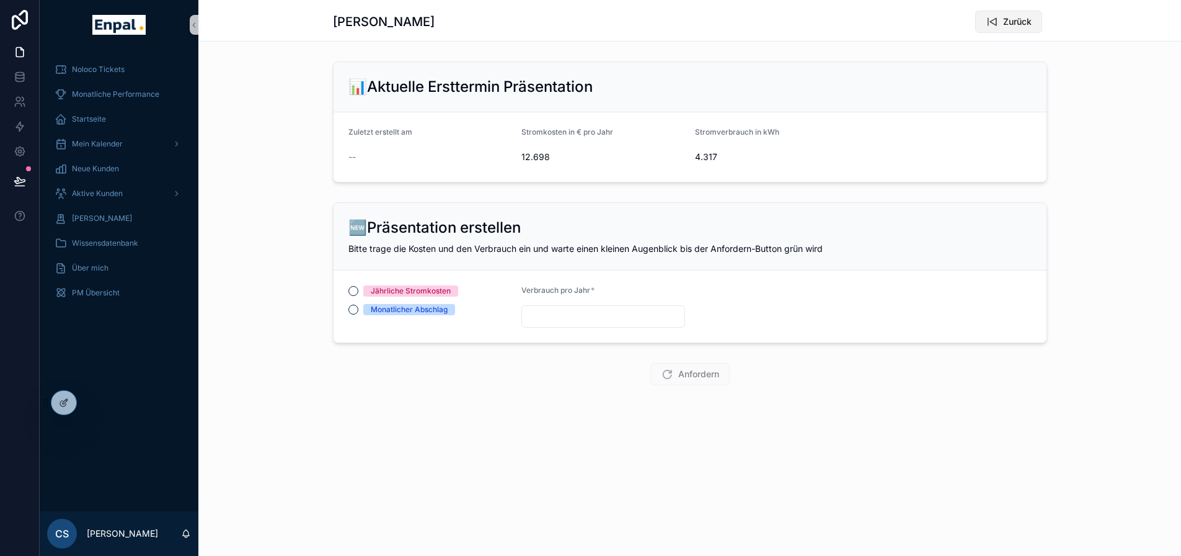
click at [995, 31] on button "Zurück" at bounding box center [1009, 22] width 67 height 22
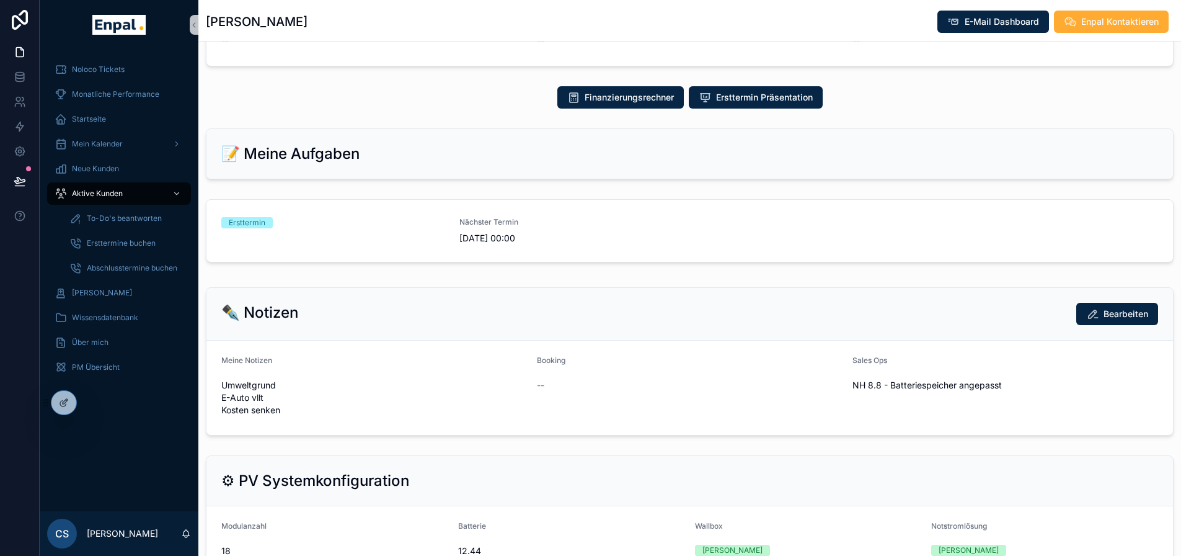
scroll to position [558, 0]
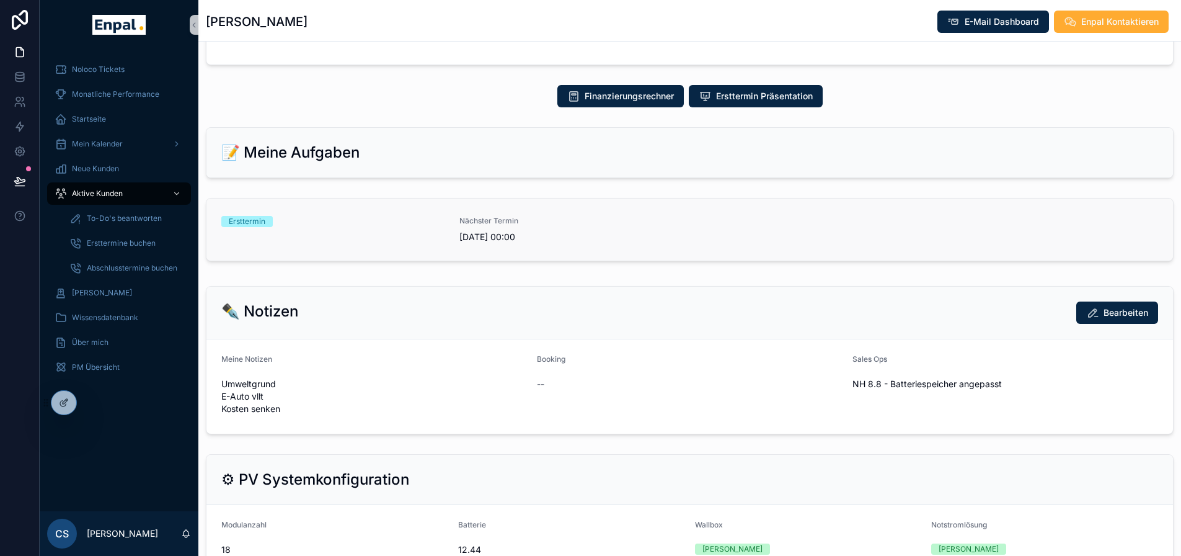
click at [445, 228] on div "Ersttermin Nächster Termin 31.12.2025 00:00" at bounding box center [689, 229] width 937 height 27
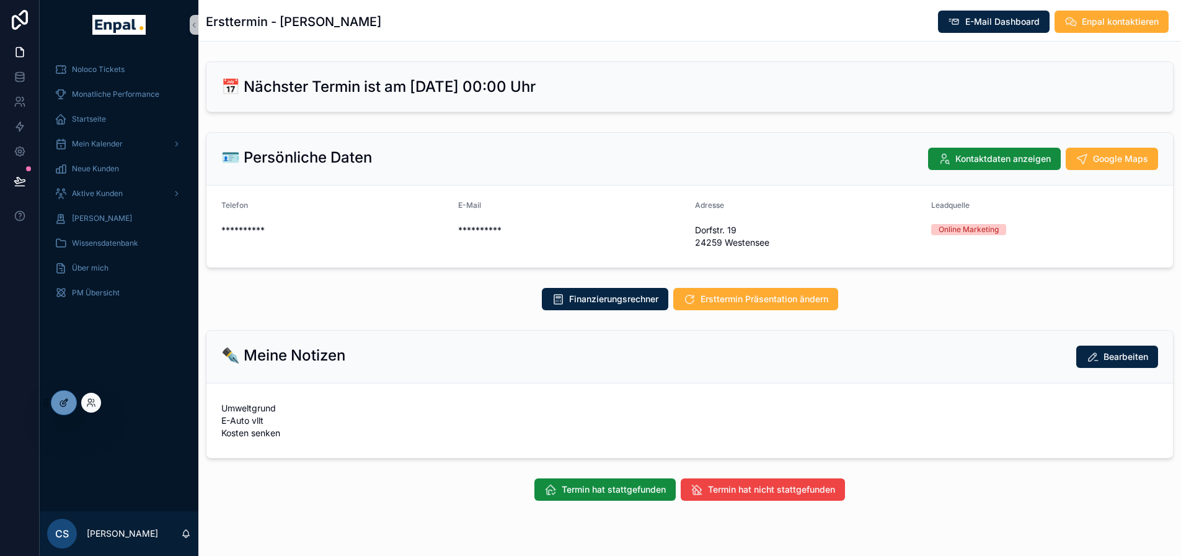
click at [61, 405] on icon at bounding box center [64, 403] width 10 height 10
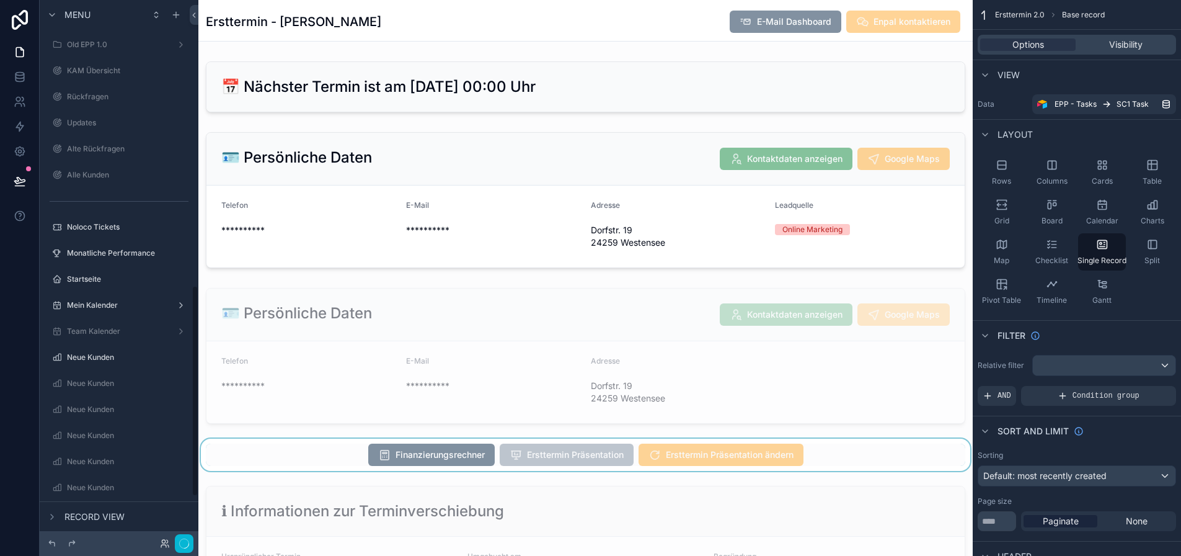
click at [829, 458] on div "scrollable content" at bounding box center [585, 454] width 775 height 32
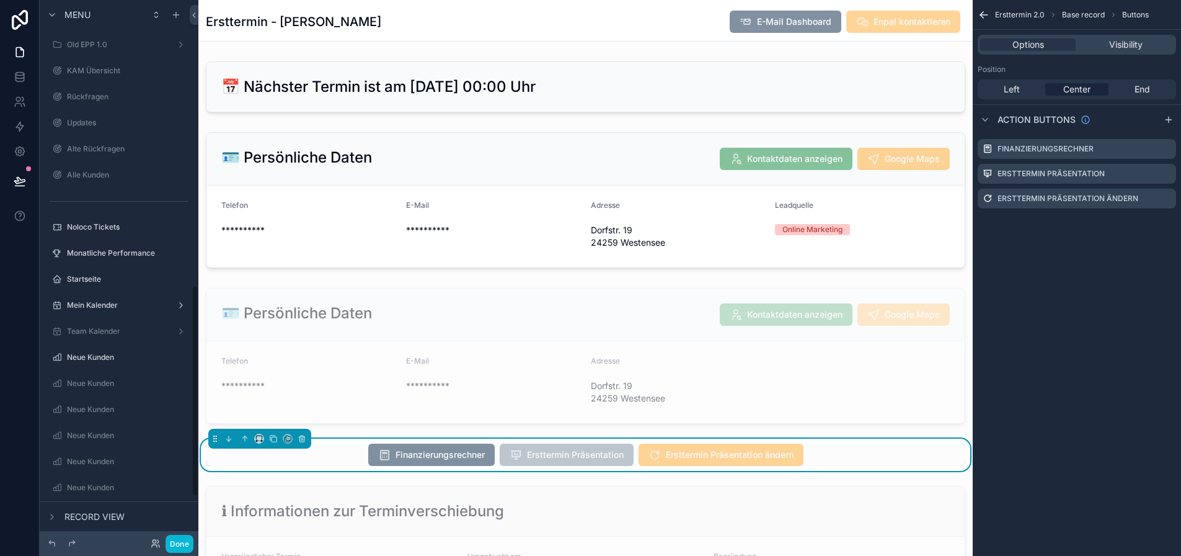
scroll to position [744, 0]
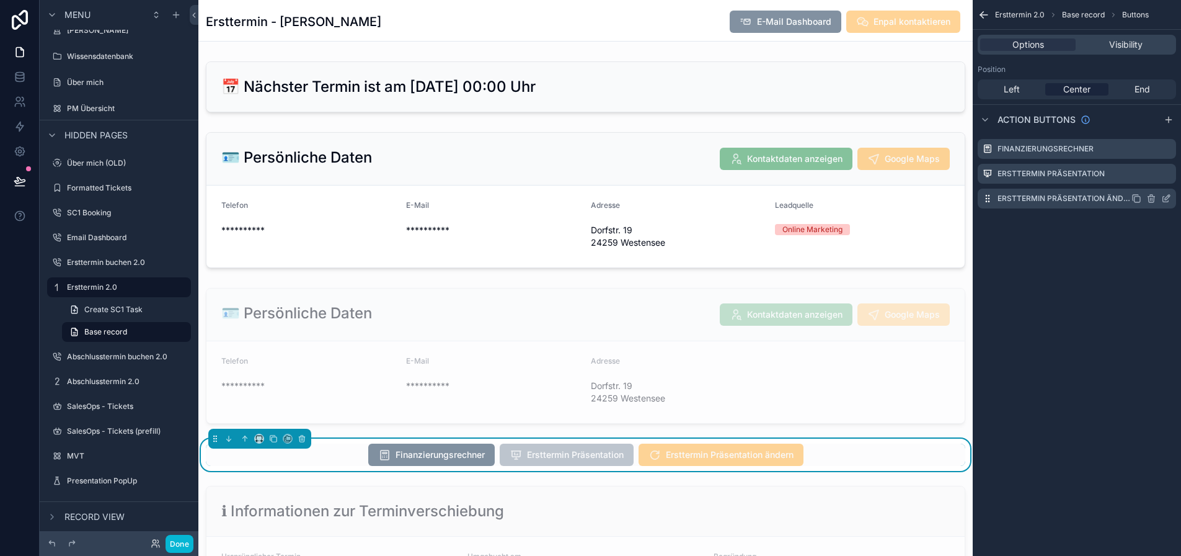
click at [1171, 196] on icon "scrollable content" at bounding box center [1167, 198] width 10 height 10
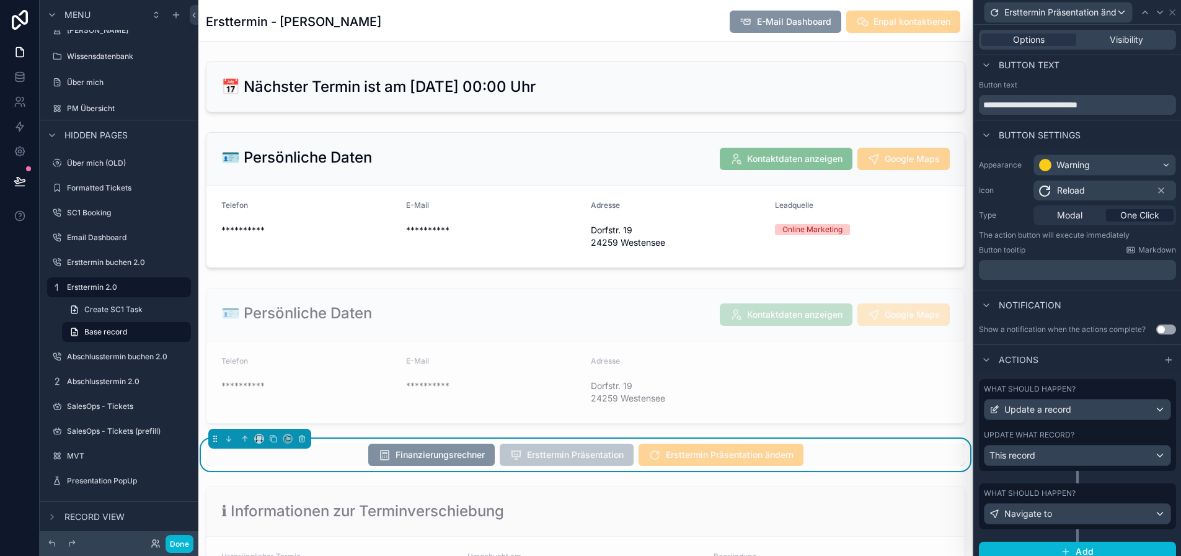
scroll to position [6, 0]
click at [1081, 514] on div "Navigate to" at bounding box center [1078, 512] width 186 height 20
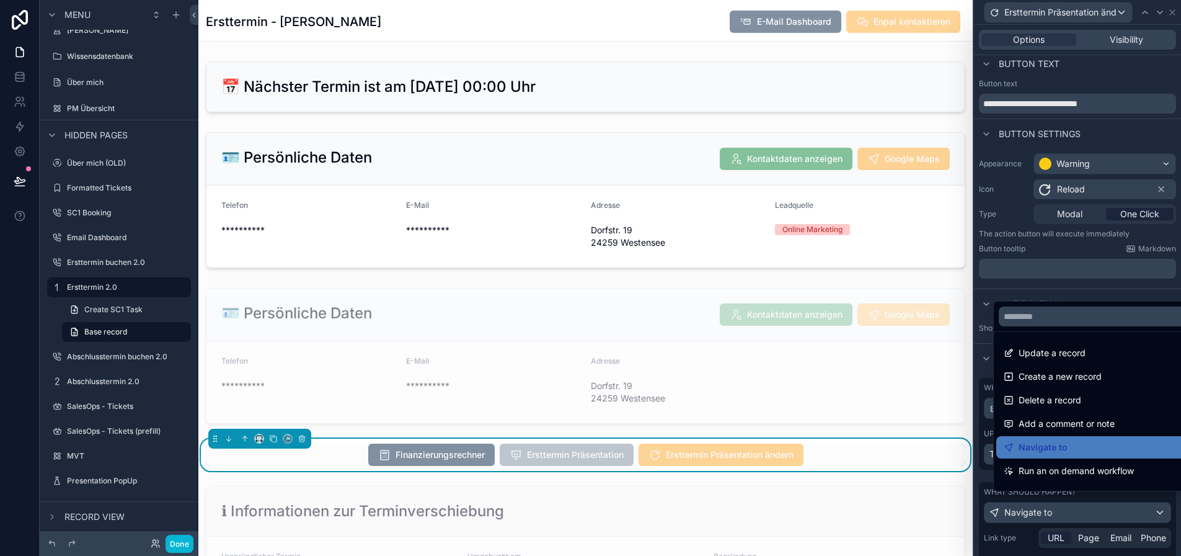
click at [1081, 514] on div at bounding box center [1077, 278] width 207 height 556
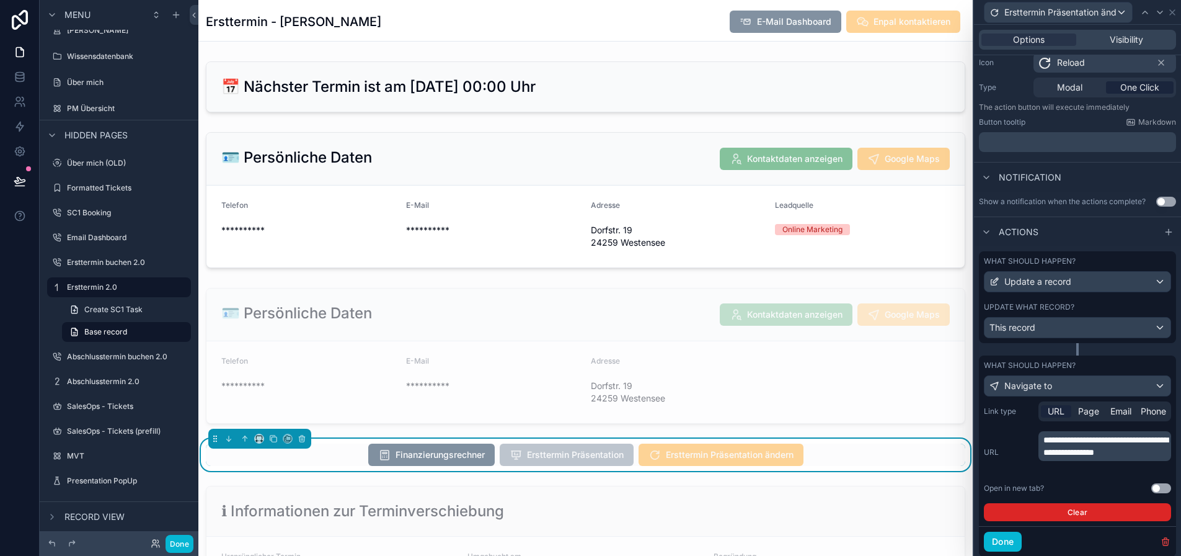
scroll to position [161, 0]
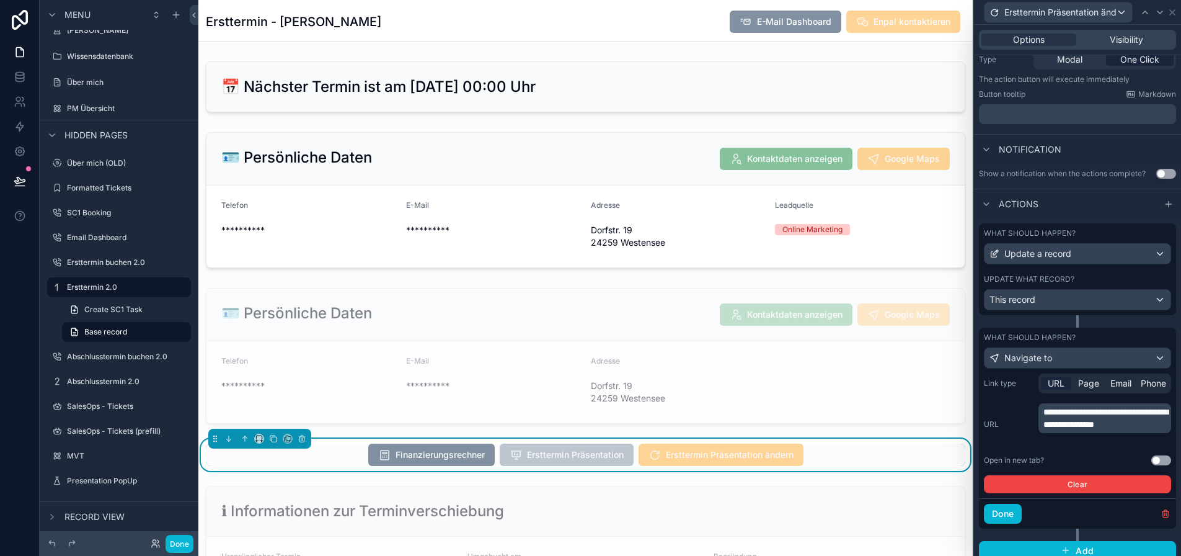
click at [1106, 430] on p "**********" at bounding box center [1106, 418] width 125 height 25
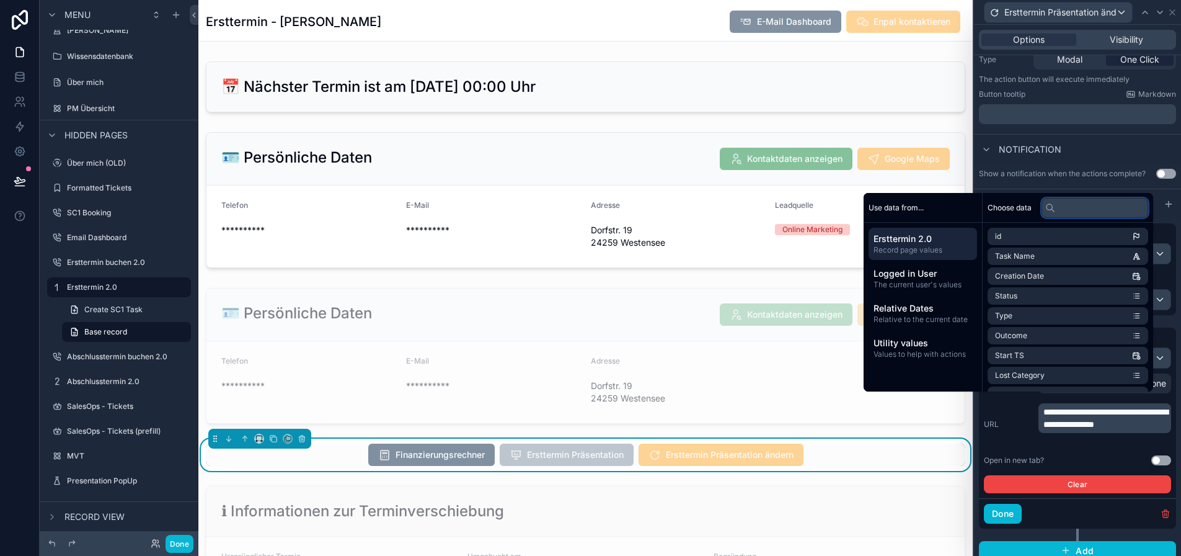
click at [1085, 218] on input "text" at bounding box center [1095, 208] width 107 height 20
type input "**"
click at [1088, 241] on li "id" at bounding box center [1068, 236] width 161 height 17
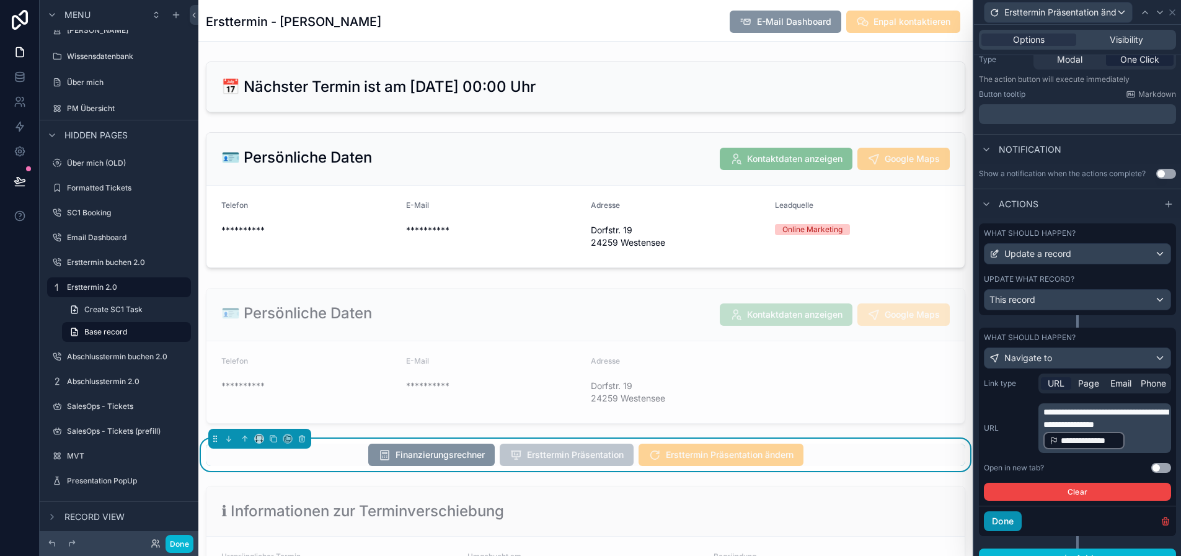
click at [1022, 528] on button "Done" at bounding box center [1003, 521] width 38 height 20
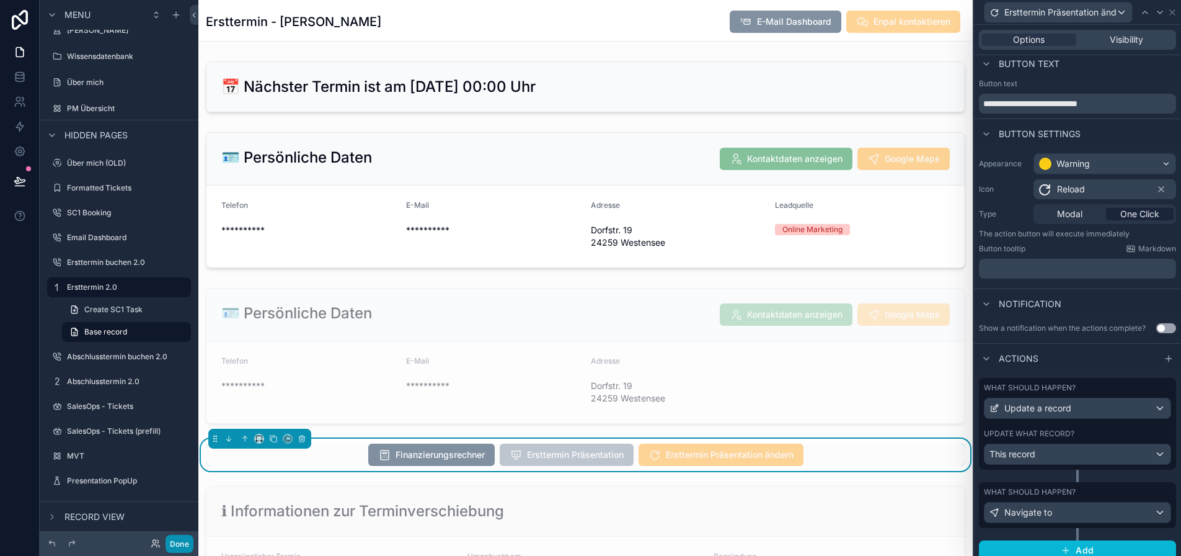
click at [182, 545] on button "Done" at bounding box center [180, 544] width 28 height 18
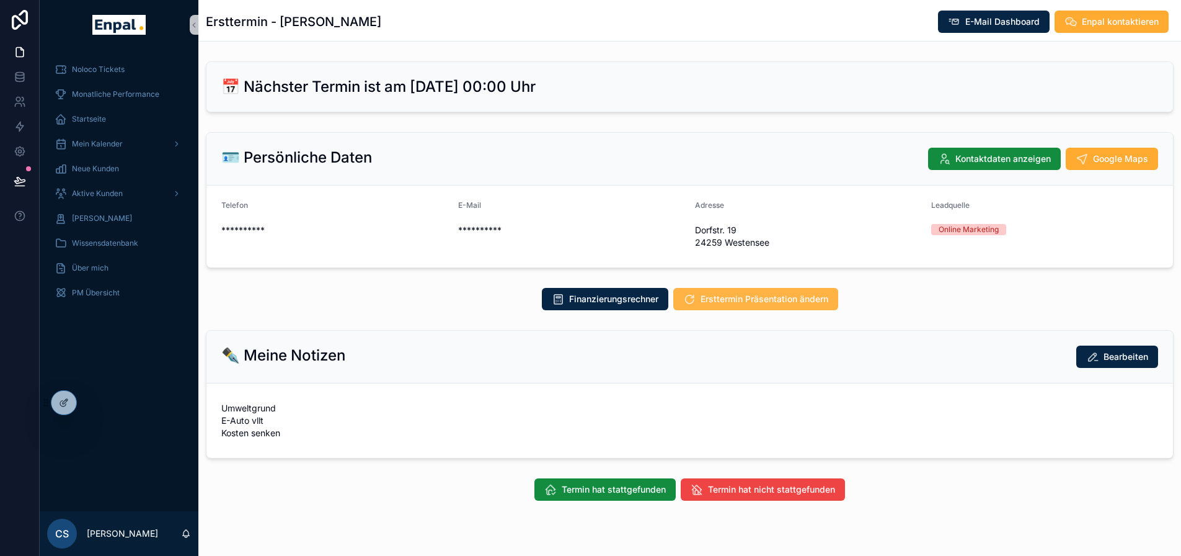
click at [796, 301] on span "Ersttermin Präsentation ändern" at bounding box center [765, 299] width 128 height 12
click at [68, 404] on icon at bounding box center [64, 403] width 10 height 10
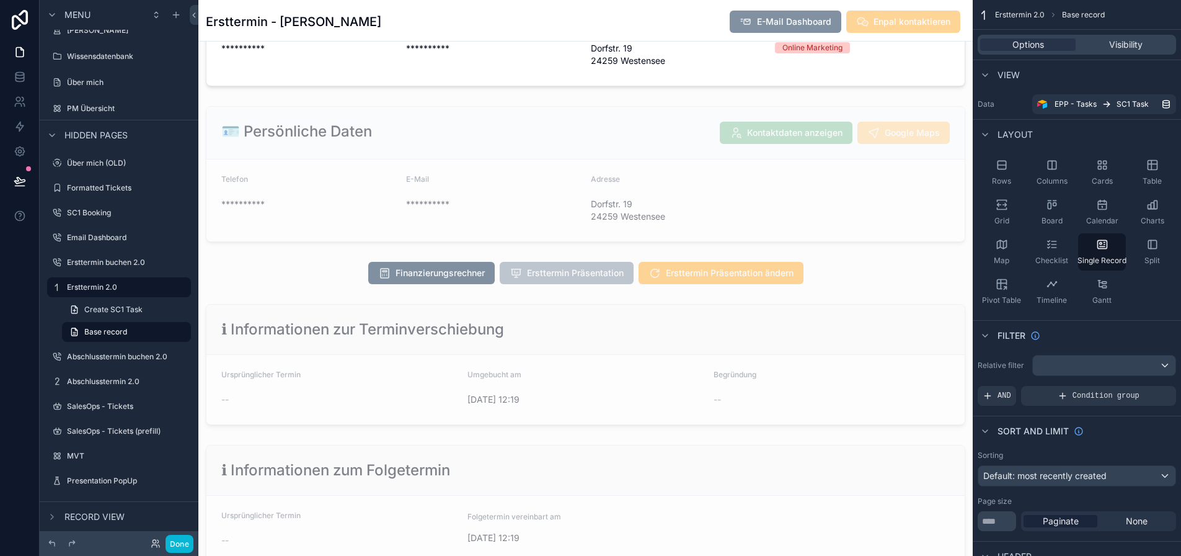
scroll to position [186, 0]
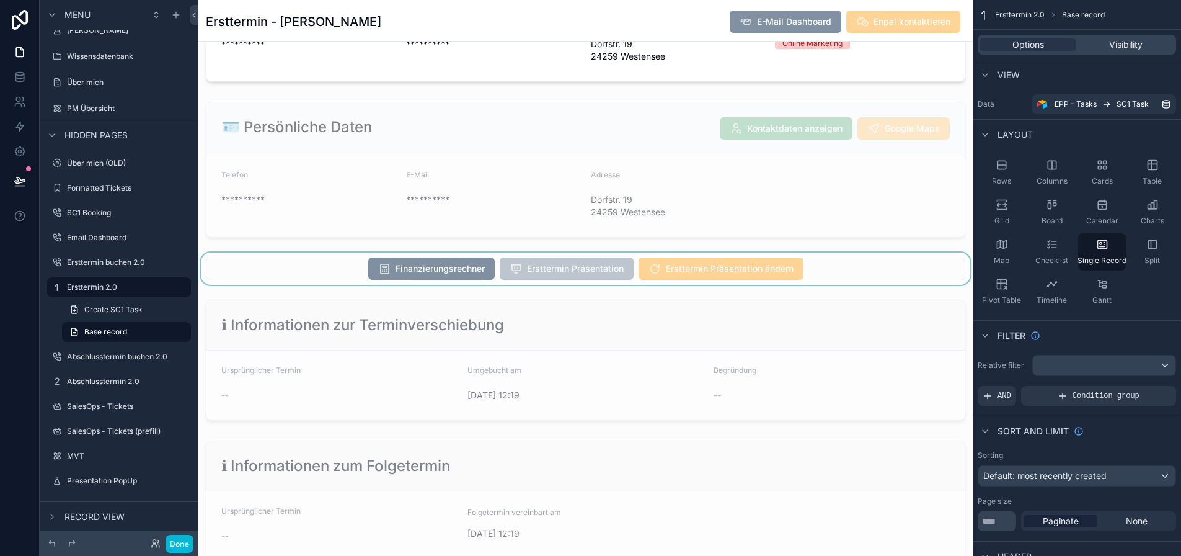
click at [763, 260] on div "scrollable content" at bounding box center [585, 268] width 775 height 32
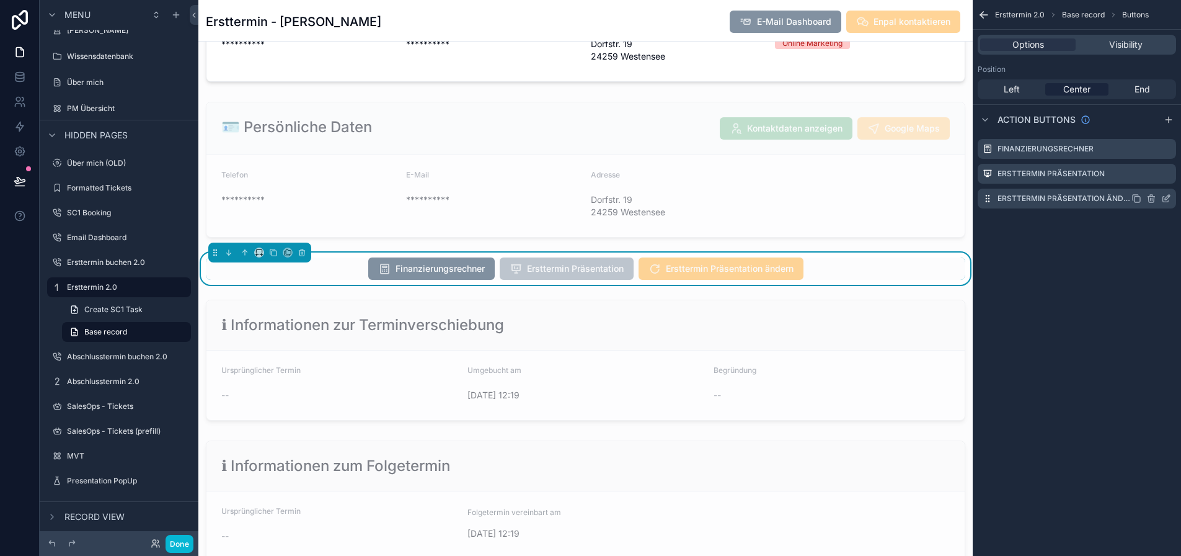
click at [1171, 198] on icon "scrollable content" at bounding box center [1167, 198] width 10 height 10
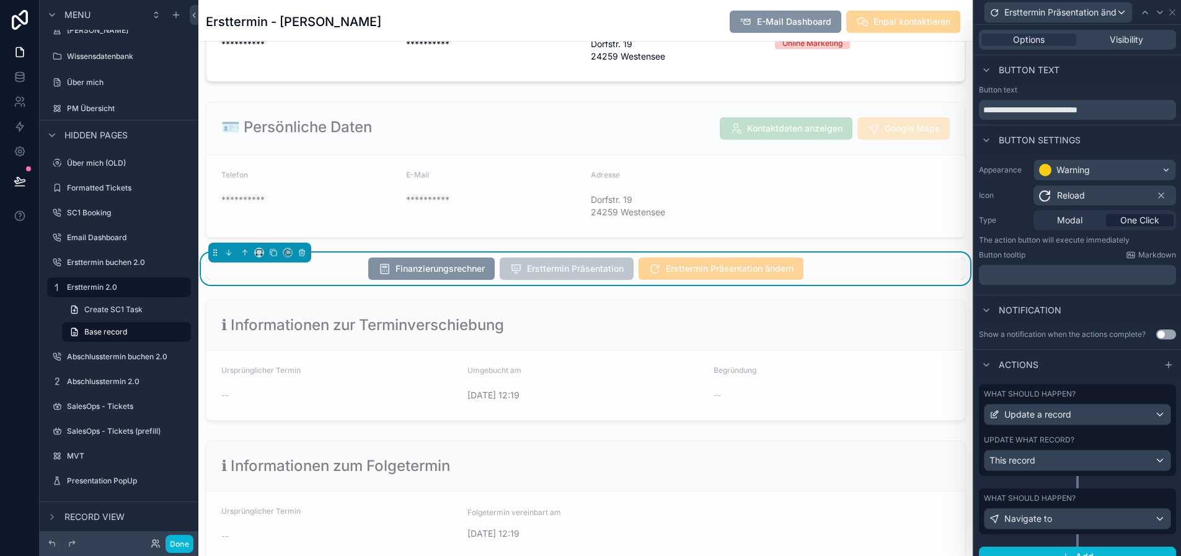
scroll to position [6, 0]
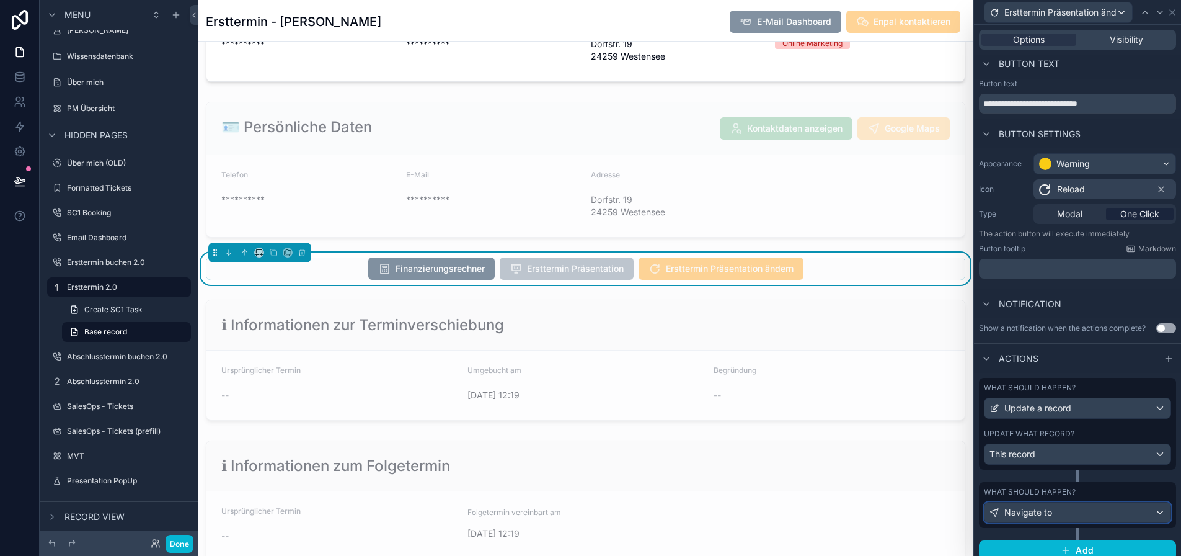
click at [1095, 510] on div "Navigate to" at bounding box center [1078, 512] width 186 height 20
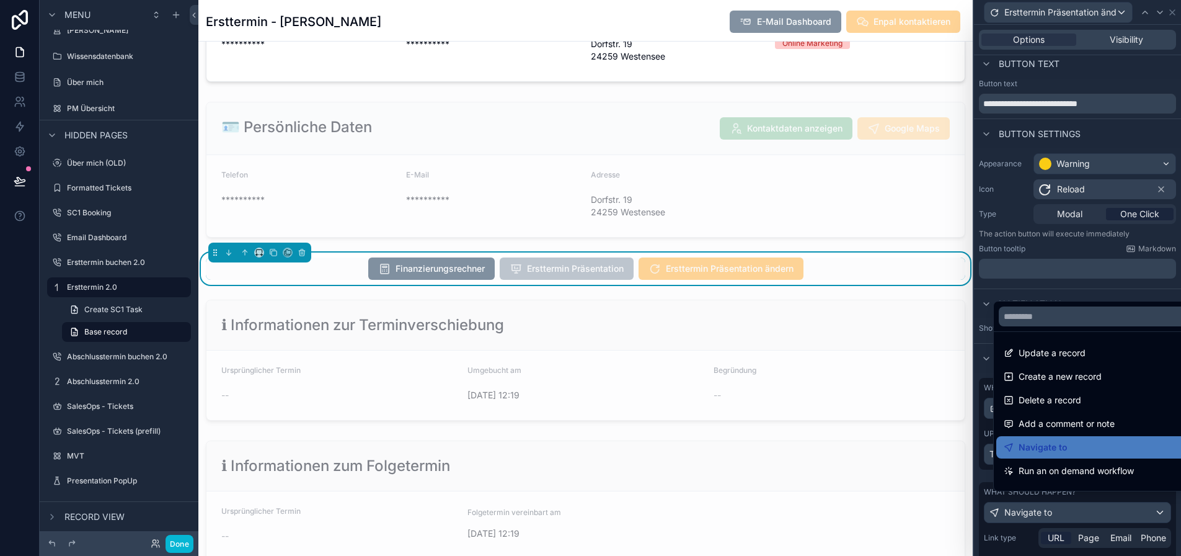
click at [1099, 512] on div at bounding box center [1077, 278] width 207 height 556
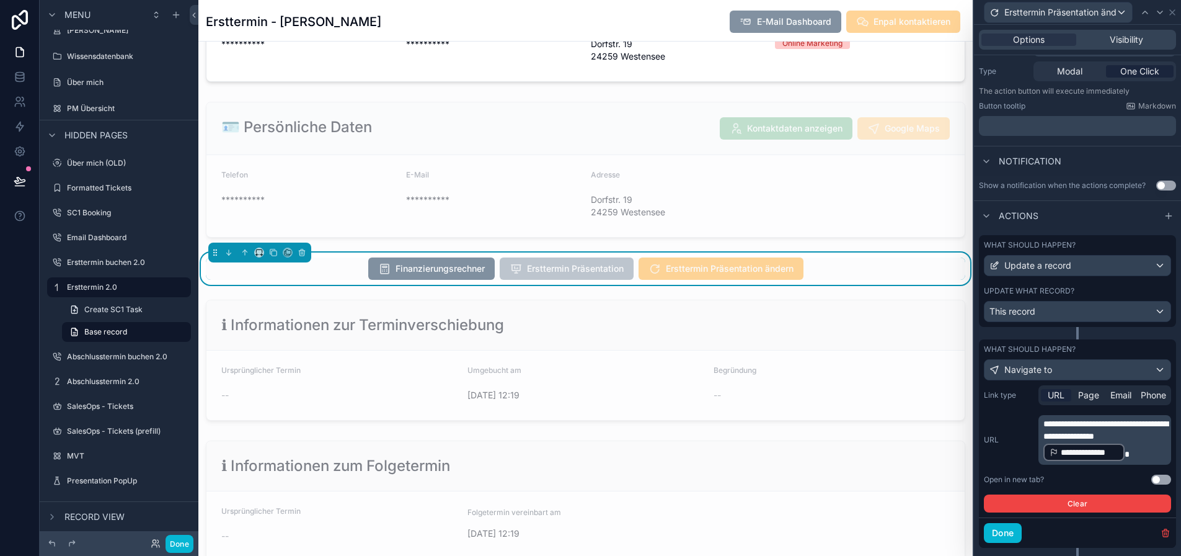
scroll to position [168, 0]
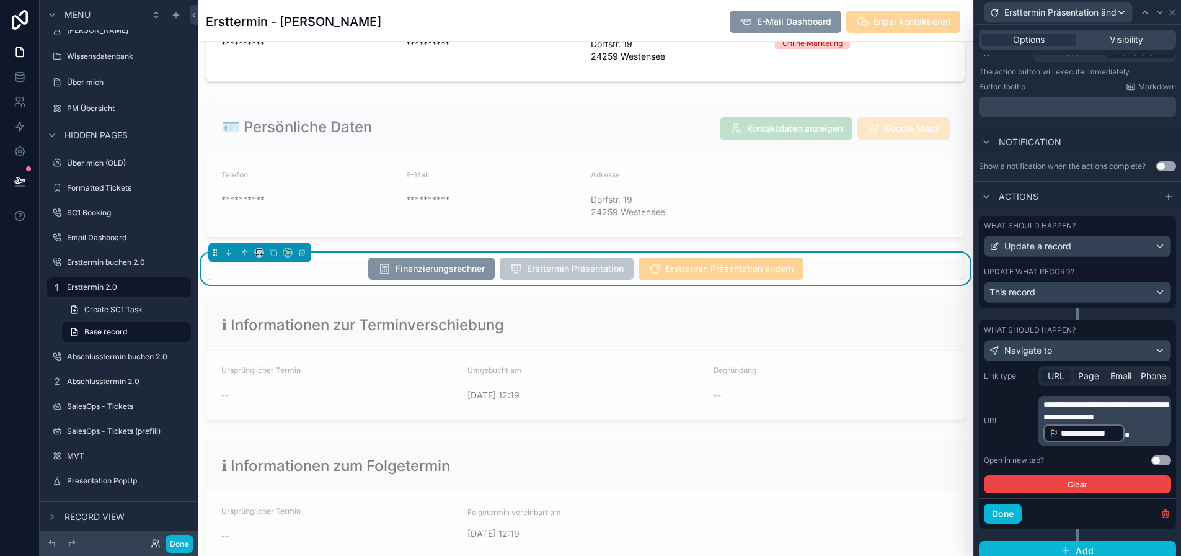
click at [1098, 375] on span "Page" at bounding box center [1088, 376] width 21 height 12
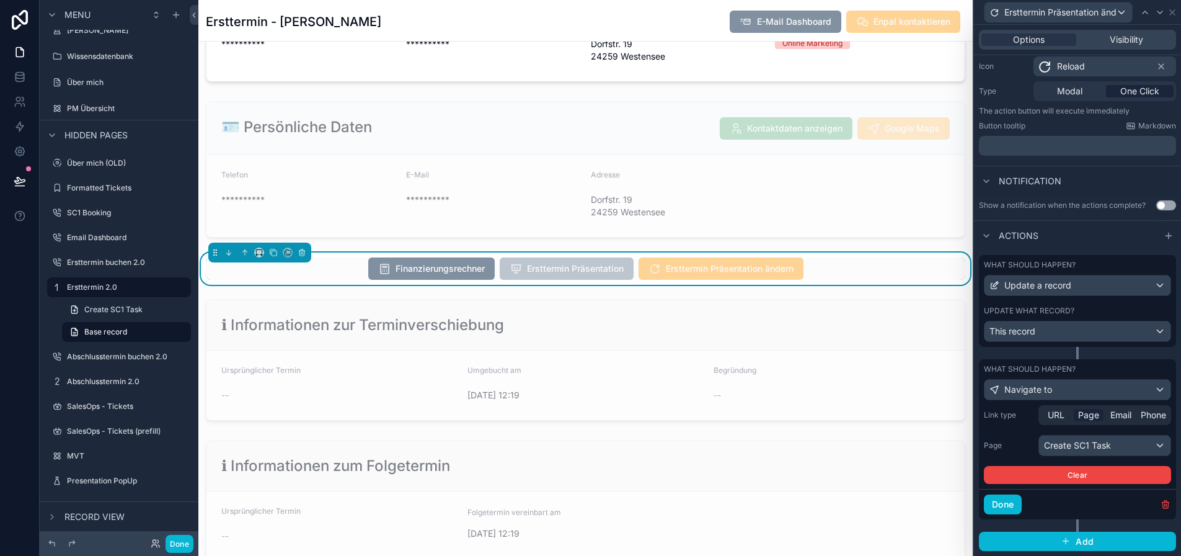
scroll to position [120, 0]
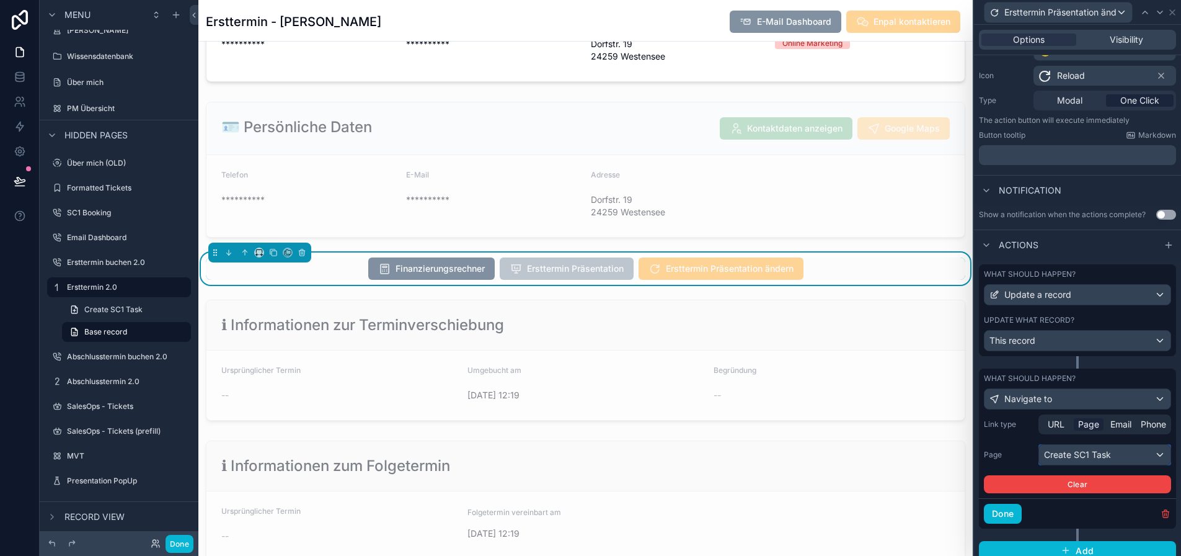
click at [1119, 457] on div "Create SC1 Task" at bounding box center [1104, 455] width 131 height 20
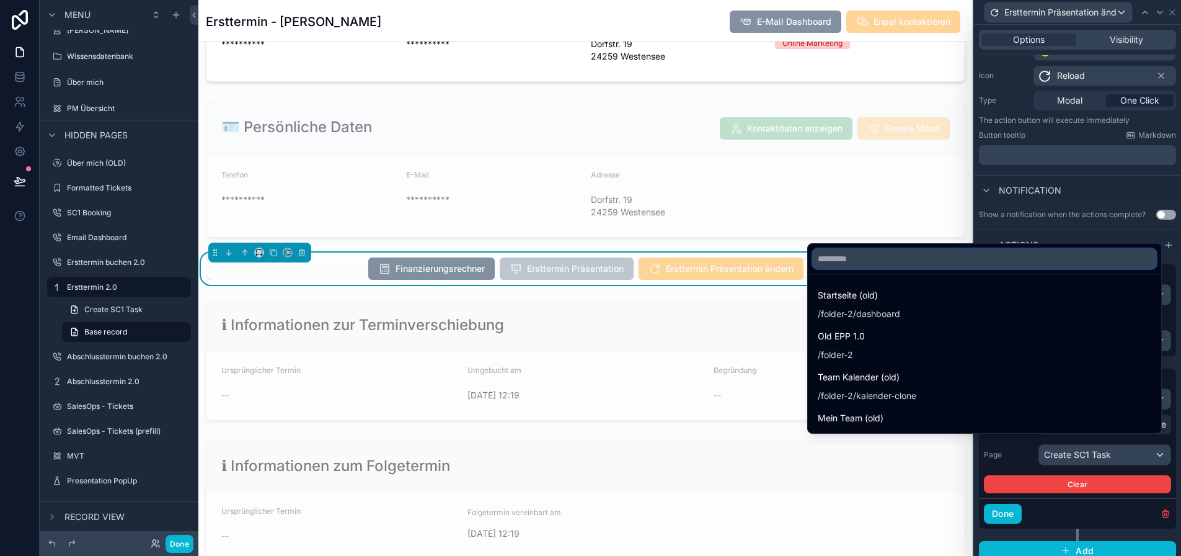
click at [909, 260] on input "text" at bounding box center [985, 259] width 344 height 20
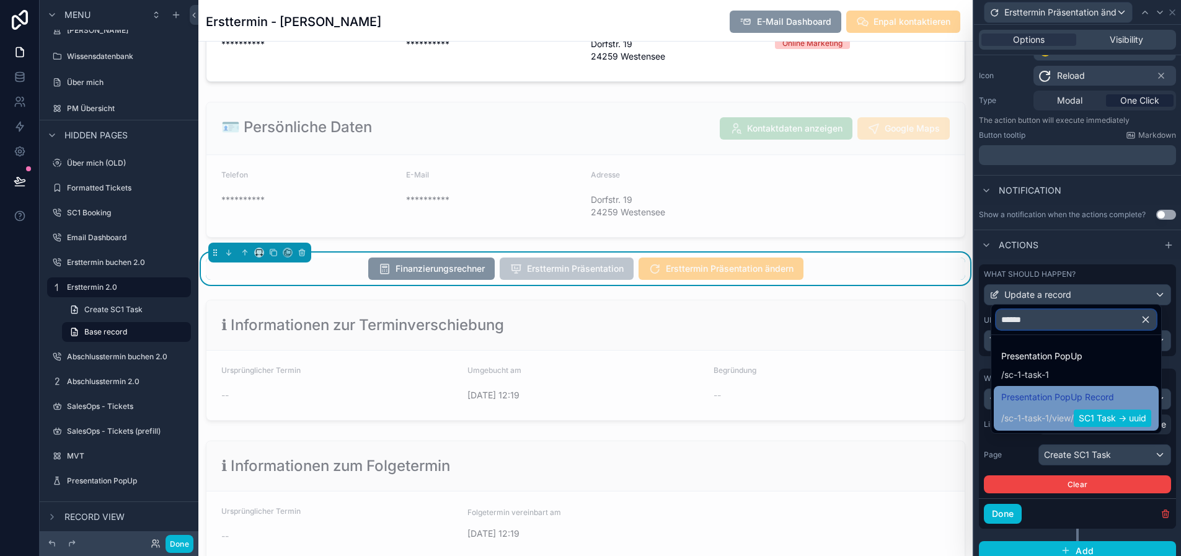
type input "******"
click at [1086, 404] on span "Presentation PopUp Record" at bounding box center [1077, 396] width 150 height 15
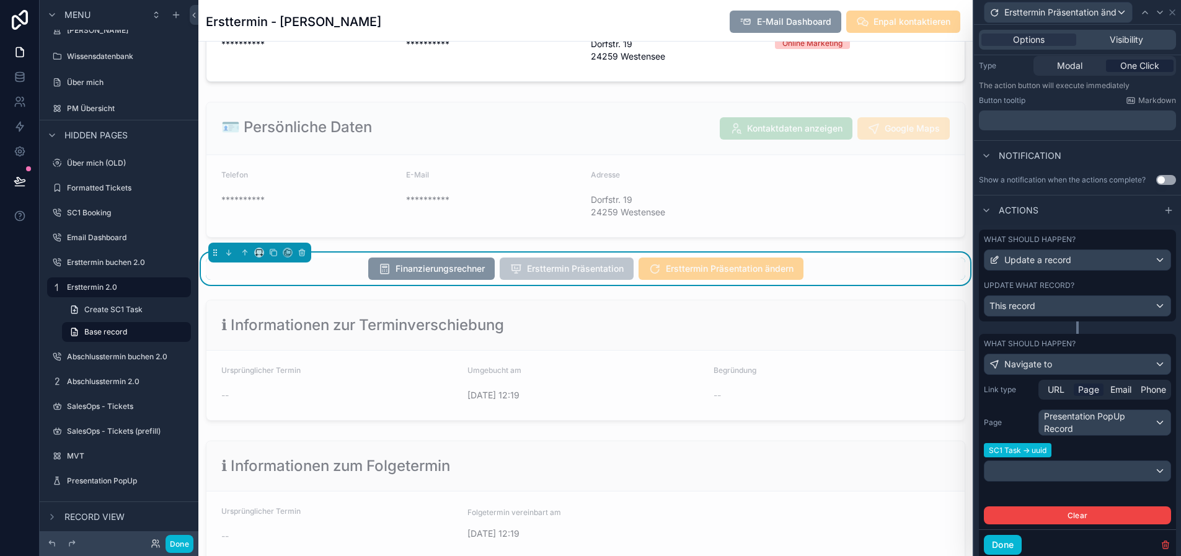
scroll to position [185, 0]
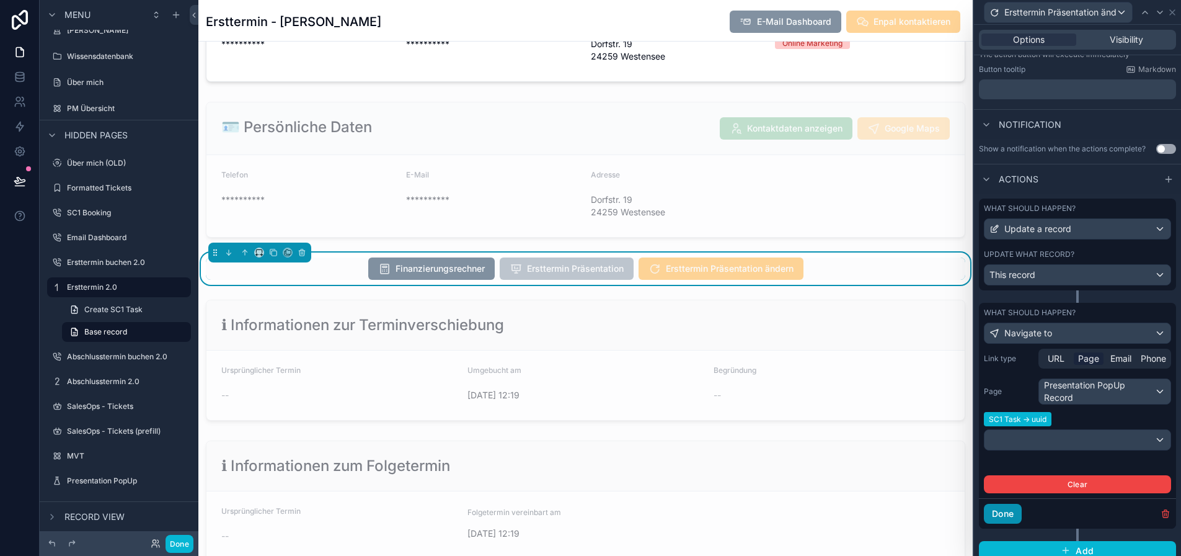
click at [1022, 516] on button "Done" at bounding box center [1003, 514] width 38 height 20
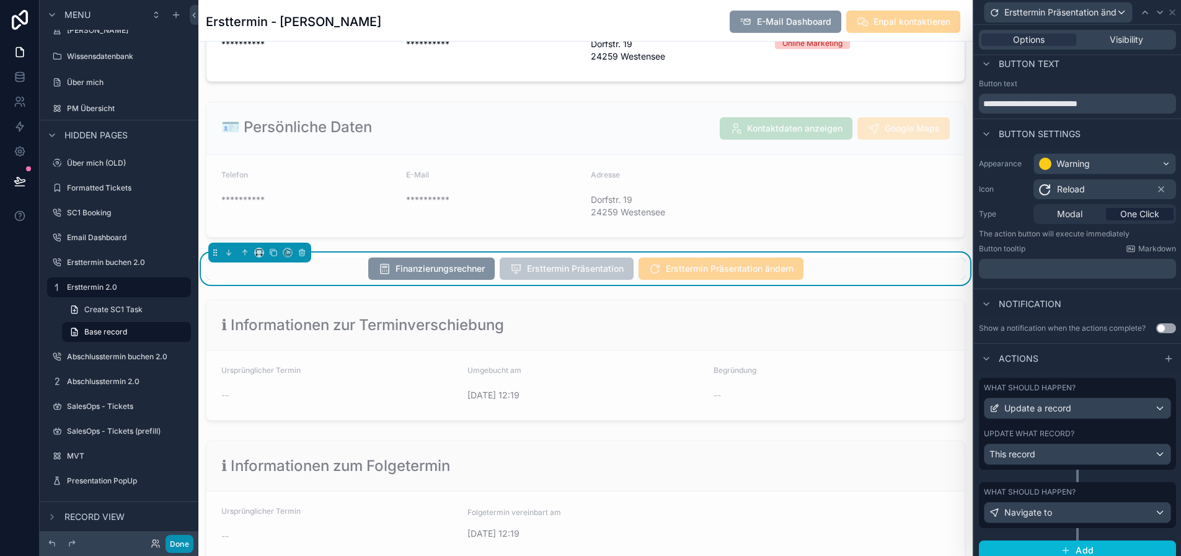
click at [182, 540] on button "Done" at bounding box center [180, 544] width 28 height 18
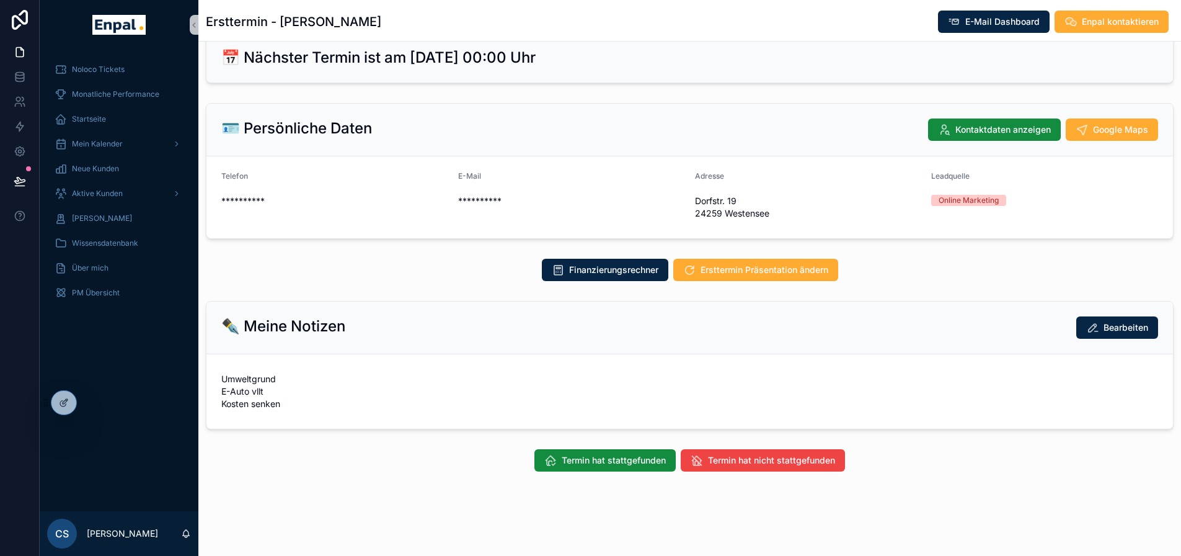
scroll to position [20, 0]
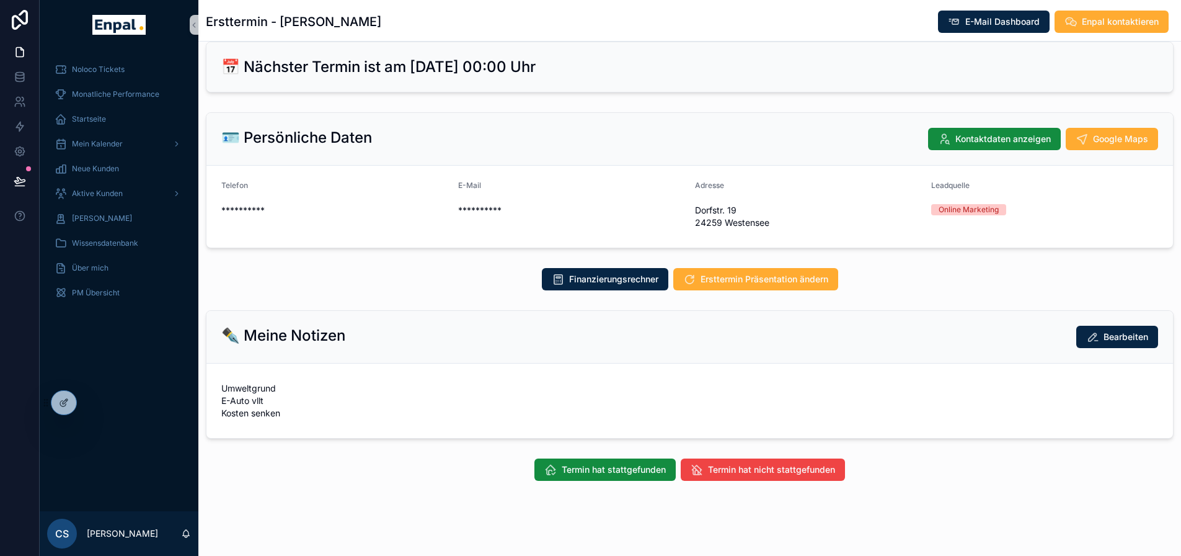
drag, startPoint x: 280, startPoint y: 21, endPoint x: 423, endPoint y: 27, distance: 142.8
click at [423, 27] on div "Ersttermin - Birgit Rodemund E-Mail Dashboard Enpal kontaktieren" at bounding box center [690, 22] width 968 height 24
click at [424, 27] on div "Ersttermin - Birgit Rodemund E-Mail Dashboard Enpal kontaktieren" at bounding box center [690, 22] width 968 height 24
click at [812, 278] on span "Ersttermin Präsentation ändern" at bounding box center [765, 279] width 128 height 12
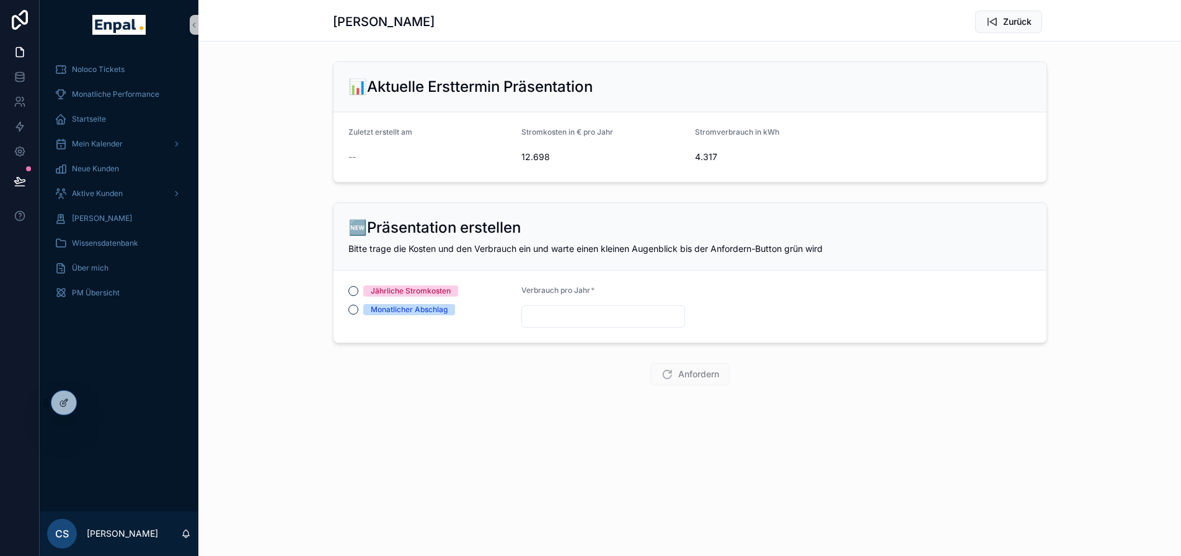
drag, startPoint x: 349, startPoint y: 22, endPoint x: 433, endPoint y: 22, distance: 84.3
click at [433, 22] on h1 "Christoph Schmidt" at bounding box center [384, 21] width 102 height 17
click at [435, 23] on h1 "Christoph Schmidt" at bounding box center [384, 21] width 102 height 17
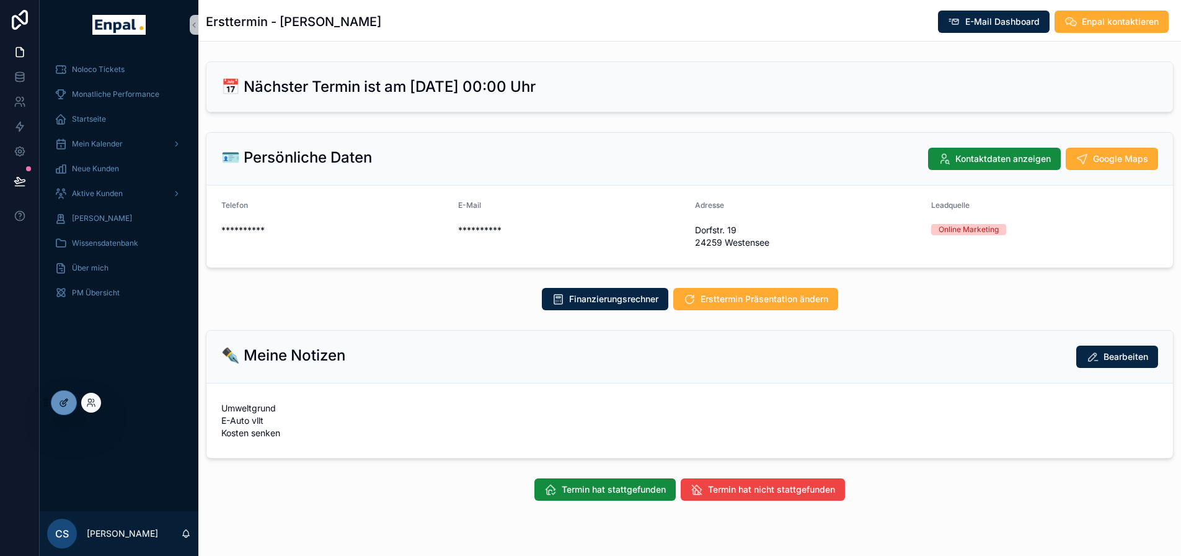
click at [76, 403] on div at bounding box center [63, 403] width 25 height 24
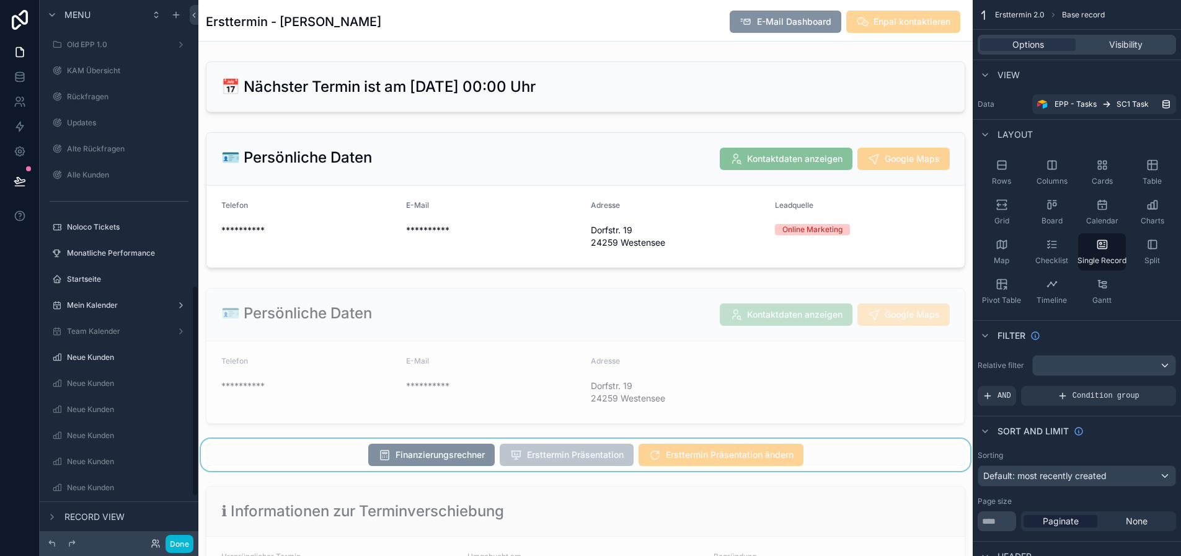
click at [788, 453] on div "scrollable content" at bounding box center [585, 454] width 775 height 32
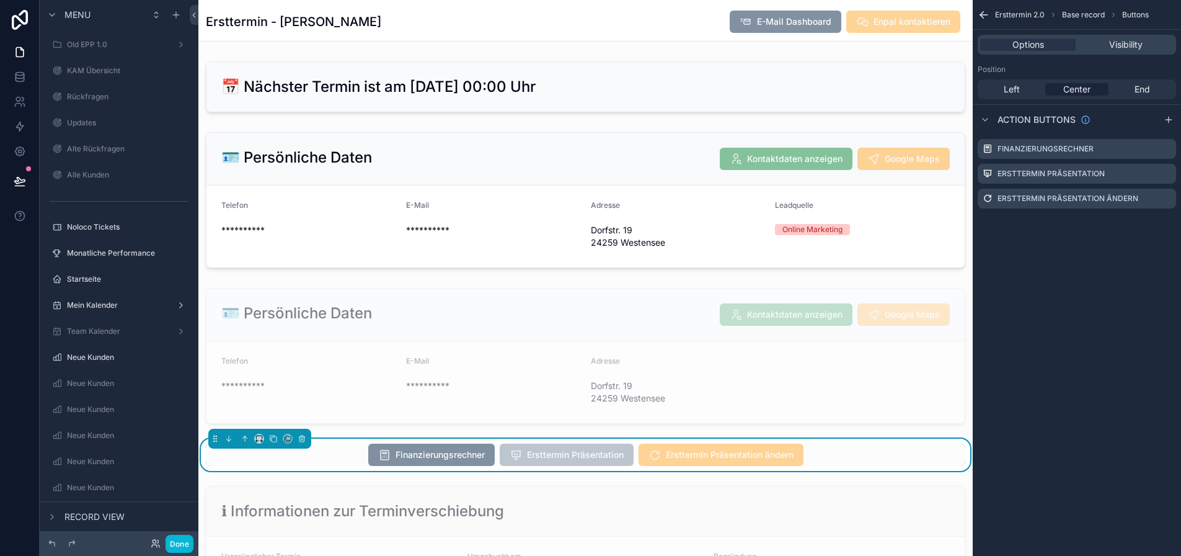
scroll to position [744, 0]
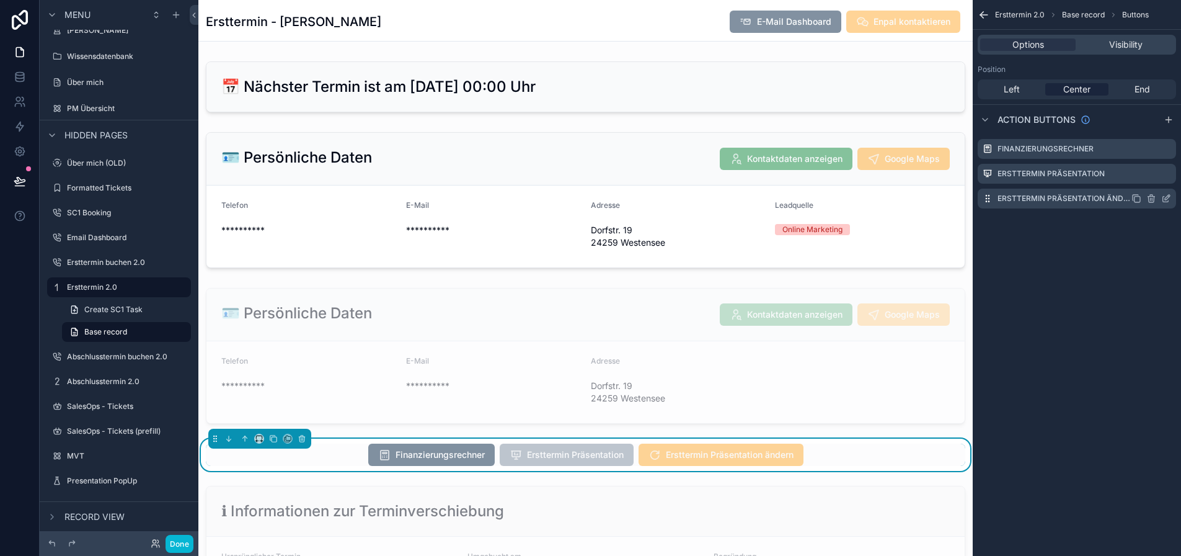
click at [1171, 193] on icon "scrollable content" at bounding box center [1167, 198] width 10 height 10
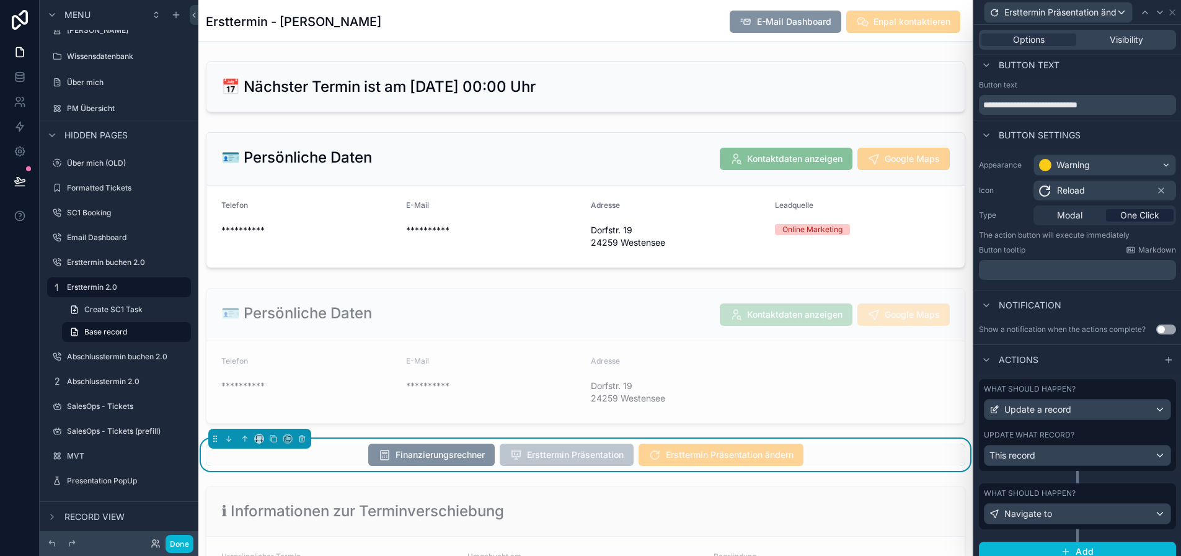
scroll to position [6, 0]
click at [1087, 523] on div "What should happen? Navigate to" at bounding box center [1077, 505] width 197 height 46
click at [1093, 515] on div "Navigate to" at bounding box center [1078, 512] width 186 height 20
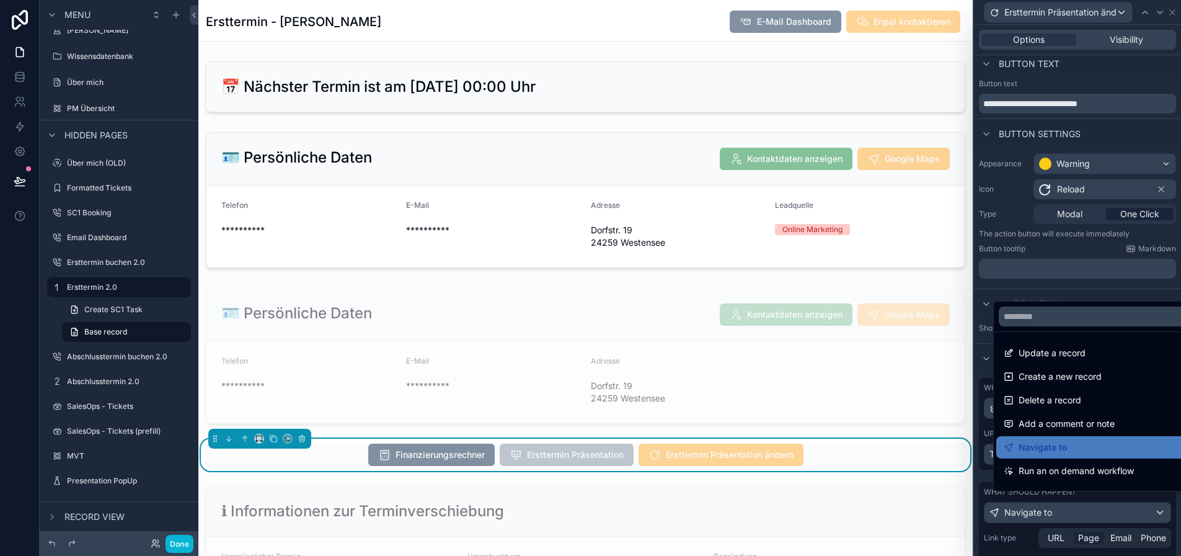
click at [1104, 507] on div at bounding box center [1077, 278] width 207 height 556
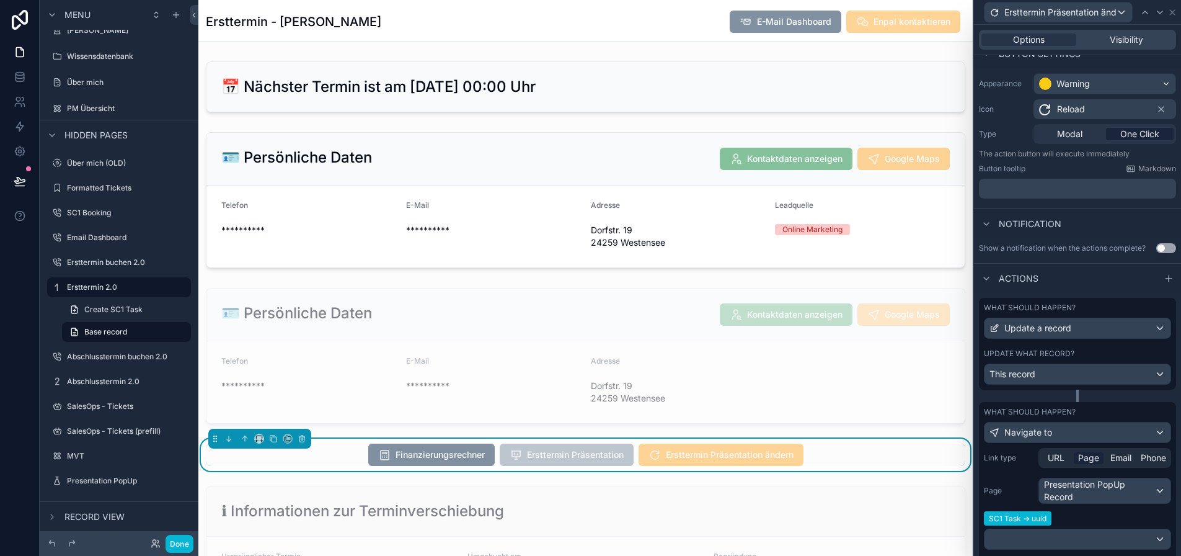
scroll to position [185, 0]
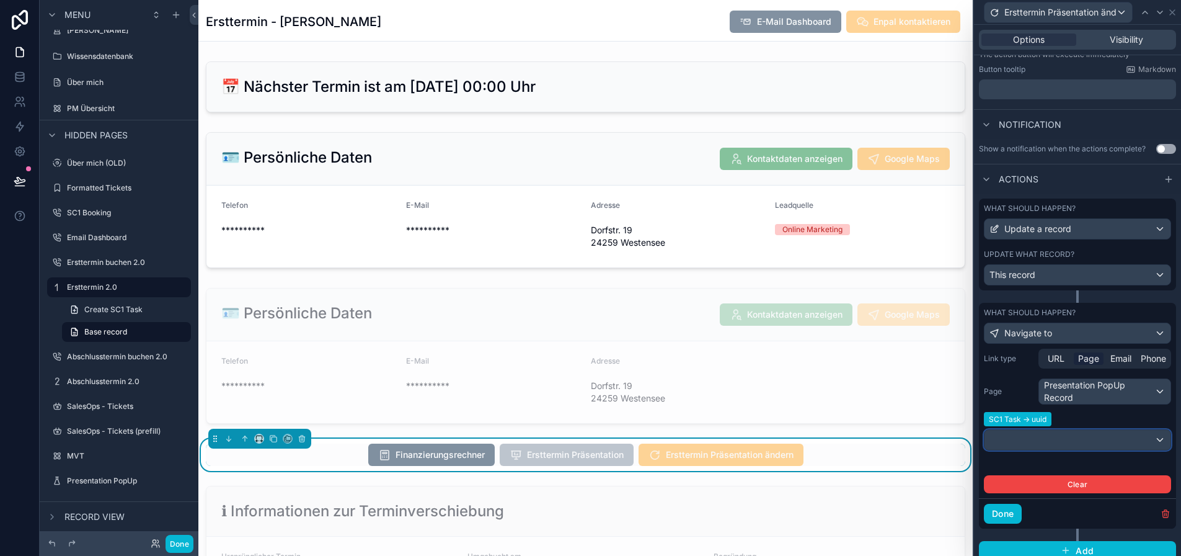
click at [1085, 435] on div at bounding box center [1078, 440] width 186 height 20
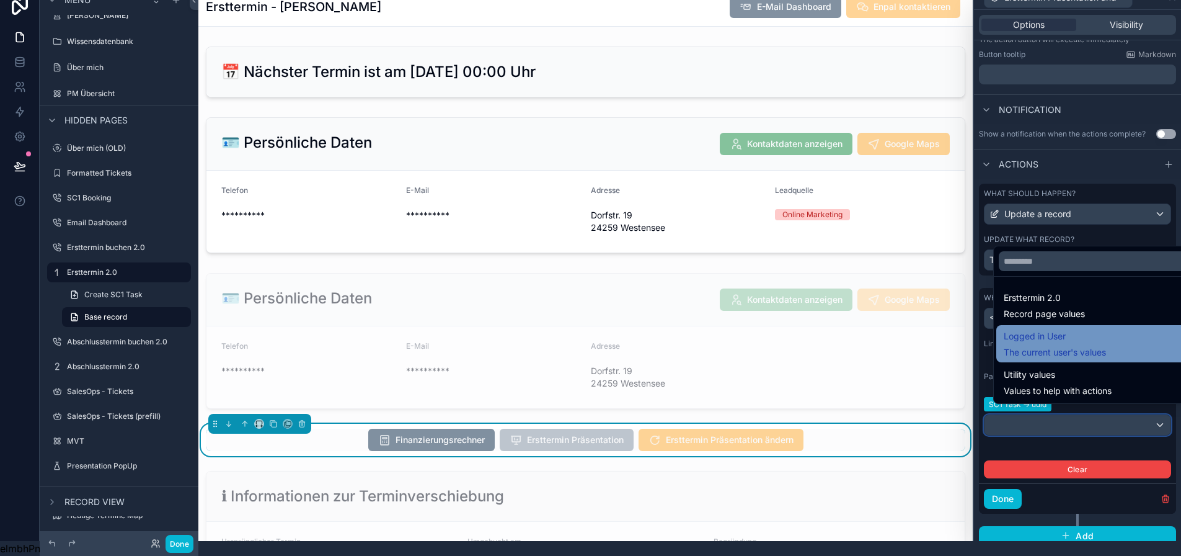
scroll to position [24, 0]
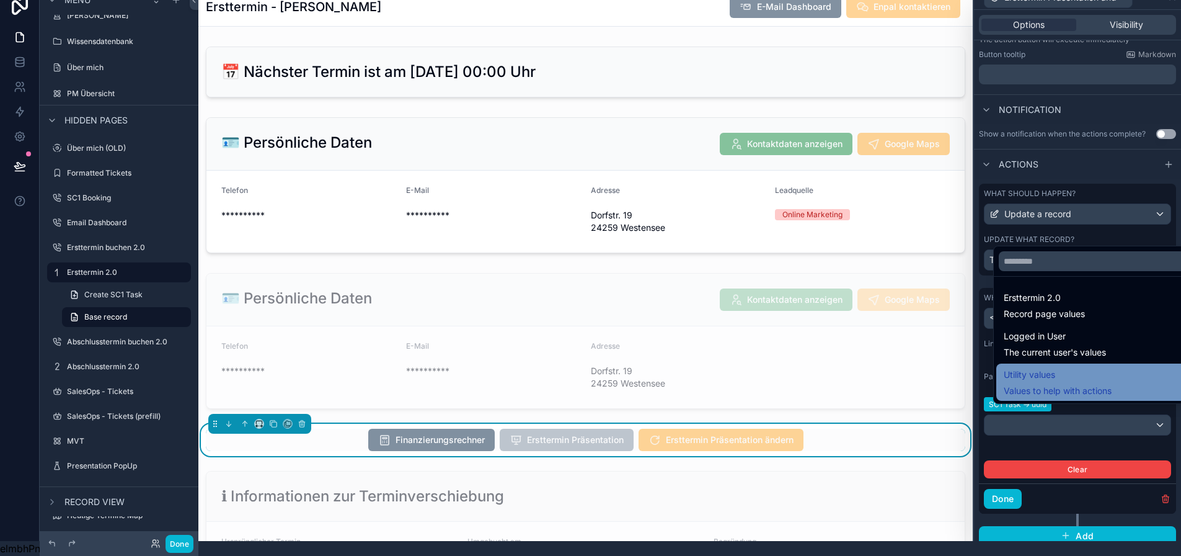
click at [1127, 371] on div "Utility values Values to help with actions" at bounding box center [1096, 382] width 185 height 30
click at [1129, 376] on div "Utility values Values to help with actions" at bounding box center [1096, 382] width 185 height 30
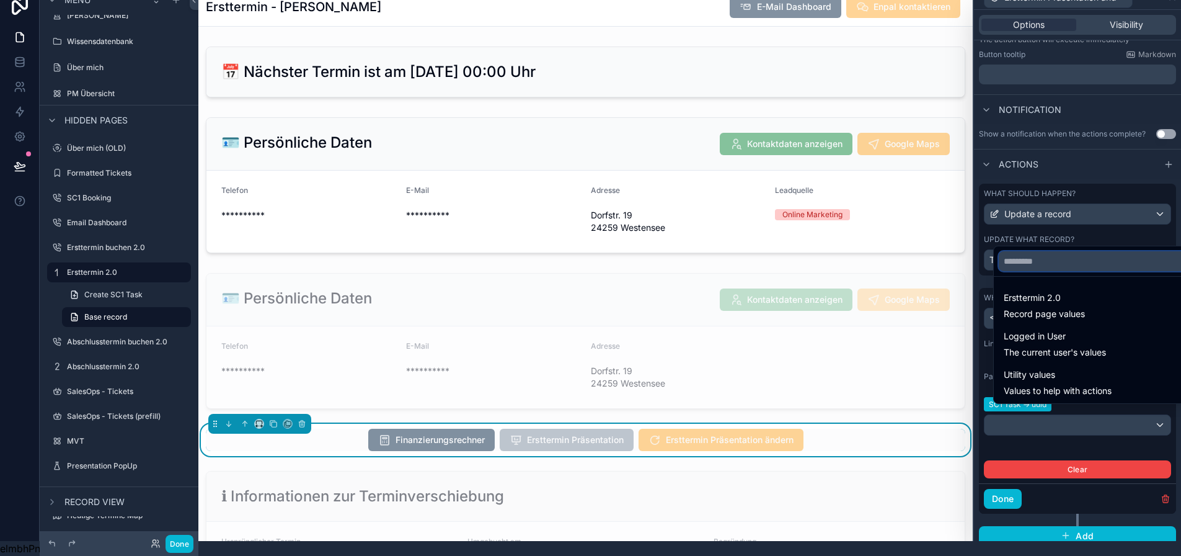
click at [1079, 261] on input "text" at bounding box center [1096, 261] width 195 height 20
click at [1048, 422] on div at bounding box center [1077, 263] width 207 height 556
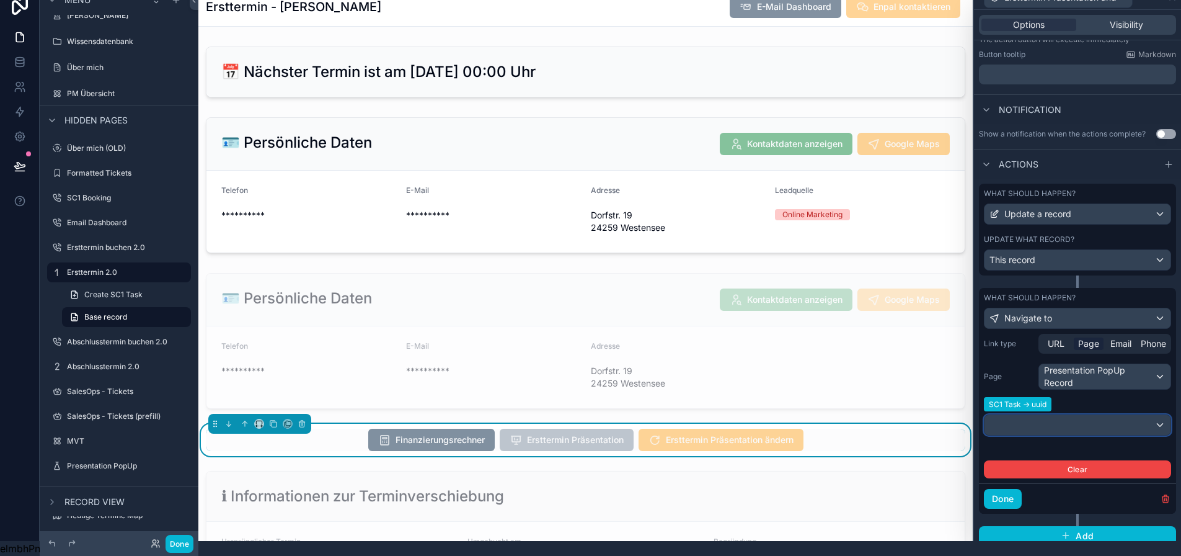
click at [1048, 417] on div at bounding box center [1078, 425] width 186 height 20
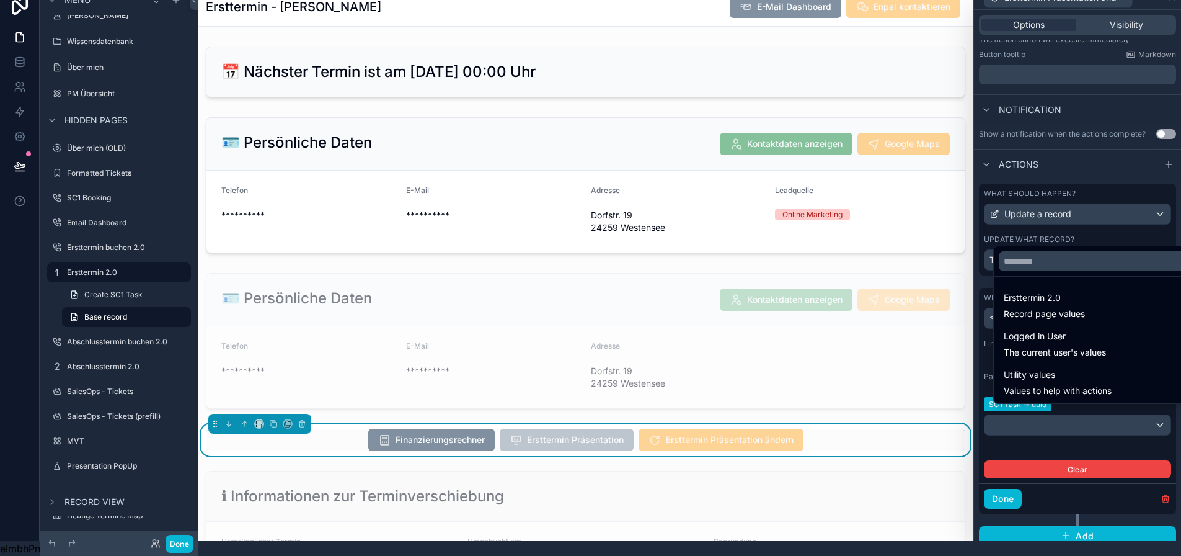
click at [1057, 415] on div at bounding box center [1077, 263] width 207 height 556
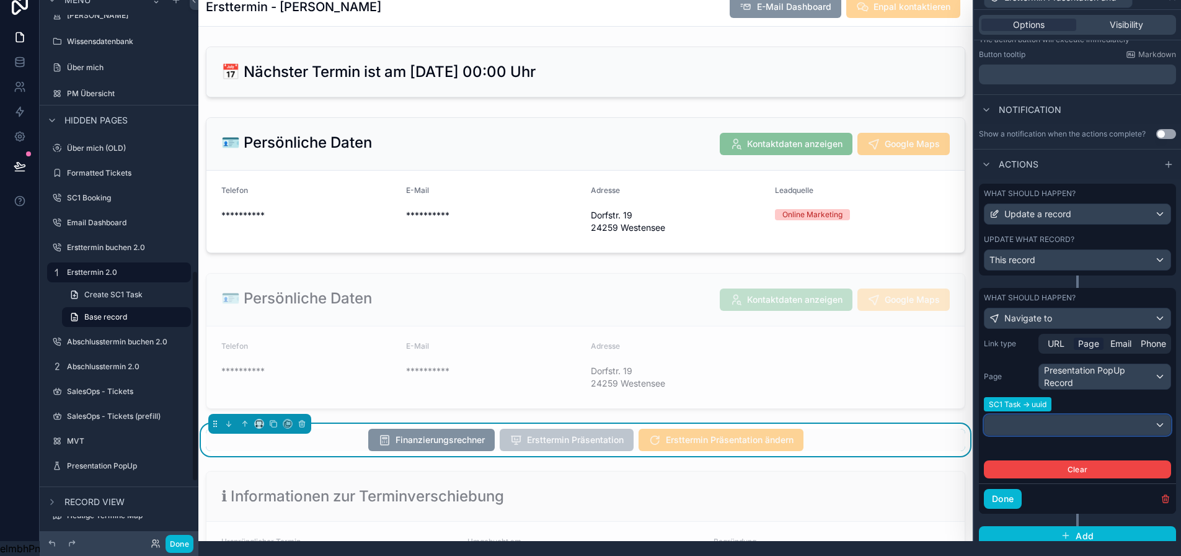
click at [1067, 415] on div at bounding box center [1078, 425] width 186 height 20
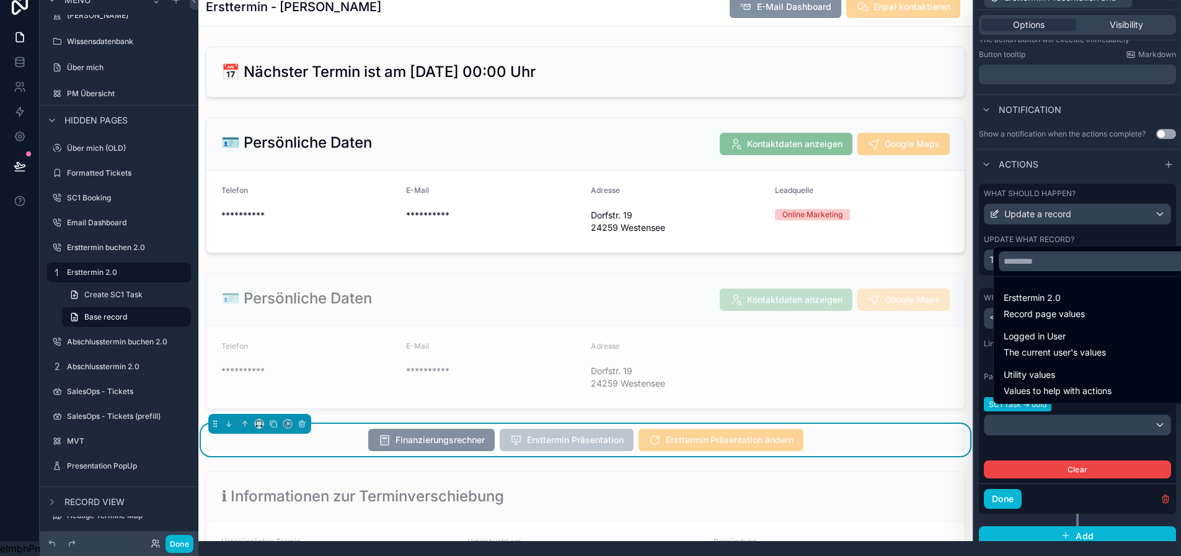
click at [1070, 413] on div at bounding box center [1077, 263] width 207 height 556
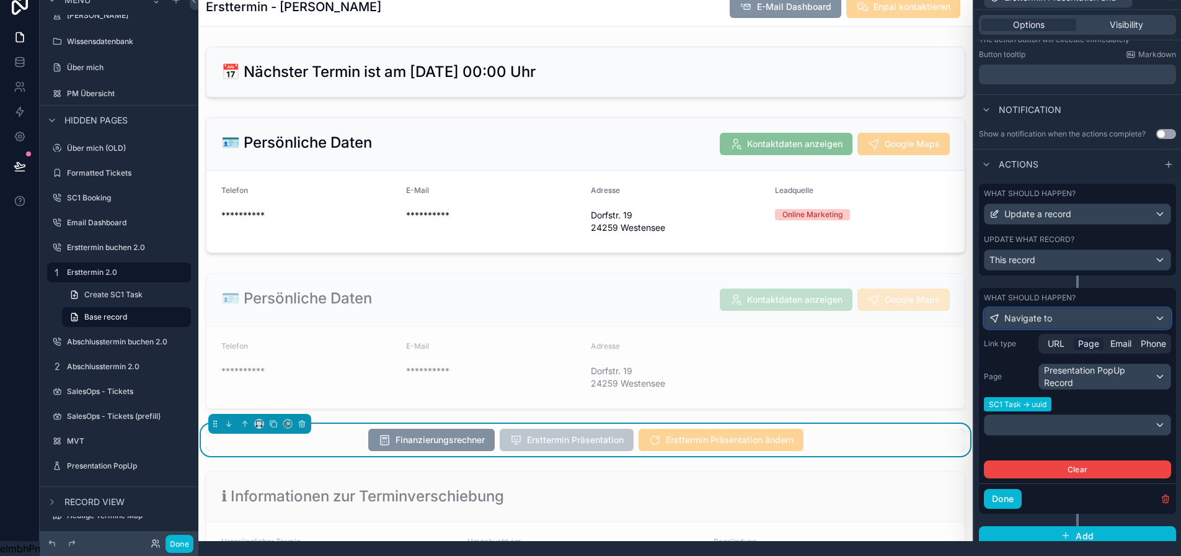
click at [1076, 308] on div "Navigate to" at bounding box center [1078, 318] width 186 height 20
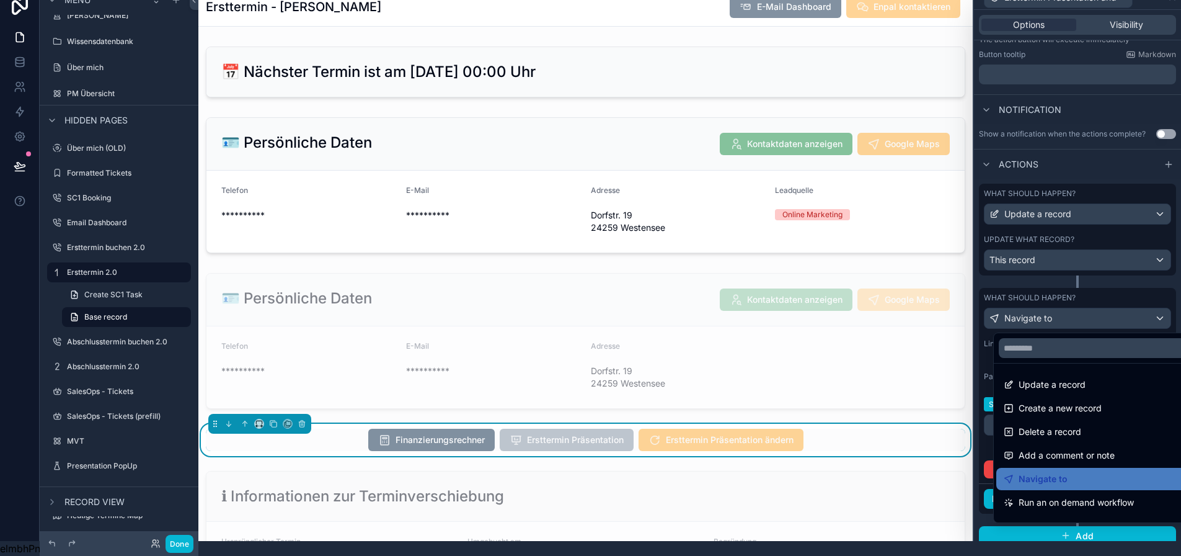
click at [1076, 304] on div at bounding box center [1077, 263] width 207 height 556
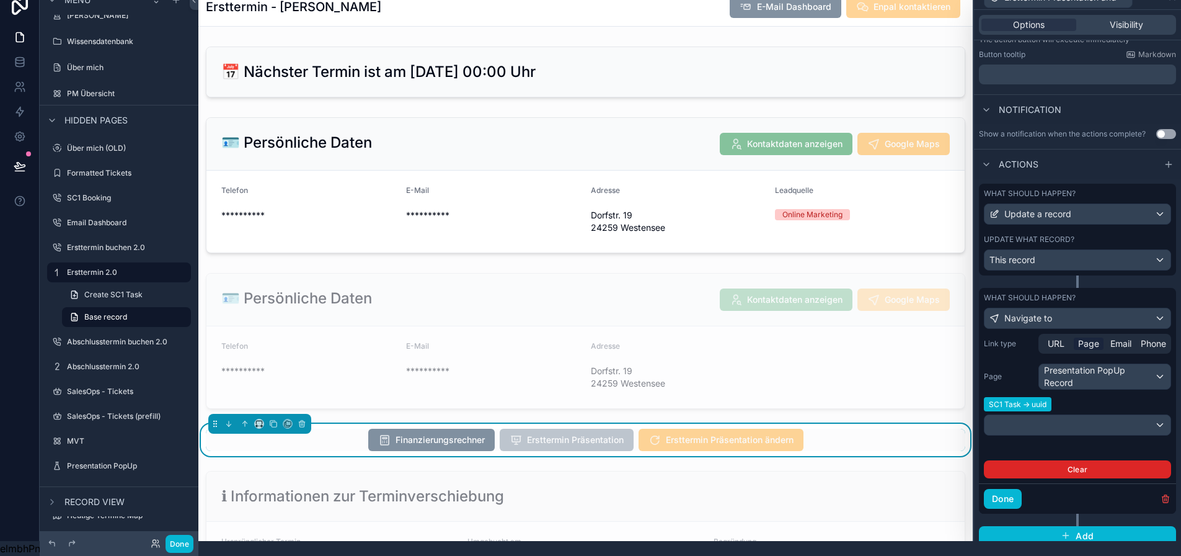
click at [1090, 460] on button "Clear" at bounding box center [1077, 469] width 187 height 18
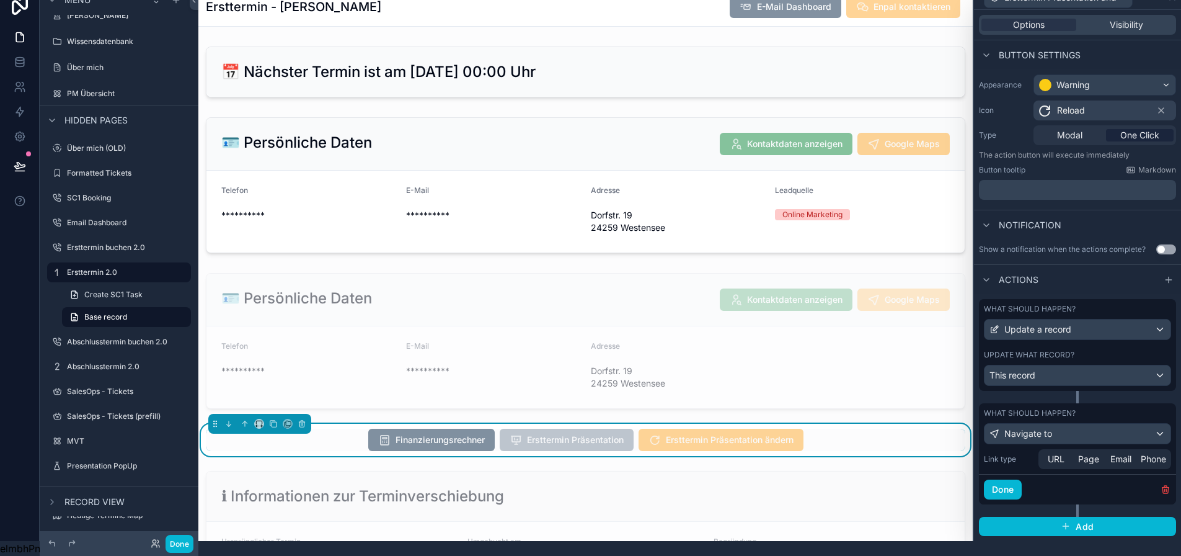
scroll to position [61, 0]
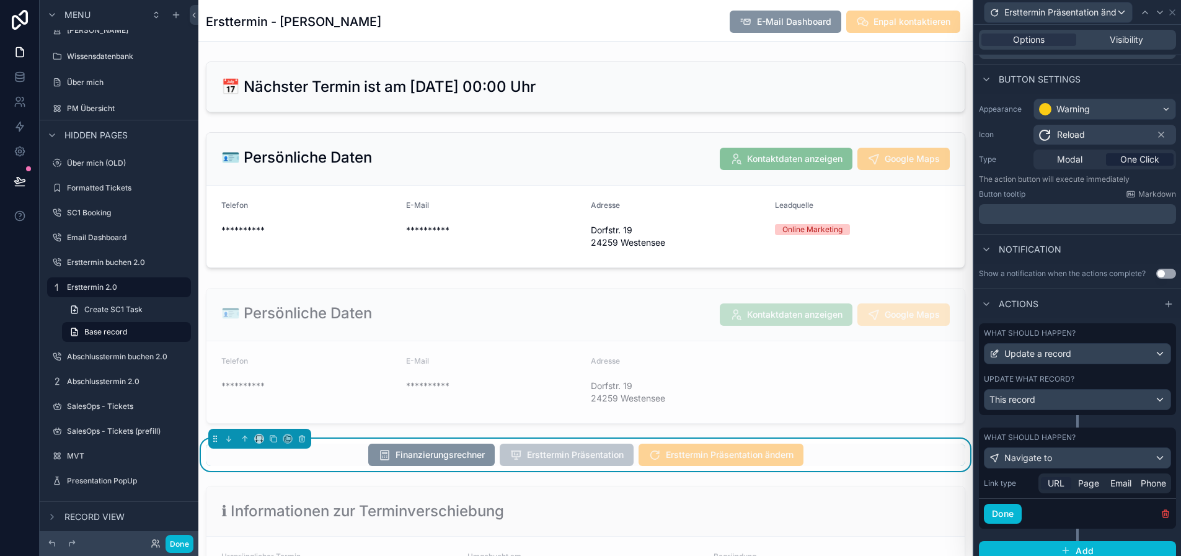
click at [1065, 486] on span "URL" at bounding box center [1056, 483] width 17 height 12
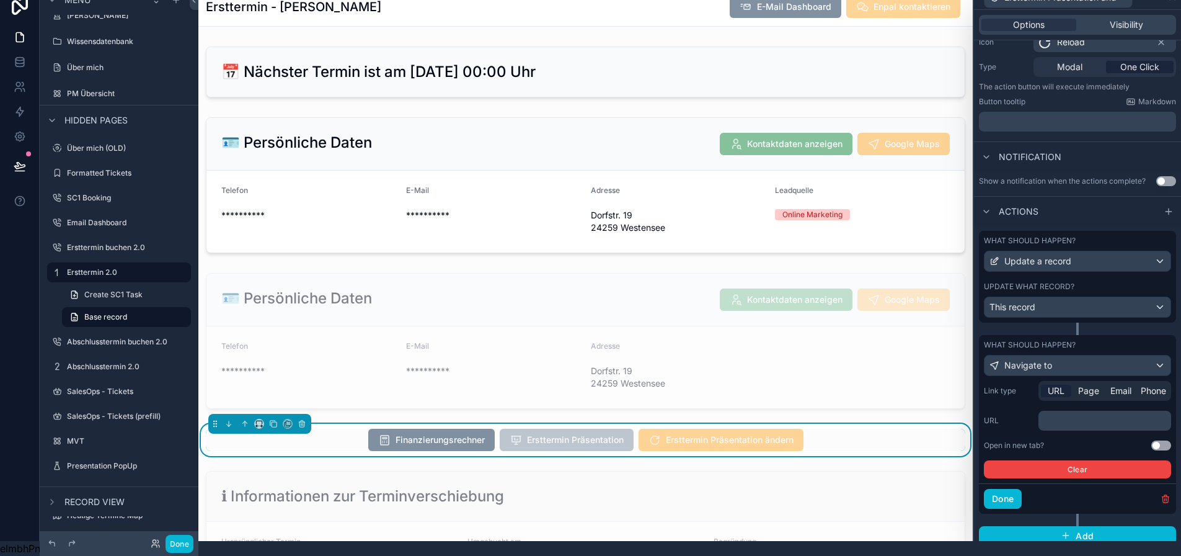
scroll to position [24, 0]
click at [1096, 414] on p "﻿" at bounding box center [1106, 420] width 125 height 12
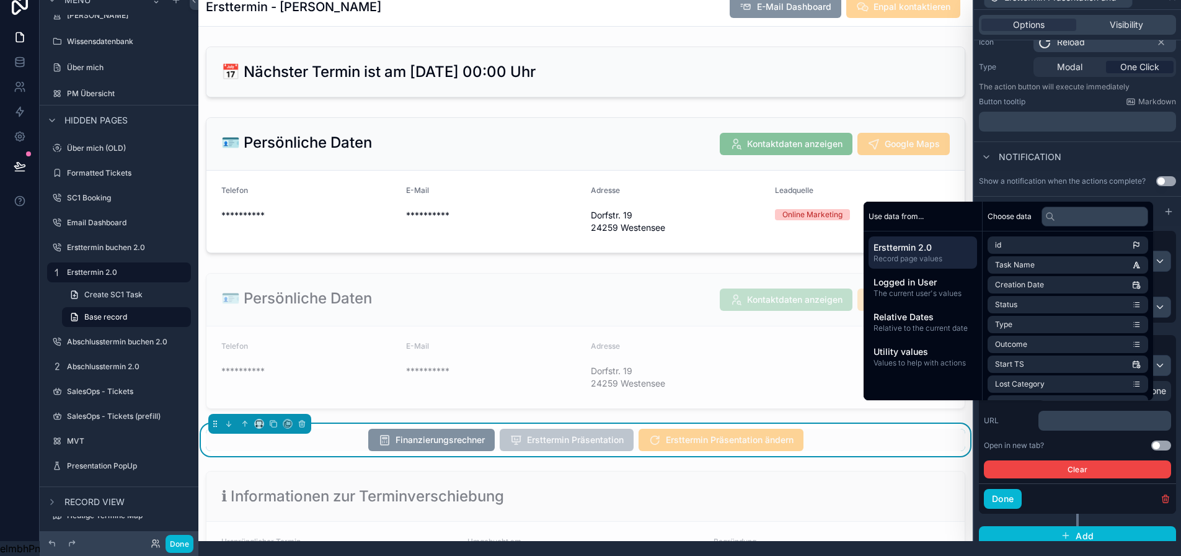
click at [1098, 425] on div "Link type URL Page Email Phone URL ﻿ Open in new tab? Use setting Clear" at bounding box center [1077, 429] width 187 height 97
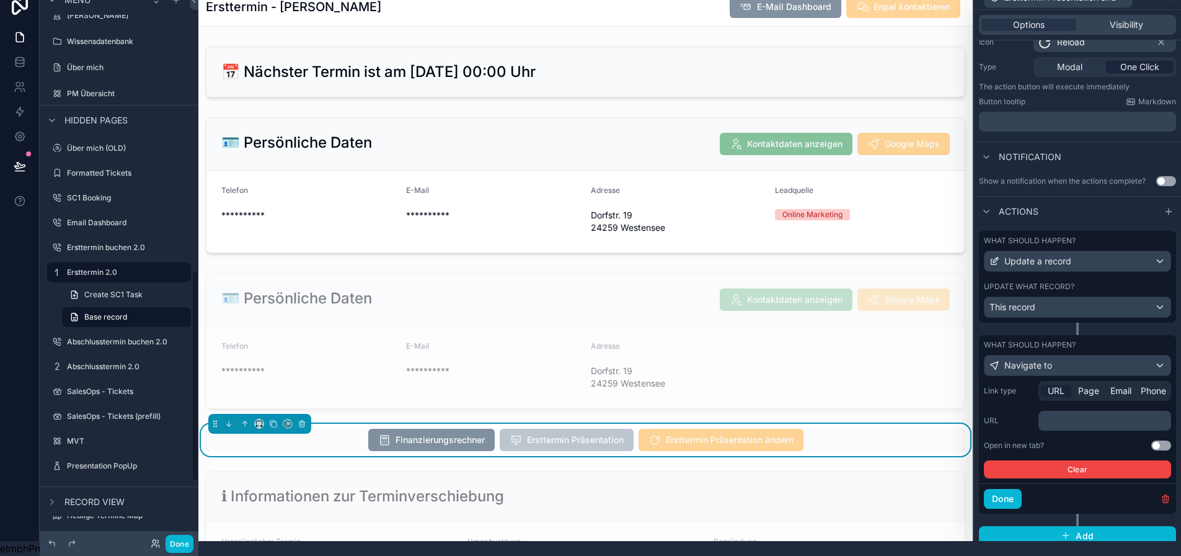
click at [1080, 414] on p "﻿" at bounding box center [1106, 420] width 125 height 12
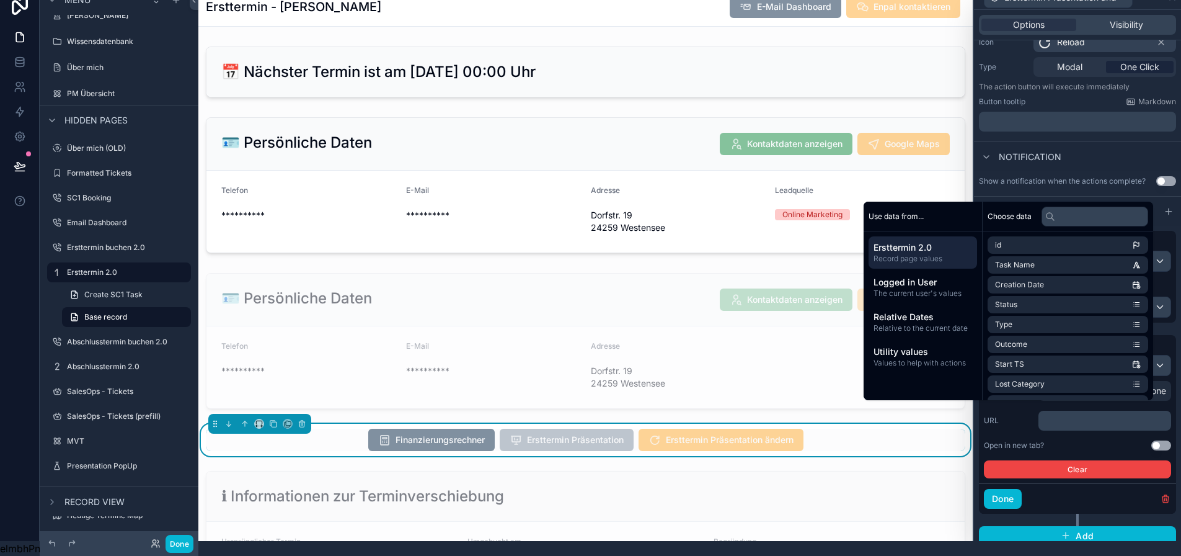
click at [1093, 427] on div "Link type URL Page Email Phone URL ﻿ Open in new tab? Use setting Clear" at bounding box center [1077, 429] width 187 height 97
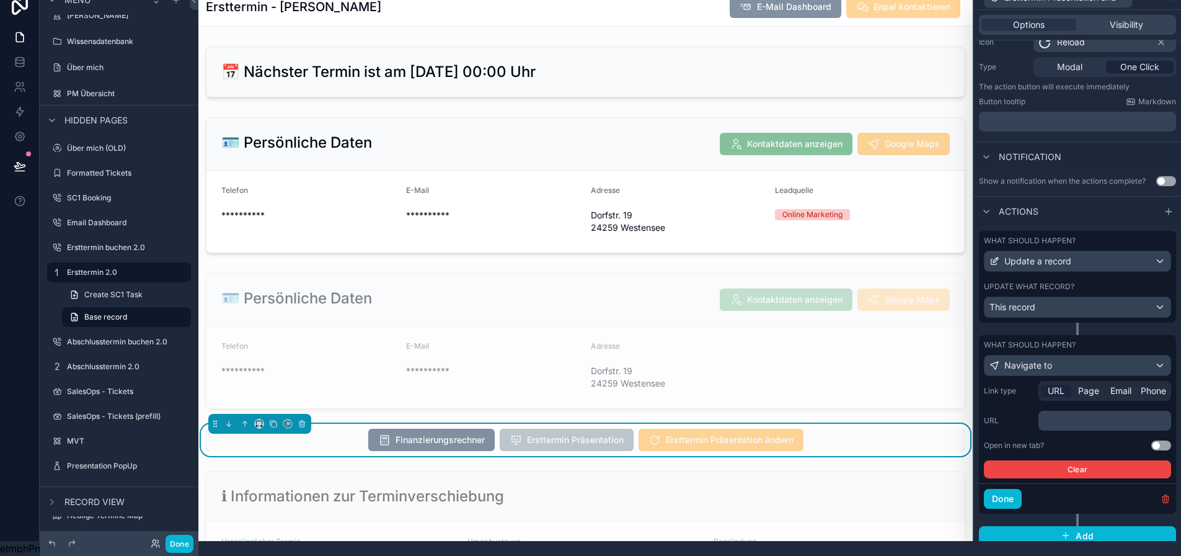
click at [1093, 416] on p "﻿" at bounding box center [1106, 420] width 125 height 12
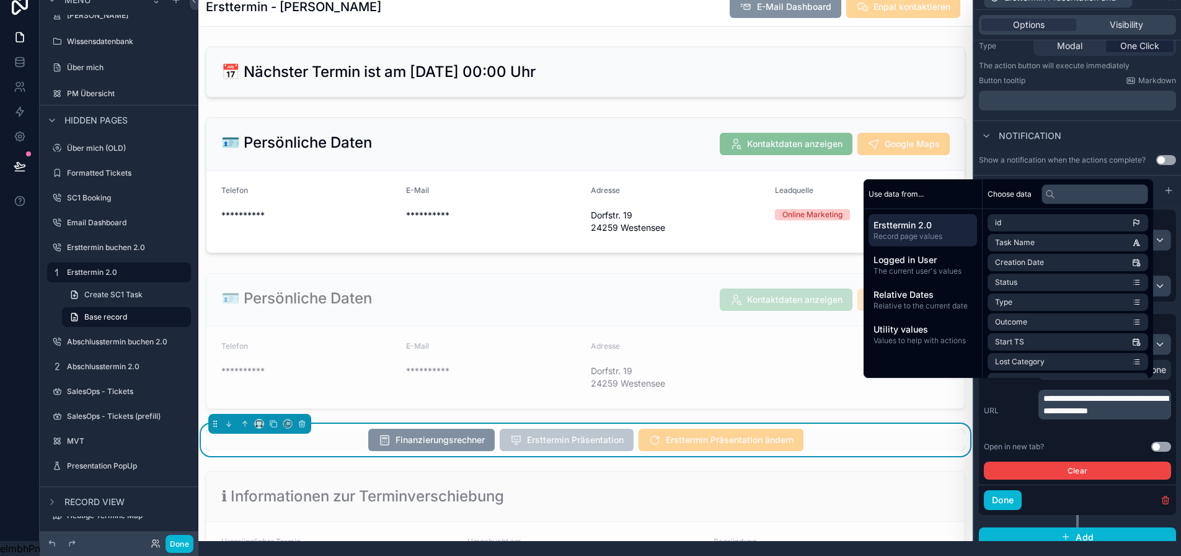
scroll to position [0, 0]
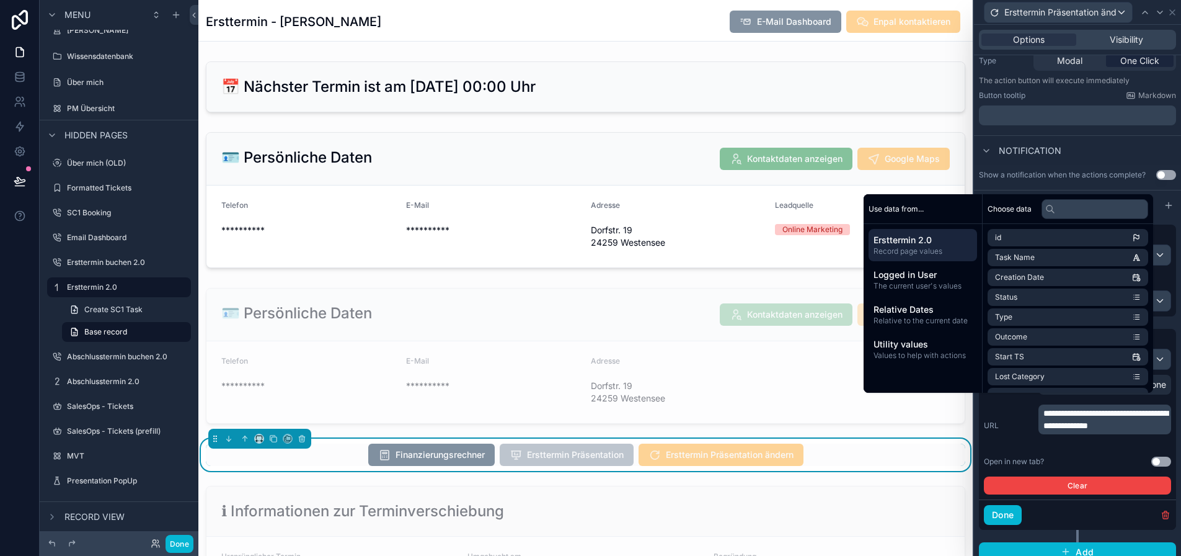
click at [1069, 430] on span "**********" at bounding box center [1106, 419] width 125 height 21
click at [1100, 432] on p "**********" at bounding box center [1106, 419] width 125 height 25
click at [1080, 218] on input "text" at bounding box center [1095, 209] width 107 height 20
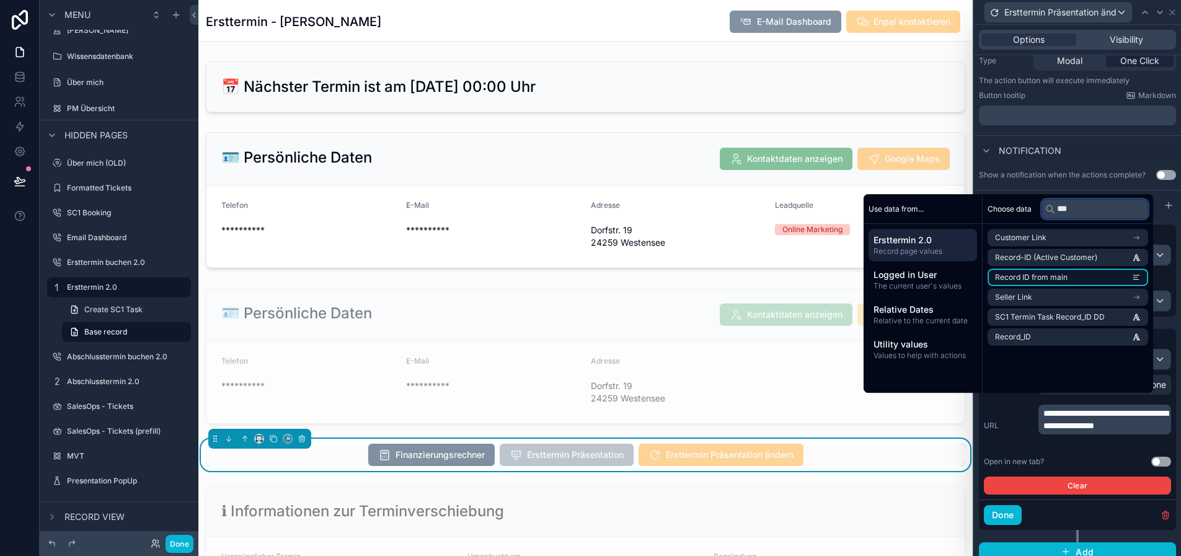
type input "***"
click at [1077, 284] on li "Record ID from main" at bounding box center [1068, 277] width 161 height 17
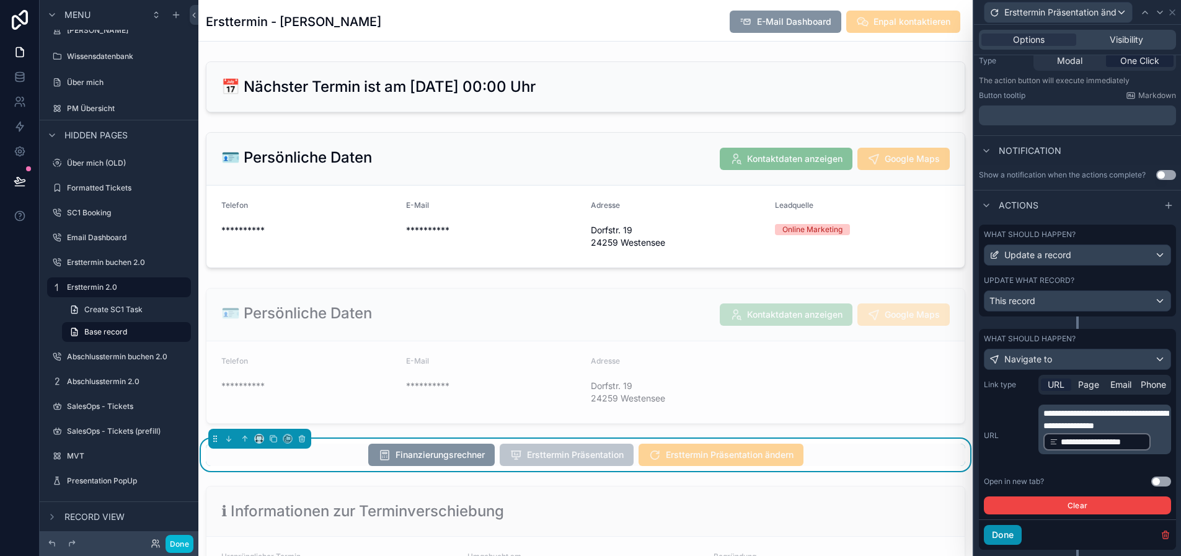
click at [1022, 534] on button "Done" at bounding box center [1003, 535] width 38 height 20
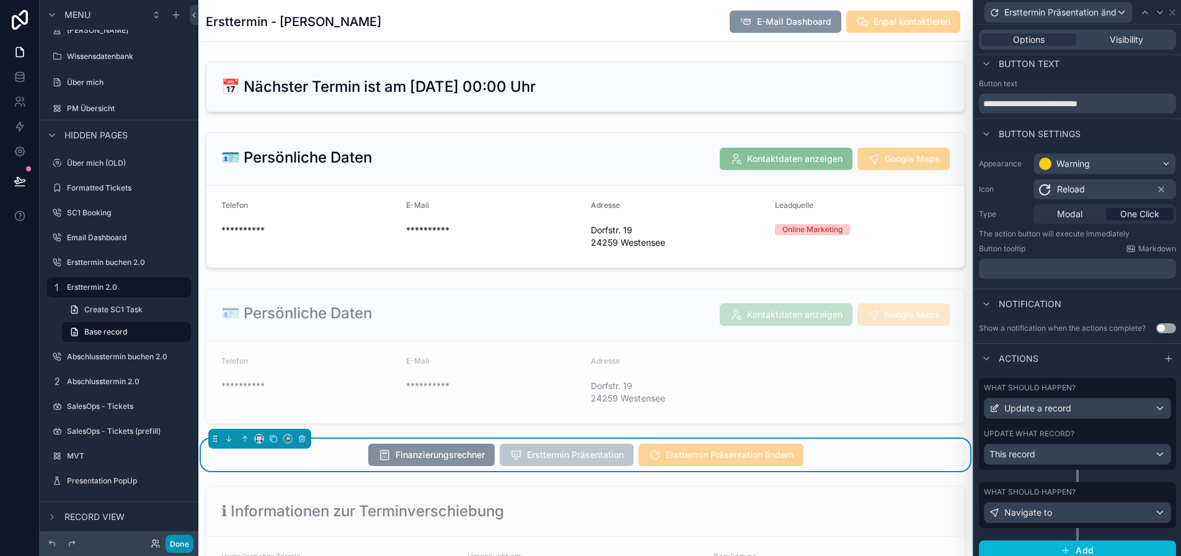
click at [191, 541] on button "Done" at bounding box center [180, 544] width 28 height 18
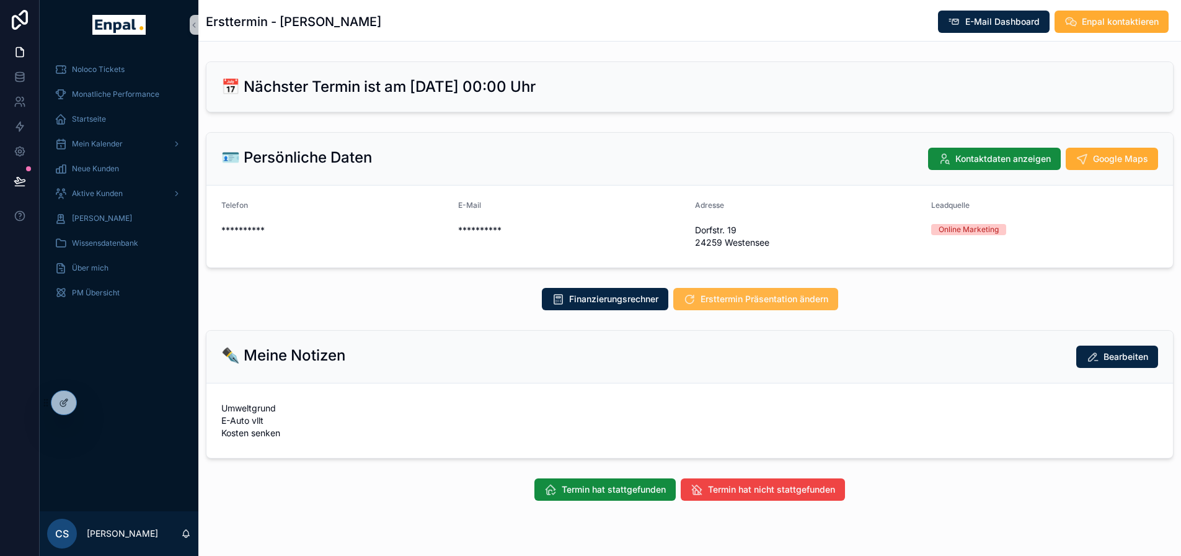
click at [771, 301] on span "Ersttermin Präsentation ändern" at bounding box center [765, 299] width 128 height 12
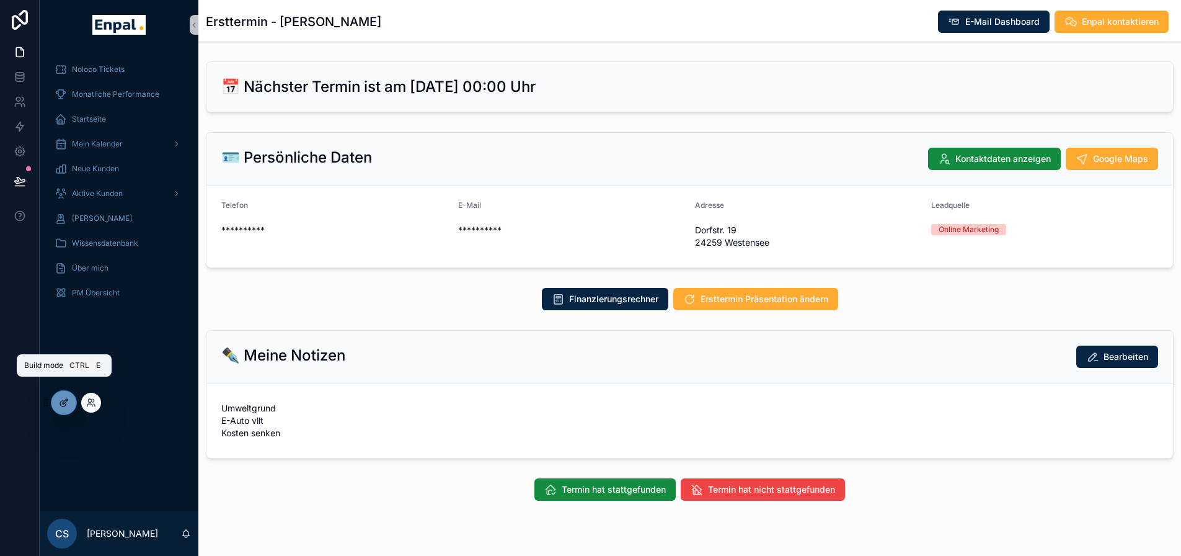
click at [64, 405] on icon at bounding box center [64, 403] width 10 height 10
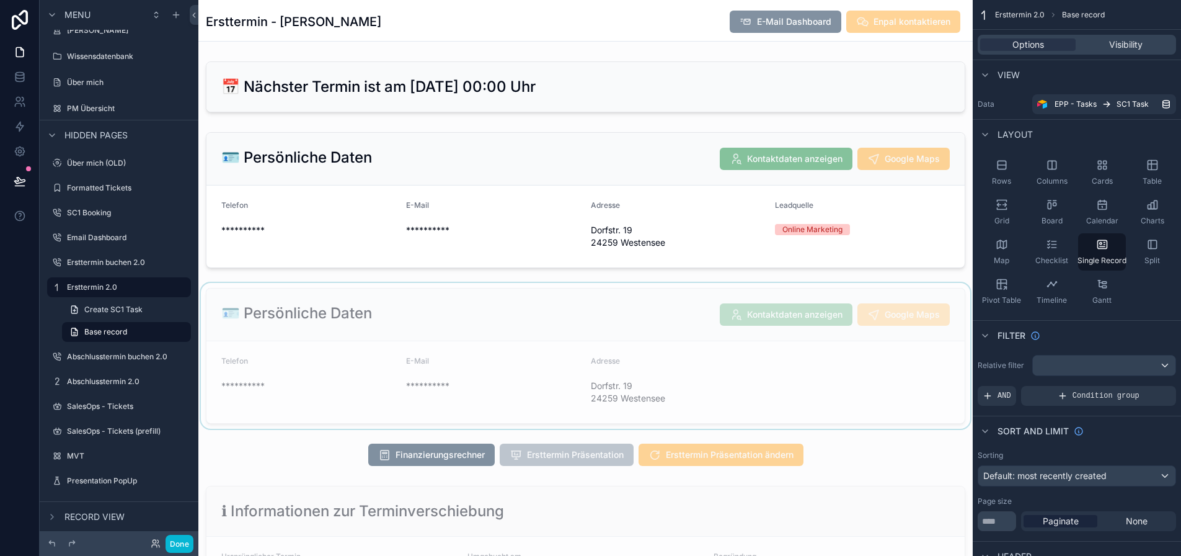
scroll to position [124, 0]
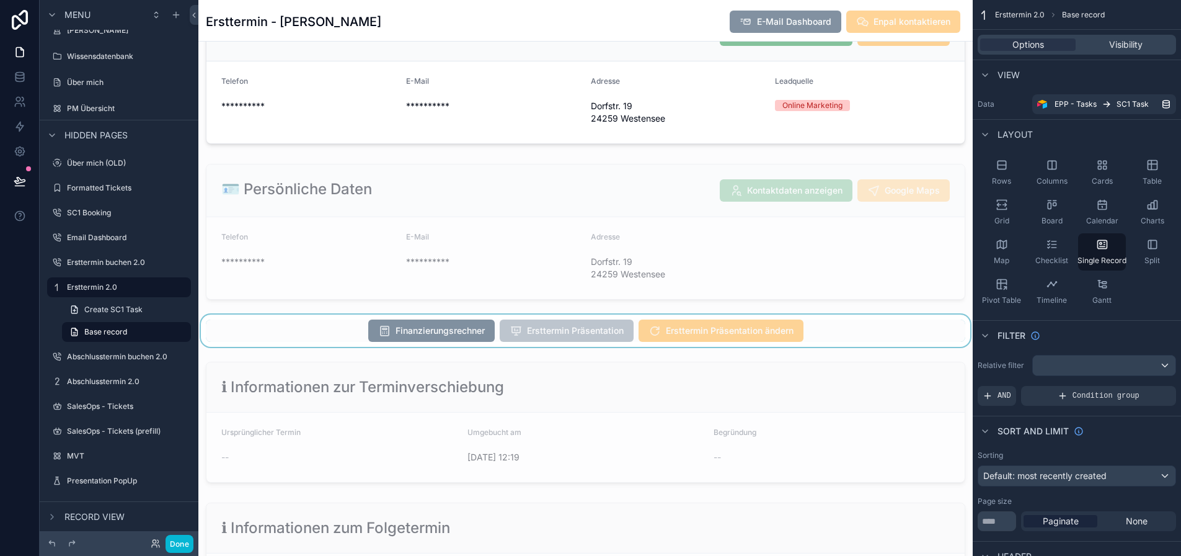
click at [800, 339] on div "scrollable content" at bounding box center [585, 330] width 775 height 32
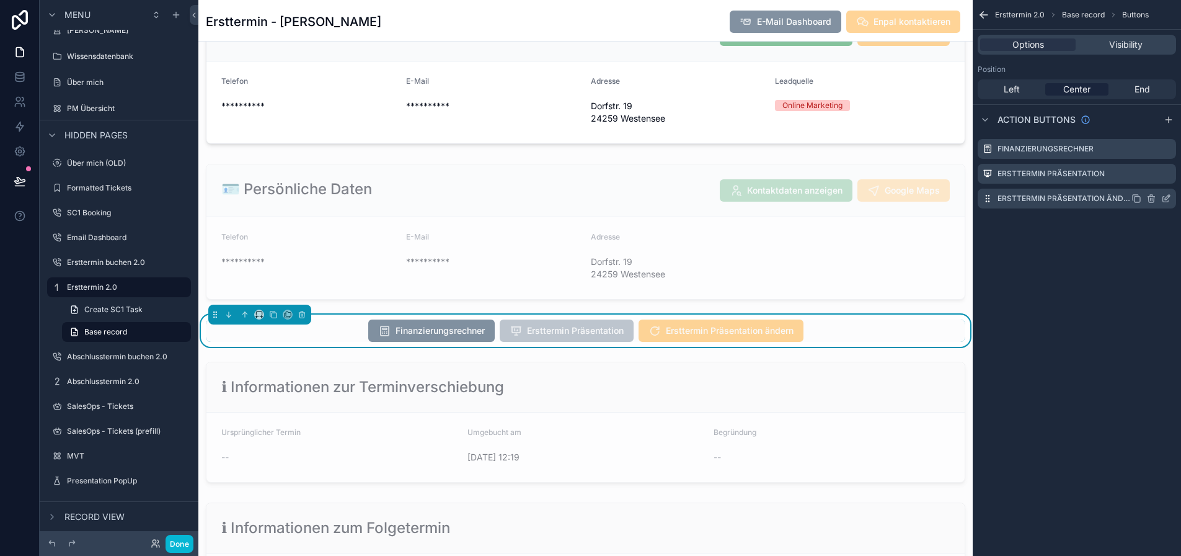
click at [1171, 198] on icon "scrollable content" at bounding box center [1167, 198] width 10 height 10
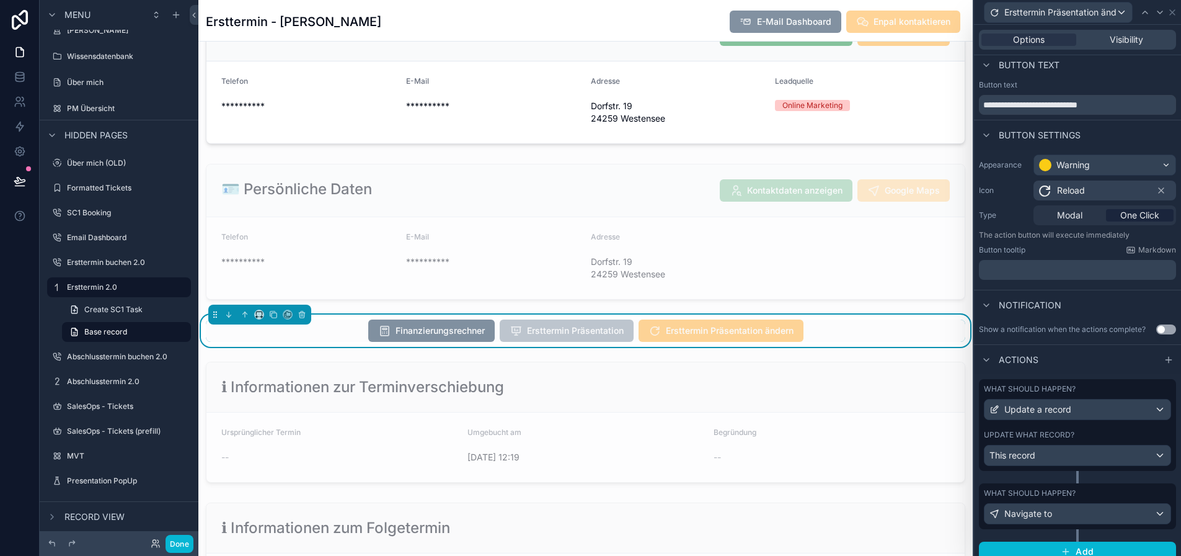
scroll to position [6, 0]
click at [1082, 507] on div "Navigate to" at bounding box center [1078, 512] width 186 height 20
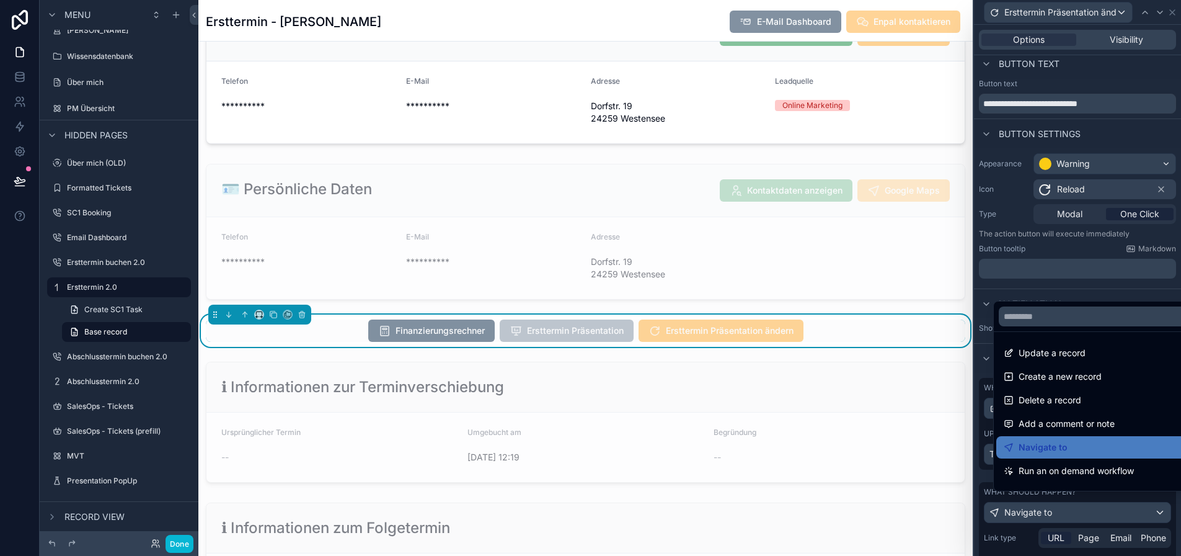
click at [1082, 511] on div at bounding box center [1077, 278] width 207 height 556
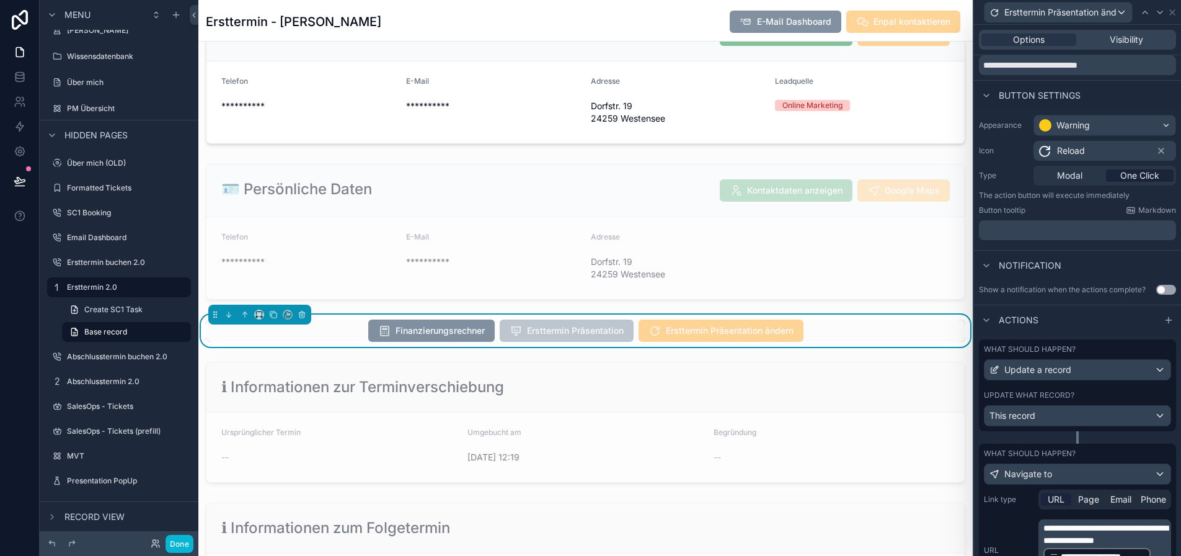
scroll to position [180, 0]
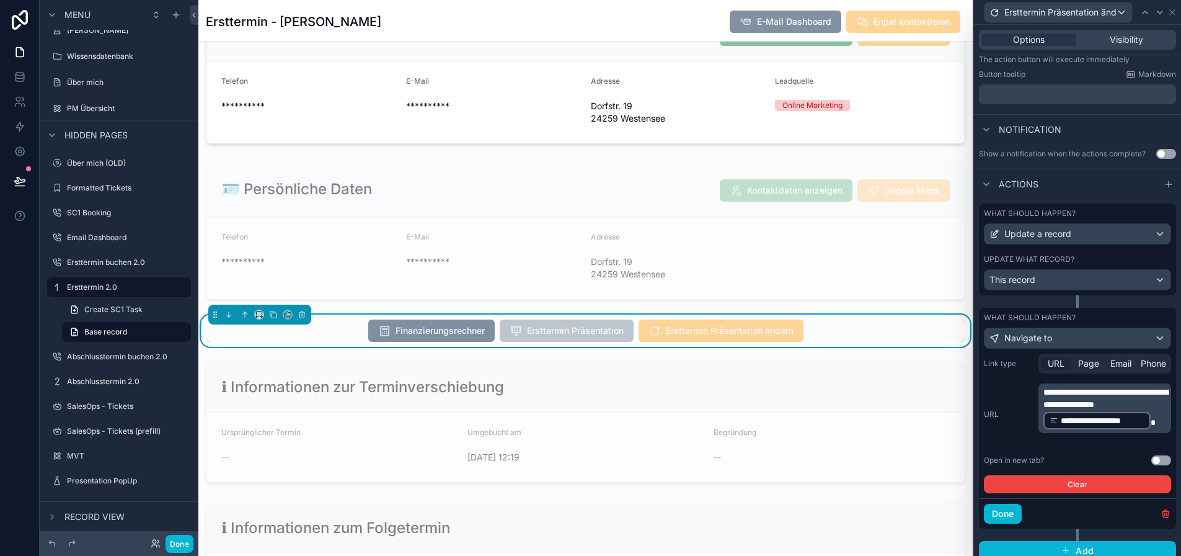
click at [1164, 430] on p "**********" at bounding box center [1106, 408] width 125 height 45
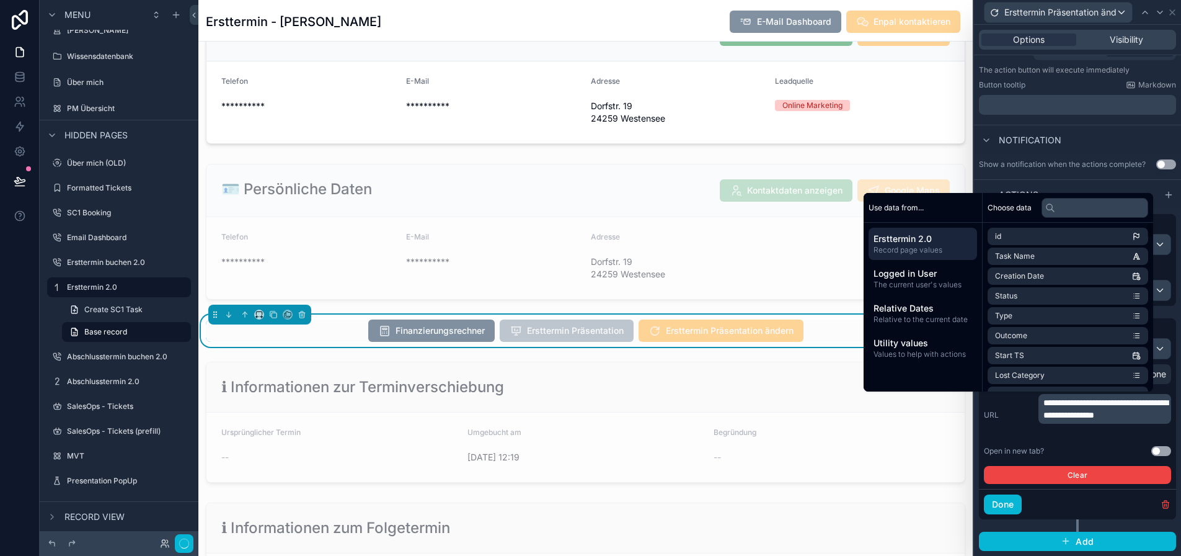
scroll to position [161, 0]
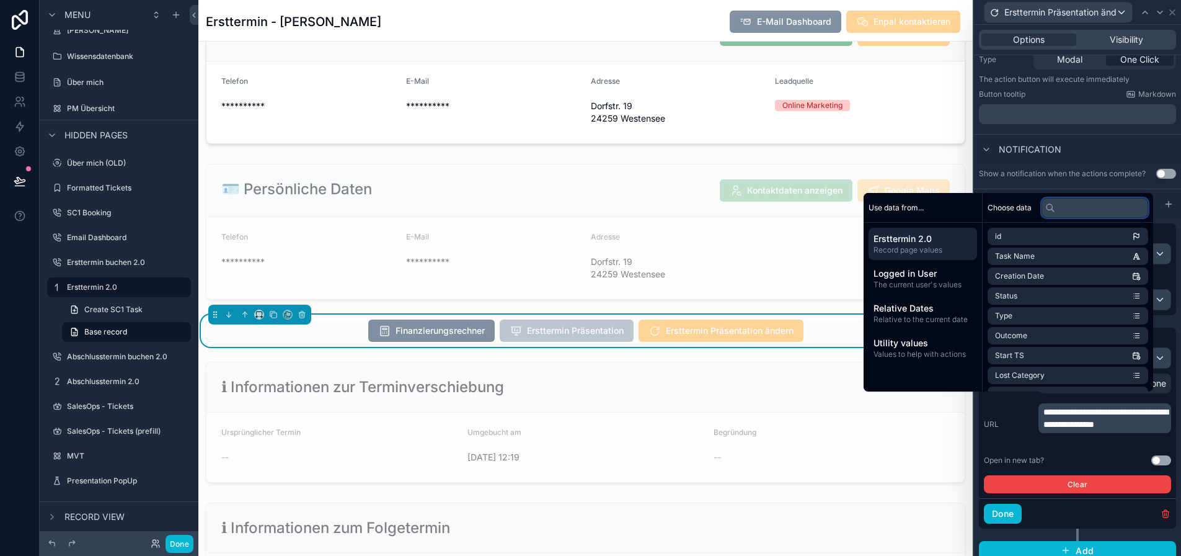
click at [1074, 214] on input "text" at bounding box center [1095, 208] width 107 height 20
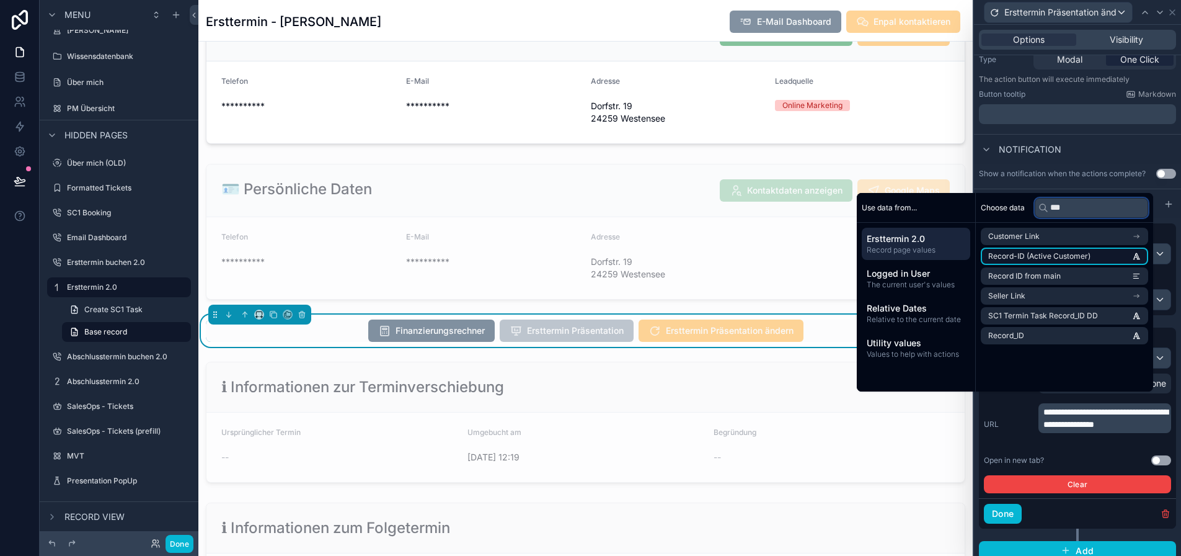
type input "***"
click at [1054, 261] on span "Record-ID (Active Customer)" at bounding box center [1040, 256] width 102 height 10
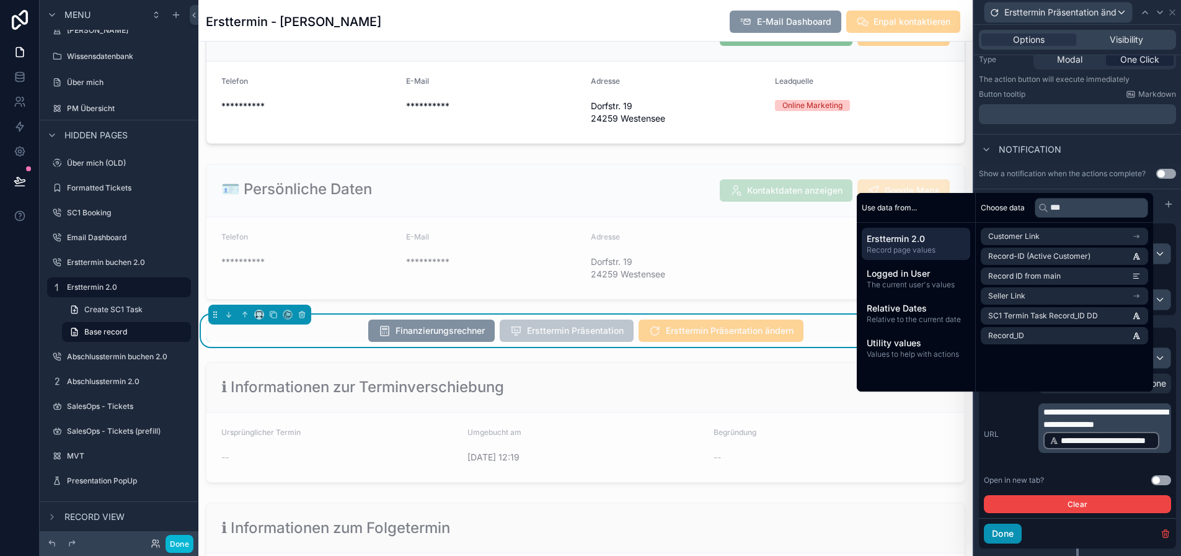
click at [1018, 538] on button "Done" at bounding box center [1003, 533] width 38 height 20
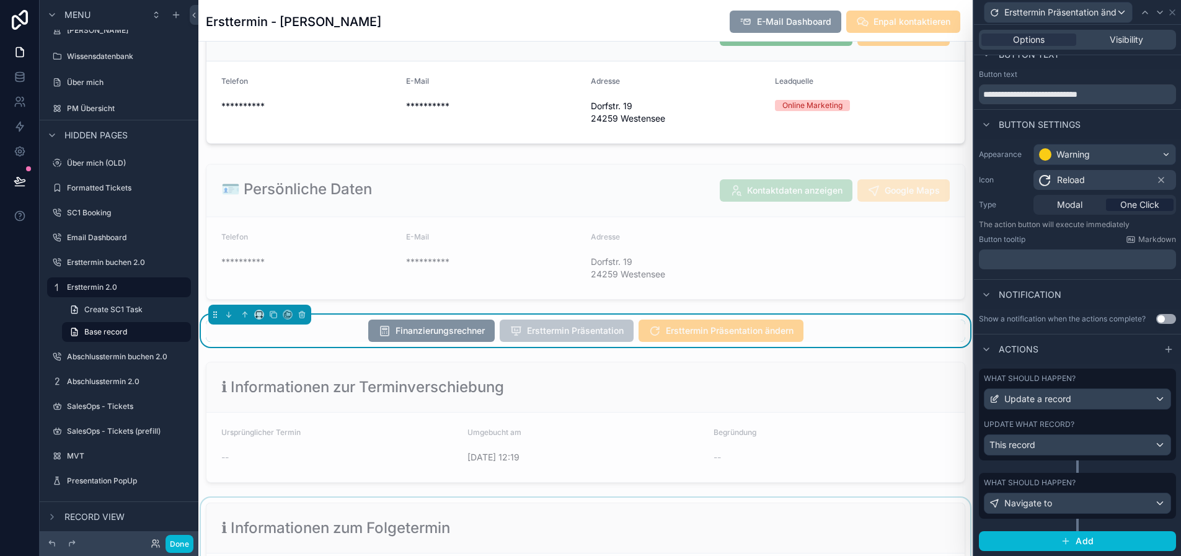
scroll to position [6, 0]
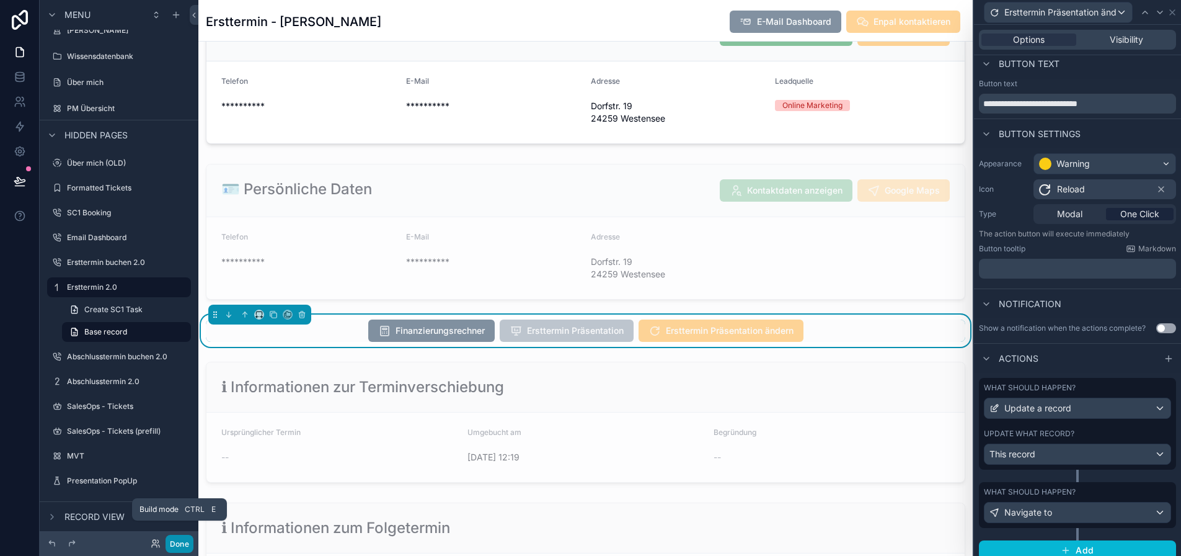
click at [180, 543] on button "Done" at bounding box center [180, 544] width 28 height 18
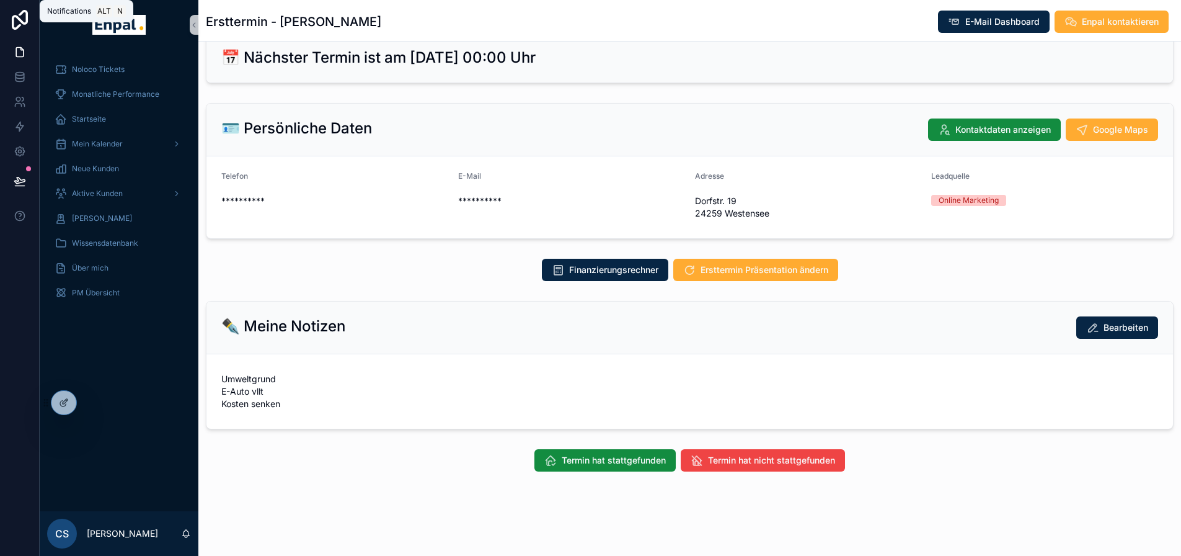
scroll to position [20, 0]
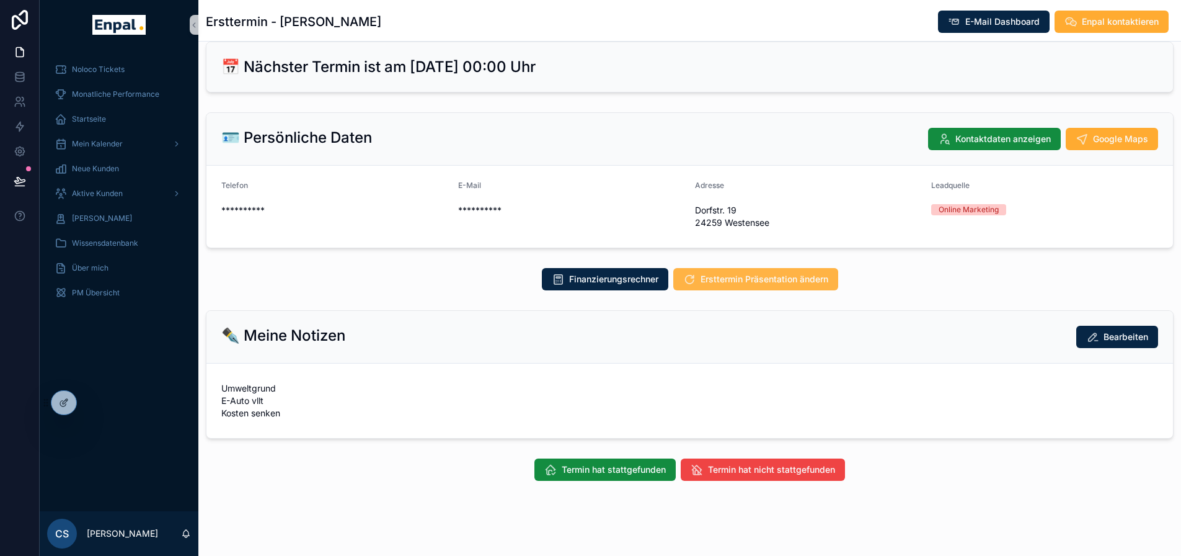
click at [789, 279] on span "Ersttermin Präsentation ändern" at bounding box center [765, 279] width 128 height 12
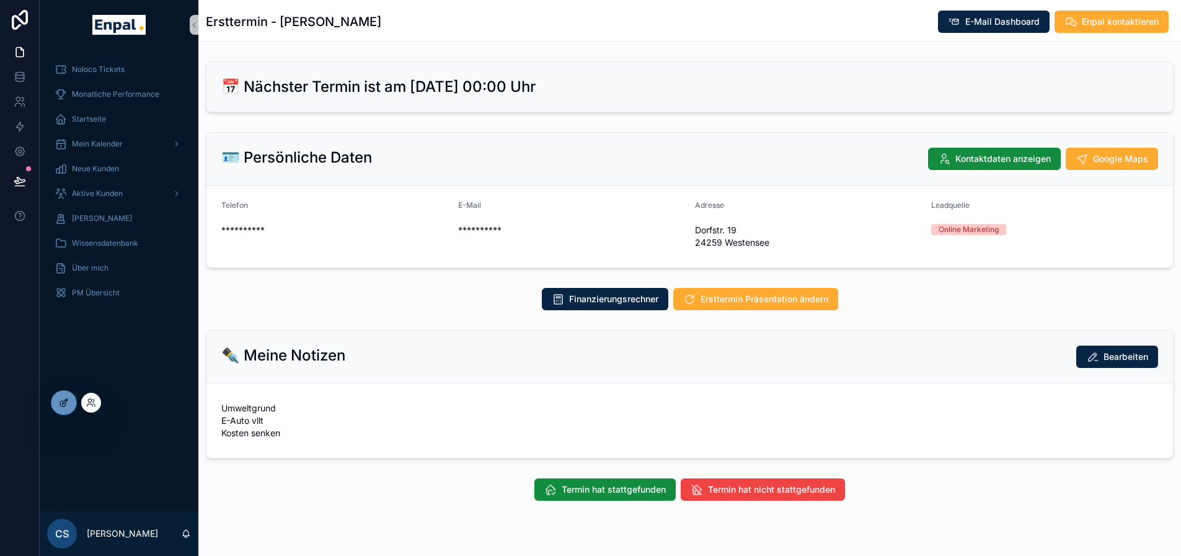
click at [63, 406] on icon at bounding box center [64, 403] width 10 height 10
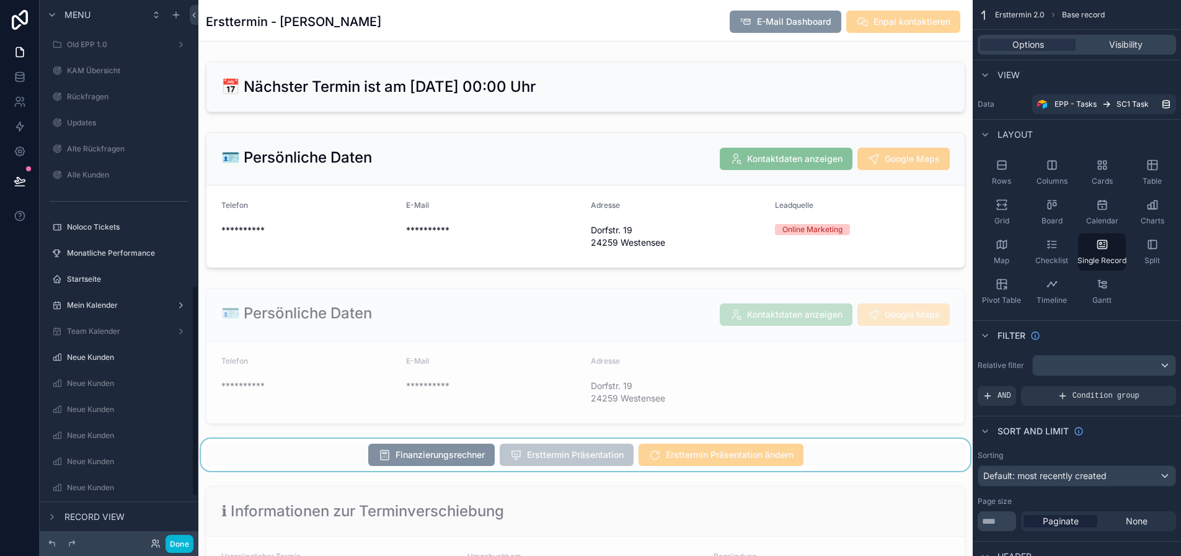
scroll to position [744, 0]
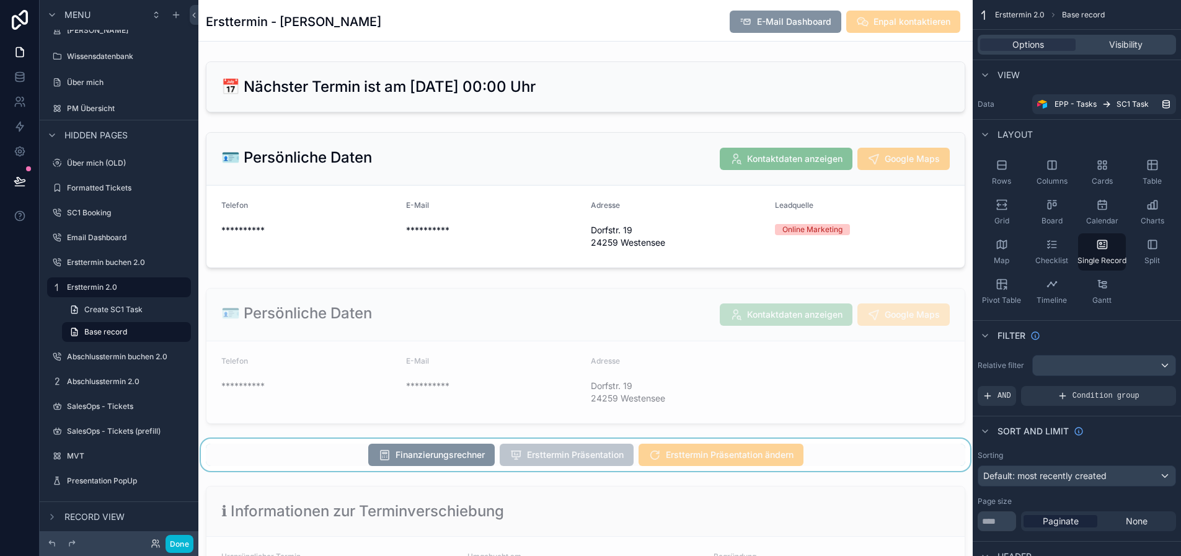
click at [759, 465] on div "scrollable content" at bounding box center [585, 454] width 775 height 32
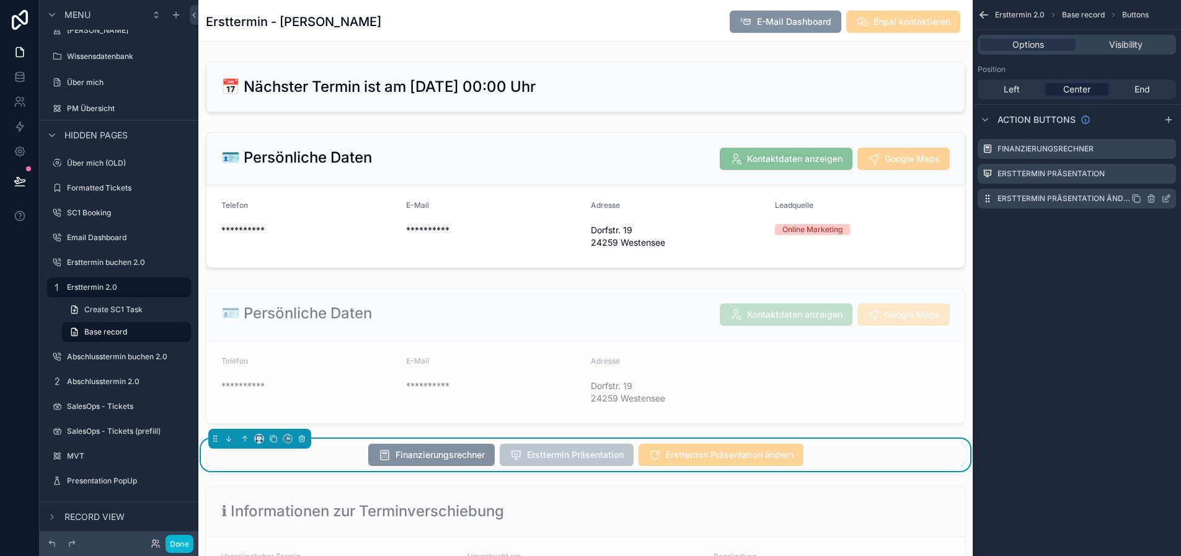
click at [1171, 199] on icon "scrollable content" at bounding box center [1167, 198] width 10 height 10
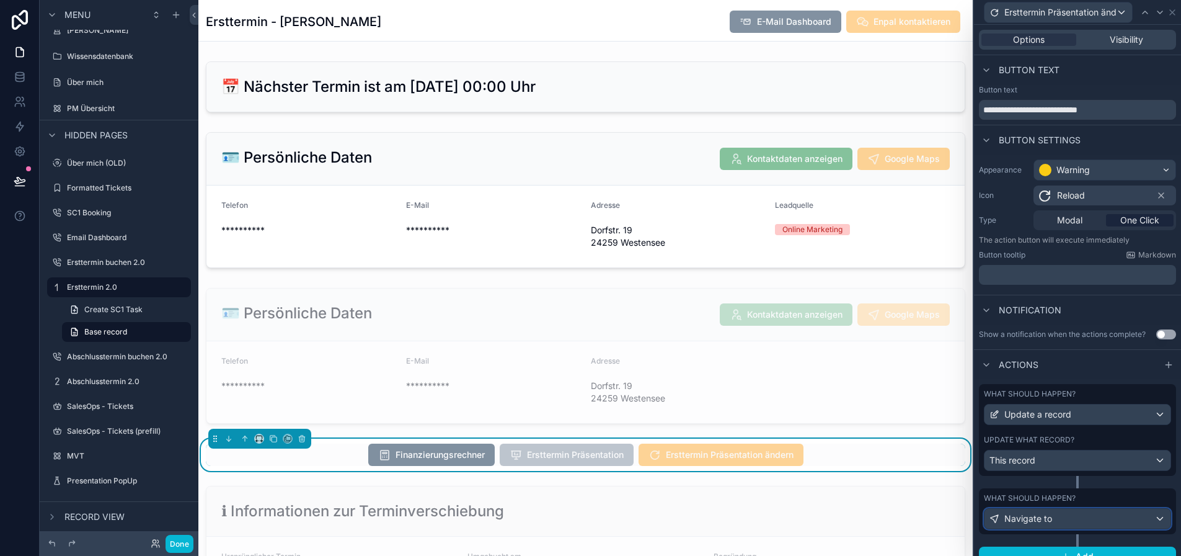
click at [1103, 517] on div "Navigate to" at bounding box center [1078, 519] width 186 height 20
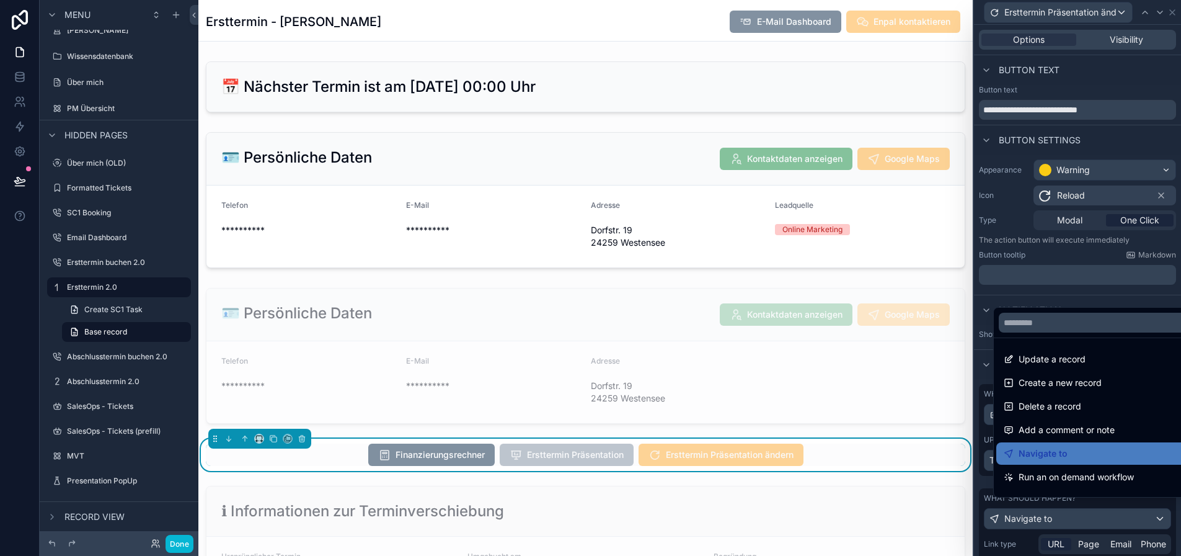
click at [1103, 518] on div at bounding box center [1077, 278] width 207 height 556
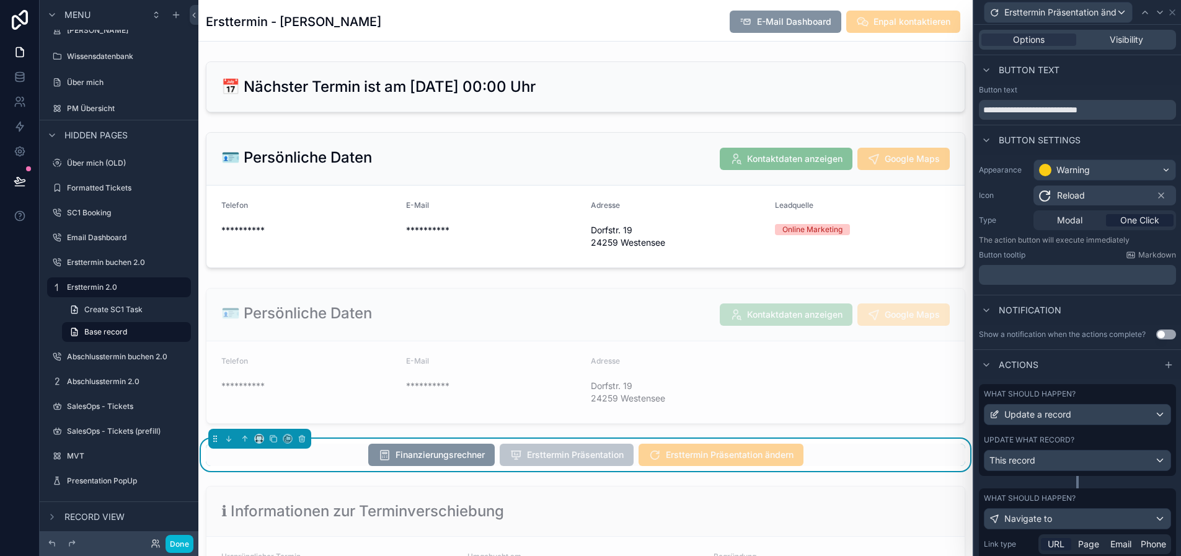
scroll to position [180, 0]
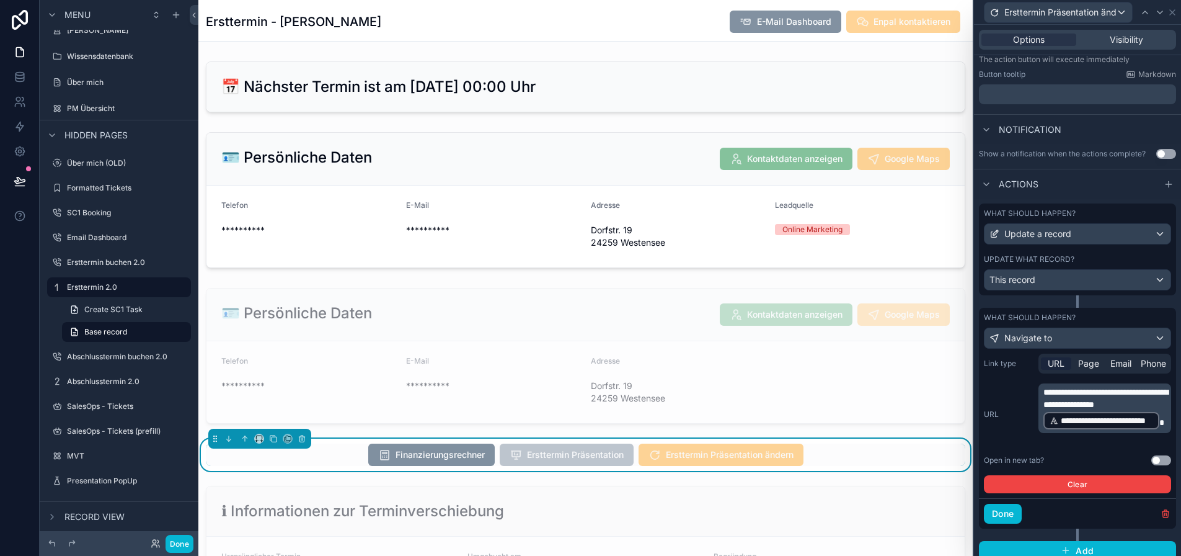
click at [1116, 421] on p "**********" at bounding box center [1106, 408] width 125 height 45
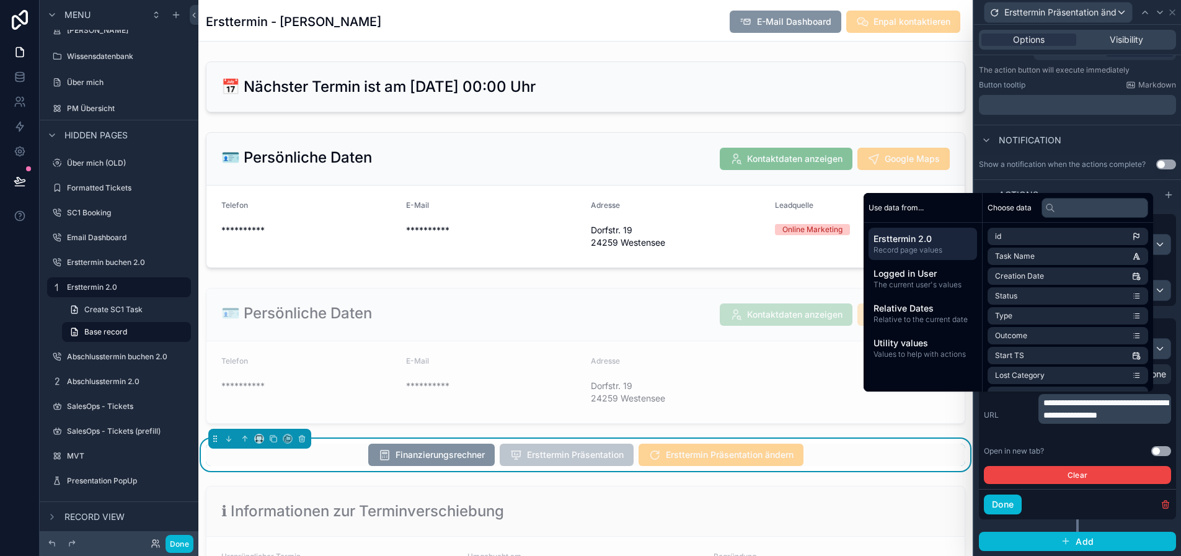
scroll to position [161, 0]
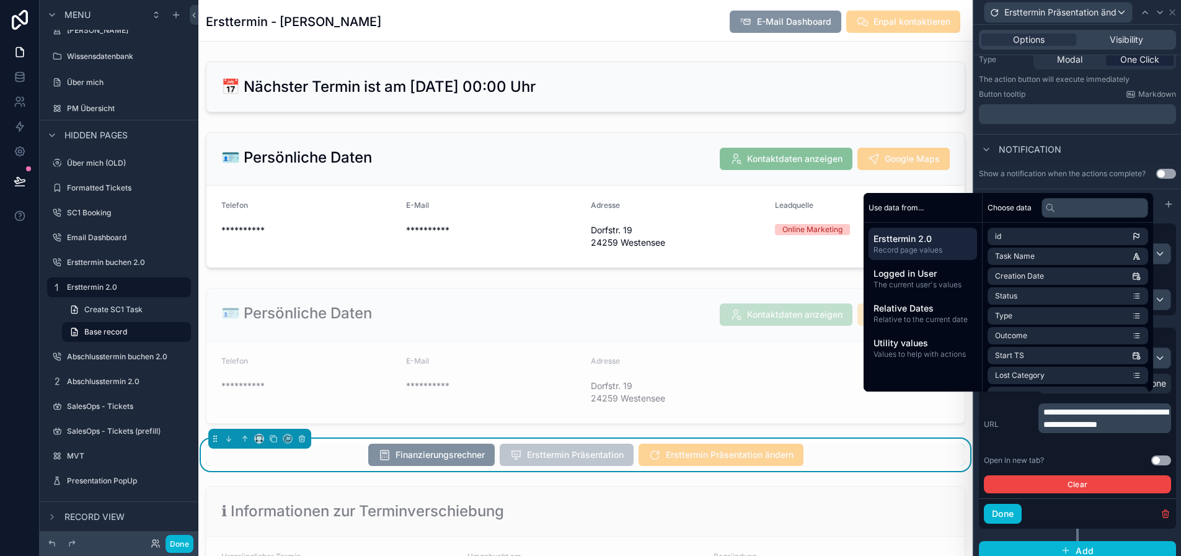
click at [1103, 433] on div "**********" at bounding box center [1105, 418] width 133 height 30
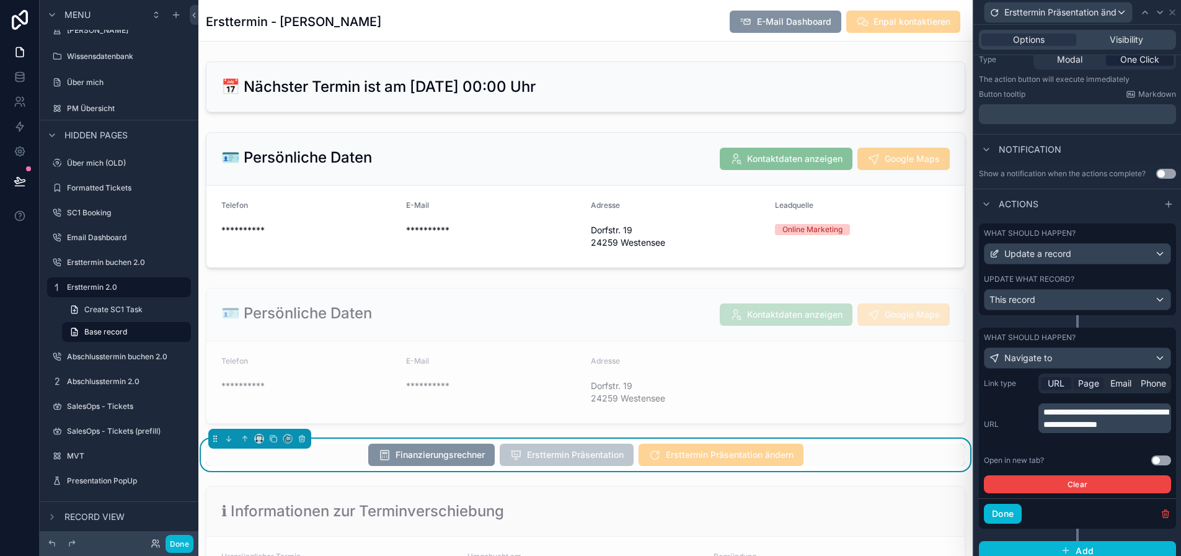
click at [1100, 385] on span "Page" at bounding box center [1088, 383] width 21 height 12
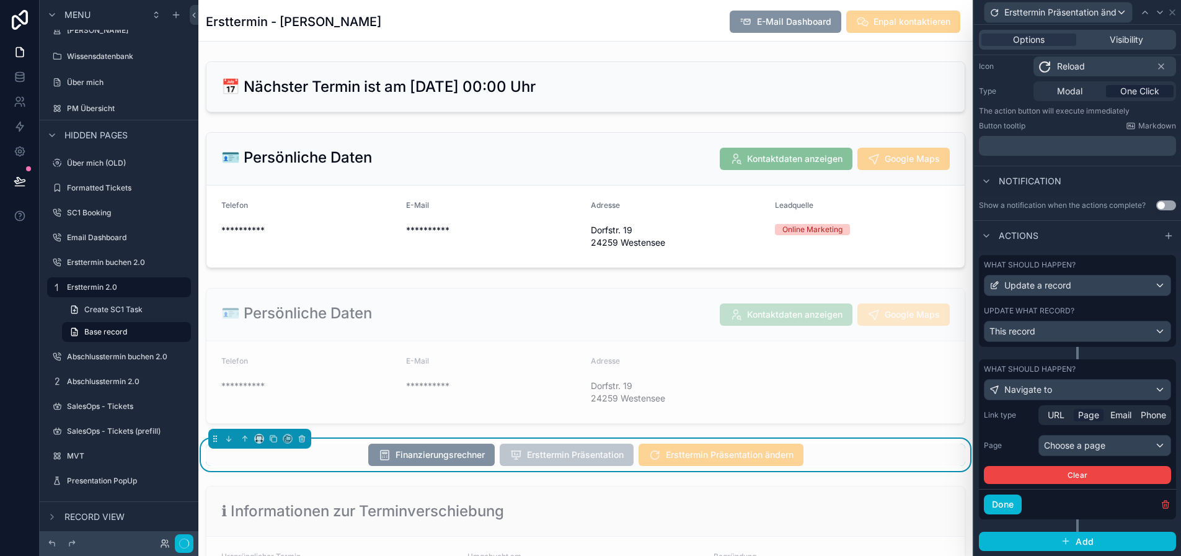
scroll to position [120, 0]
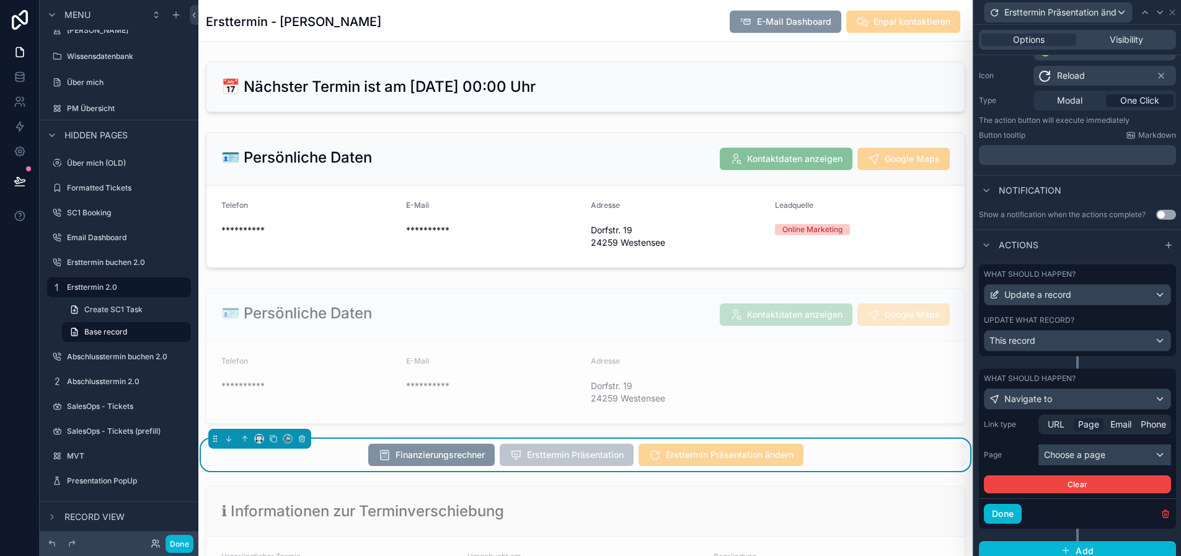
click at [1107, 452] on div "Choose a page" at bounding box center [1104, 455] width 131 height 20
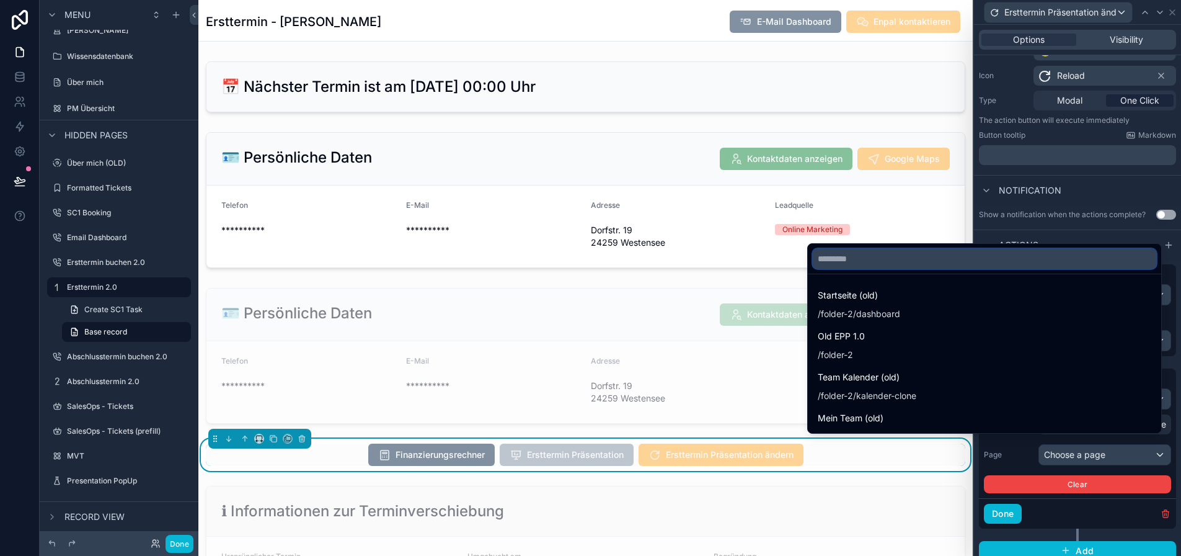
click at [1013, 268] on input "text" at bounding box center [985, 259] width 344 height 20
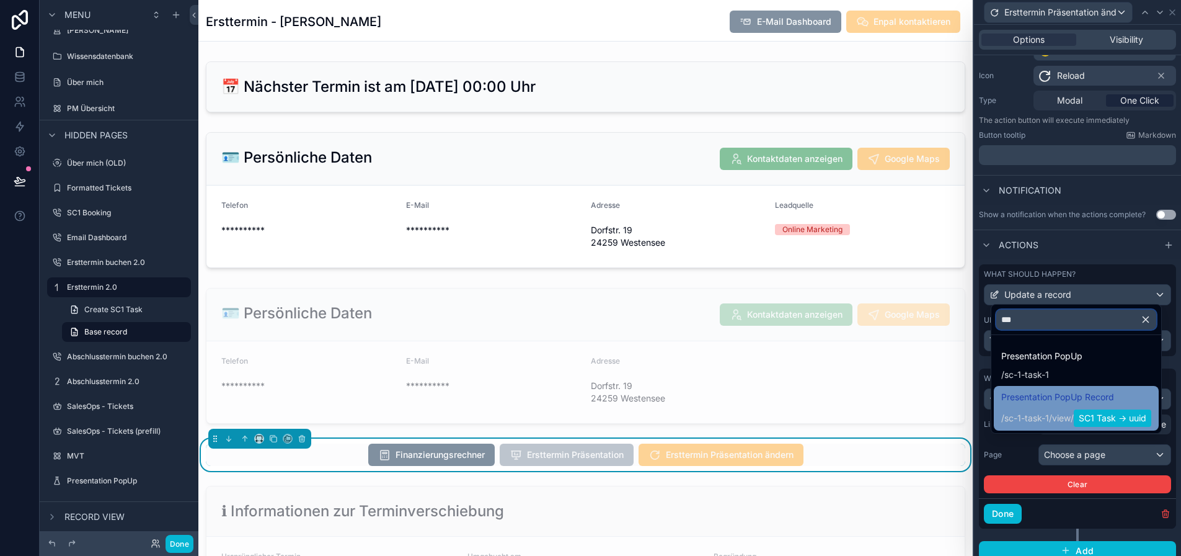
type input "***"
click at [1062, 417] on span "/ sc-1-task-1 / view / SC1 Task -> uuid" at bounding box center [1077, 417] width 150 height 20
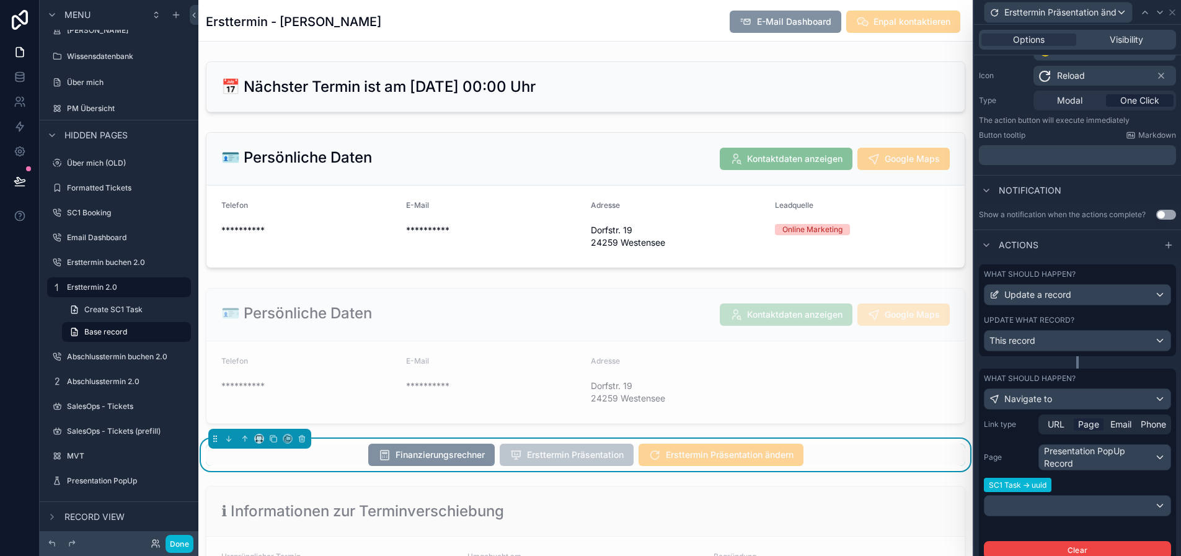
scroll to position [185, 0]
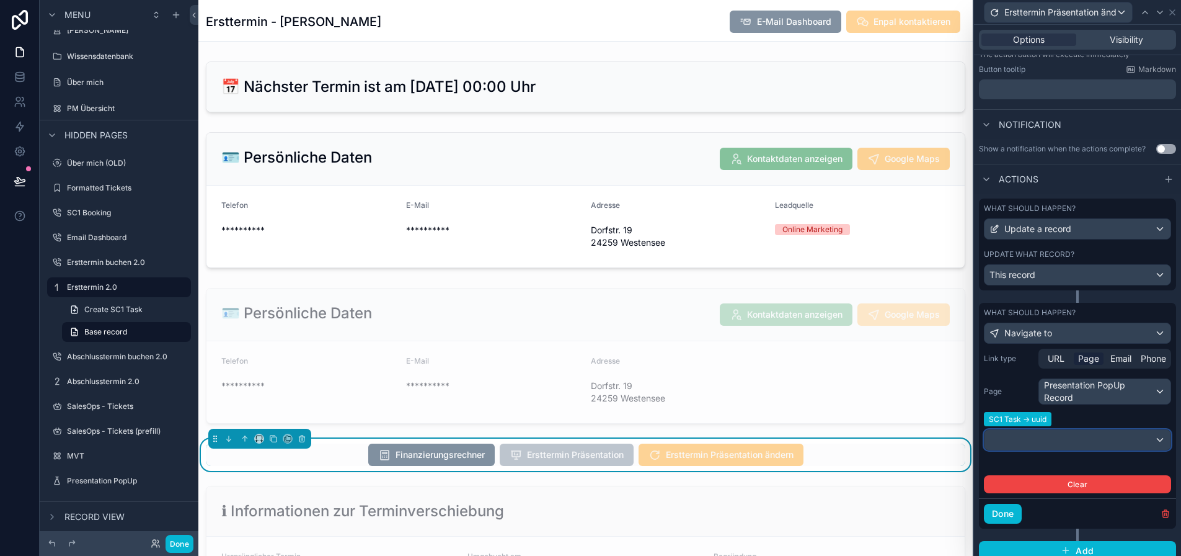
click at [1091, 436] on div at bounding box center [1078, 440] width 186 height 20
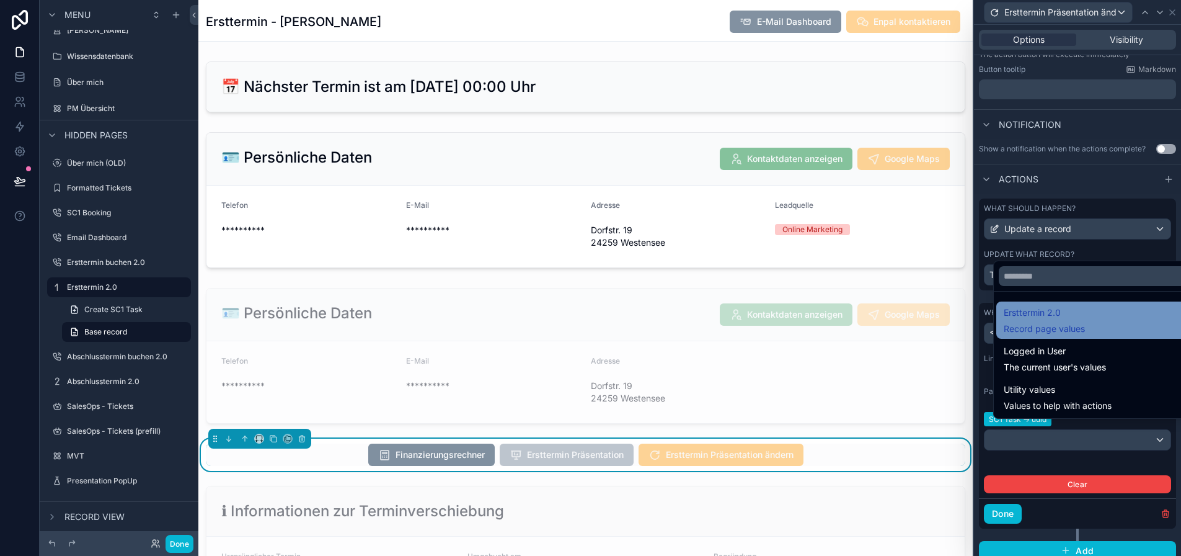
click at [1071, 330] on div "Ersttermin 2.0 Record page values" at bounding box center [1044, 320] width 81 height 30
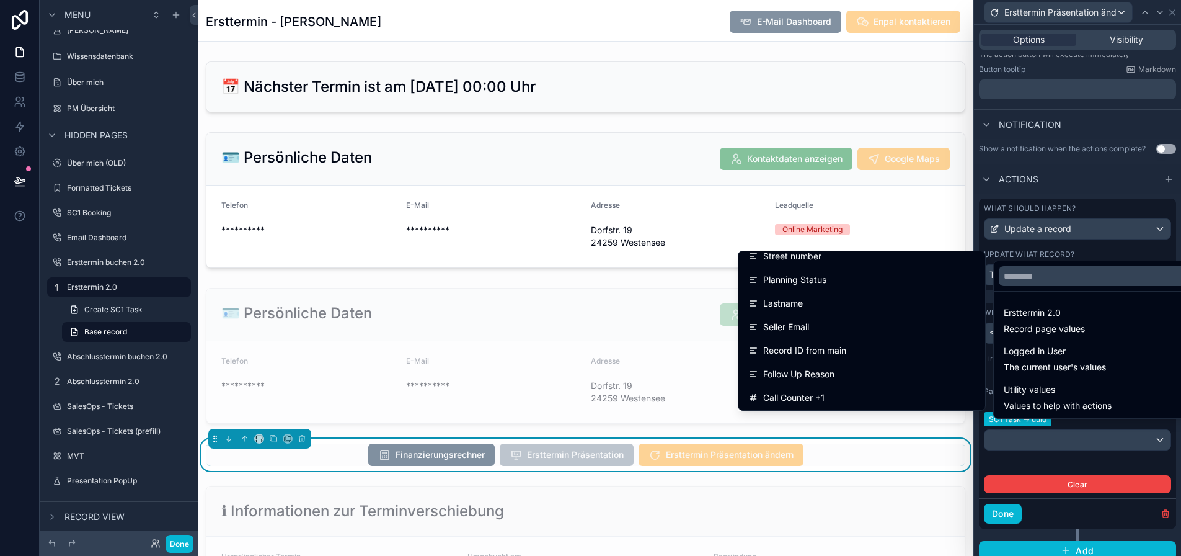
scroll to position [558, 0]
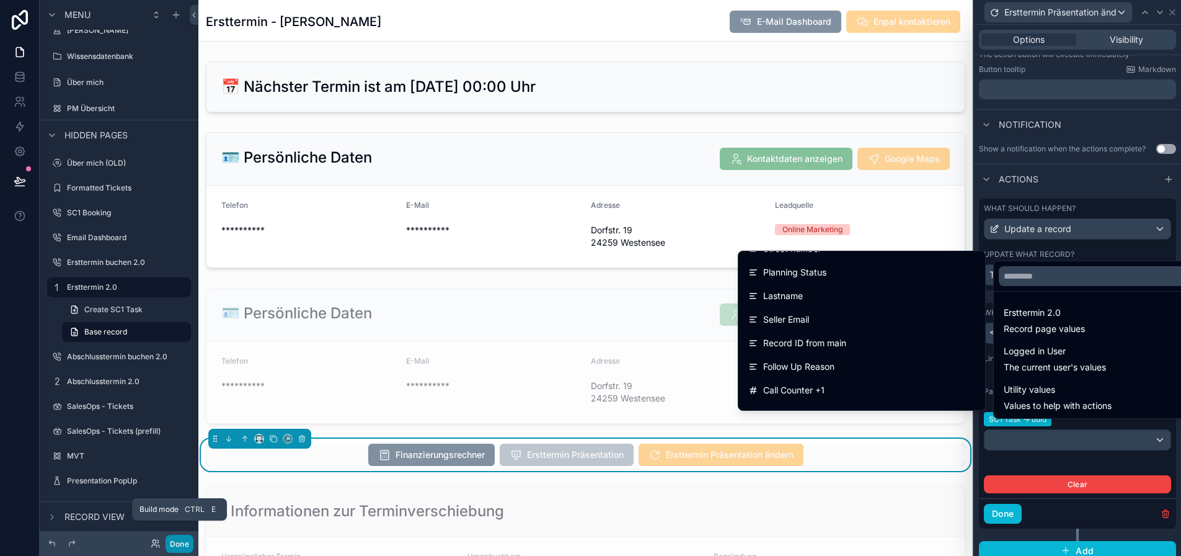
click at [184, 543] on button "Done" at bounding box center [180, 544] width 28 height 18
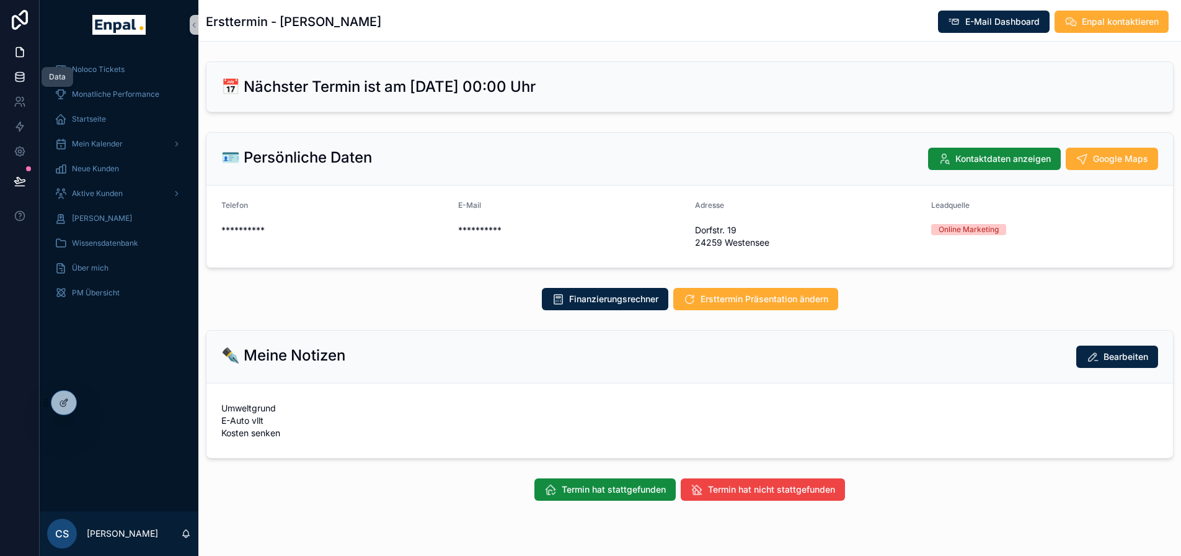
drag, startPoint x: 24, startPoint y: 80, endPoint x: 21, endPoint y: 87, distance: 7.3
click at [24, 80] on icon at bounding box center [20, 79] width 8 height 5
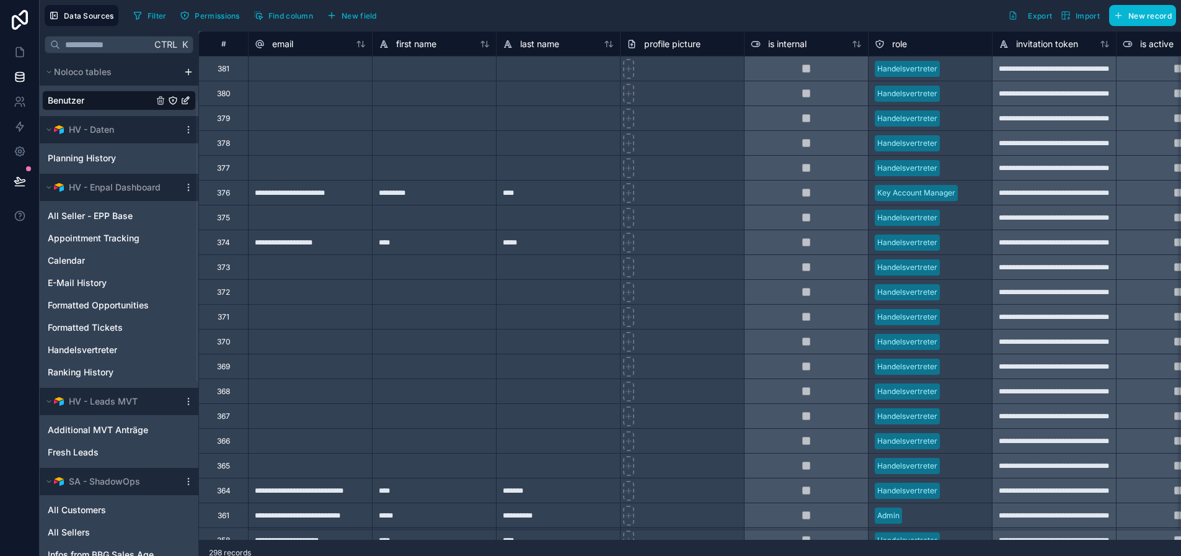
scroll to position [411, 0]
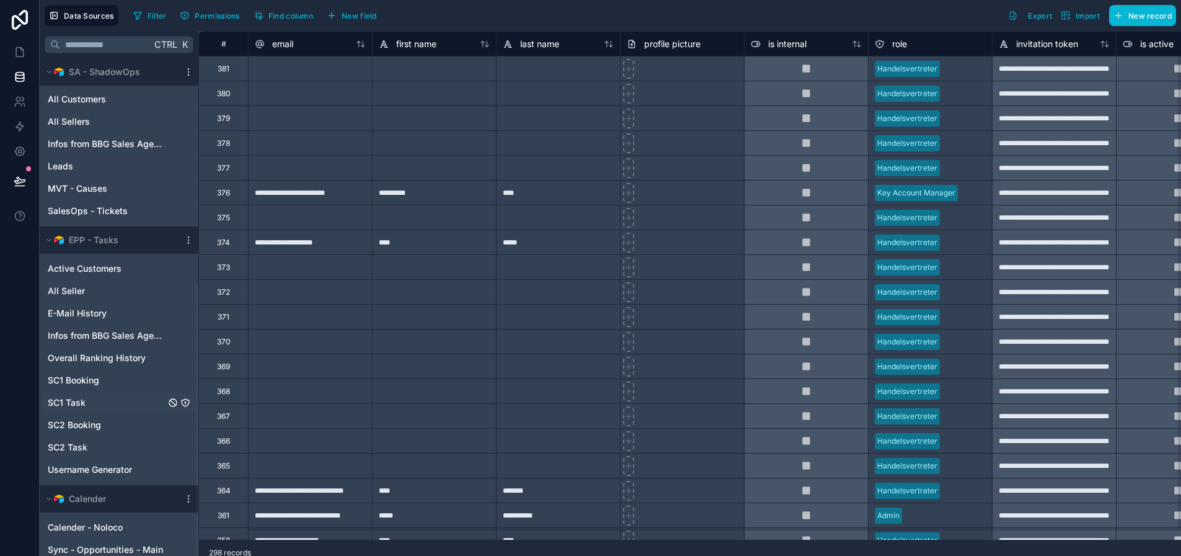
click at [92, 398] on link "SC1 Task" at bounding box center [107, 402] width 118 height 12
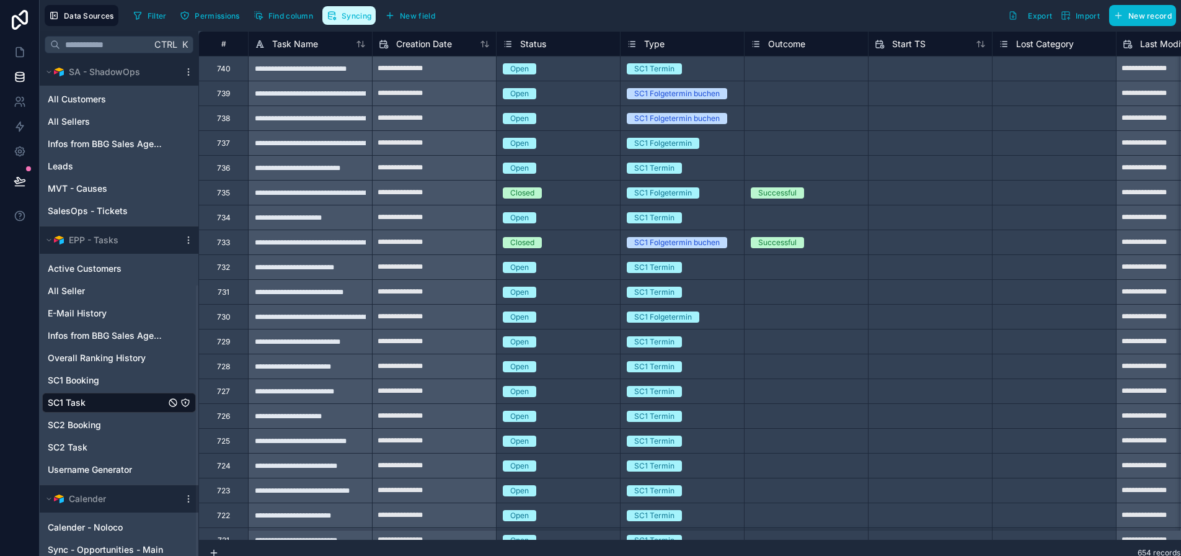
click at [358, 17] on span "Syncing" at bounding box center [357, 15] width 30 height 9
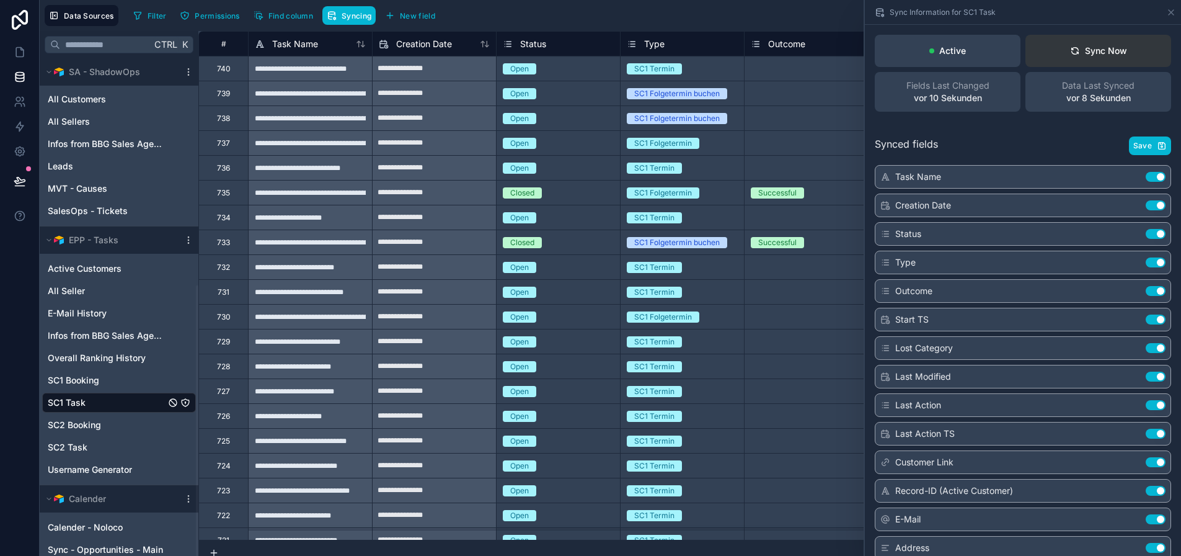
click at [1126, 54] on div "Sync Now" at bounding box center [1098, 51] width 57 height 12
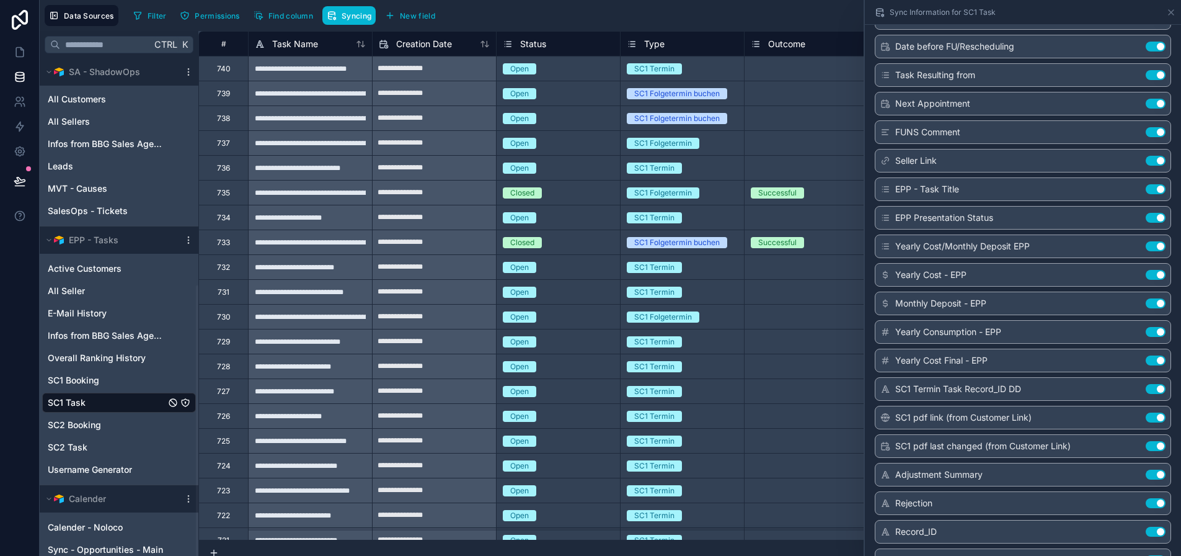
scroll to position [2588, 0]
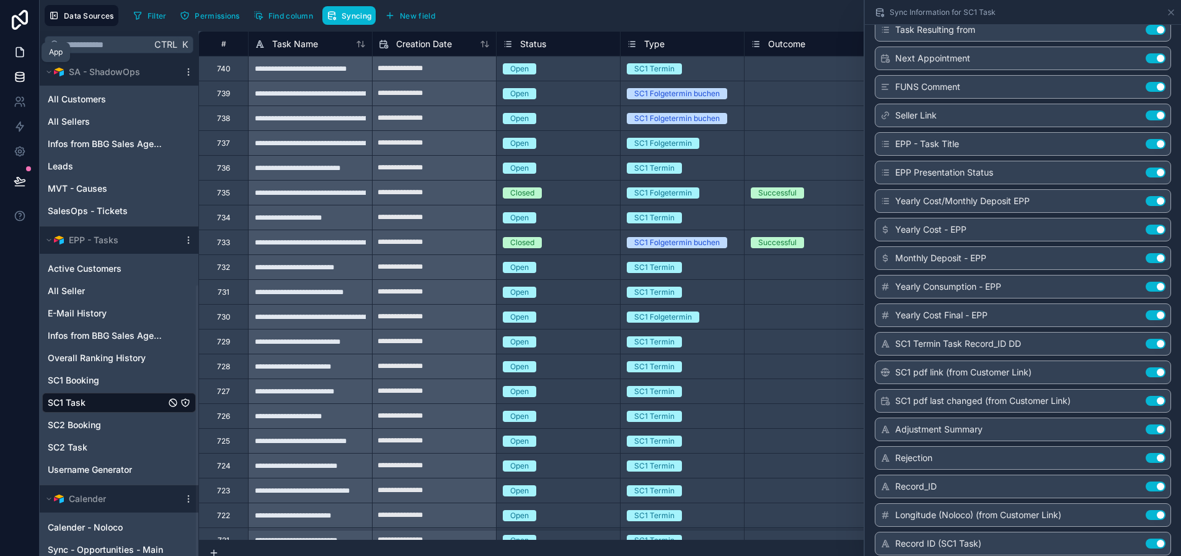
click at [29, 53] on link at bounding box center [19, 52] width 39 height 25
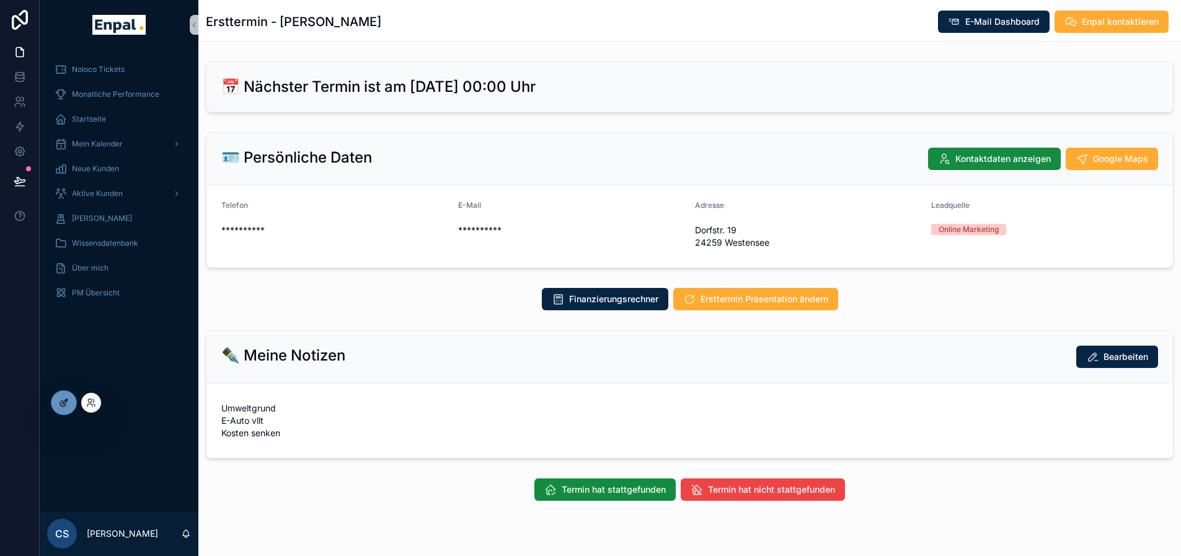
click at [64, 403] on icon at bounding box center [65, 401] width 5 height 5
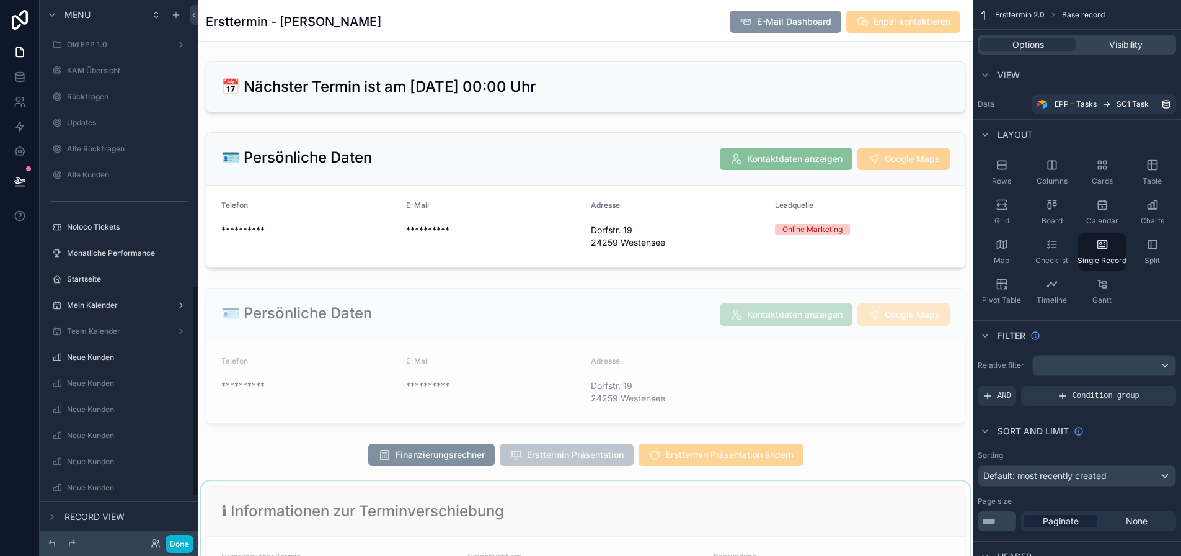
scroll to position [744, 0]
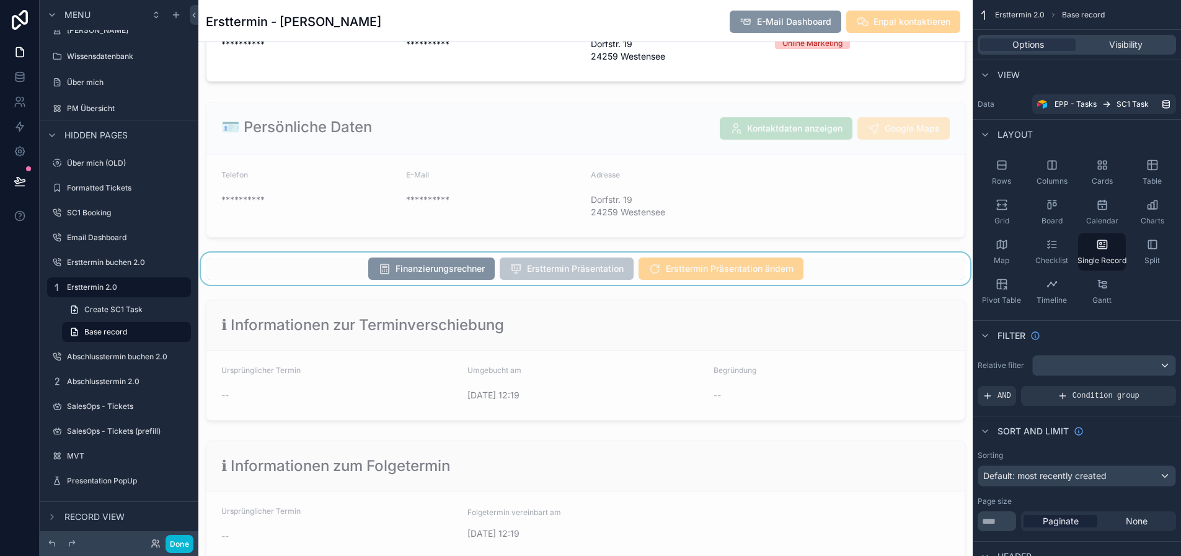
click at [798, 256] on div "scrollable content" at bounding box center [585, 268] width 775 height 32
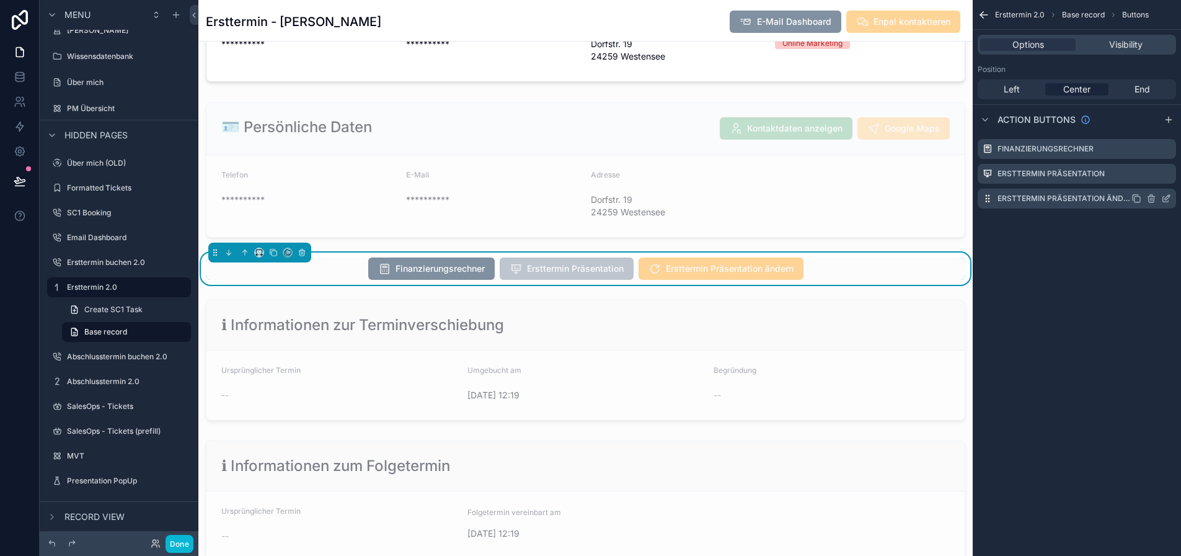
click at [1171, 195] on icon "scrollable content" at bounding box center [1167, 198] width 10 height 10
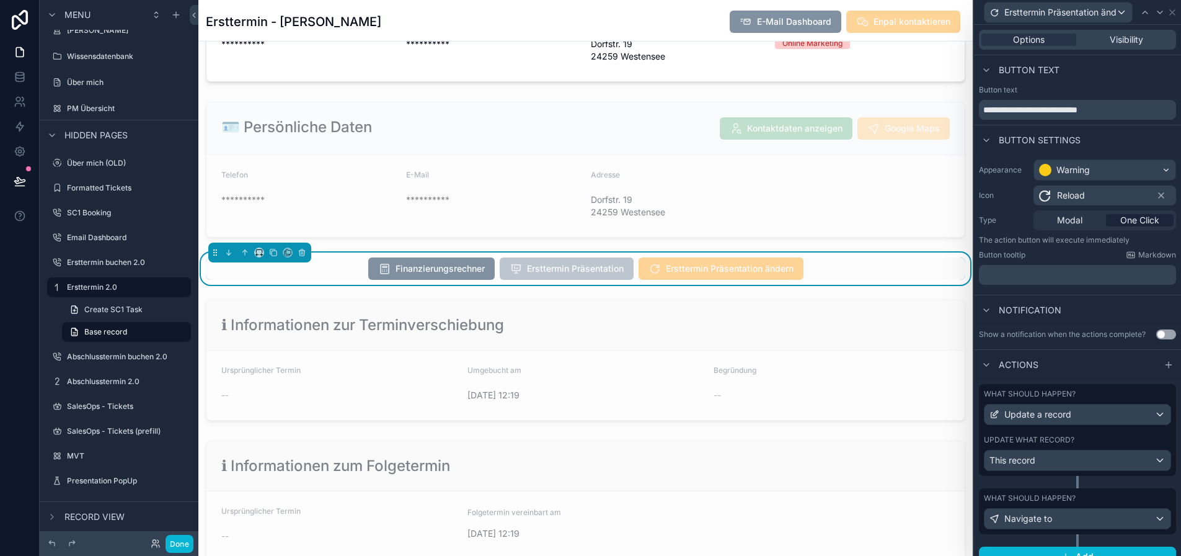
scroll to position [6, 0]
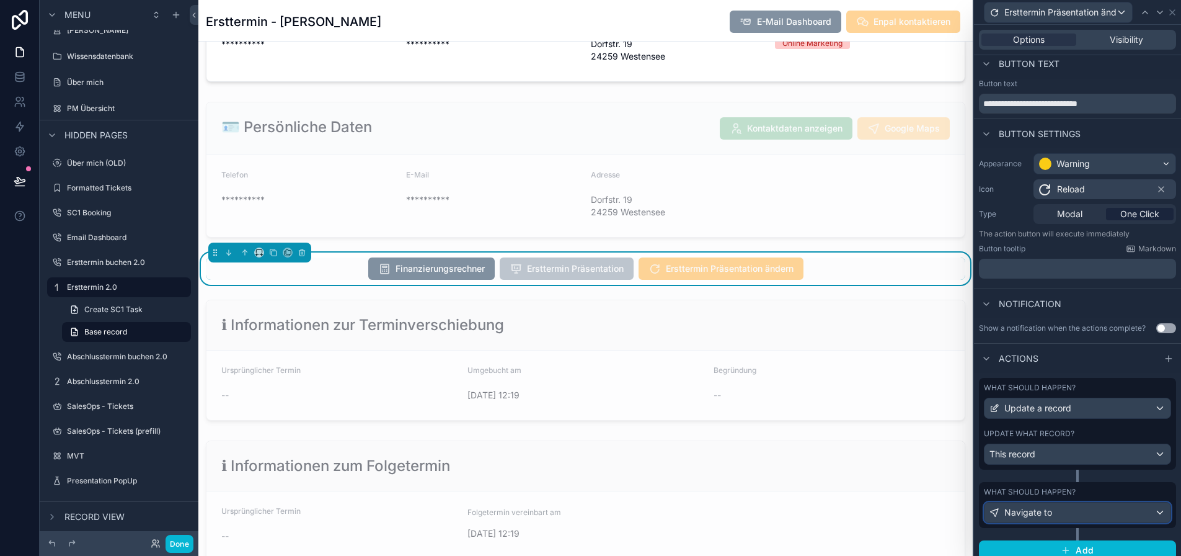
click at [1083, 505] on div "Navigate to" at bounding box center [1078, 512] width 186 height 20
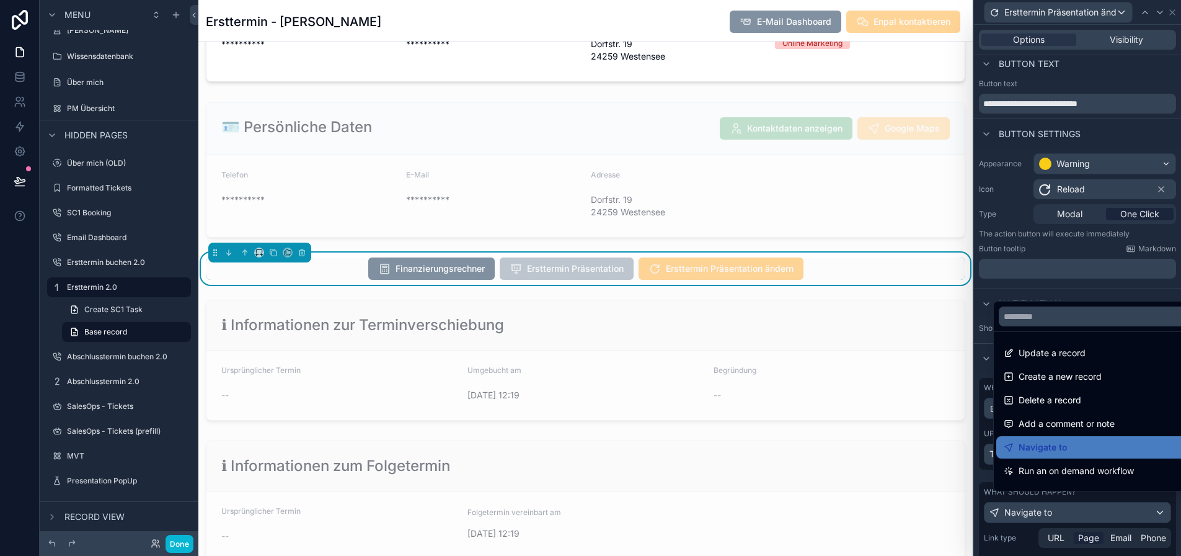
click at [1083, 509] on div at bounding box center [1077, 278] width 207 height 556
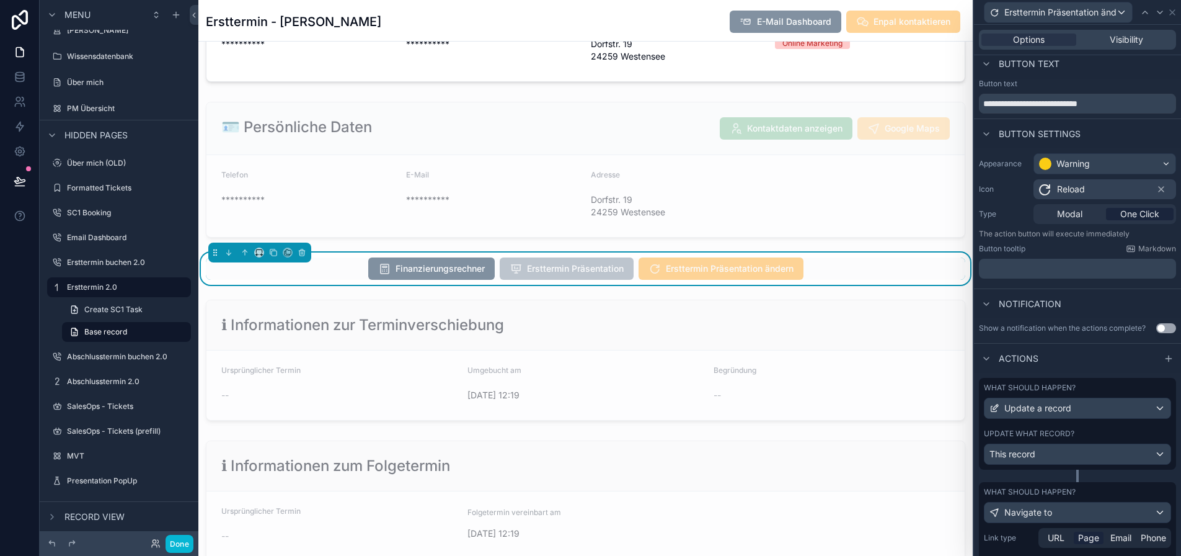
scroll to position [185, 0]
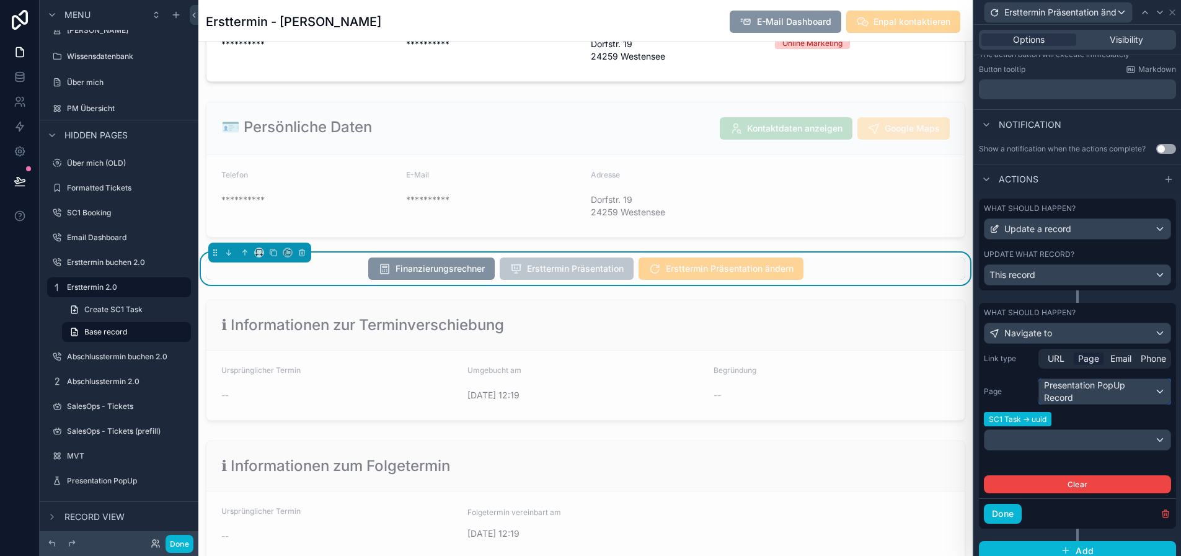
click at [1103, 393] on div "Presentation PopUp Record" at bounding box center [1104, 391] width 131 height 25
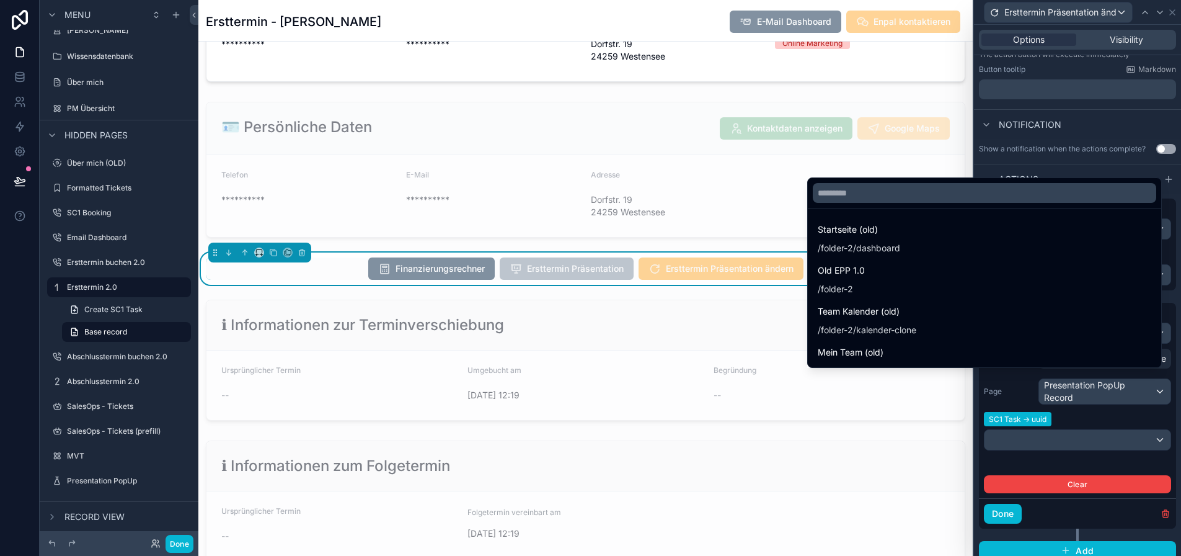
click at [1103, 392] on div at bounding box center [1077, 278] width 207 height 556
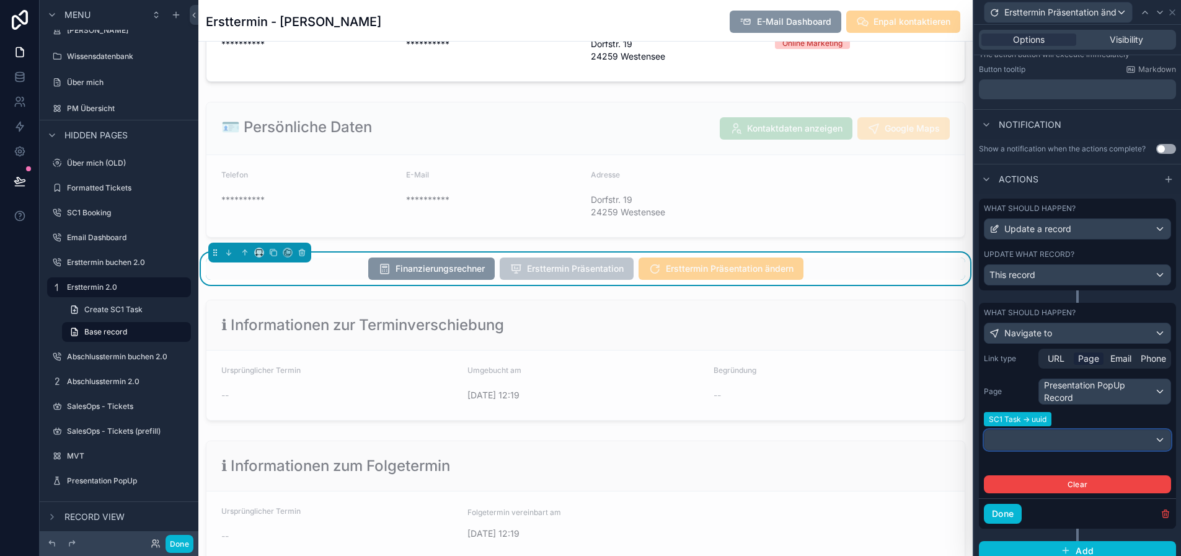
click at [1057, 440] on div at bounding box center [1078, 440] width 186 height 20
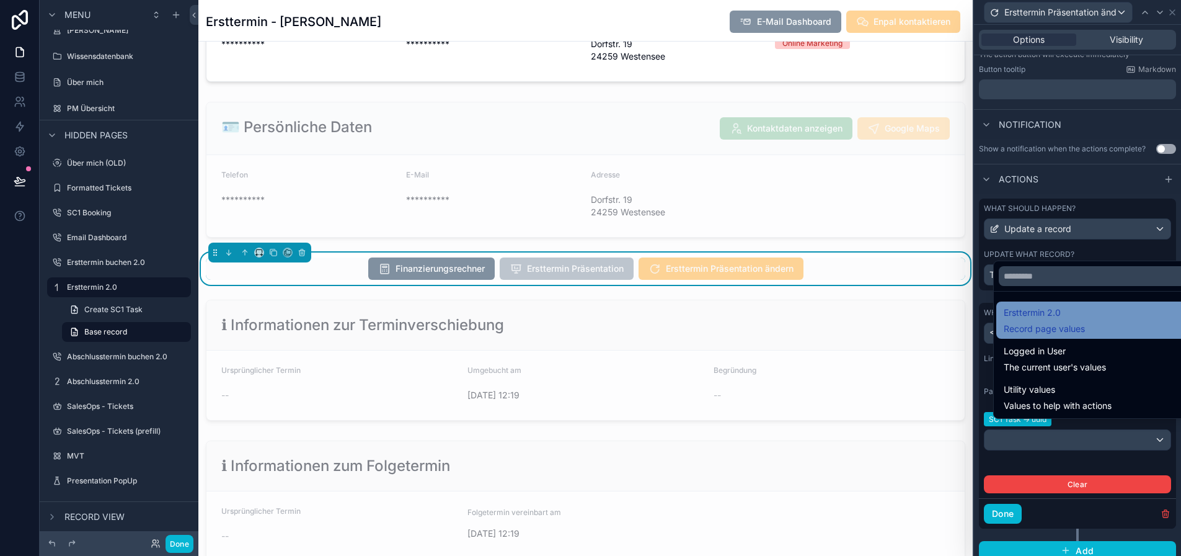
click at [1053, 334] on span "Record page values" at bounding box center [1044, 328] width 81 height 12
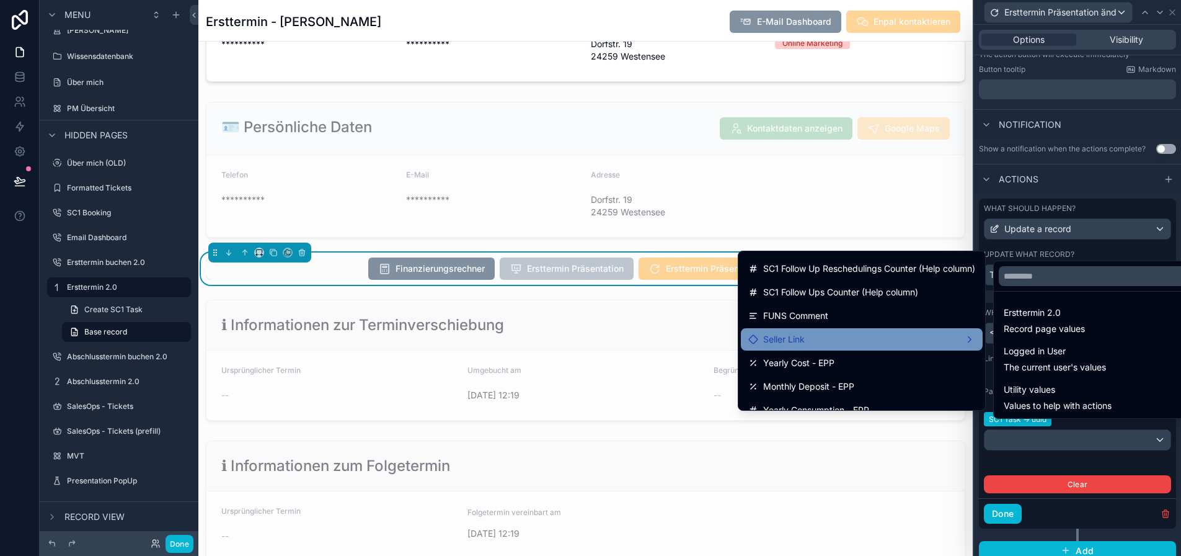
scroll to position [1118, 0]
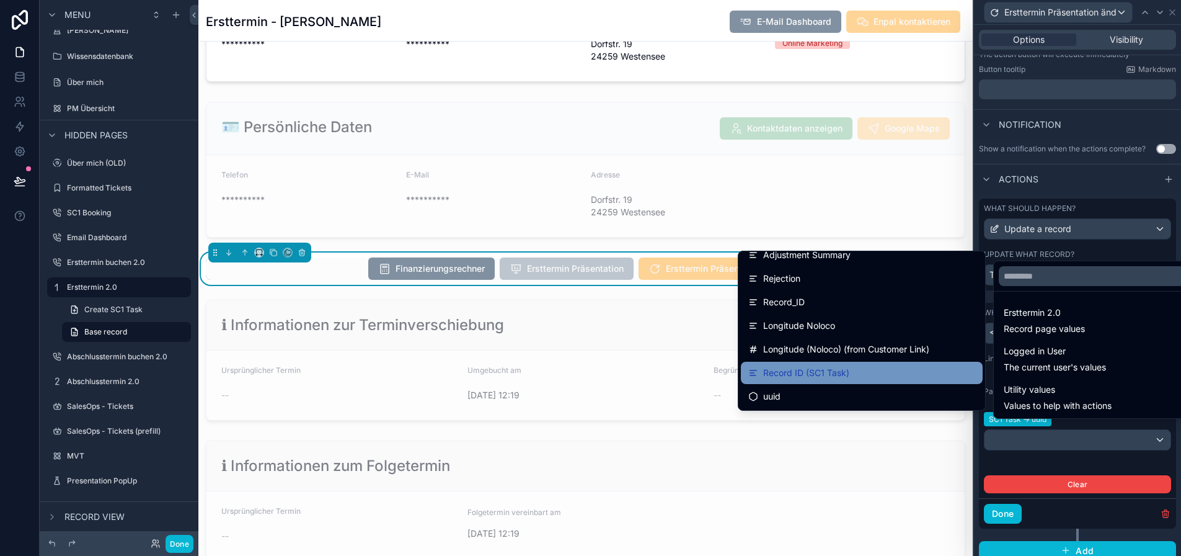
click at [867, 369] on div "Record ID (SC1 Task)" at bounding box center [862, 372] width 227 height 15
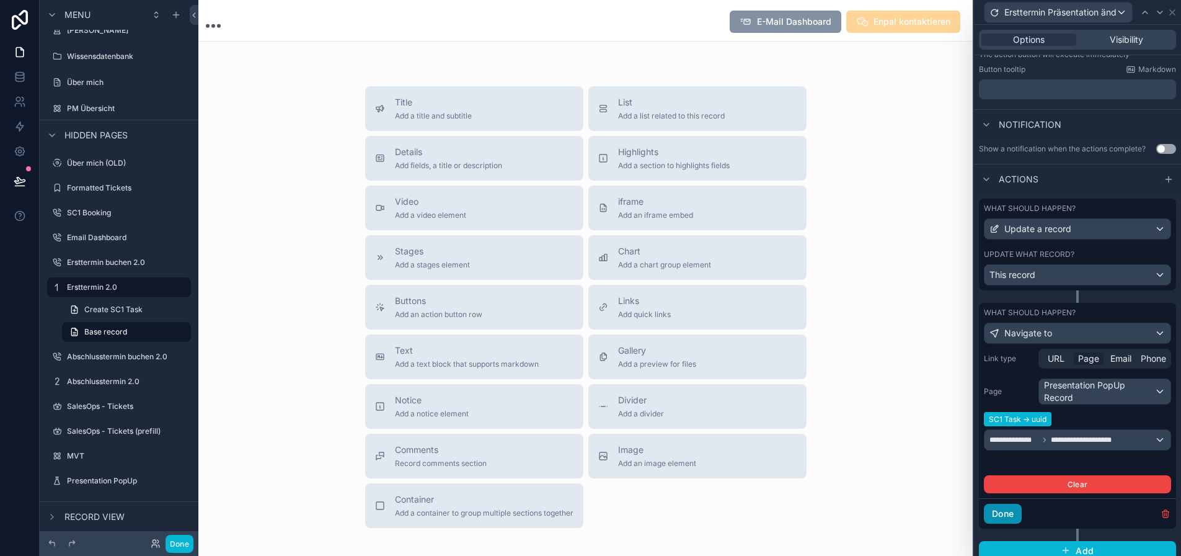
click at [1017, 514] on button "Done" at bounding box center [1003, 514] width 38 height 20
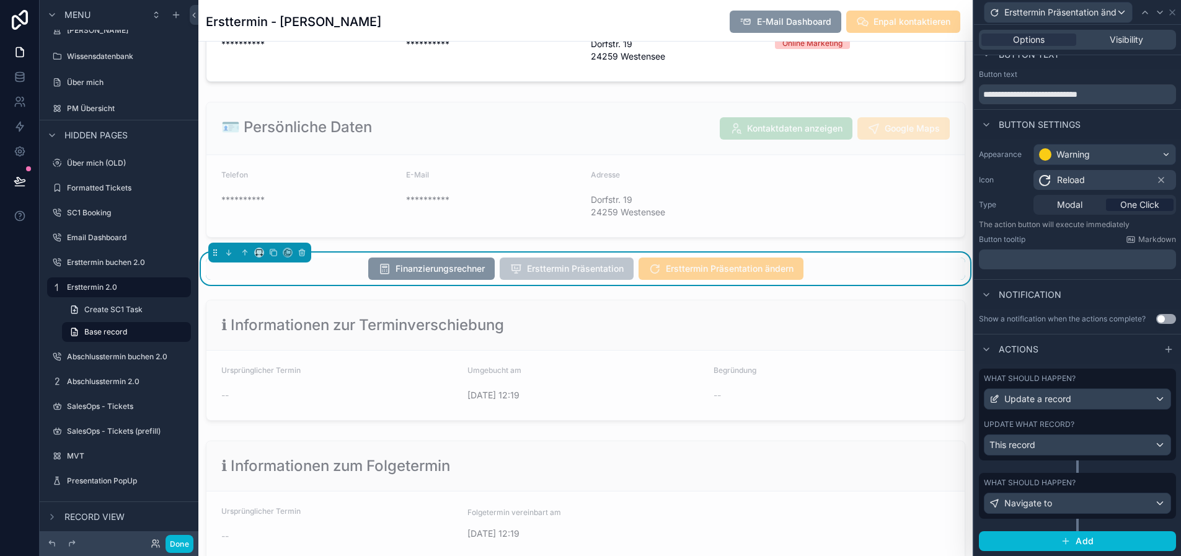
scroll to position [6, 0]
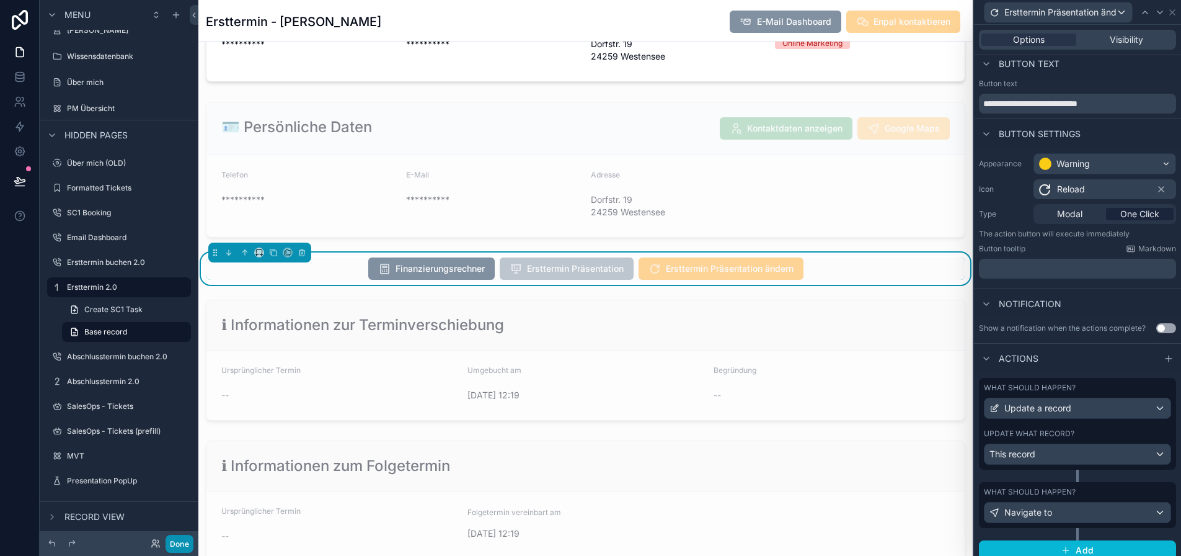
click at [183, 541] on button "Done" at bounding box center [180, 544] width 28 height 18
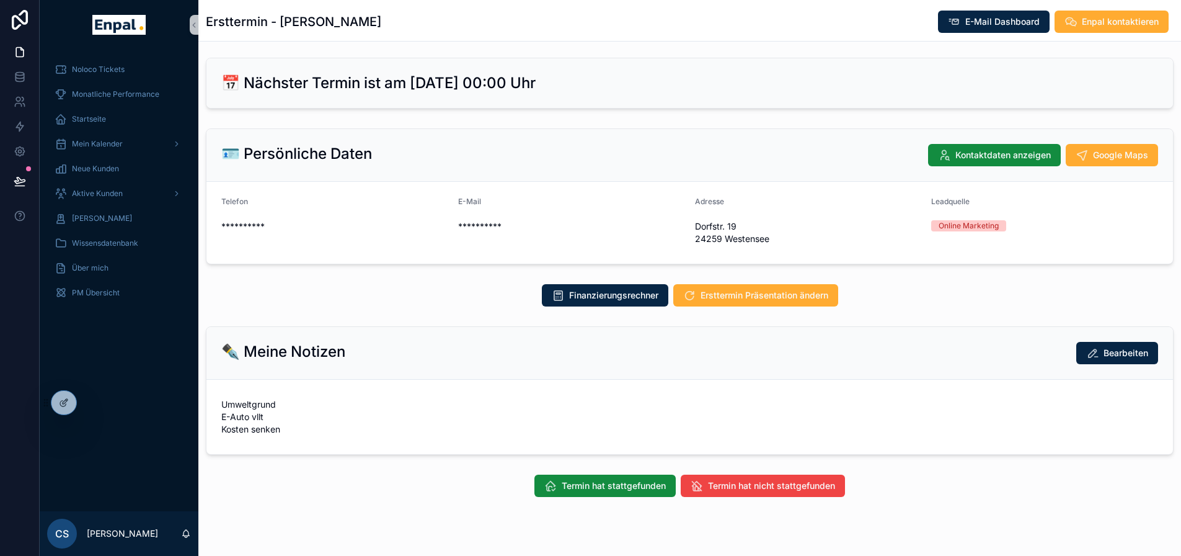
scroll to position [0, 0]
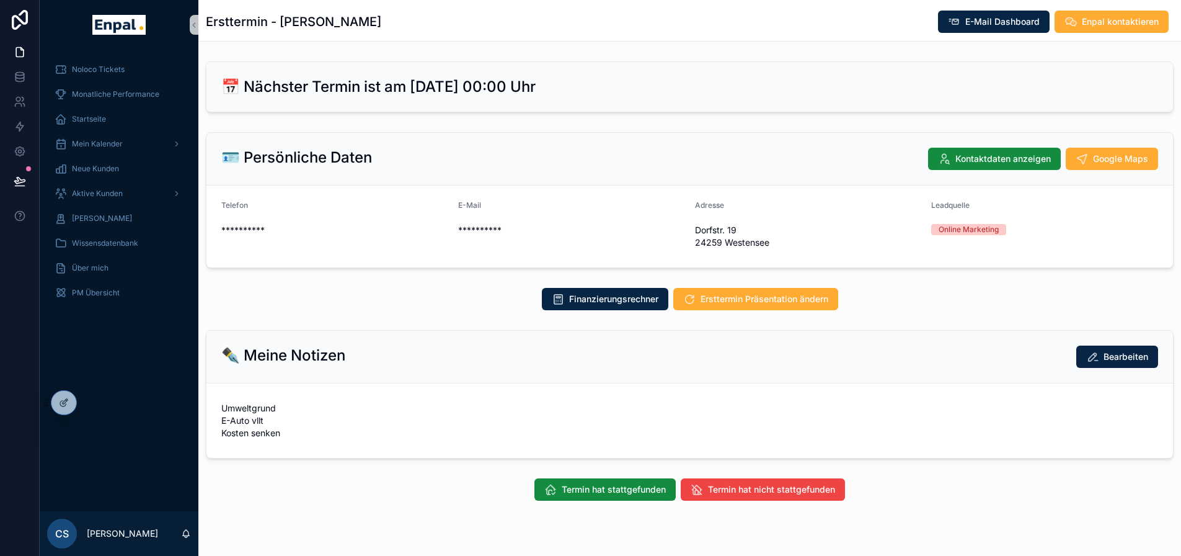
click at [649, 117] on div "**********" at bounding box center [689, 280] width 983 height 449
drag, startPoint x: 282, startPoint y: 21, endPoint x: 394, endPoint y: 25, distance: 113.0
click at [394, 25] on div "Ersttermin - Birgit Rodemund E-Mail Dashboard Enpal kontaktieren" at bounding box center [690, 22] width 968 height 24
click at [427, 52] on div "**********" at bounding box center [689, 292] width 983 height 585
click at [415, 82] on h2 "📅 Nächster Termin ist am [DATE] 00:00 Uhr" at bounding box center [378, 87] width 314 height 20
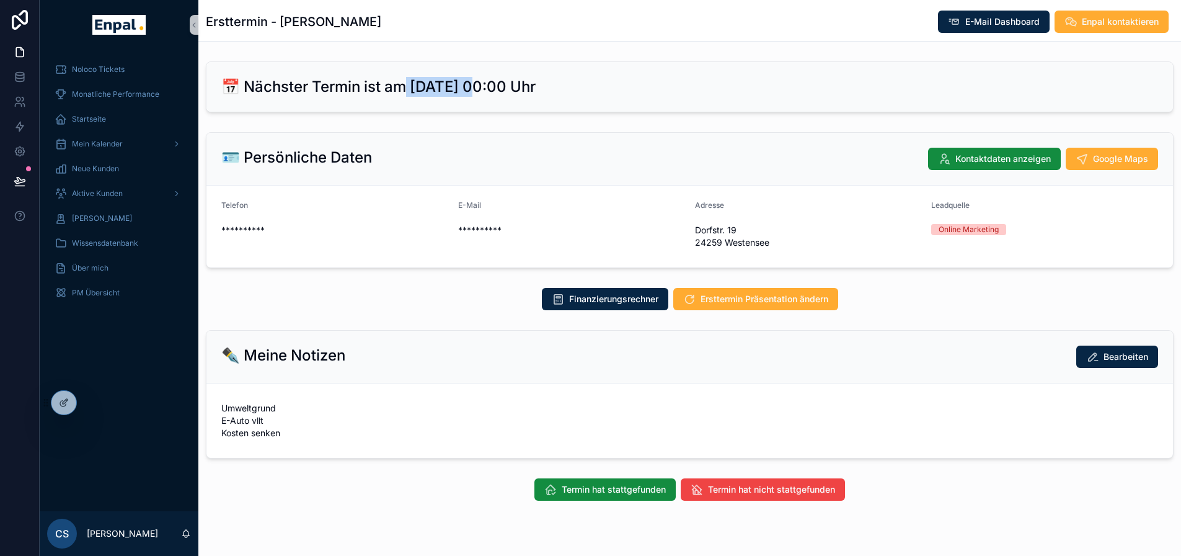
drag, startPoint x: 409, startPoint y: 89, endPoint x: 482, endPoint y: 89, distance: 73.2
click at [479, 89] on h2 "📅 Nächster Termin ist am [DATE] 00:00 Uhr" at bounding box center [378, 87] width 314 height 20
drag, startPoint x: 486, startPoint y: 89, endPoint x: 521, endPoint y: 85, distance: 34.9
click at [487, 89] on h2 "📅 Nächster Termin ist am [DATE] 00:00 Uhr" at bounding box center [378, 87] width 314 height 20
drag, startPoint x: 598, startPoint y: 84, endPoint x: 642, endPoint y: 81, distance: 43.5
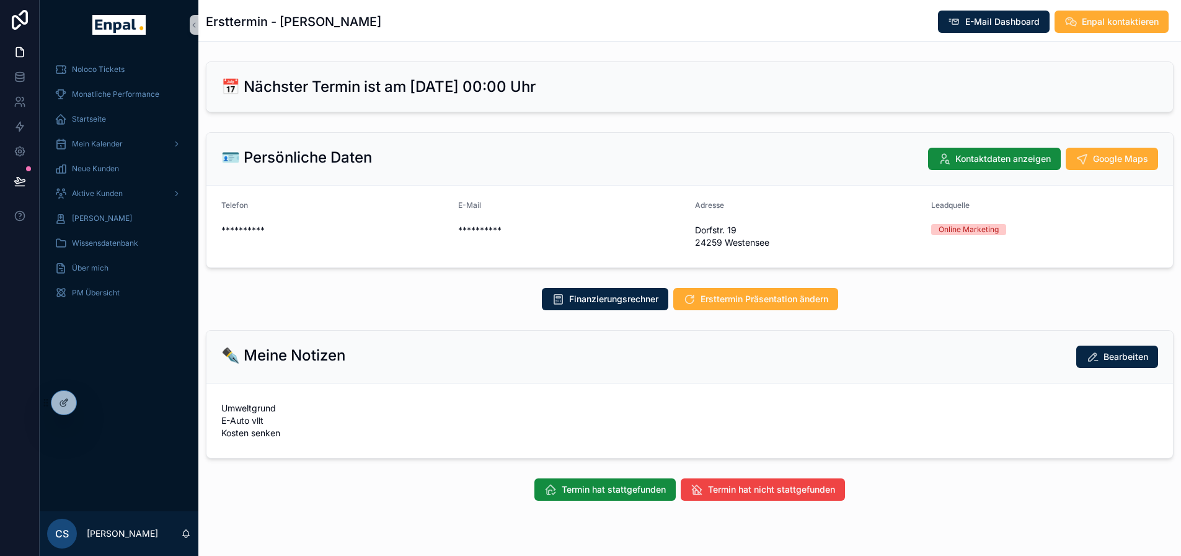
click at [599, 84] on div "📅 Nächster Termin ist am [DATE] 00:00 Uhr" at bounding box center [689, 87] width 937 height 20
drag, startPoint x: 546, startPoint y: 86, endPoint x: 569, endPoint y: 86, distance: 22.9
click at [536, 86] on h2 "📅 Nächster Termin ist am [DATE] 00:00 Uhr" at bounding box center [378, 87] width 314 height 20
click at [569, 86] on div "📅 Nächster Termin ist am [DATE] 00:00 Uhr" at bounding box center [689, 87] width 937 height 20
click at [583, 85] on div "📅 Nächster Termin ist am [DATE] 00:00 Uhr" at bounding box center [689, 87] width 937 height 20
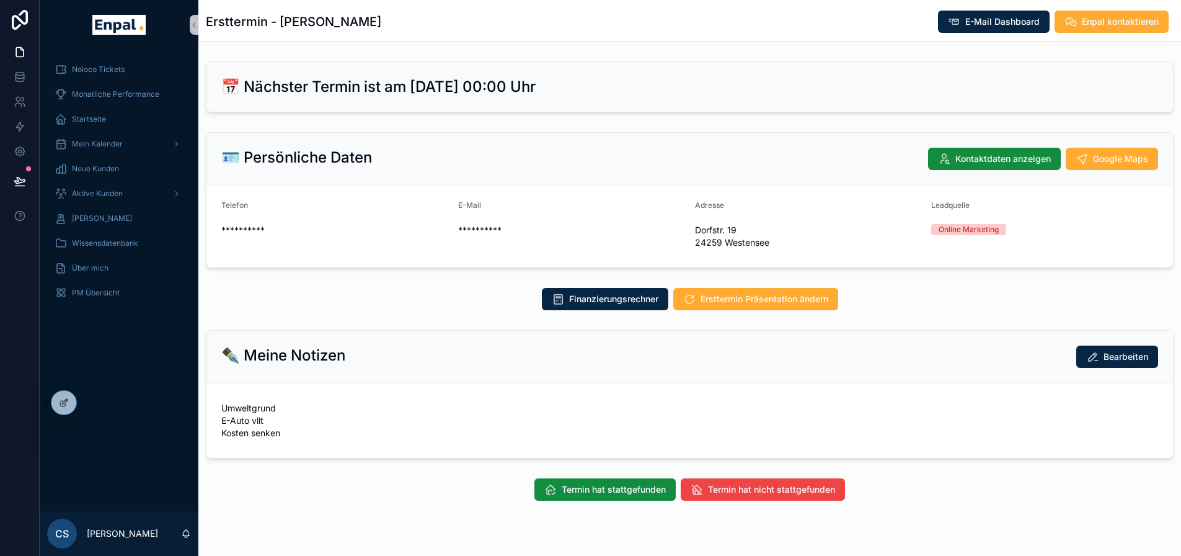
click at [610, 62] on div "📅 Nächster Termin ist am [DATE] 00:00 Uhr" at bounding box center [690, 87] width 967 height 50
click at [792, 302] on span "Ersttermin Präsentation ändern" at bounding box center [765, 299] width 128 height 12
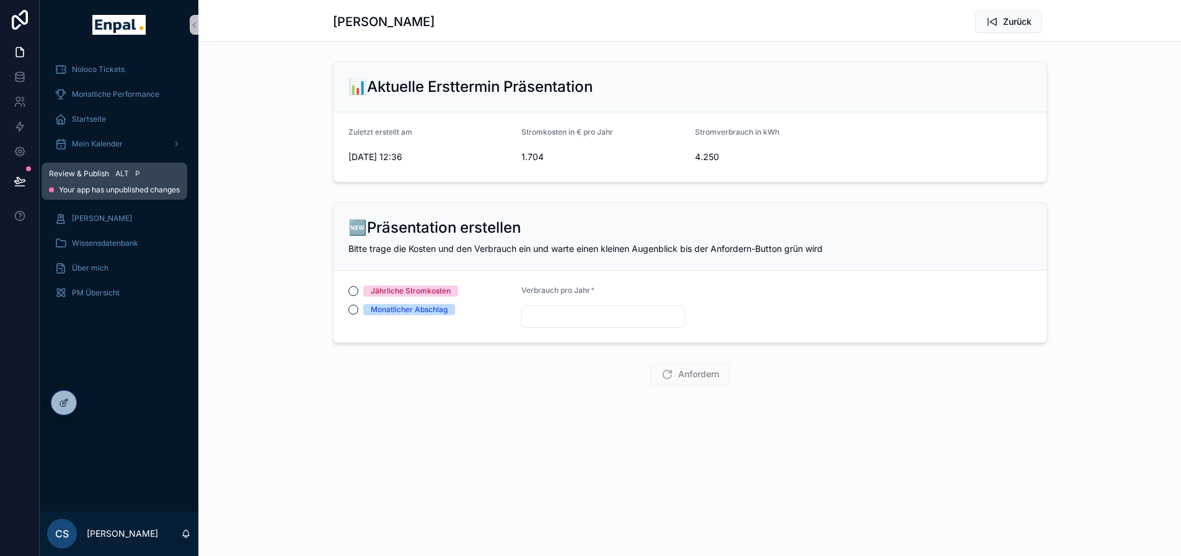
click at [17, 171] on button at bounding box center [19, 181] width 27 height 35
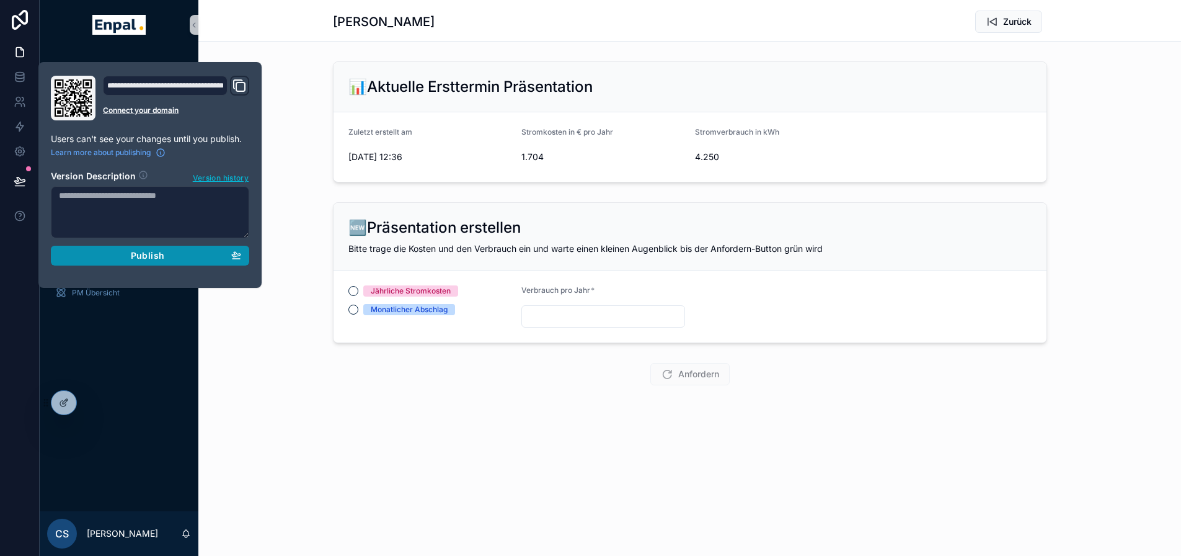
click at [169, 260] on div "Publish" at bounding box center [150, 255] width 182 height 11
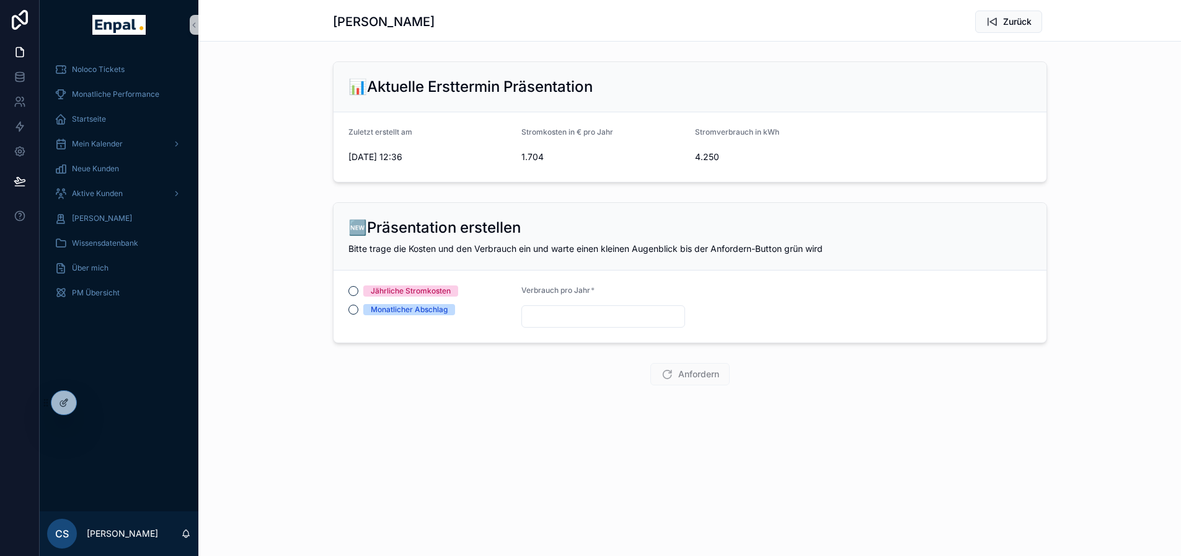
click at [294, 374] on div "Anfordern" at bounding box center [689, 374] width 983 height 32
click at [128, 196] on div "Aktive Kunden" at bounding box center [119, 194] width 129 height 20
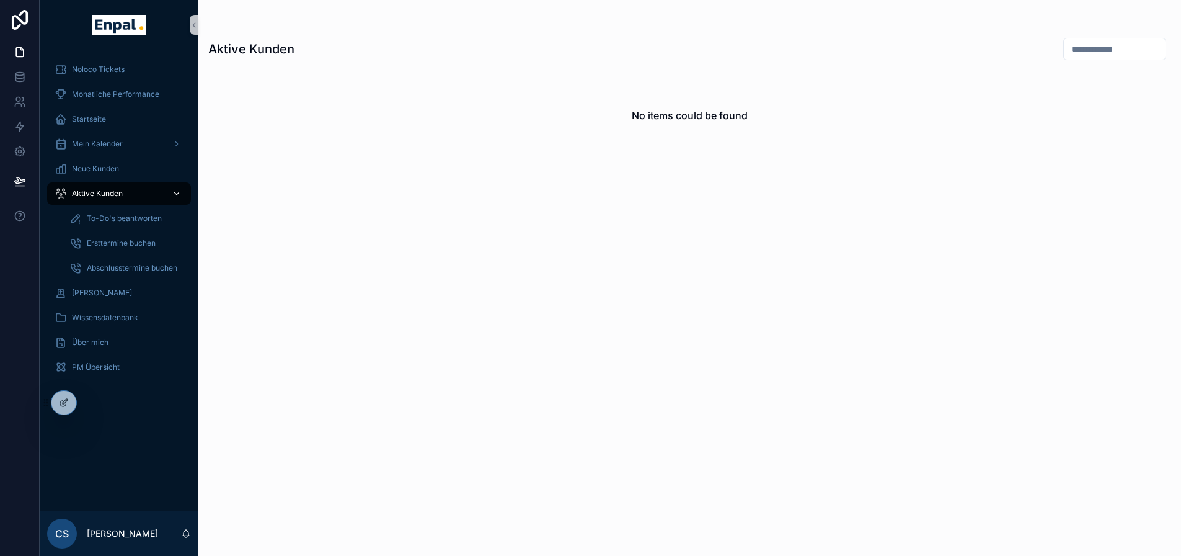
click at [114, 194] on span "Aktive Kunden" at bounding box center [97, 194] width 51 height 10
click at [87, 398] on icon at bounding box center [91, 403] width 10 height 10
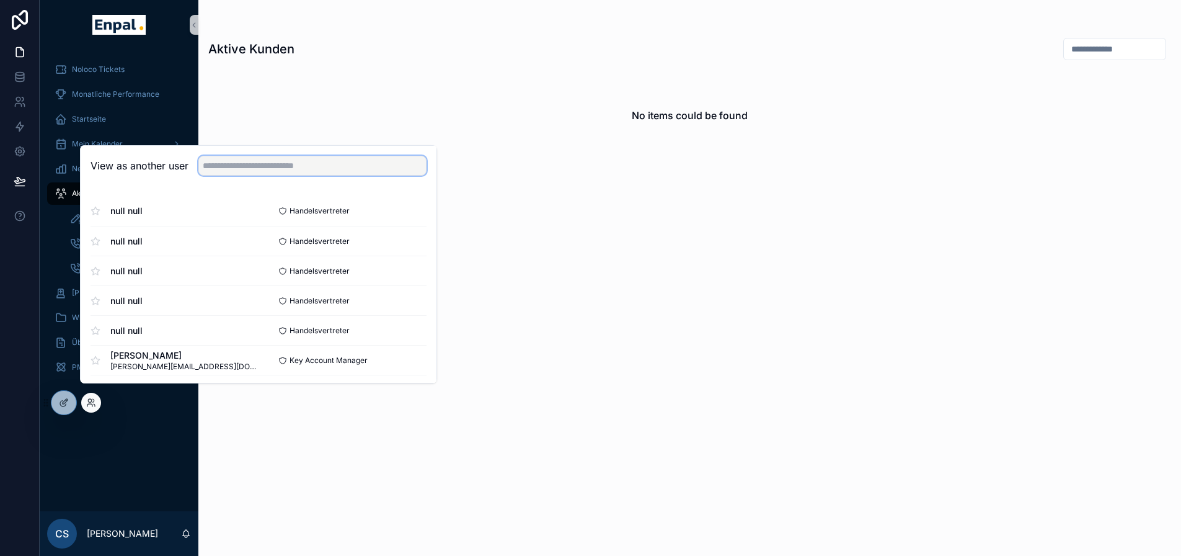
click at [322, 173] on input "text" at bounding box center [312, 166] width 228 height 20
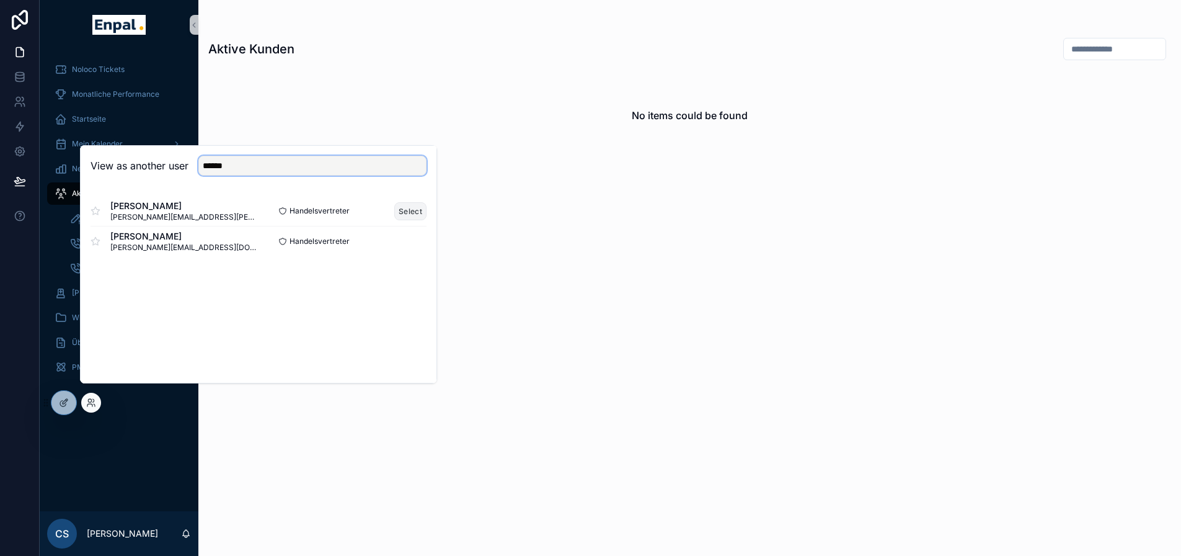
type input "******"
click at [414, 219] on button "Select" at bounding box center [410, 211] width 32 height 18
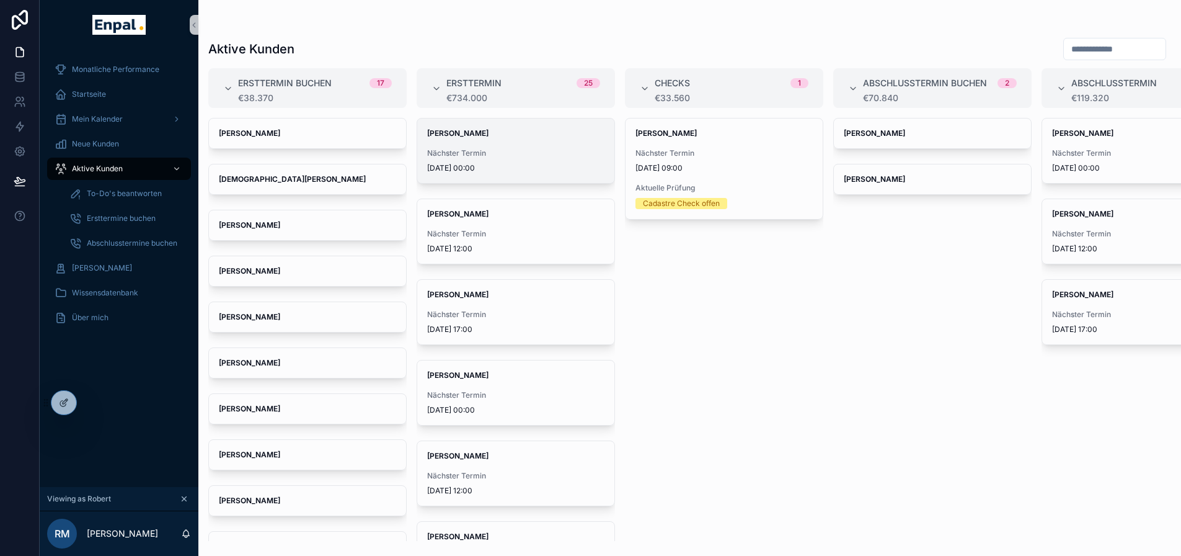
click at [546, 154] on span "Nächster Termin" at bounding box center [515, 153] width 177 height 10
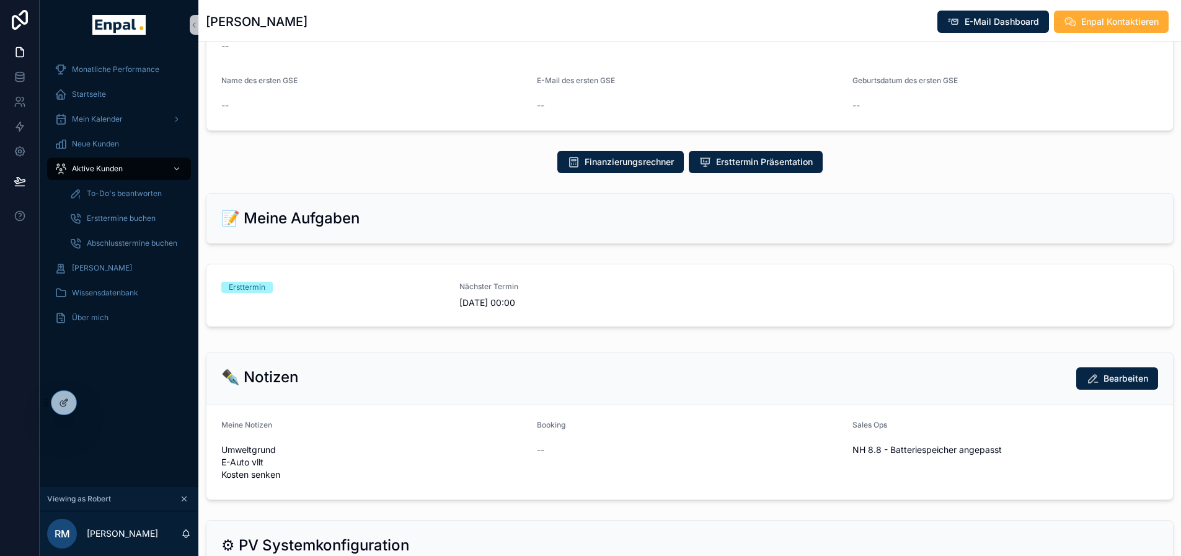
scroll to position [496, 0]
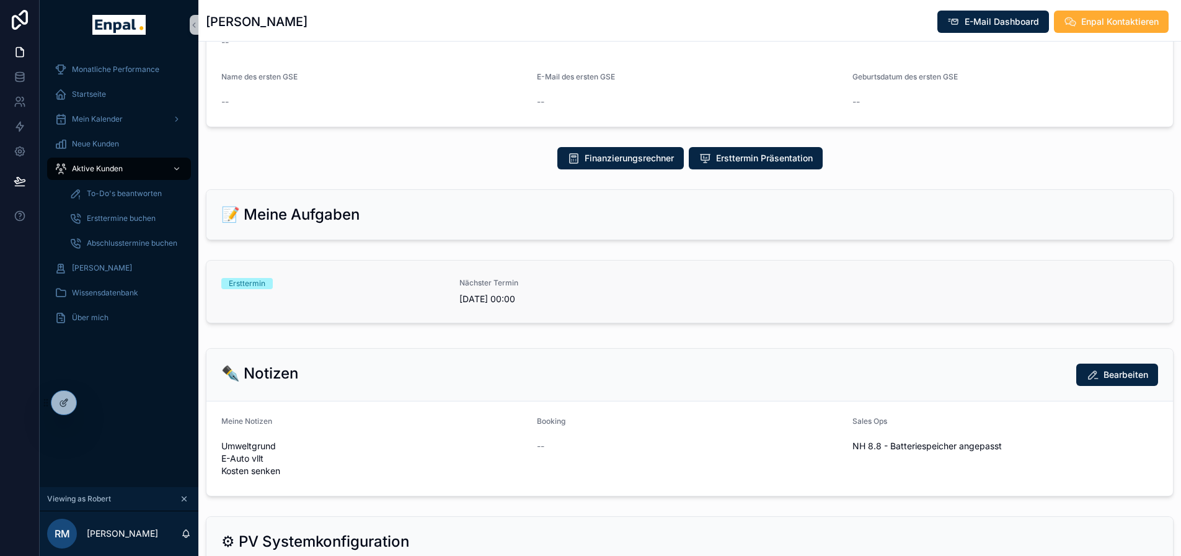
click at [396, 309] on link "Ersttermin Nächster Termin [DATE] 00:00" at bounding box center [690, 291] width 967 height 62
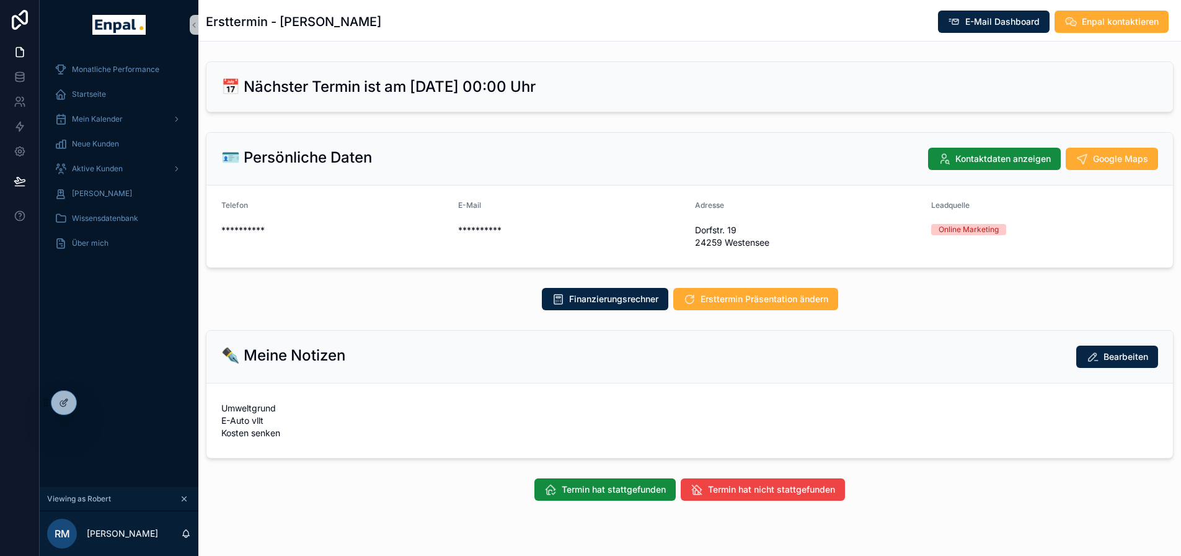
click at [447, 287] on div "Finanzierungsrechner Ersttermin Präsentation ändern" at bounding box center [689, 299] width 983 height 32
